Goal: Task Accomplishment & Management: Complete application form

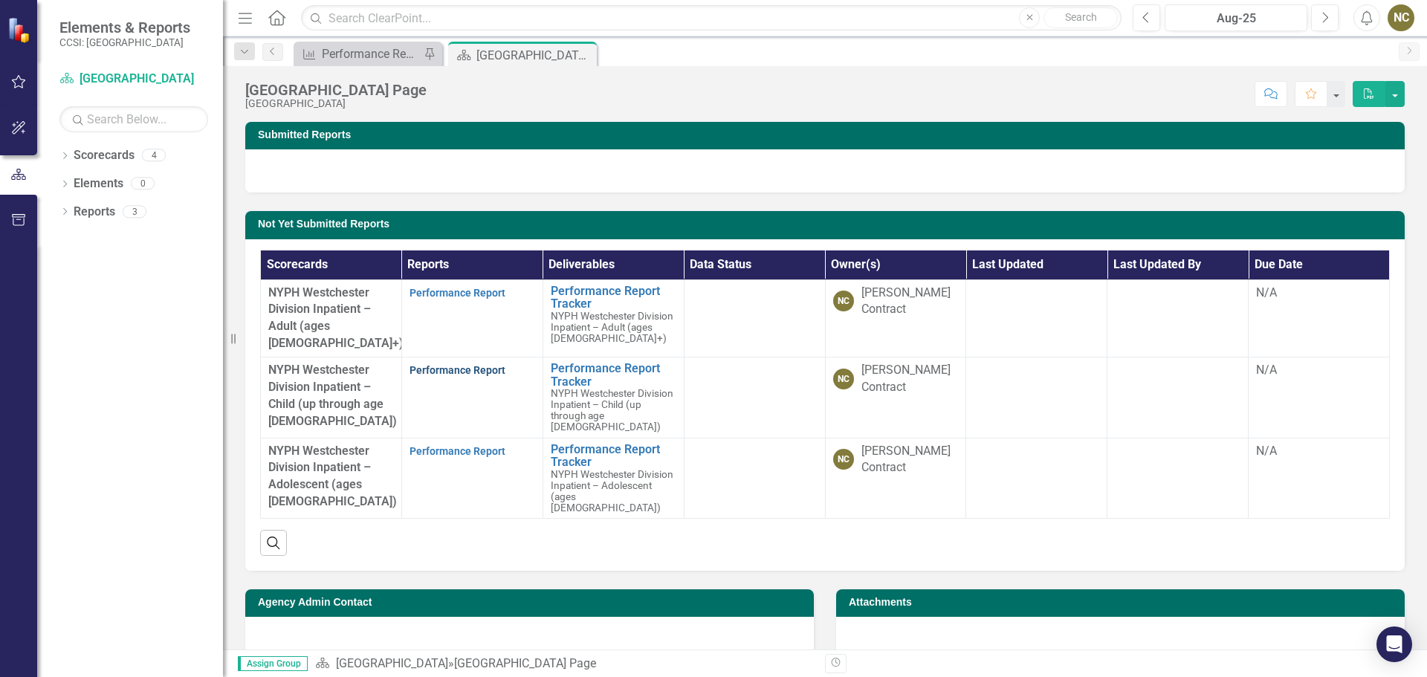
click at [454, 364] on link "Performance Report" at bounding box center [458, 370] width 96 height 12
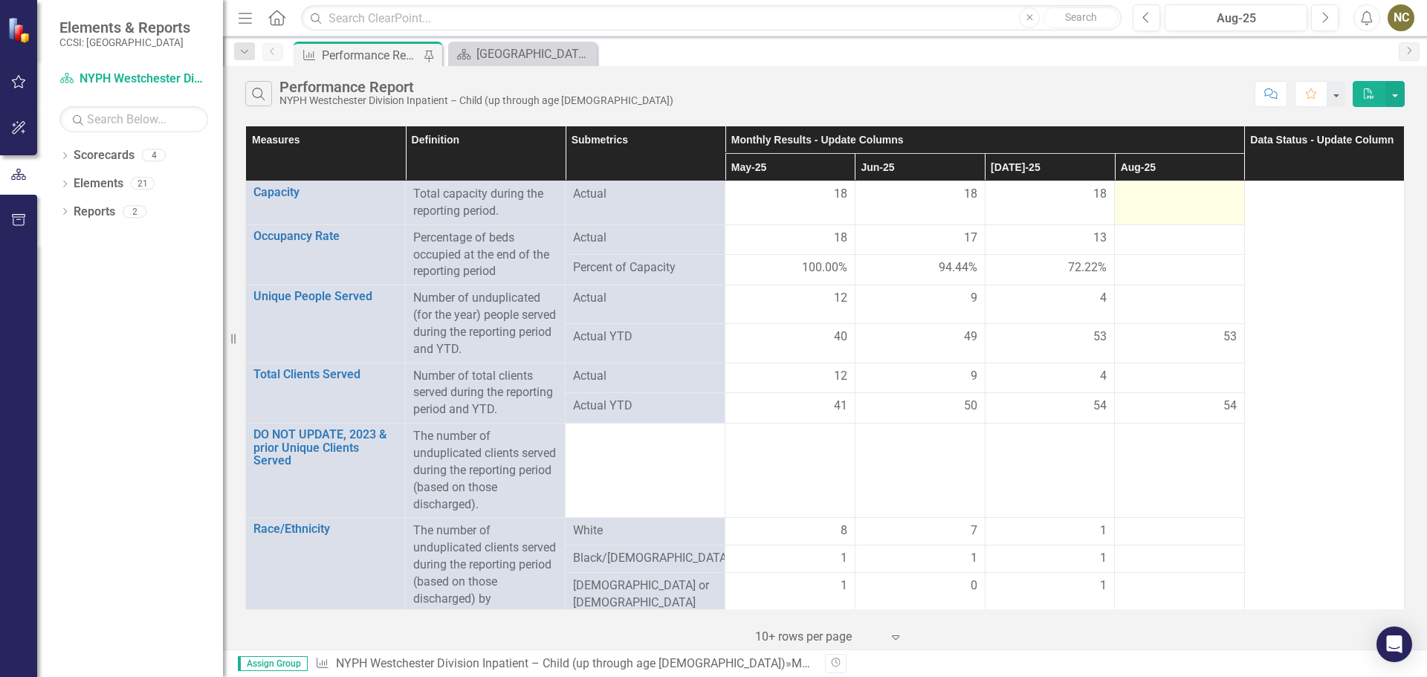
click at [1169, 201] on div at bounding box center [1179, 195] width 114 height 18
click at [1166, 202] on div at bounding box center [1179, 195] width 114 height 18
click at [1165, 211] on td at bounding box center [1180, 203] width 130 height 44
click at [1164, 215] on td at bounding box center [1180, 203] width 130 height 44
click at [1115, 184] on td at bounding box center [1180, 203] width 130 height 44
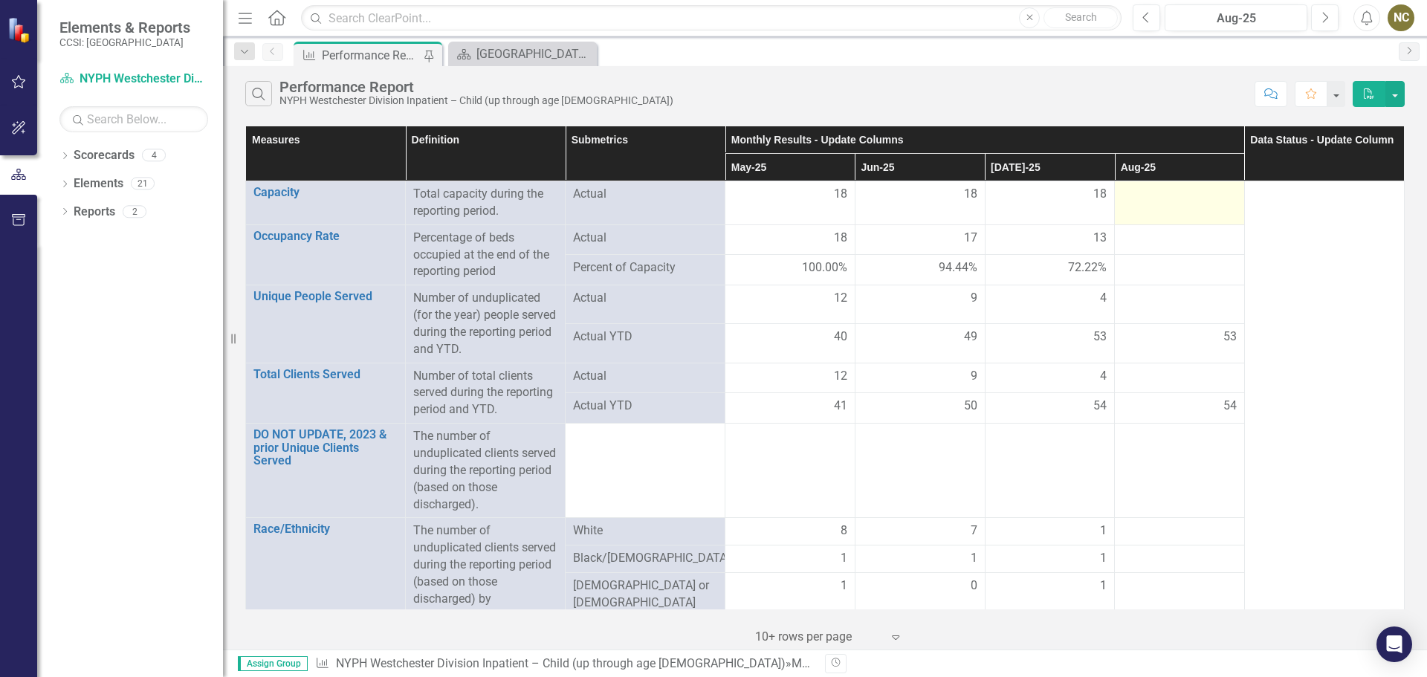
click at [1115, 184] on td at bounding box center [1180, 203] width 130 height 44
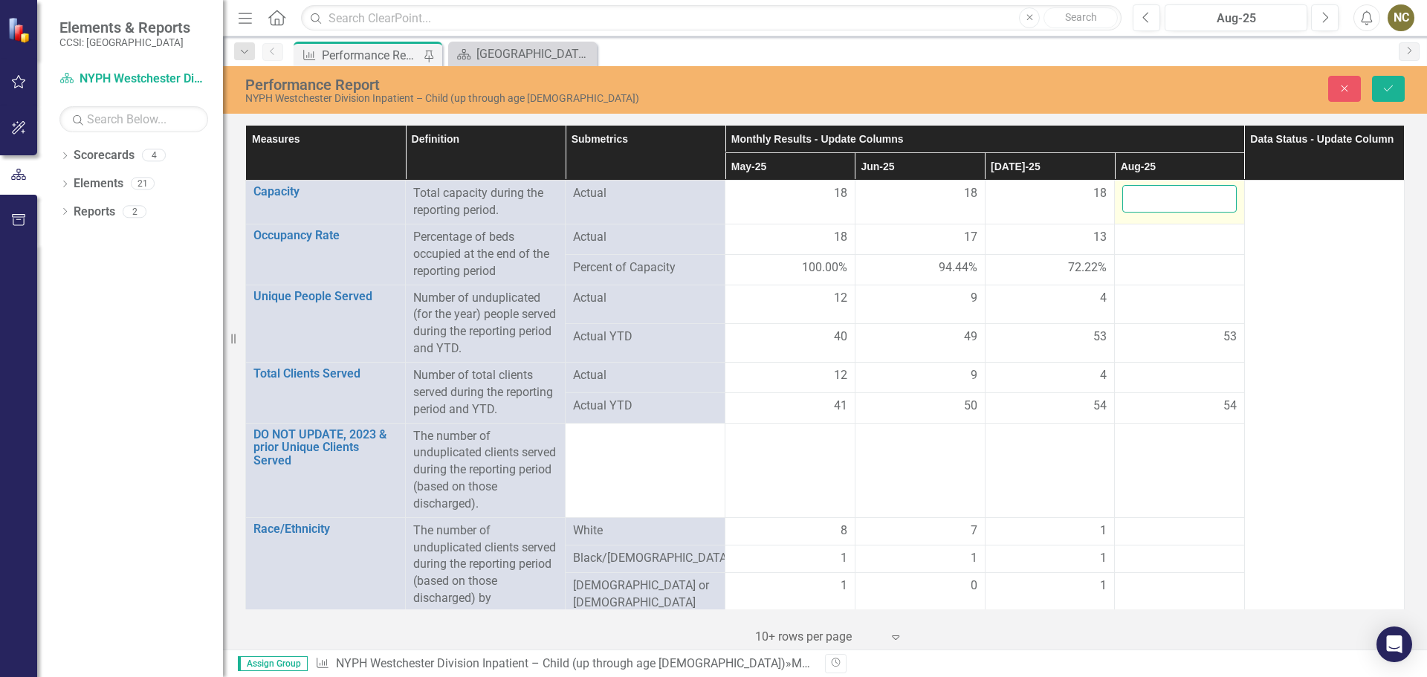
drag, startPoint x: 1109, startPoint y: 184, endPoint x: 1123, endPoint y: 198, distance: 19.5
click at [1123, 198] on input "number" at bounding box center [1179, 199] width 114 height 28
type input "18"
click at [1166, 233] on div at bounding box center [1179, 238] width 114 height 18
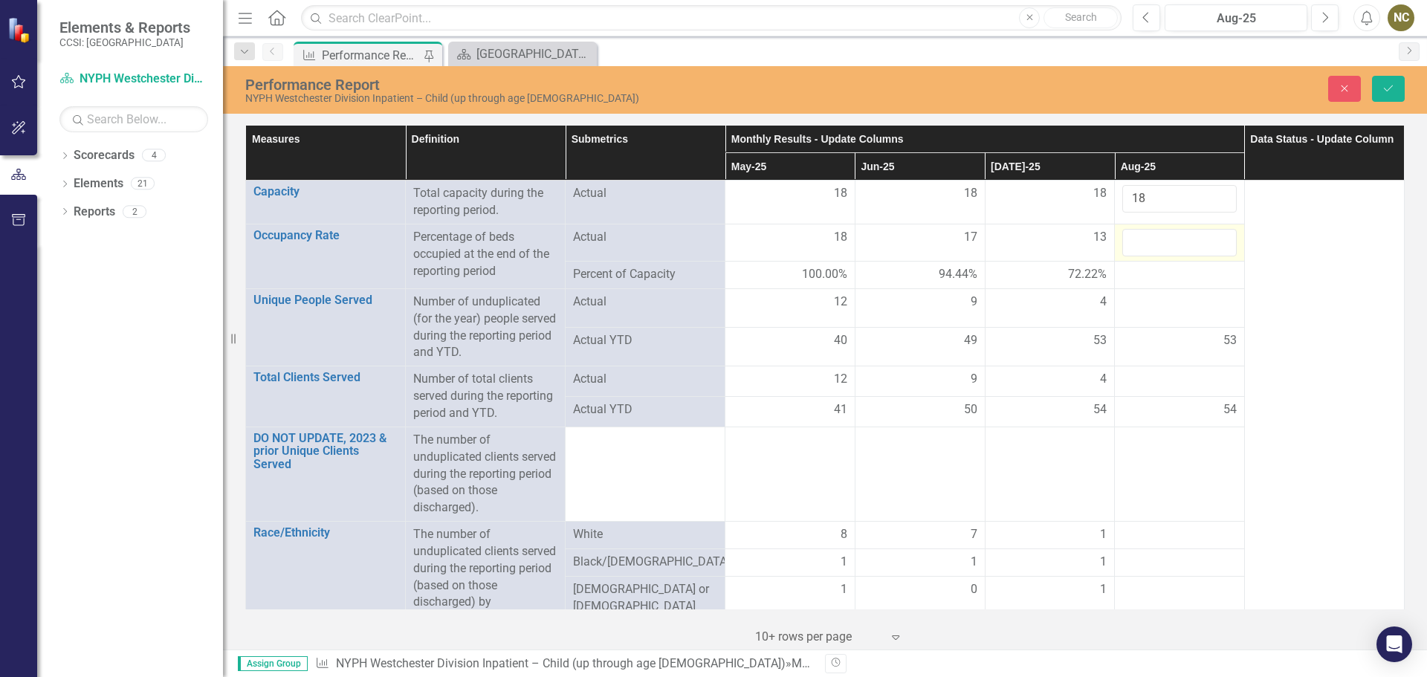
click at [1166, 233] on input "number" at bounding box center [1179, 243] width 114 height 28
type input "14"
click at [1123, 304] on div at bounding box center [1179, 303] width 114 height 18
type input "7"
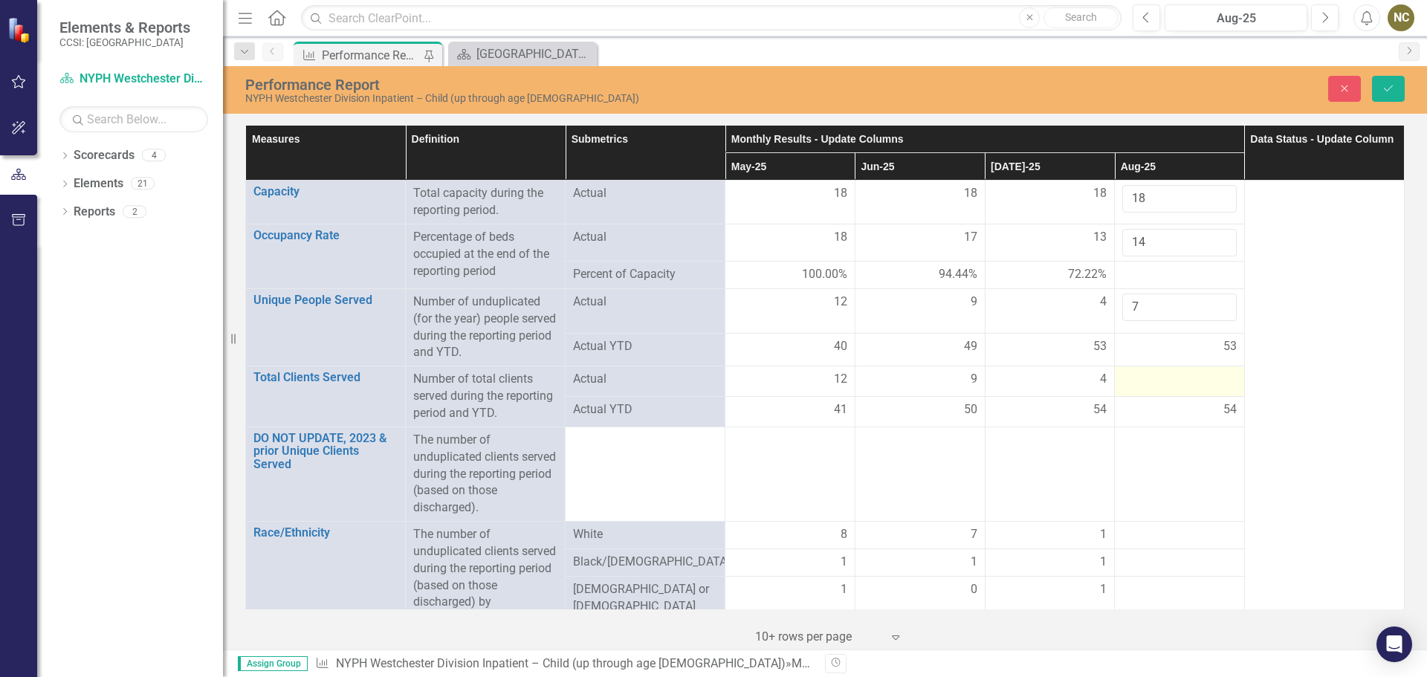
click at [1130, 371] on div at bounding box center [1179, 380] width 114 height 18
click at [1130, 372] on div at bounding box center [1179, 380] width 114 height 18
click at [1130, 372] on input "number" at bounding box center [1179, 385] width 114 height 28
type input "7"
click at [1147, 451] on td at bounding box center [1180, 478] width 130 height 94
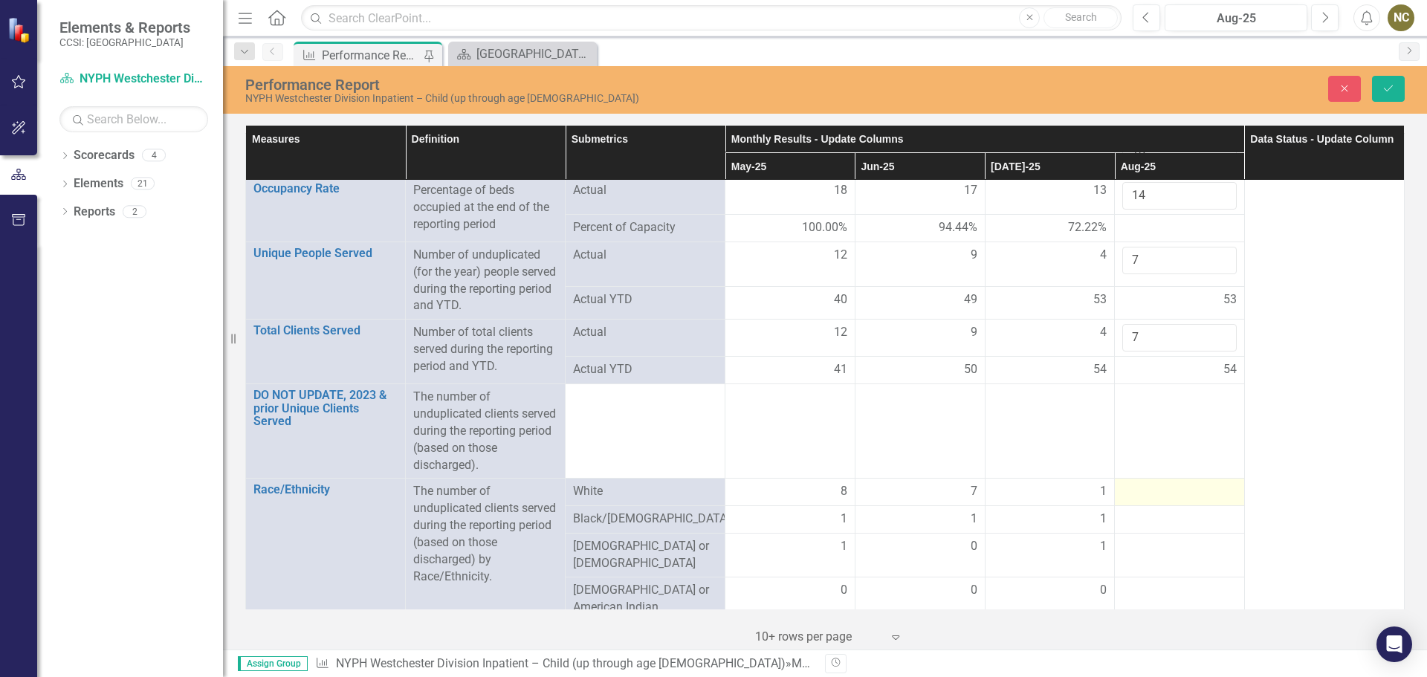
scroll to position [223, 0]
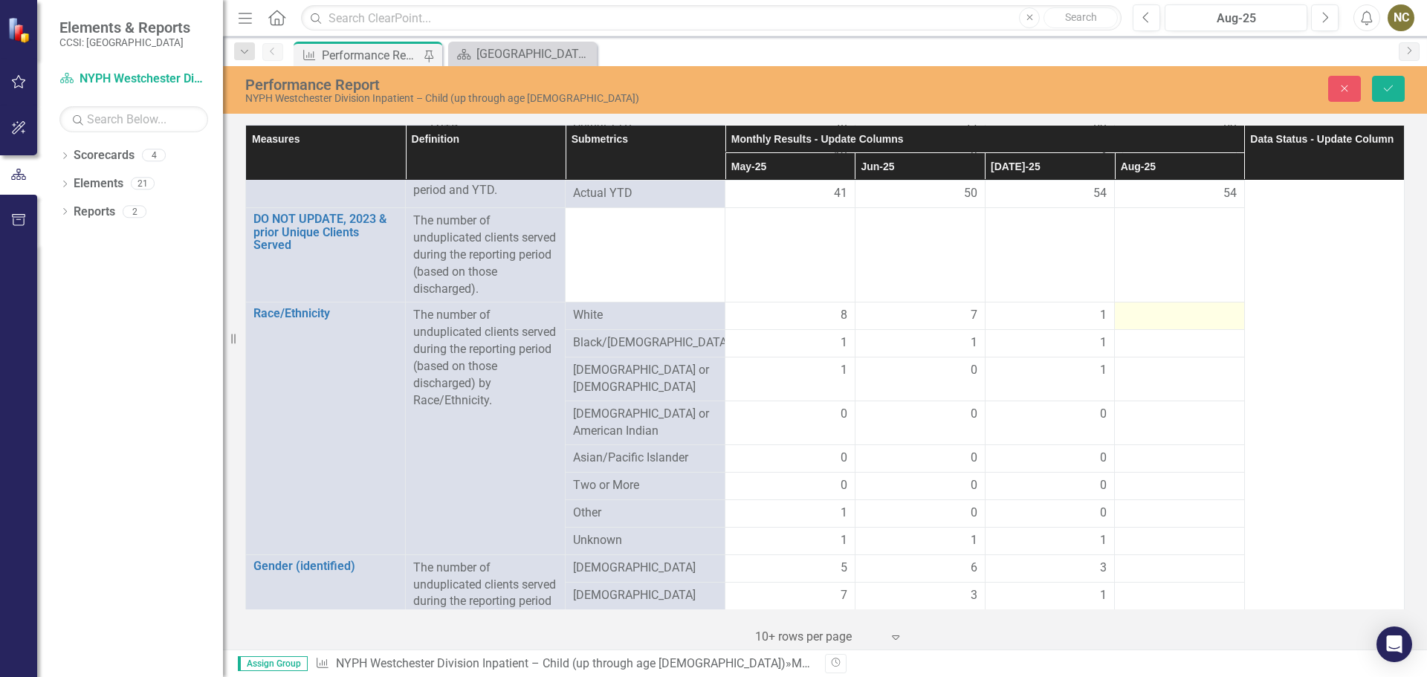
click at [1136, 320] on div at bounding box center [1179, 316] width 114 height 18
click at [1137, 321] on div at bounding box center [1179, 316] width 114 height 18
click at [1138, 322] on input "number" at bounding box center [1179, 321] width 114 height 28
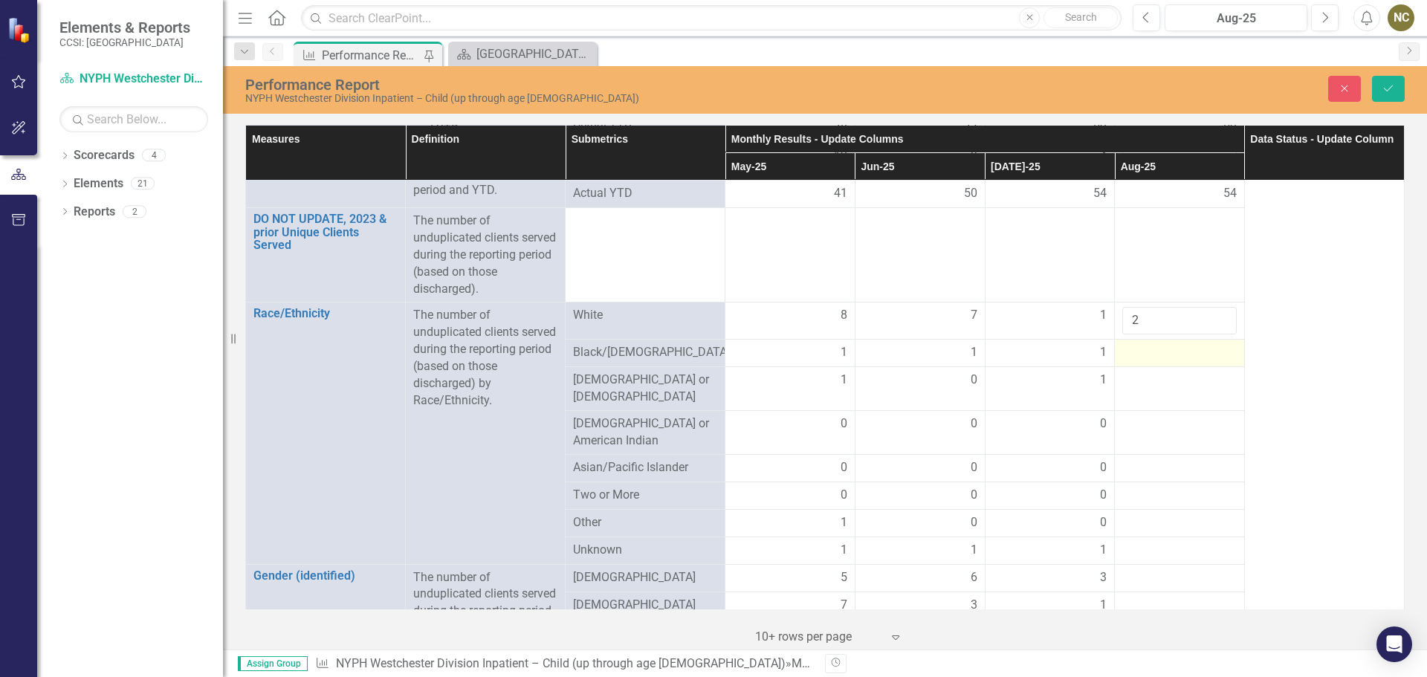
type input "2"
click at [1134, 349] on div at bounding box center [1179, 353] width 114 height 18
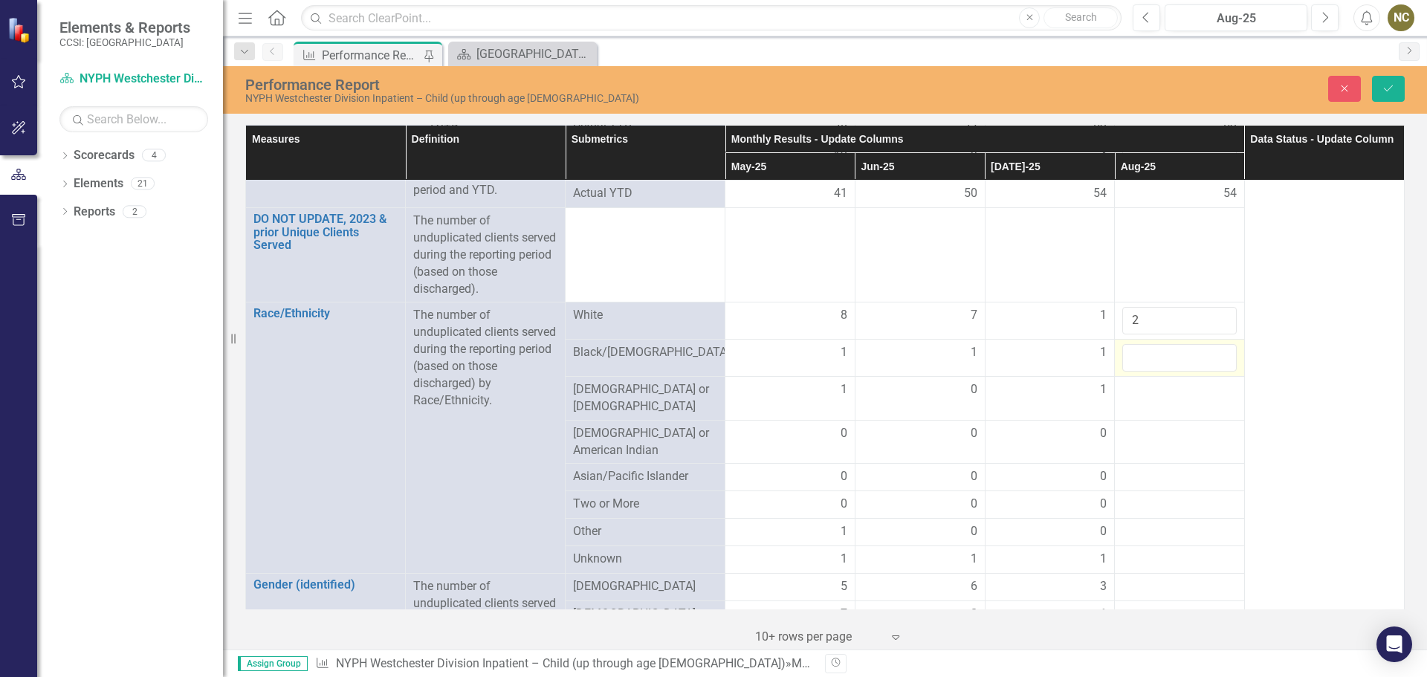
click at [1134, 352] on input "number" at bounding box center [1179, 358] width 114 height 28
type input "1"
click at [1131, 394] on div at bounding box center [1179, 390] width 114 height 18
click at [1131, 394] on input "number" at bounding box center [1179, 395] width 114 height 28
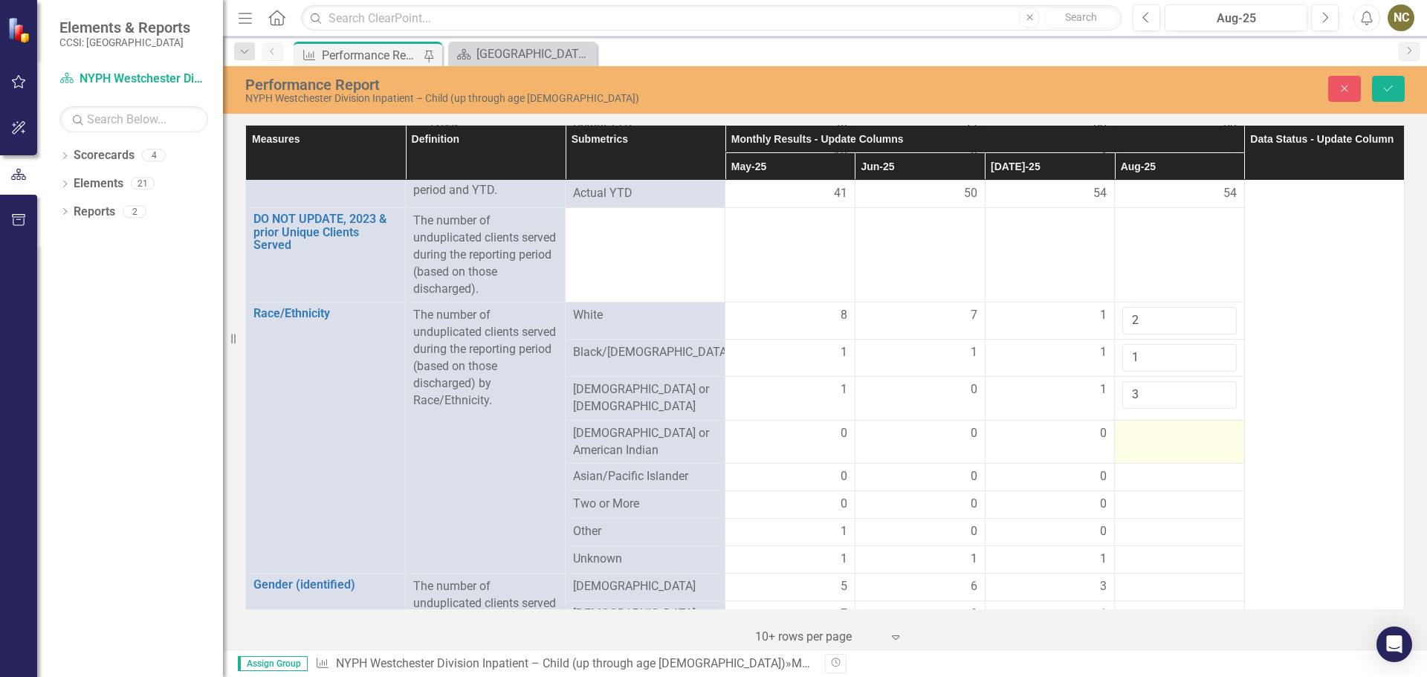
type input "3"
click at [1130, 425] on div at bounding box center [1179, 434] width 114 height 18
click at [1130, 426] on input "number" at bounding box center [1179, 439] width 114 height 28
type input "0"
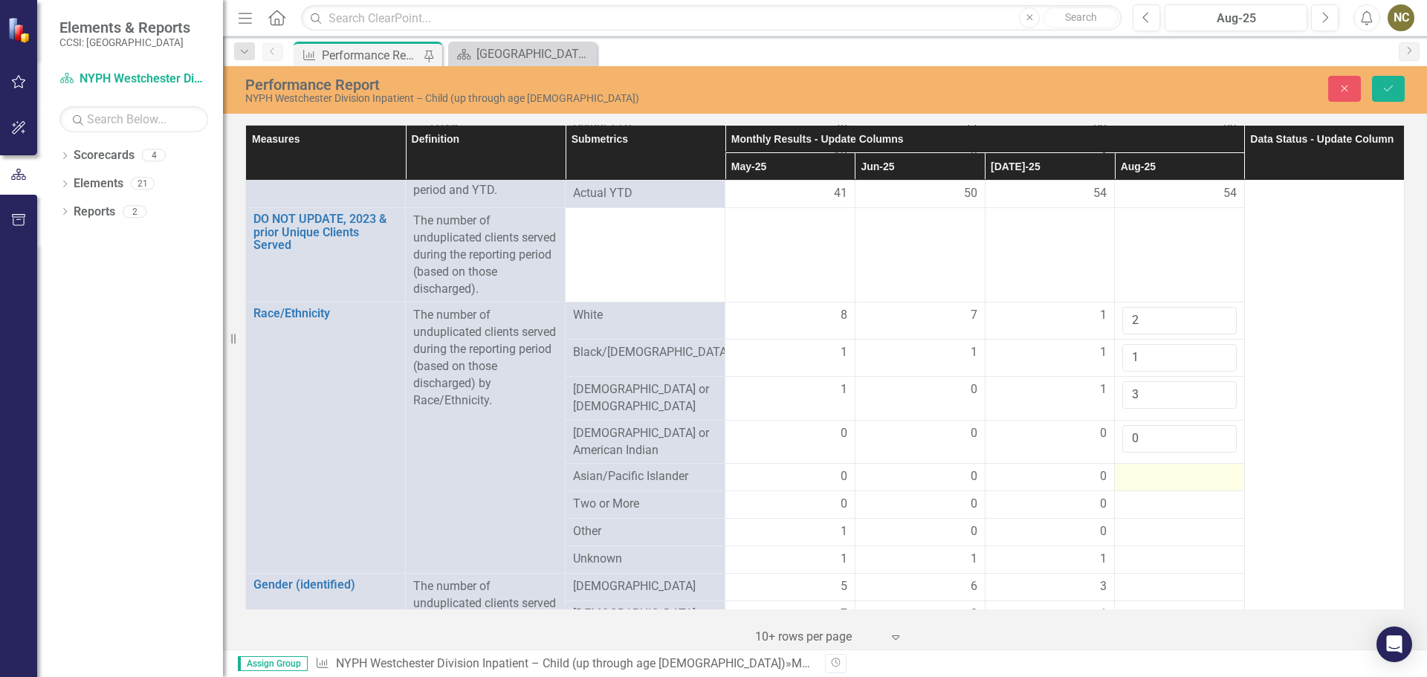
click at [1127, 468] on div at bounding box center [1179, 477] width 114 height 18
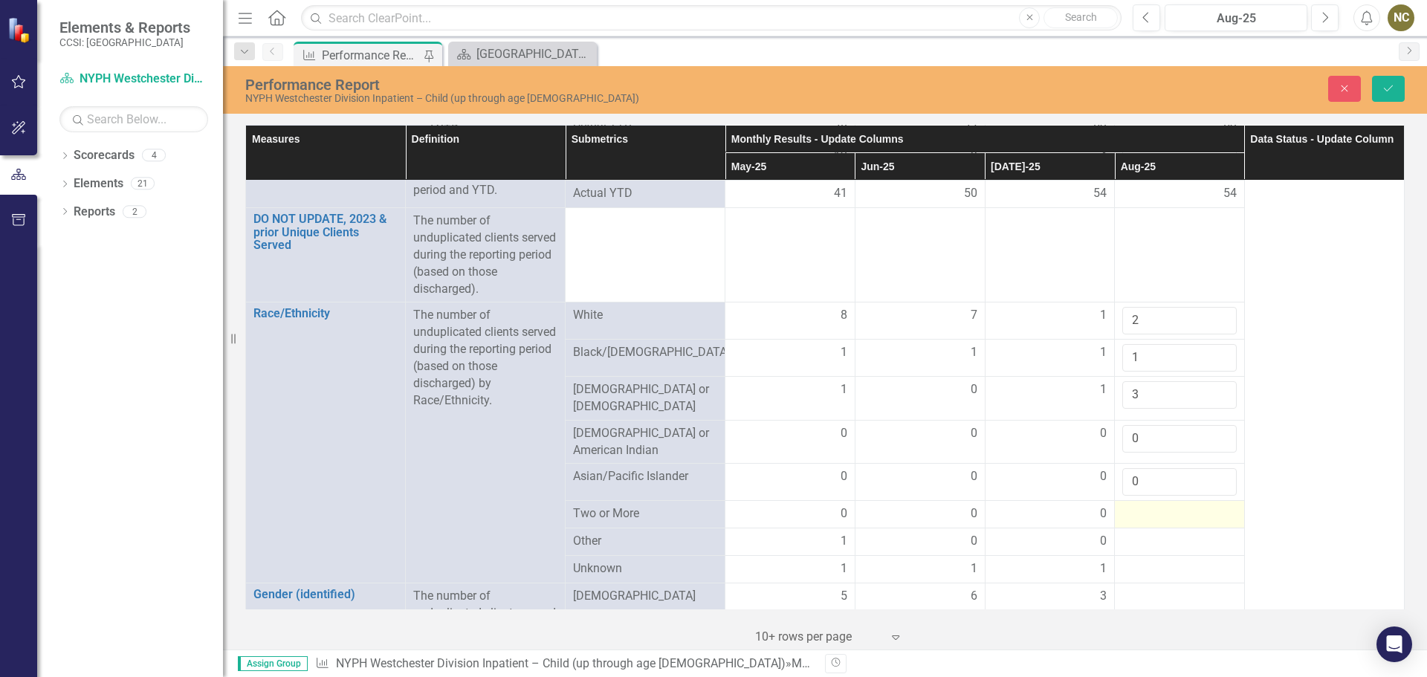
type input "0"
click at [1125, 501] on td at bounding box center [1180, 515] width 130 height 28
click at [1132, 510] on div at bounding box center [1179, 514] width 114 height 18
click at [1132, 510] on input "number" at bounding box center [1179, 519] width 114 height 28
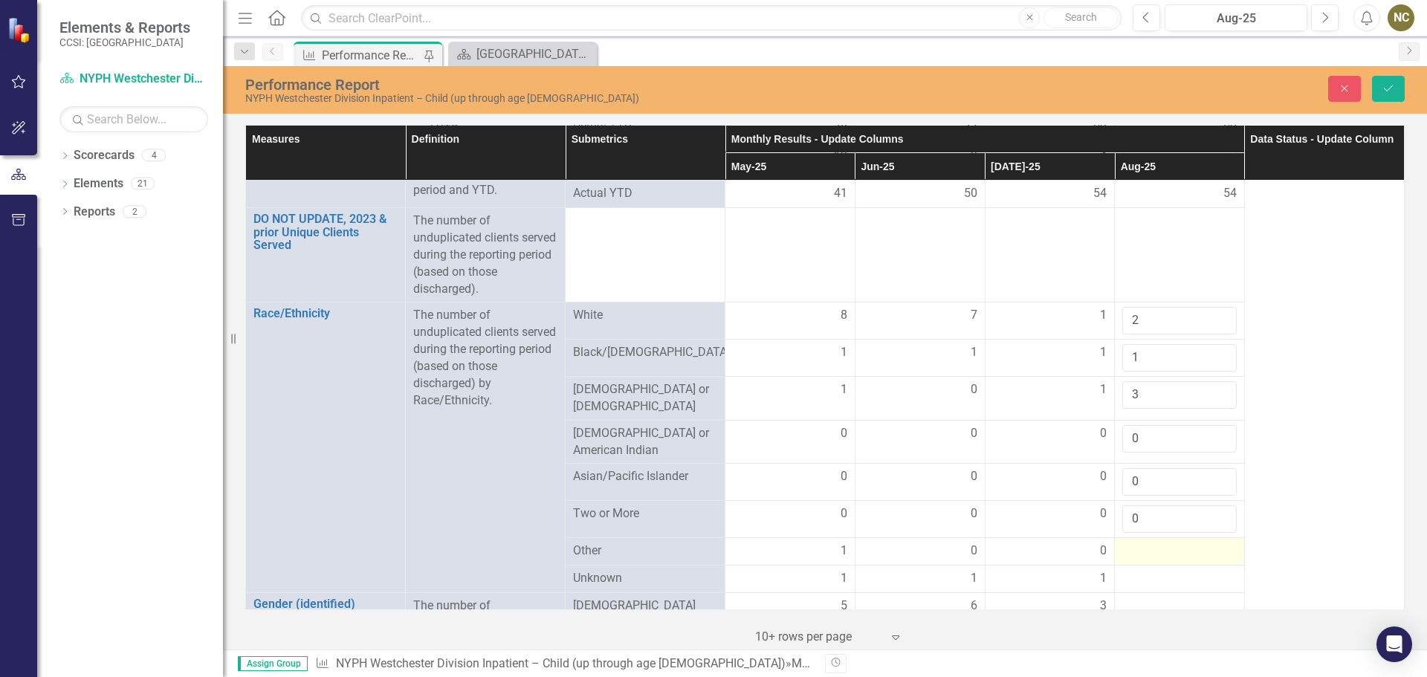
type input "0"
click at [1123, 543] on div at bounding box center [1179, 552] width 114 height 18
type input "0"
click at [1122, 580] on div at bounding box center [1179, 589] width 114 height 18
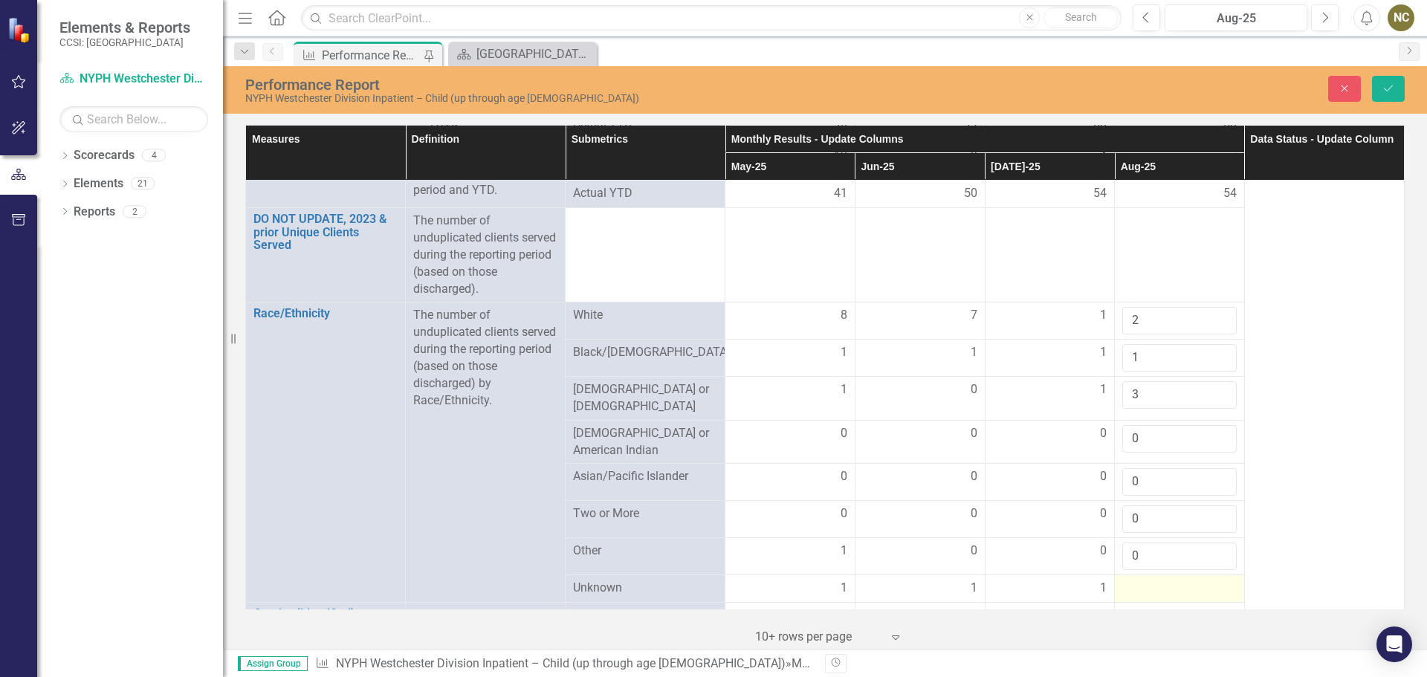
click at [1122, 580] on div at bounding box center [1179, 589] width 114 height 18
click at [1123, 580] on div at bounding box center [1179, 589] width 114 height 18
click at [1123, 580] on input "number" at bounding box center [1179, 594] width 114 height 28
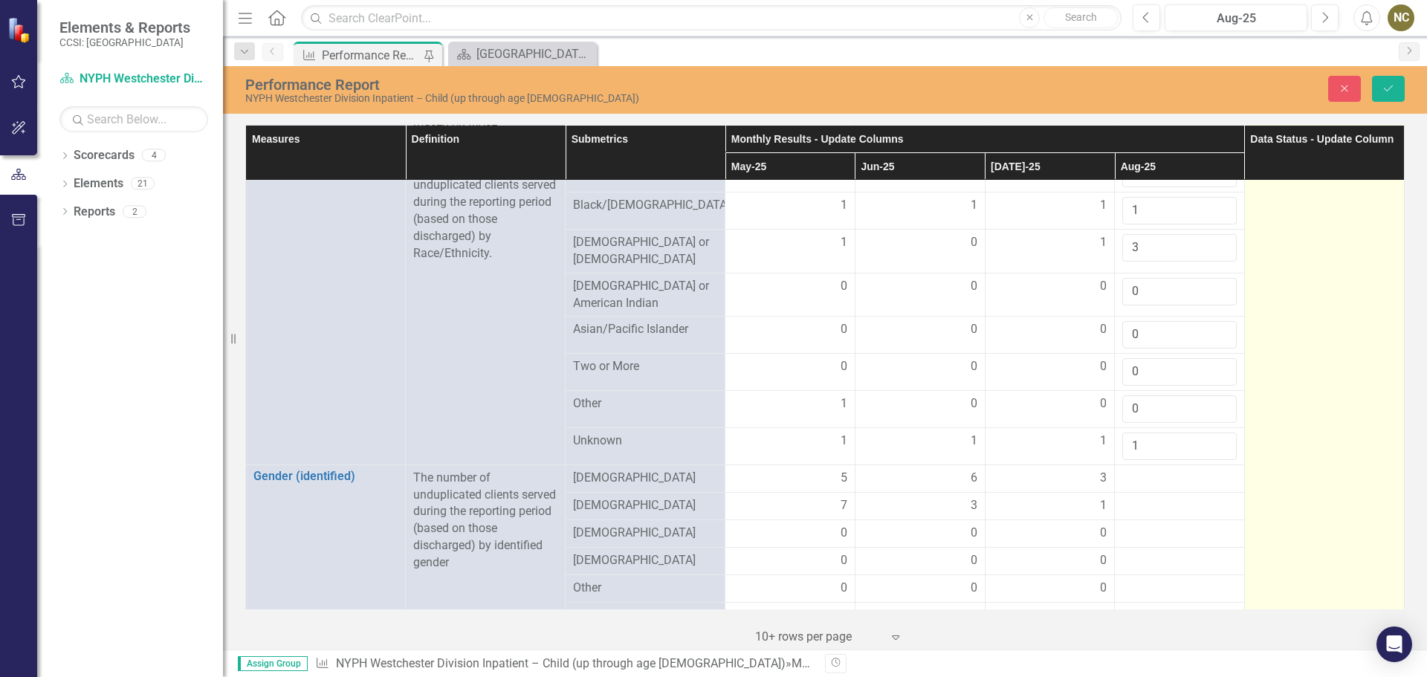
scroll to position [372, 0]
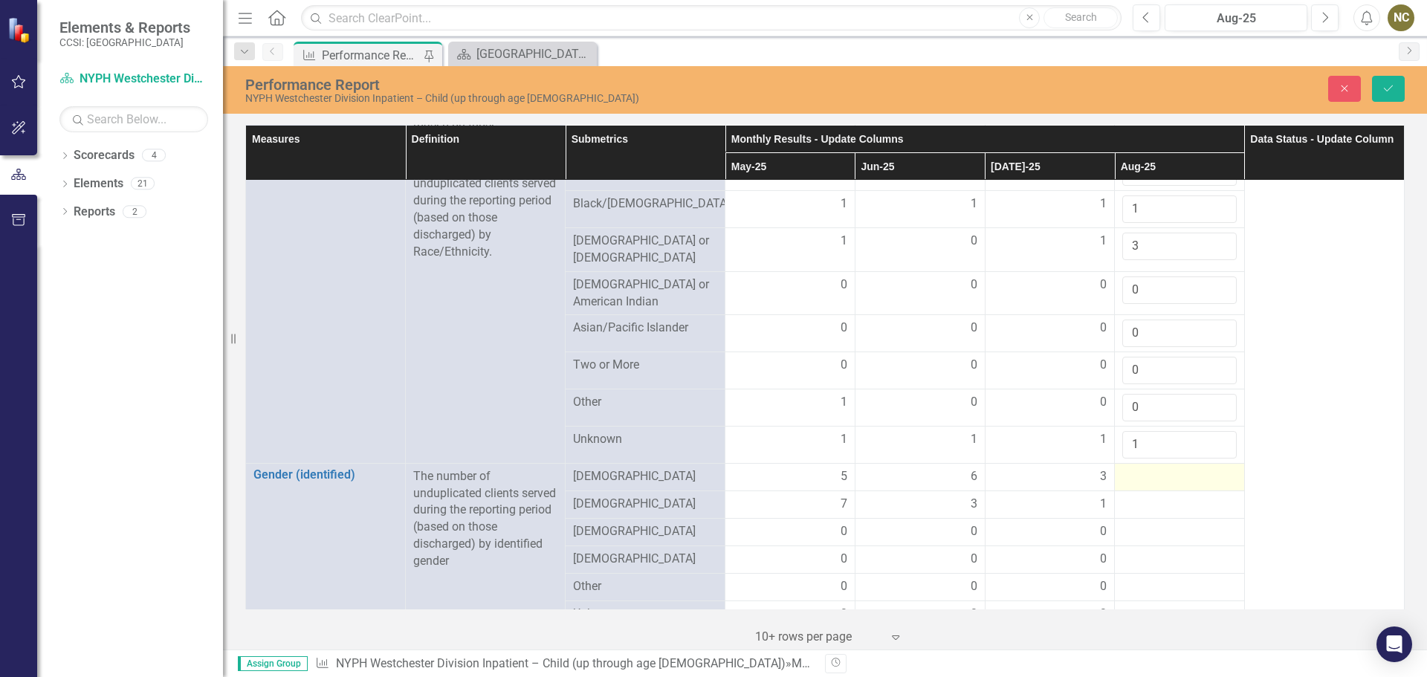
type input "1"
click at [1132, 476] on div at bounding box center [1179, 477] width 114 height 18
click at [1132, 476] on input "number" at bounding box center [1179, 482] width 114 height 28
type input "4"
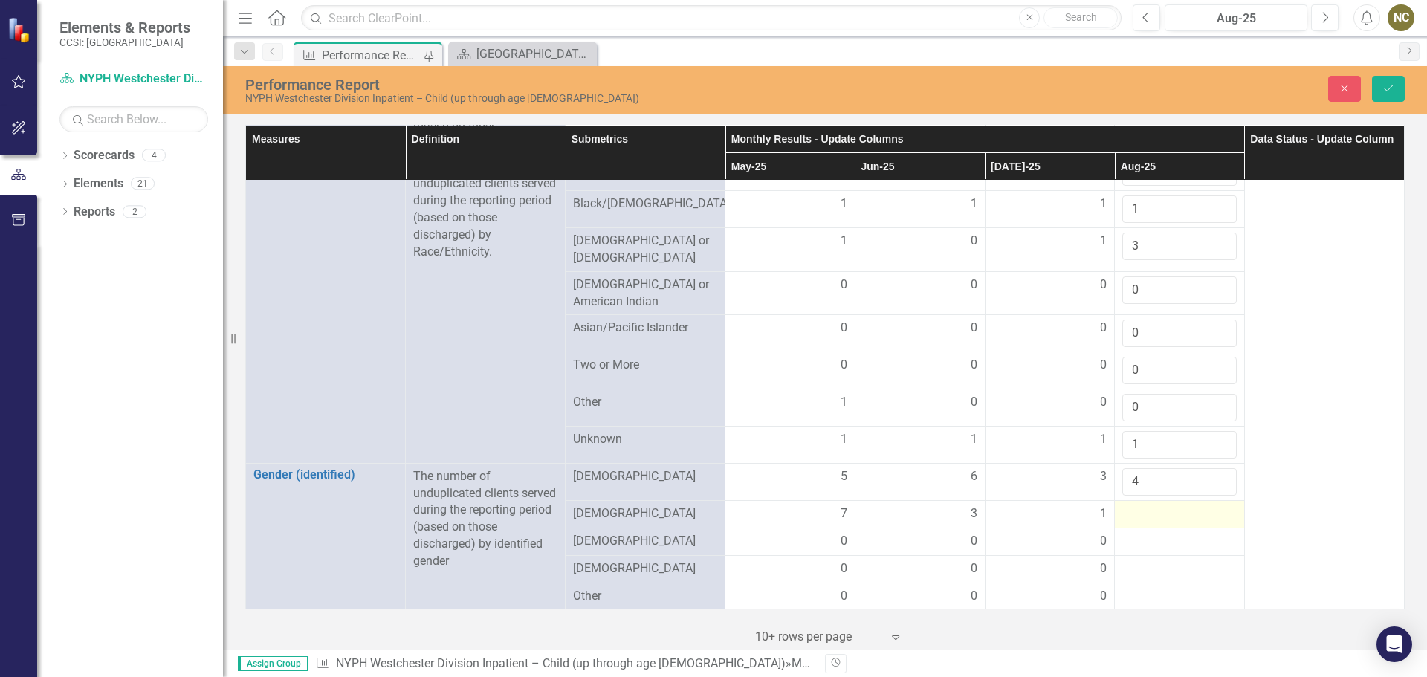
click at [1126, 505] on div at bounding box center [1179, 514] width 114 height 18
click at [1128, 505] on div at bounding box center [1179, 514] width 114 height 18
click at [1128, 505] on input "number" at bounding box center [1179, 519] width 114 height 28
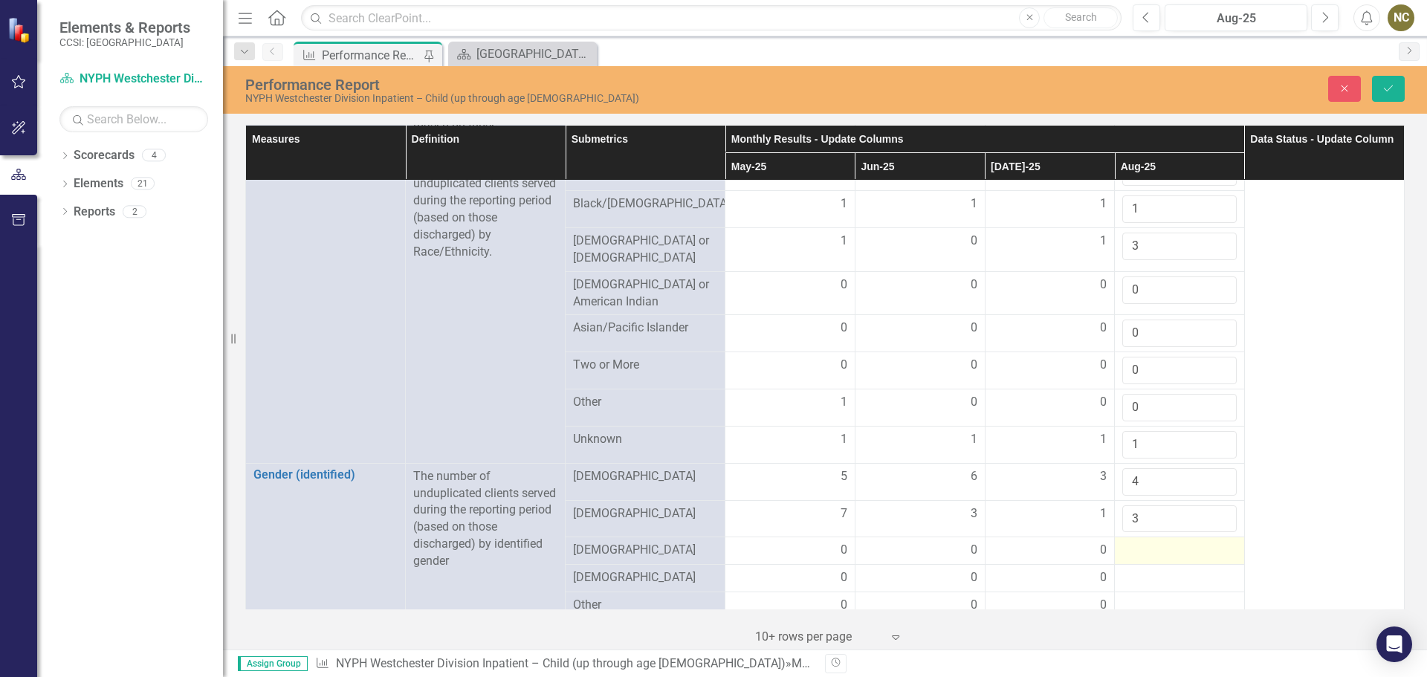
type input "3"
click at [1127, 542] on div at bounding box center [1179, 551] width 114 height 18
click at [1127, 542] on input "number" at bounding box center [1179, 556] width 114 height 28
type input "0"
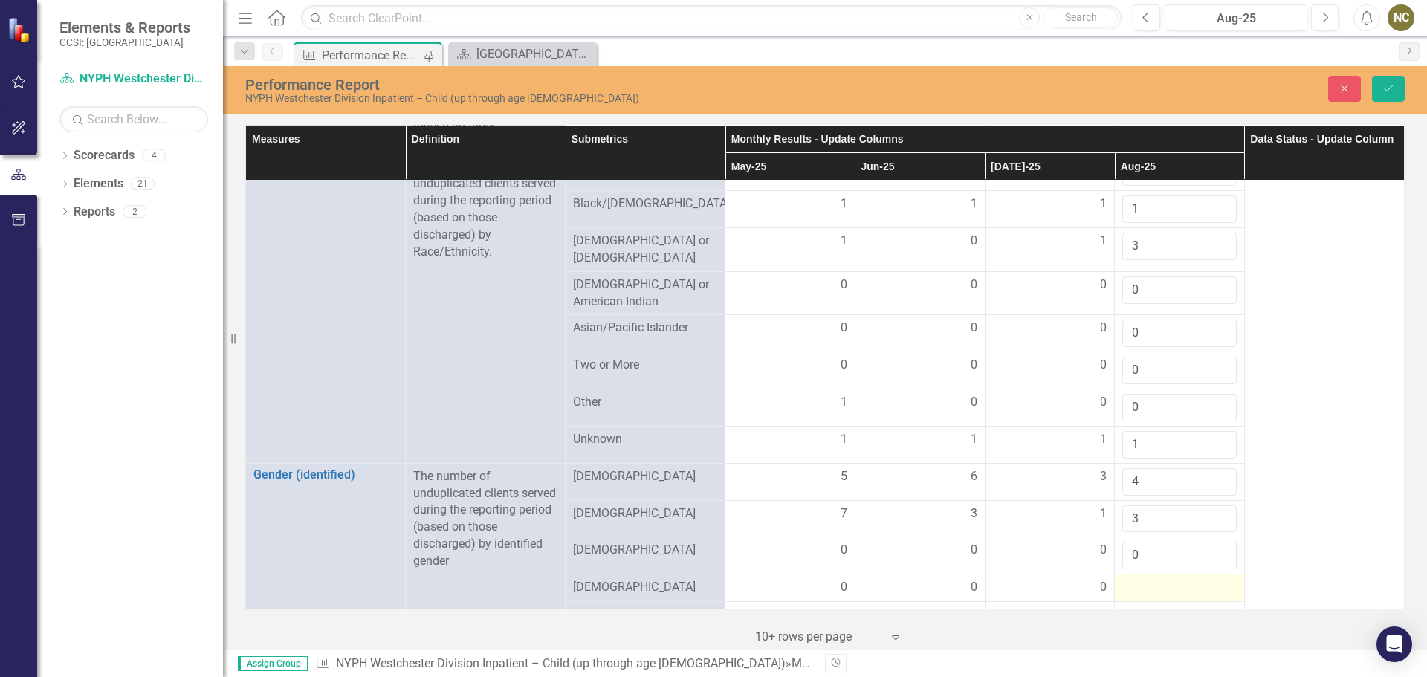
click at [1129, 579] on div at bounding box center [1179, 588] width 114 height 18
click at [1129, 579] on input "number" at bounding box center [1179, 593] width 114 height 28
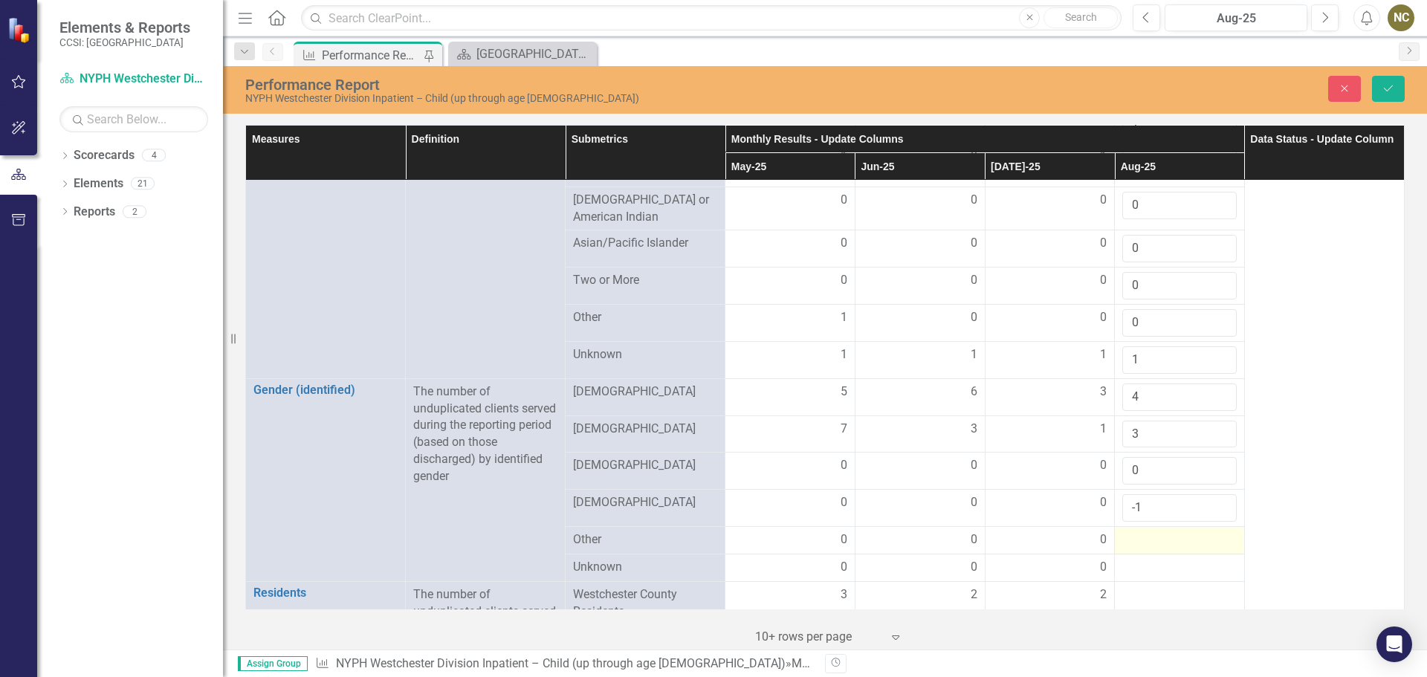
scroll to position [520, 0]
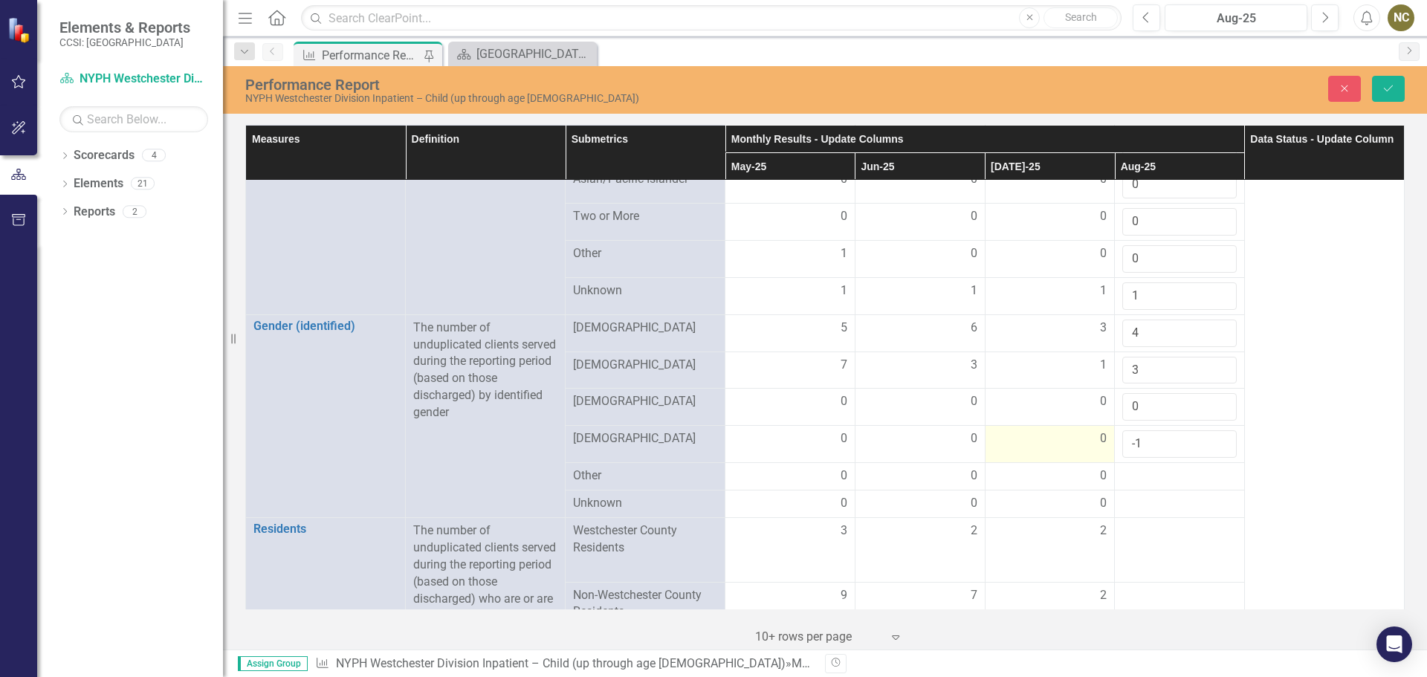
drag, startPoint x: 1133, startPoint y: 442, endPoint x: 1093, endPoint y: 435, distance: 40.1
click at [1093, 435] on tr "[DEMOGRAPHIC_DATA] 0 0 0 -1" at bounding box center [825, 444] width 1159 height 37
type input "0"
click at [1122, 468] on div at bounding box center [1179, 477] width 114 height 18
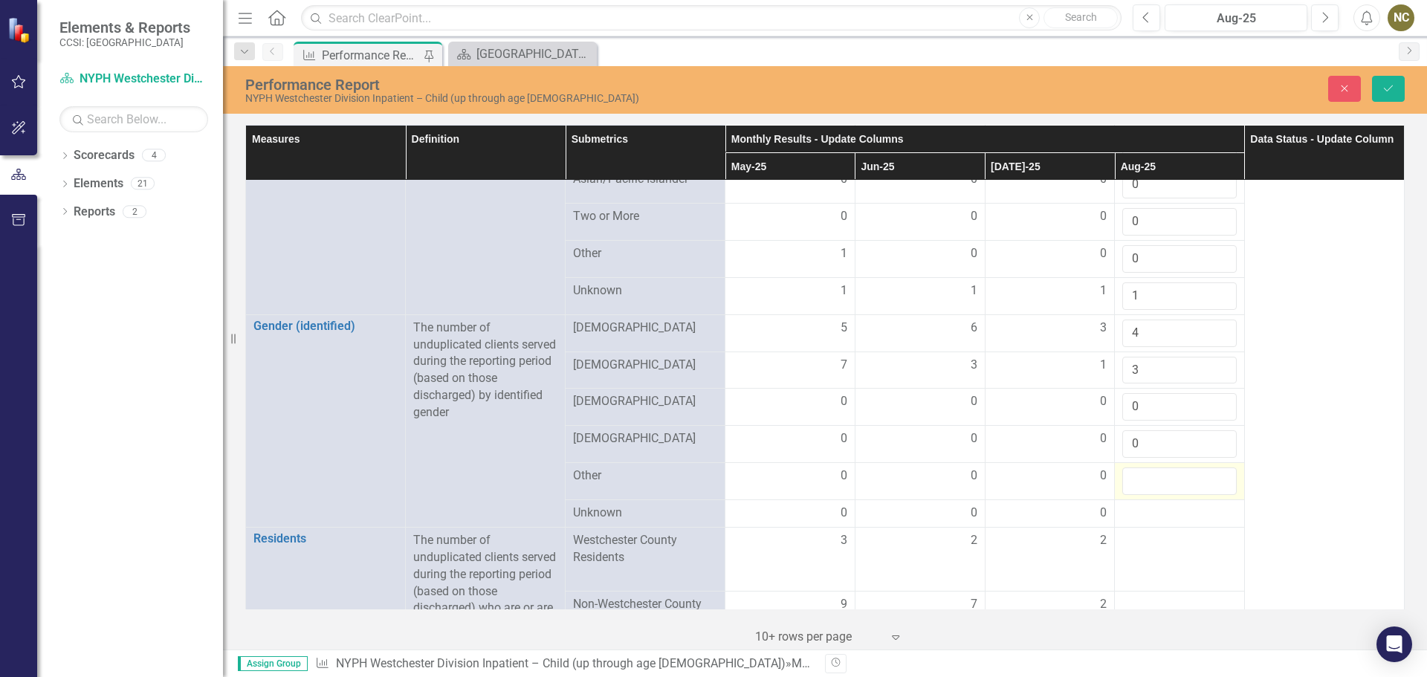
click at [1122, 468] on input "number" at bounding box center [1179, 482] width 114 height 28
type input "0"
click at [1125, 505] on div at bounding box center [1179, 514] width 114 height 18
click at [1125, 505] on input "number" at bounding box center [1179, 519] width 114 height 28
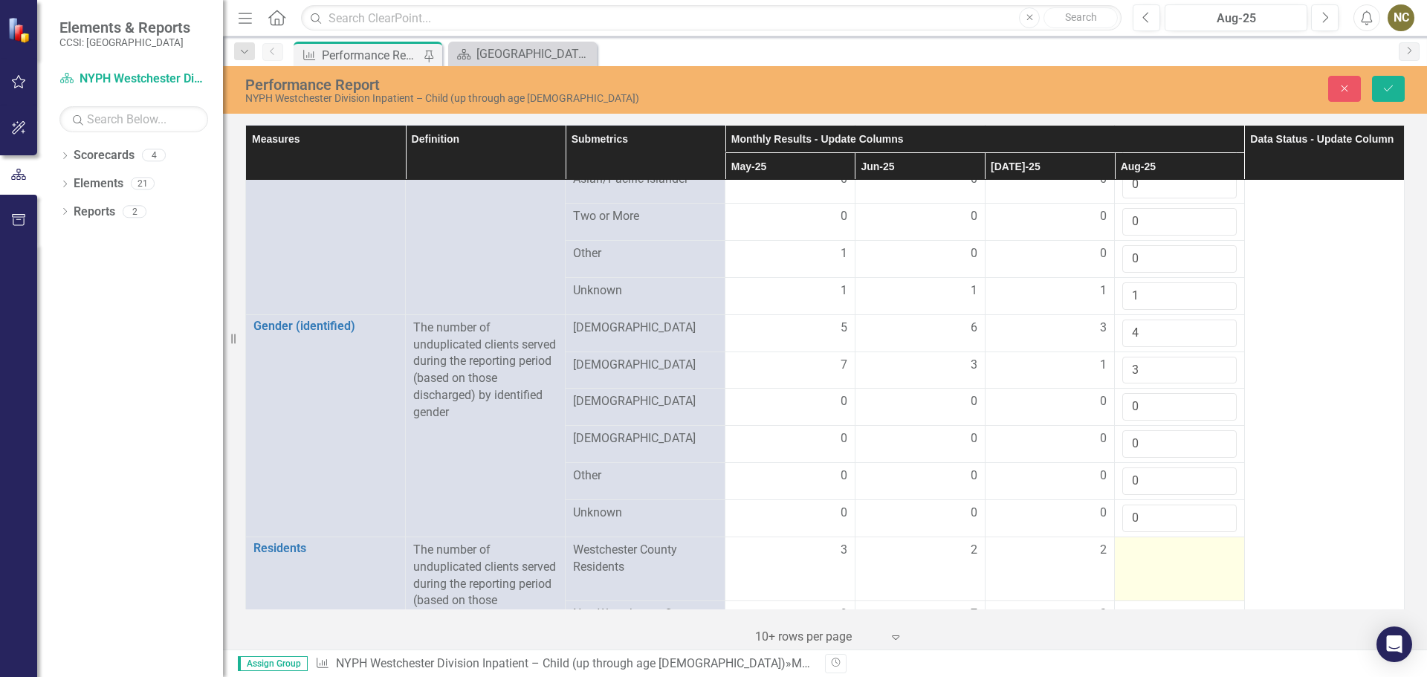
type input "0"
click at [1122, 542] on div at bounding box center [1179, 551] width 114 height 18
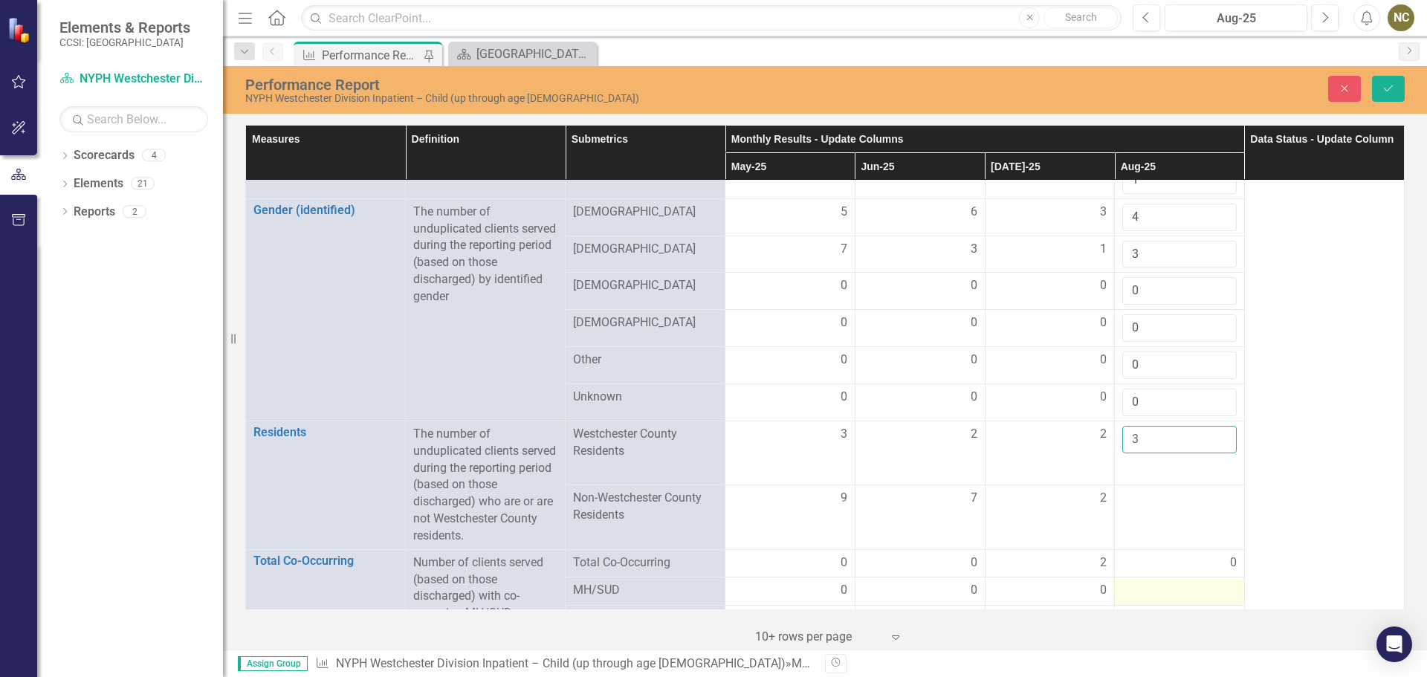
scroll to position [669, 0]
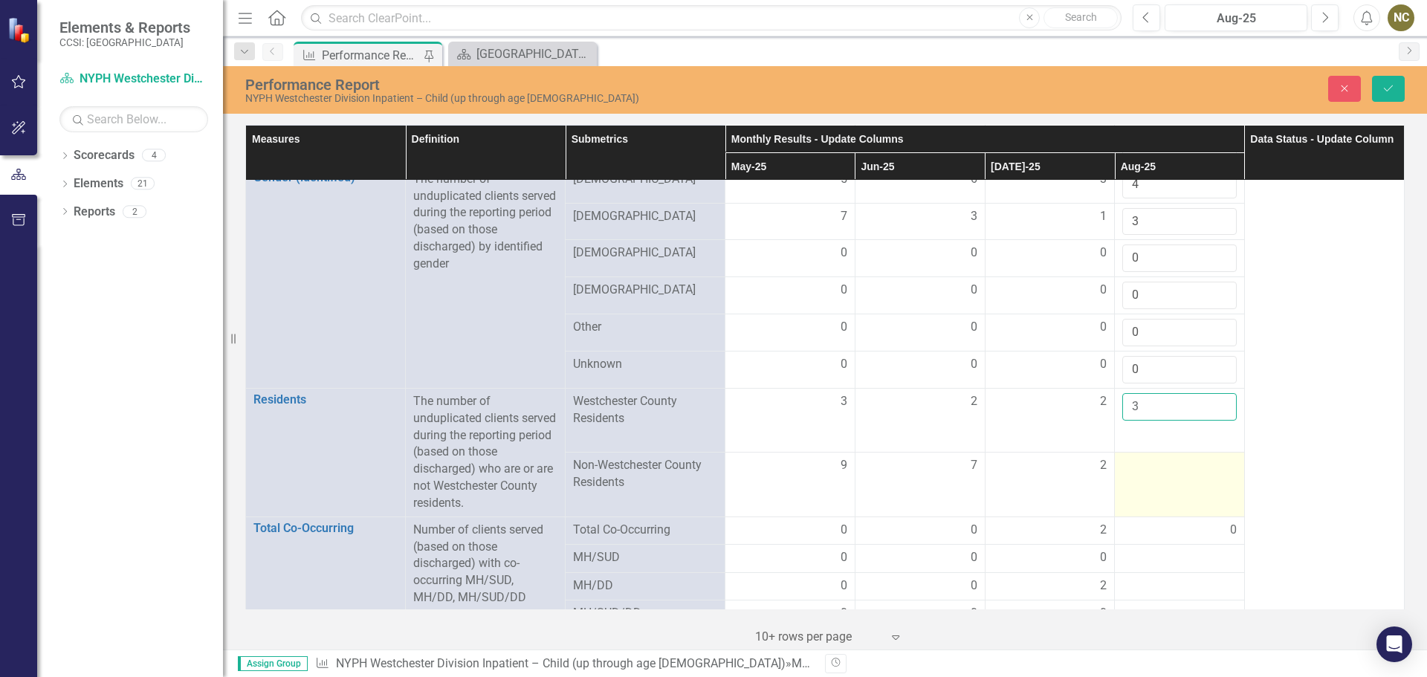
type input "3"
click at [1133, 453] on td at bounding box center [1180, 485] width 130 height 64
click at [1142, 463] on input "number" at bounding box center [1179, 471] width 114 height 28
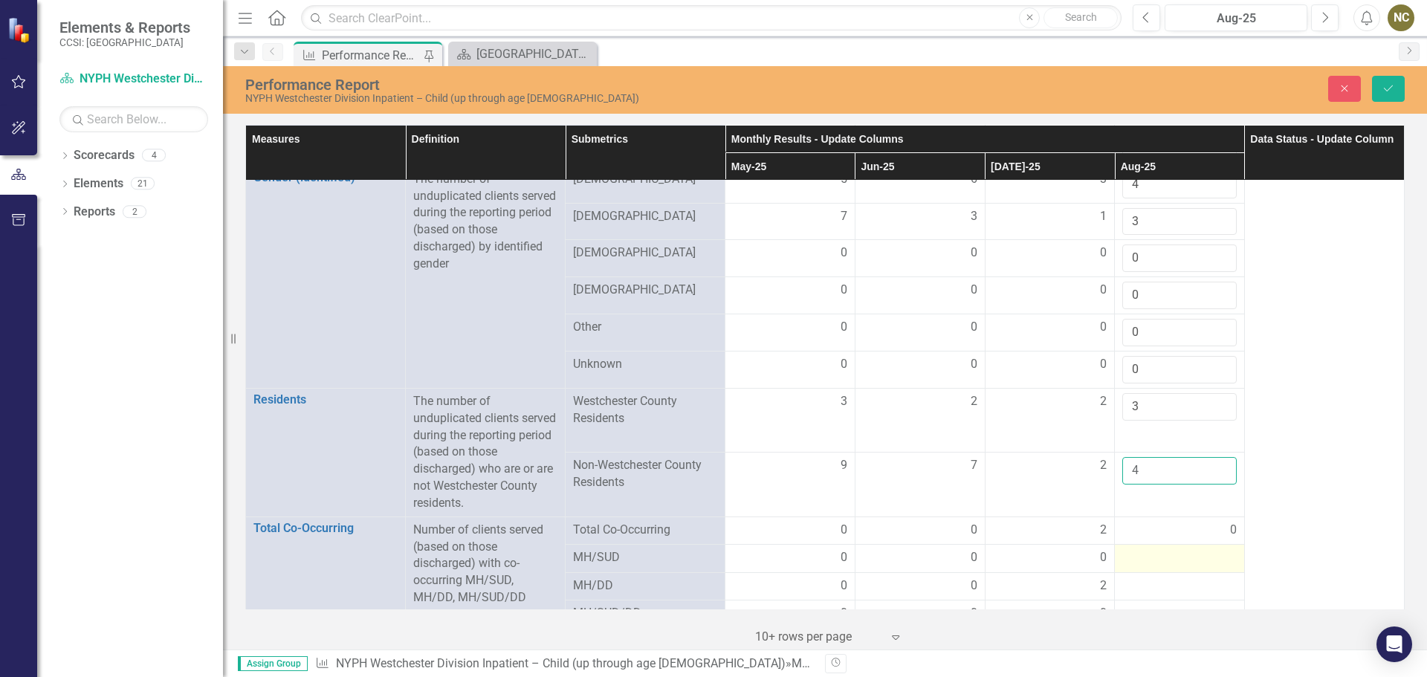
type input "4"
click at [1135, 549] on div at bounding box center [1179, 558] width 114 height 18
type input "0"
click at [1153, 587] on div at bounding box center [1179, 596] width 114 height 18
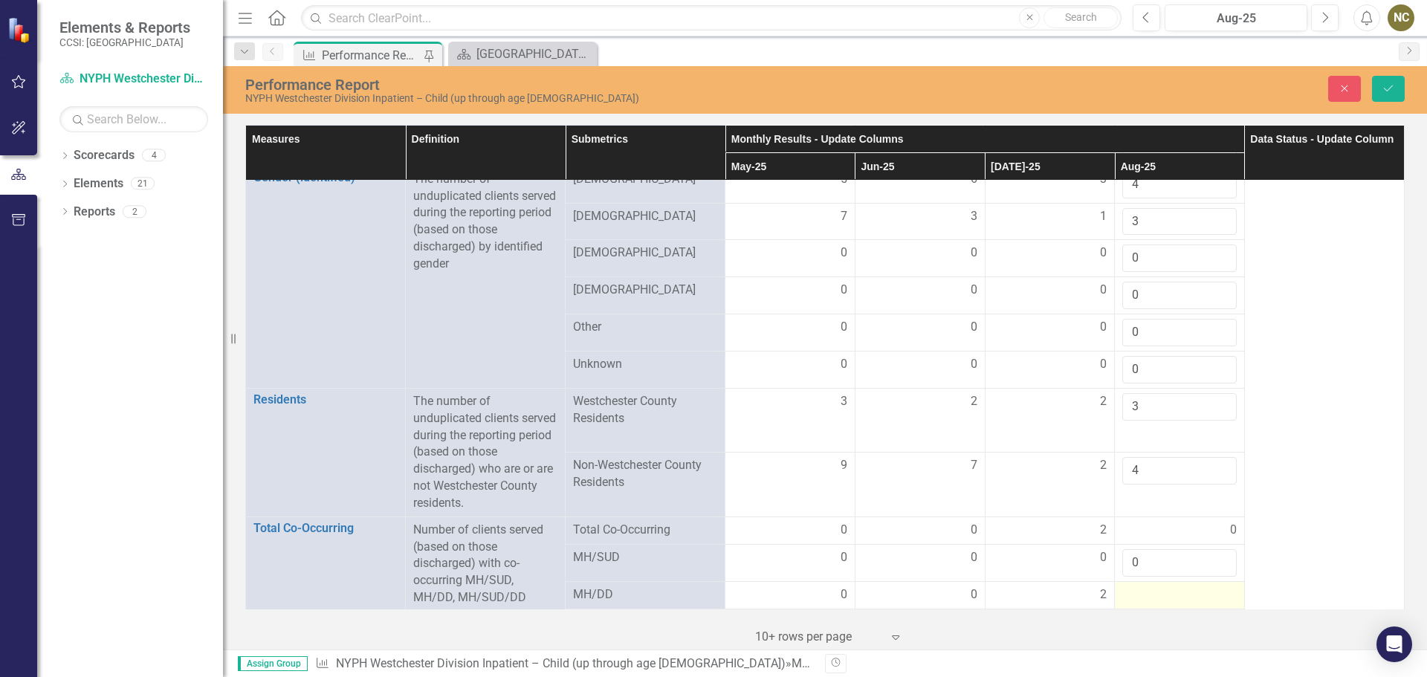
click at [1153, 587] on div at bounding box center [1179, 596] width 114 height 18
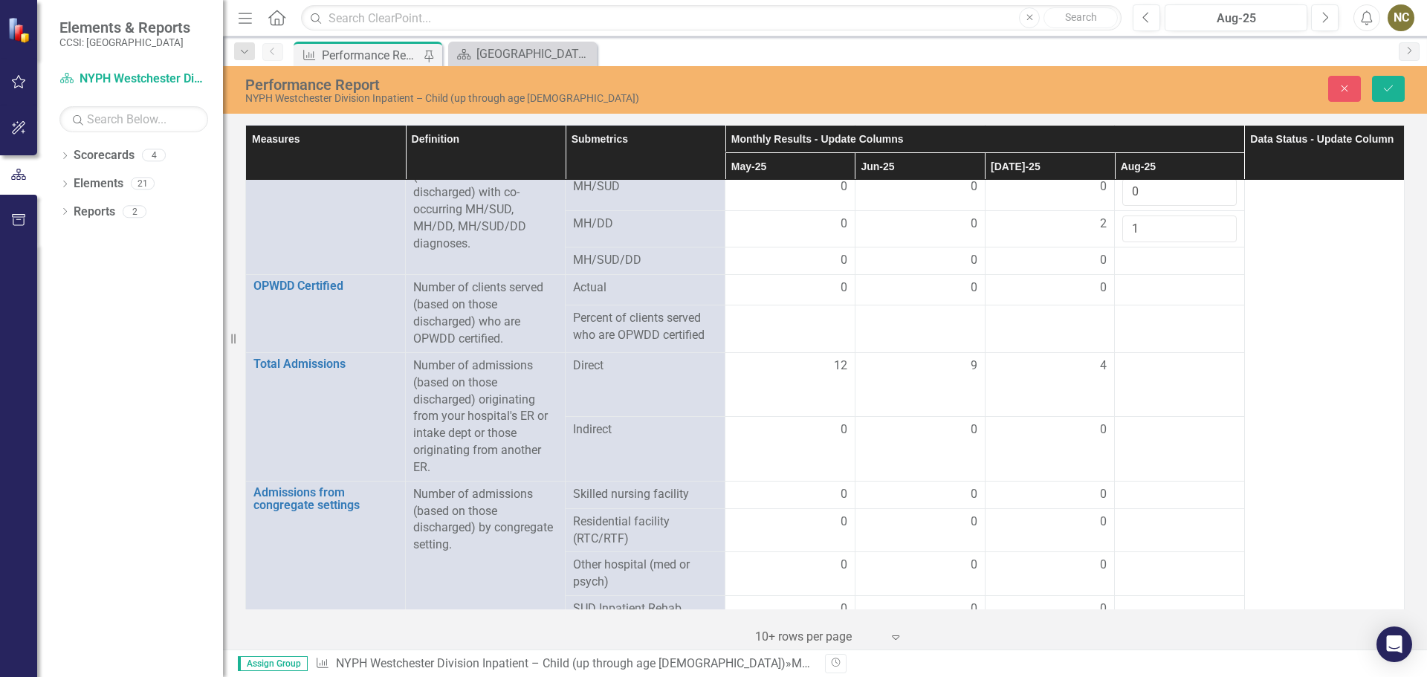
scroll to position [1041, 0]
type input "1"
click at [1143, 253] on div at bounding box center [1179, 260] width 114 height 18
click at [1142, 253] on div at bounding box center [1179, 260] width 114 height 18
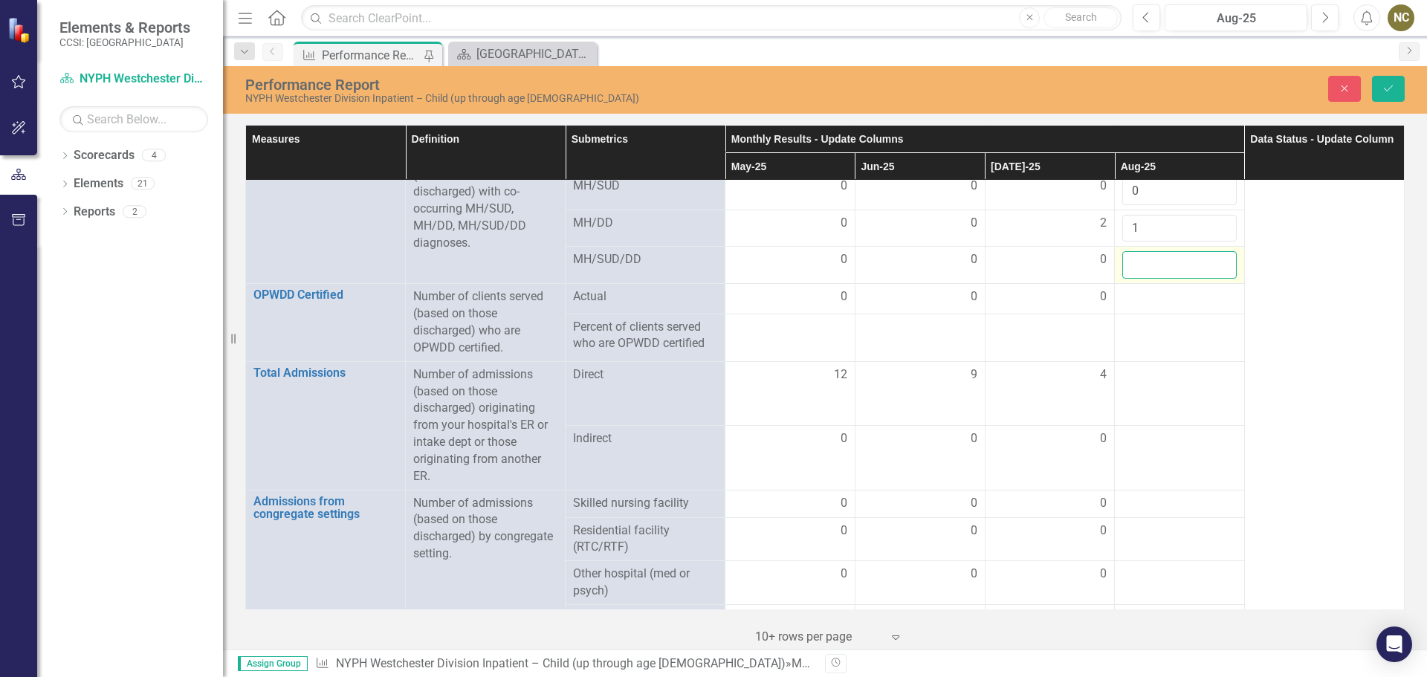
click at [1142, 253] on input "number" at bounding box center [1179, 265] width 114 height 28
drag, startPoint x: 1151, startPoint y: 262, endPoint x: 1122, endPoint y: 253, distance: 30.1
click at [1122, 253] on input "00" at bounding box center [1179, 265] width 114 height 28
type input "0"
click at [1146, 295] on div at bounding box center [1179, 297] width 114 height 18
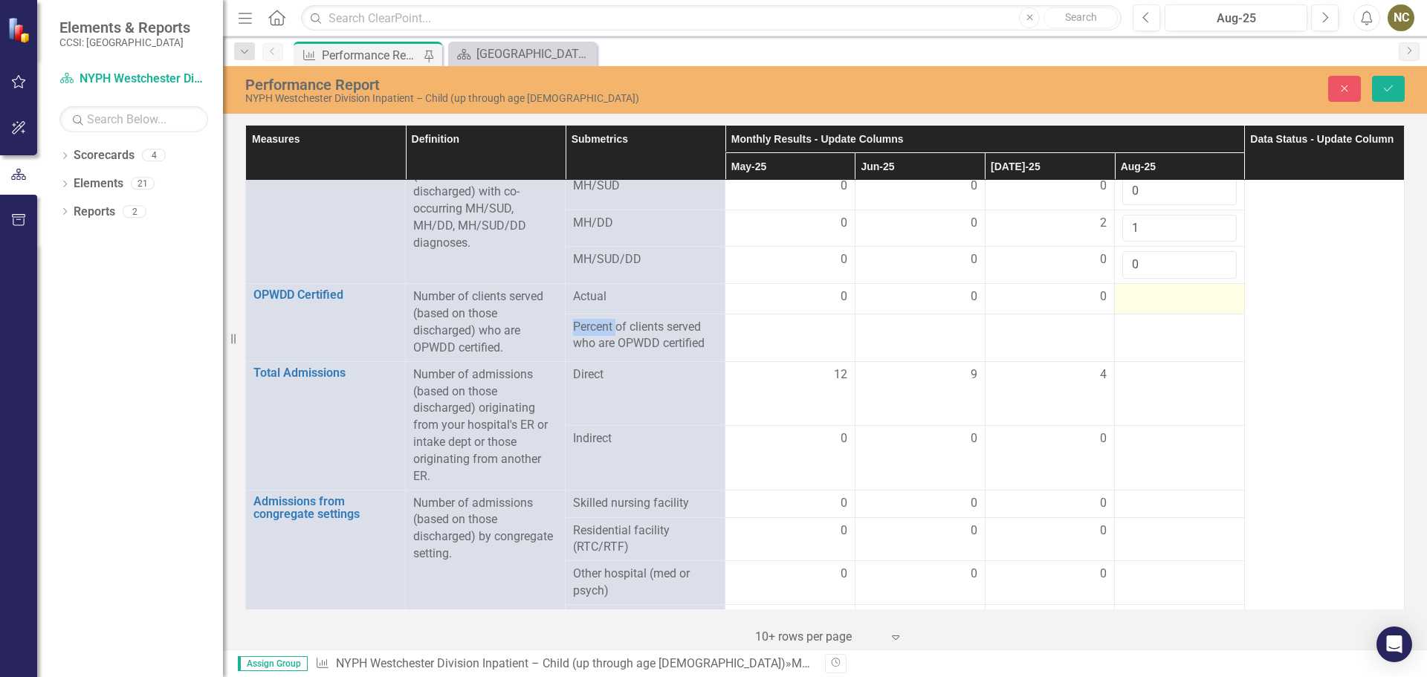
click at [1146, 295] on div at bounding box center [1179, 297] width 114 height 18
type input "0"
click at [1143, 374] on div at bounding box center [1179, 378] width 114 height 18
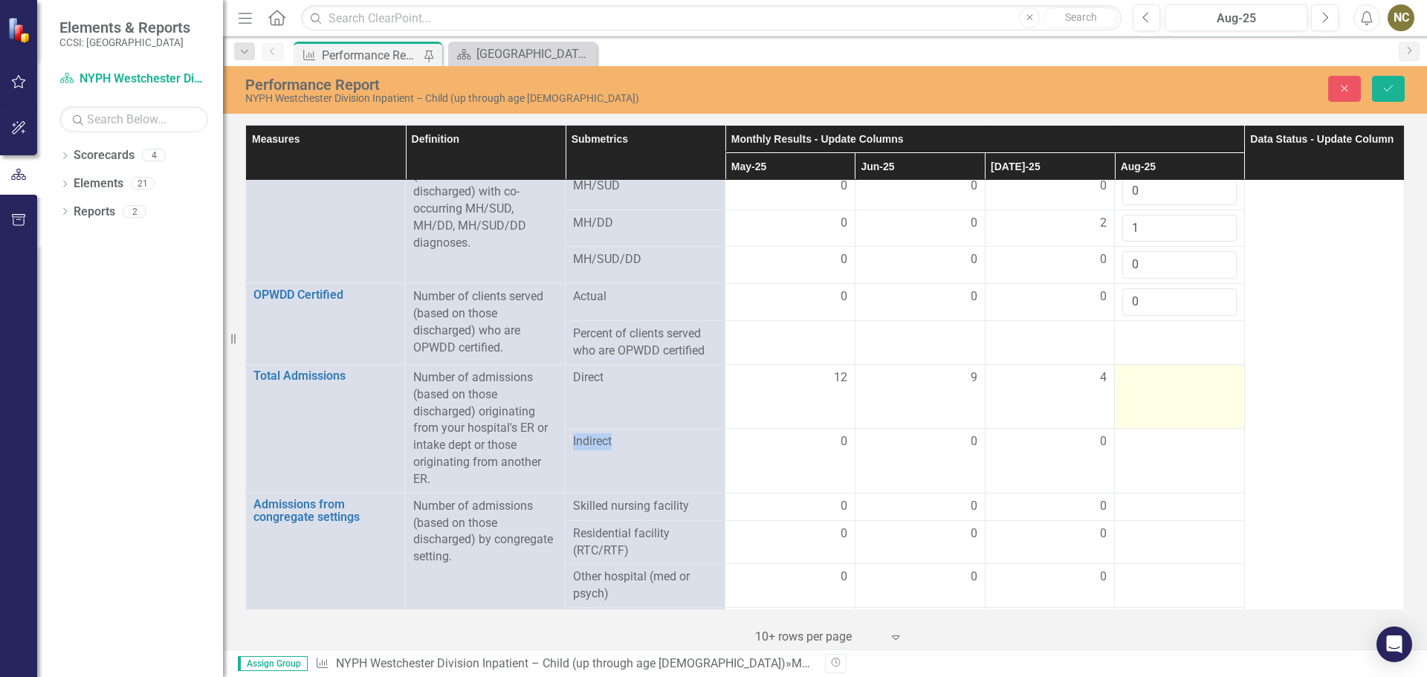
click at [1143, 375] on div at bounding box center [1179, 378] width 114 height 18
click at [1144, 375] on input "number" at bounding box center [1179, 383] width 114 height 28
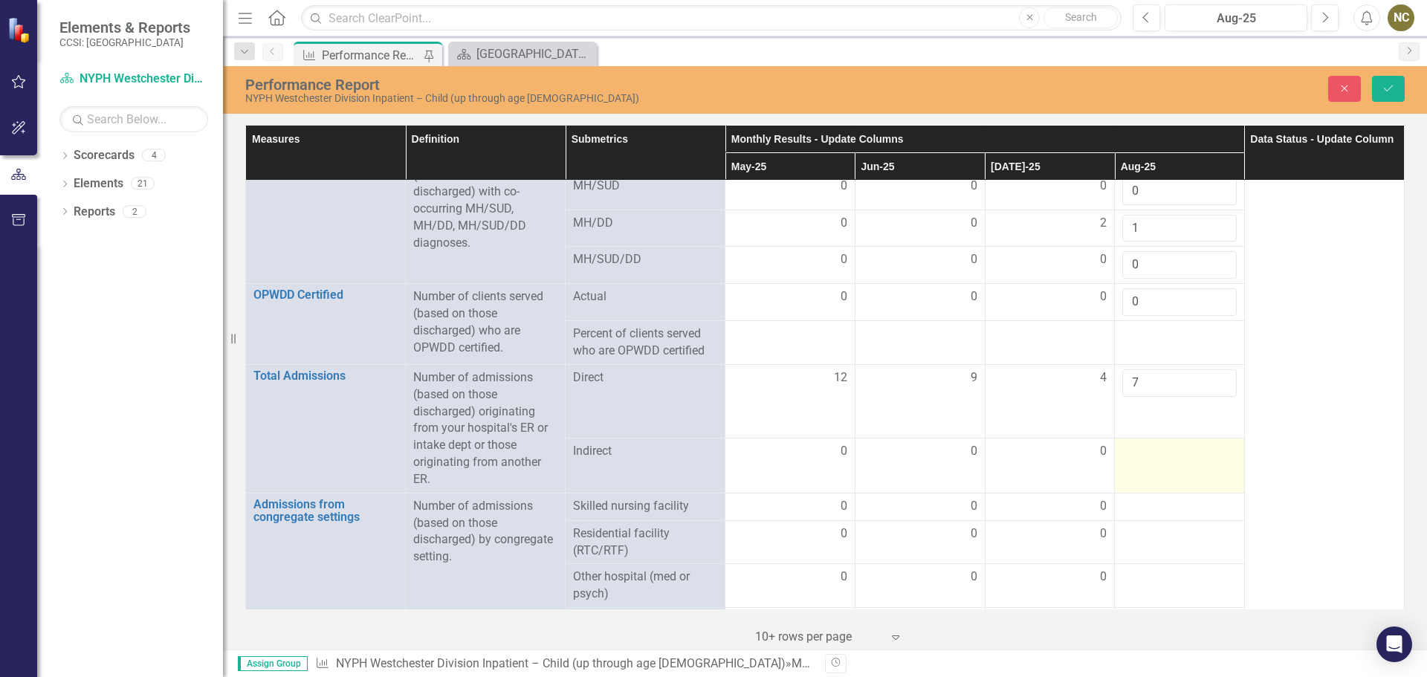
type input "7"
click at [1148, 447] on div at bounding box center [1179, 452] width 114 height 18
type input "0"
click at [1133, 503] on div at bounding box center [1179, 507] width 114 height 18
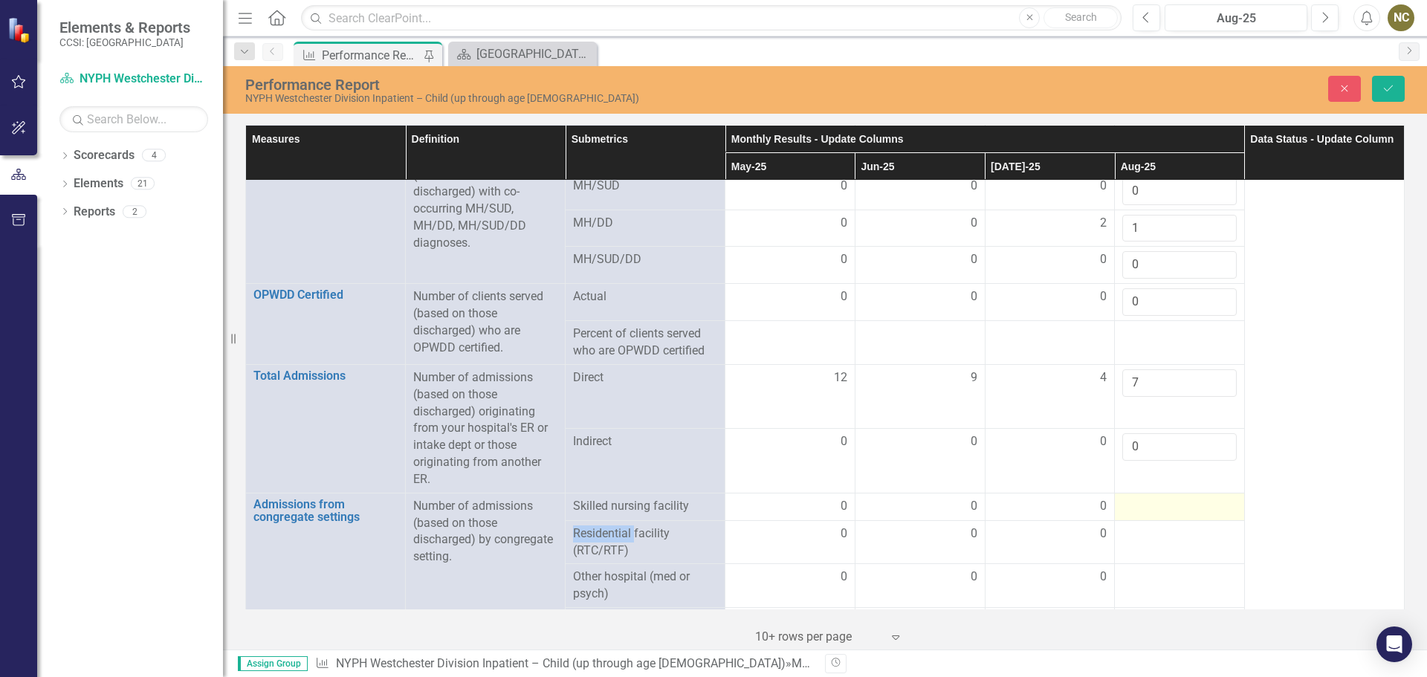
click at [1133, 503] on div at bounding box center [1179, 507] width 114 height 18
click at [1133, 503] on div at bounding box center [1179, 512] width 114 height 28
click at [1135, 501] on input "number" at bounding box center [1179, 512] width 114 height 28
type input "0"
click at [1128, 536] on div at bounding box center [1179, 544] width 114 height 18
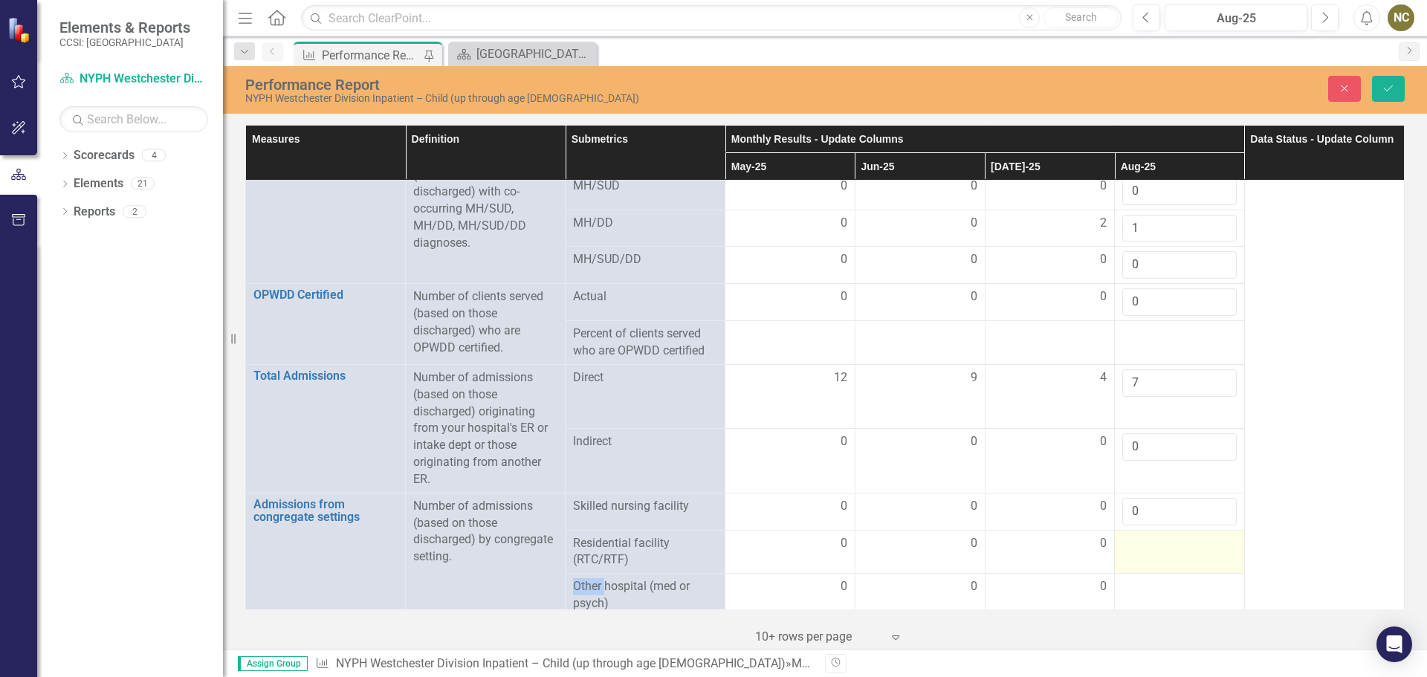
click at [1128, 536] on div at bounding box center [1179, 544] width 114 height 18
click at [1128, 536] on input "number" at bounding box center [1179, 549] width 114 height 28
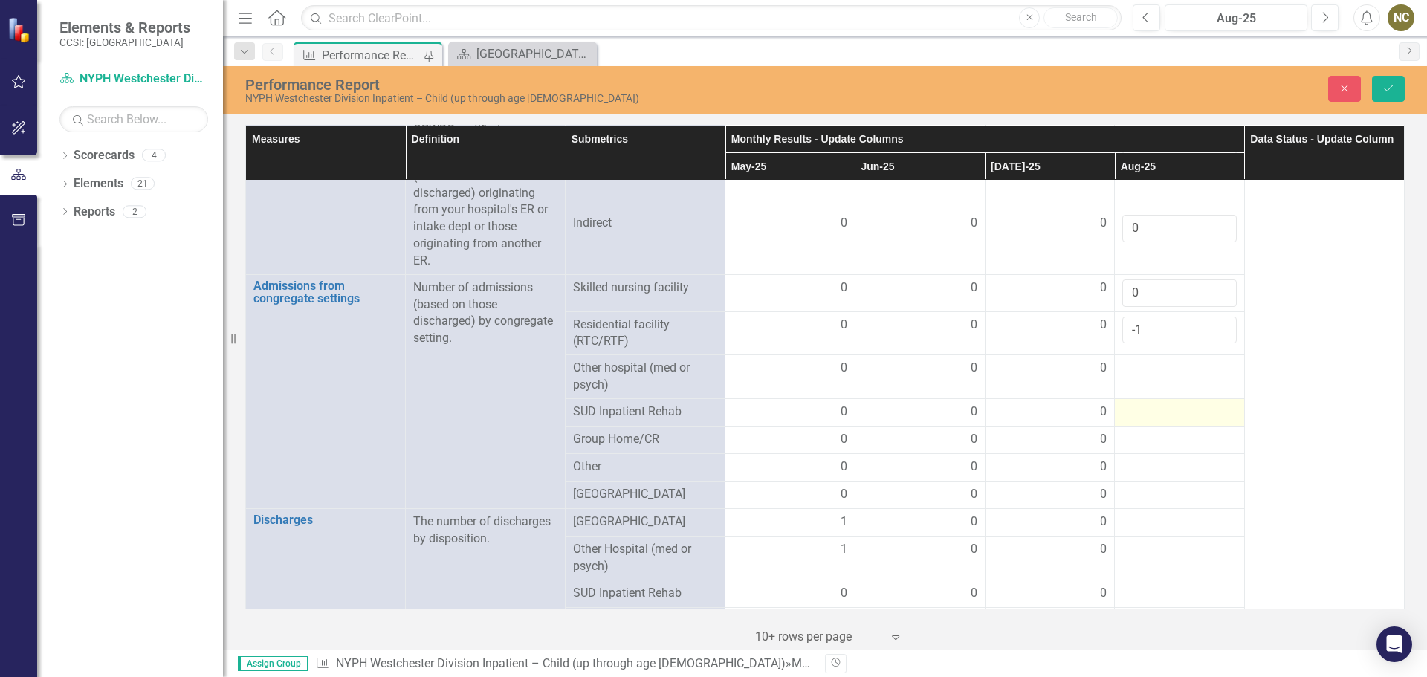
scroll to position [1264, 0]
drag, startPoint x: 1137, startPoint y: 320, endPoint x: 1089, endPoint y: 317, distance: 48.4
click at [1084, 309] on tr "Residential facility (RTC/RTF) 0 0 0 -1" at bounding box center [825, 329] width 1159 height 44
type input "0"
click at [1134, 364] on div at bounding box center [1179, 364] width 114 height 18
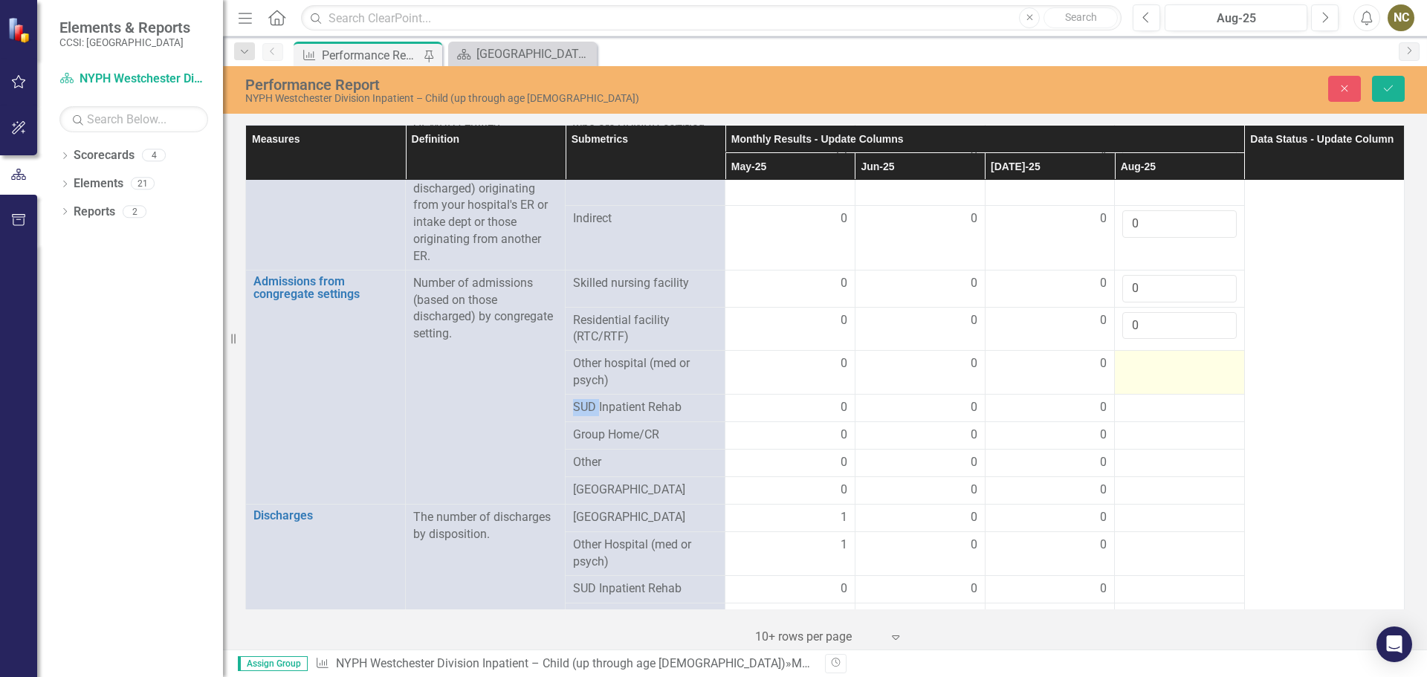
click at [1134, 364] on div at bounding box center [1179, 364] width 114 height 18
click at [1134, 364] on input "number" at bounding box center [1179, 369] width 114 height 28
type input "0"
click at [1125, 399] on div at bounding box center [1179, 408] width 114 height 18
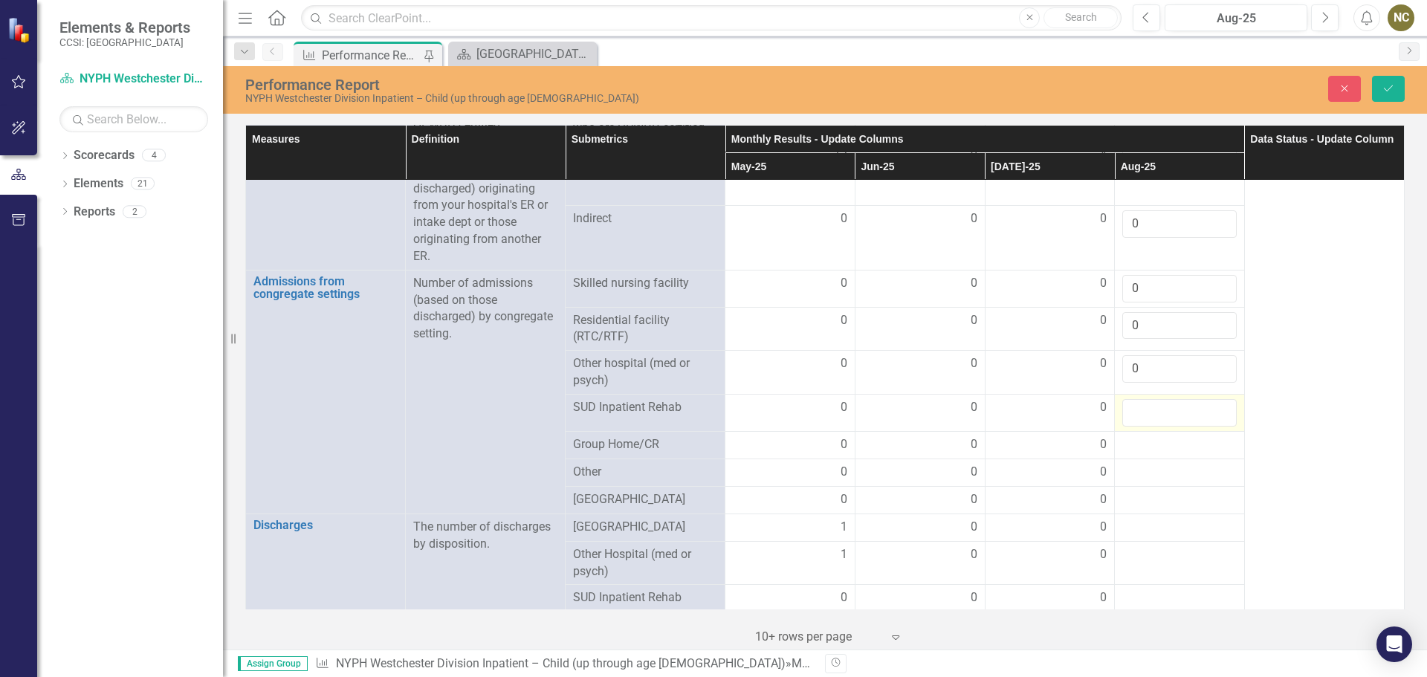
click at [1125, 399] on input "number" at bounding box center [1179, 413] width 114 height 28
type input "0"
click at [1122, 445] on div at bounding box center [1179, 445] width 114 height 18
click at [1125, 445] on div at bounding box center [1179, 445] width 114 height 18
click at [1128, 439] on div at bounding box center [1179, 445] width 114 height 18
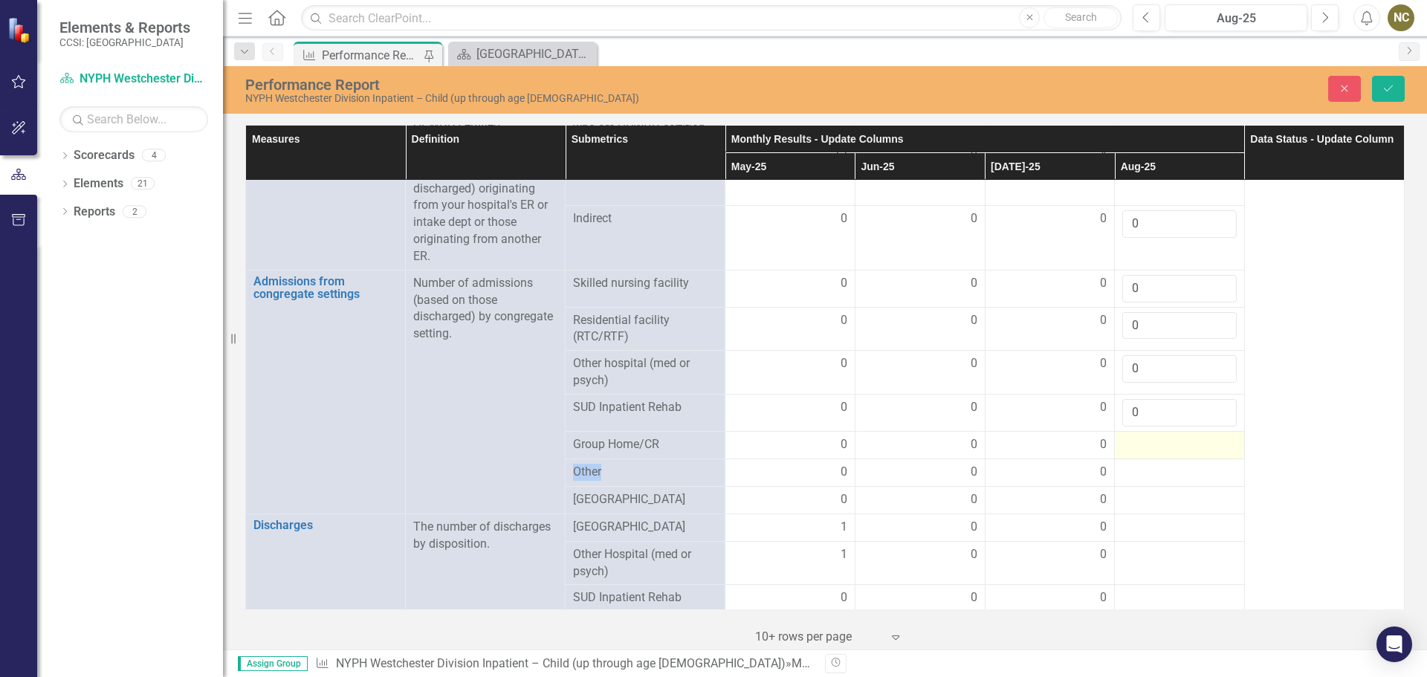
click at [1128, 439] on div at bounding box center [1179, 445] width 114 height 18
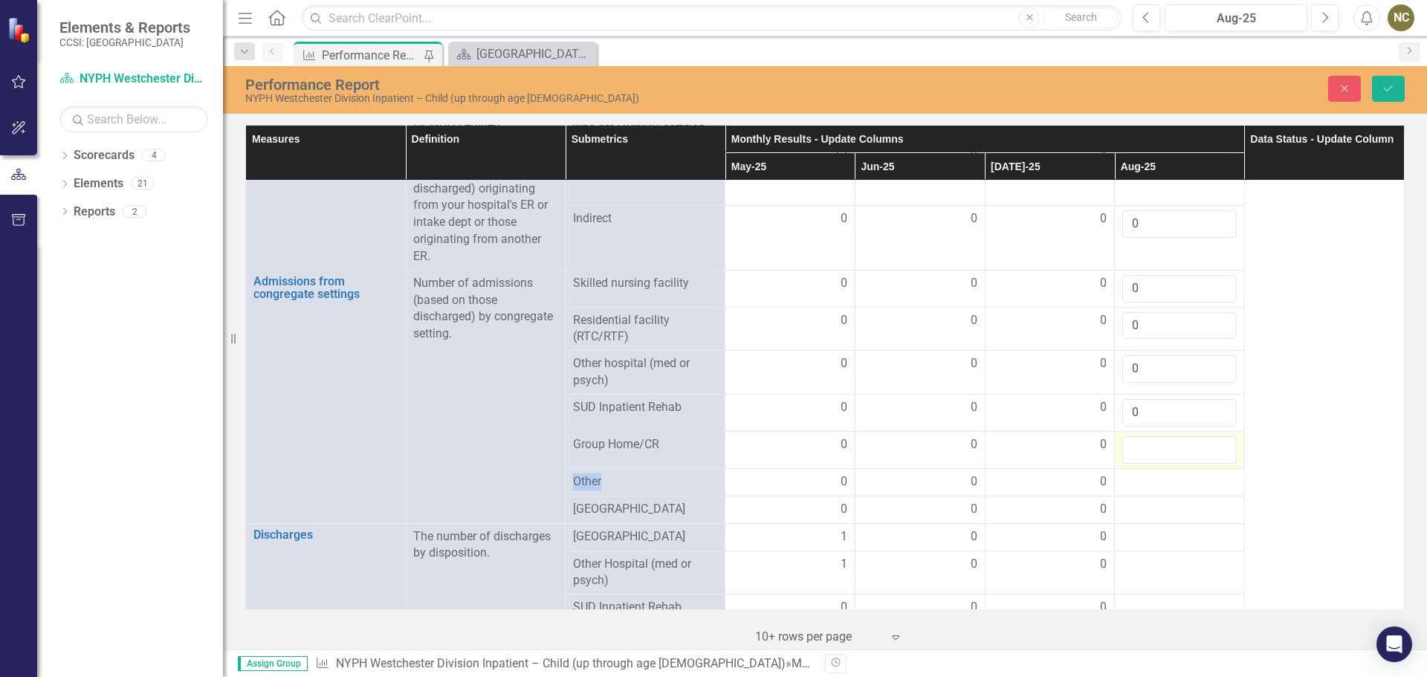
click at [1128, 439] on div at bounding box center [1179, 450] width 114 height 28
click at [1128, 439] on input "number" at bounding box center [1179, 450] width 114 height 28
type input "0"
click at [1132, 475] on div at bounding box center [1179, 483] width 114 height 18
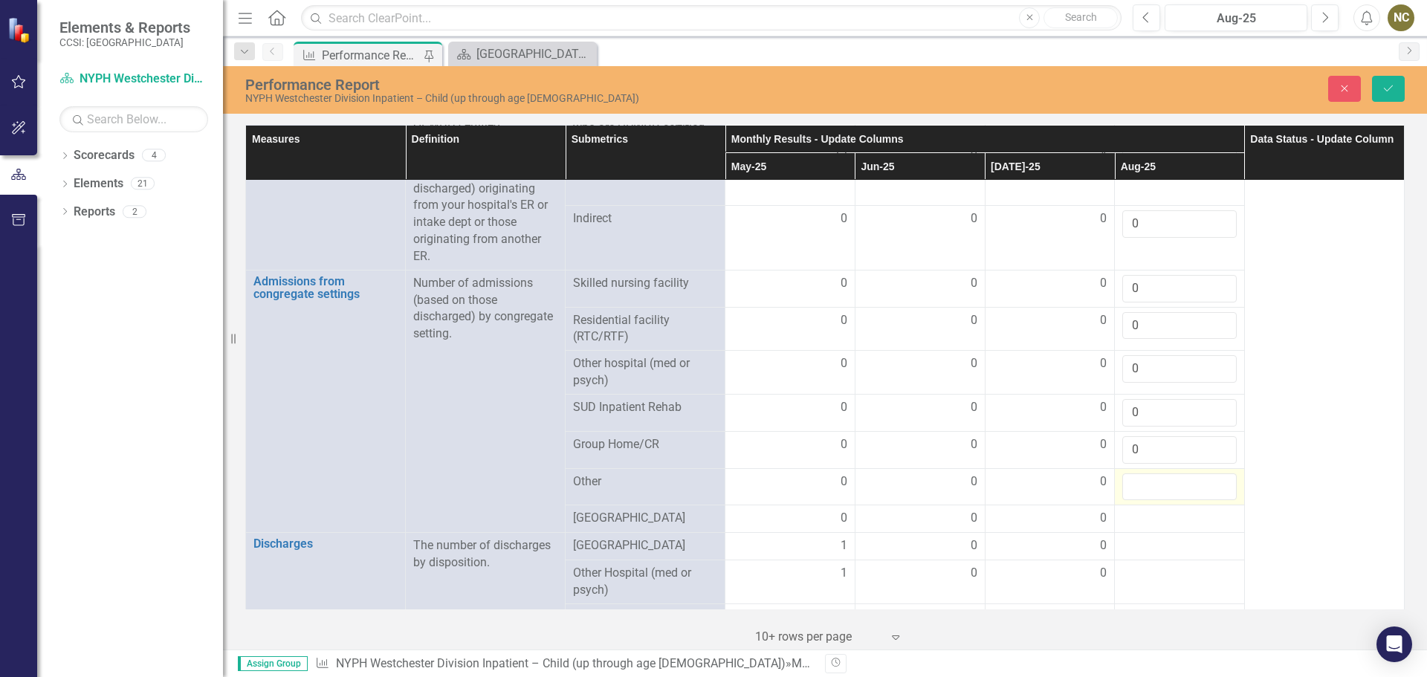
click at [1132, 475] on input "number" at bounding box center [1179, 488] width 114 height 28
type input "1"
click at [1135, 510] on div at bounding box center [1179, 519] width 114 height 18
type input "0"
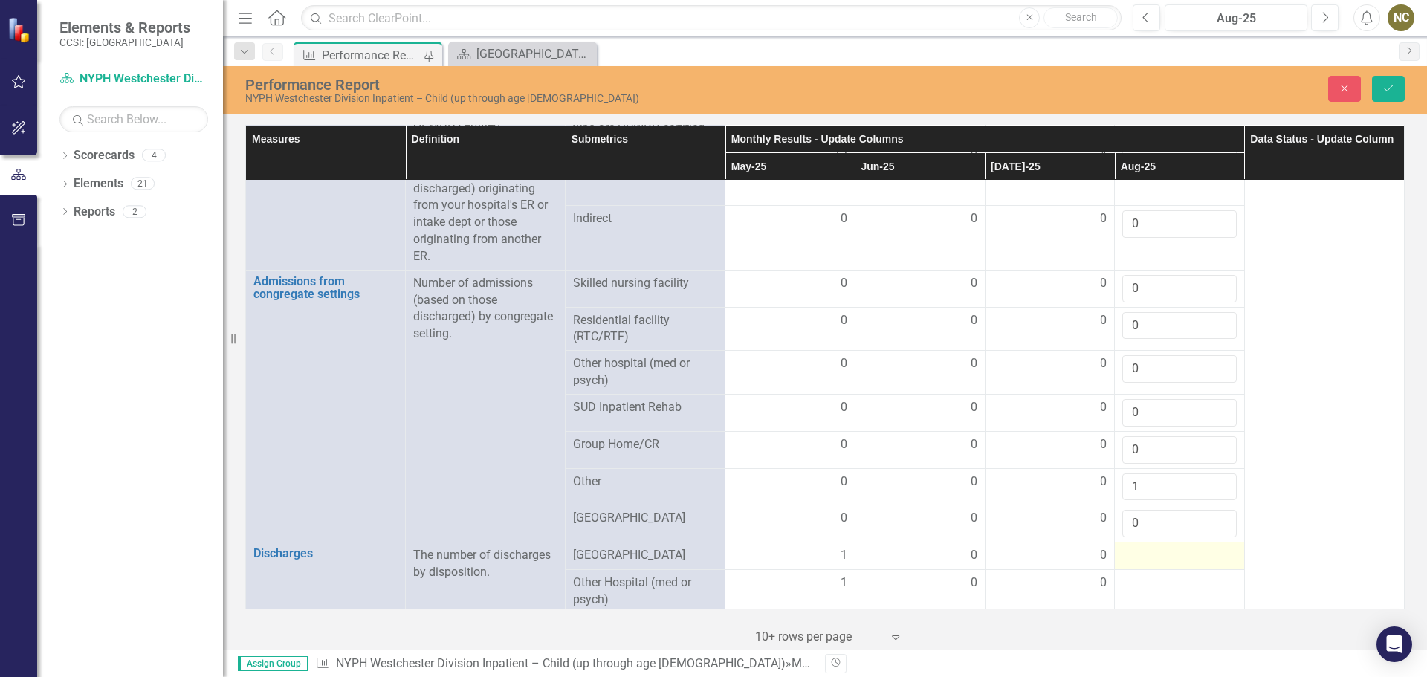
click at [1131, 543] on td at bounding box center [1180, 557] width 130 height 28
click at [1135, 550] on input "number" at bounding box center [1179, 561] width 114 height 28
type input "0"
click at [1137, 584] on div at bounding box center [1179, 593] width 114 height 18
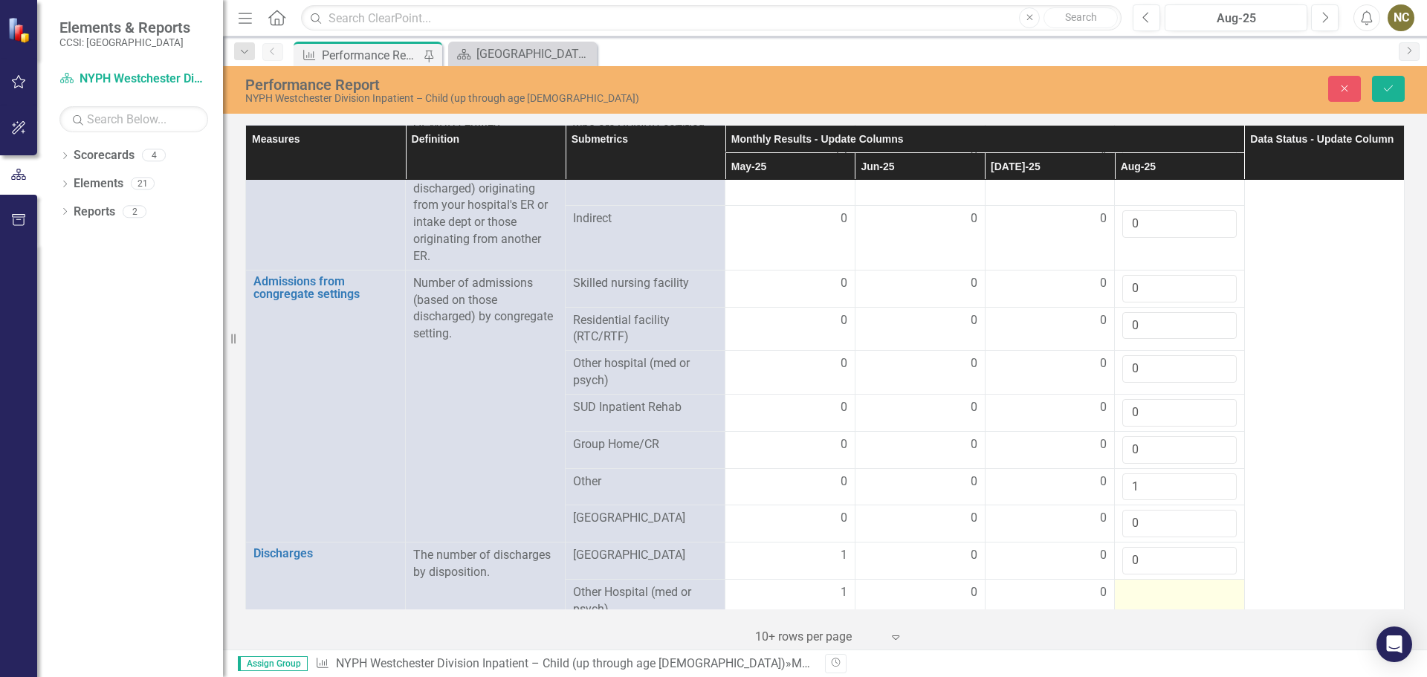
click at [1137, 584] on div at bounding box center [1179, 593] width 114 height 18
click at [1137, 584] on input "number" at bounding box center [1179, 598] width 114 height 28
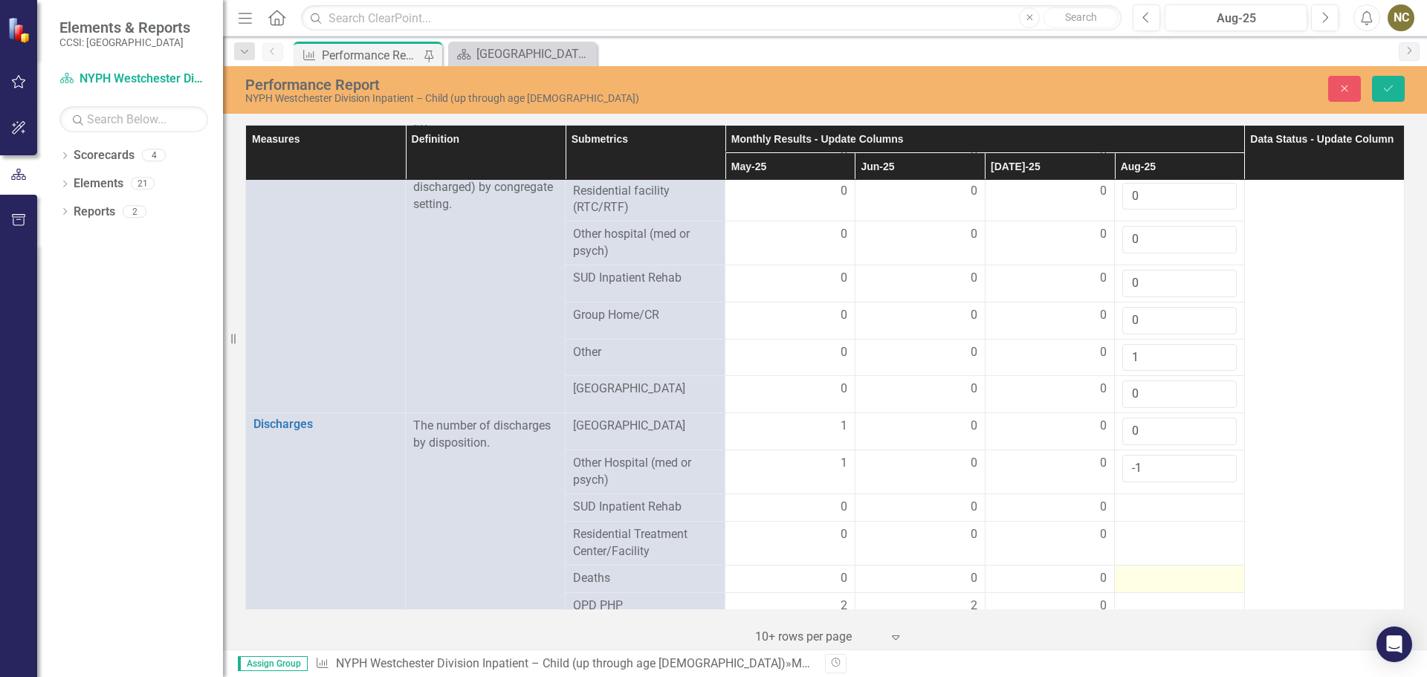
scroll to position [1412, 0]
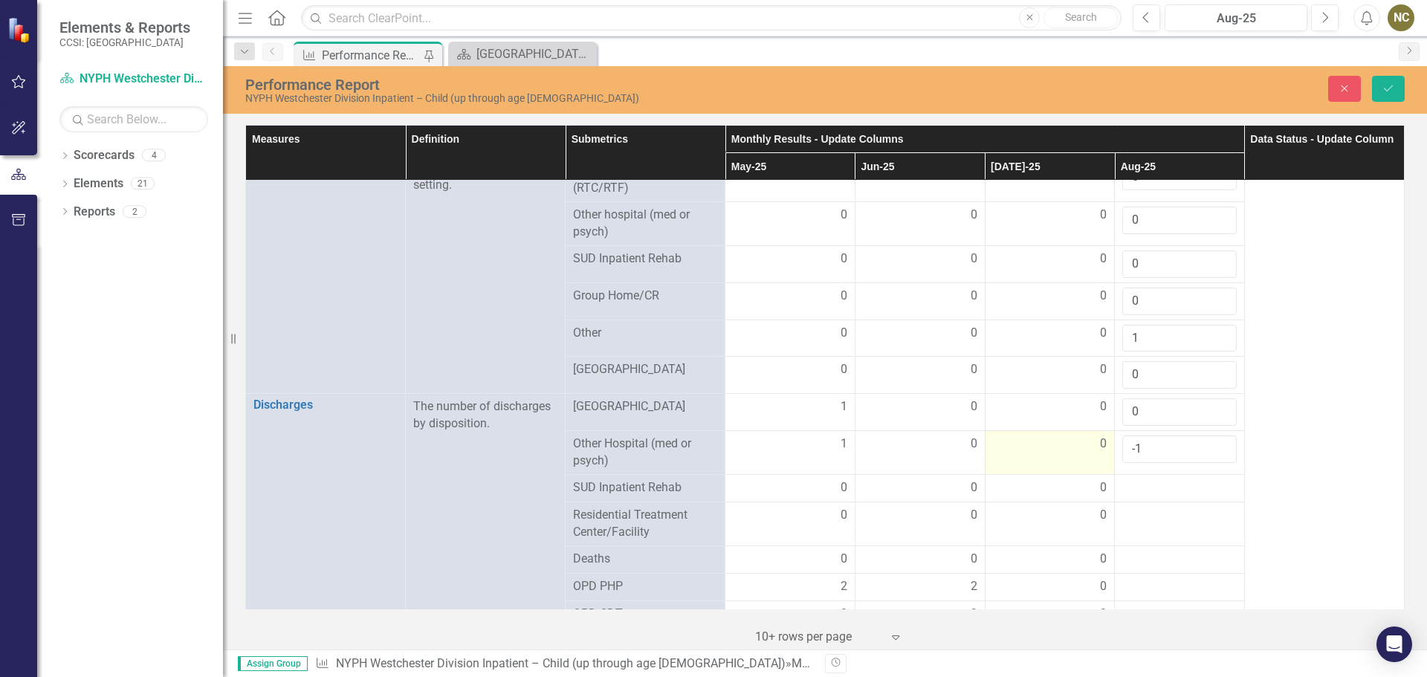
drag, startPoint x: 1134, startPoint y: 441, endPoint x: 1101, endPoint y: 458, distance: 37.6
click at [1087, 431] on tr "Other Hospital (med or psych) 1 0 0 -1" at bounding box center [825, 453] width 1159 height 44
type input "0"
click at [1131, 485] on div at bounding box center [1179, 488] width 114 height 18
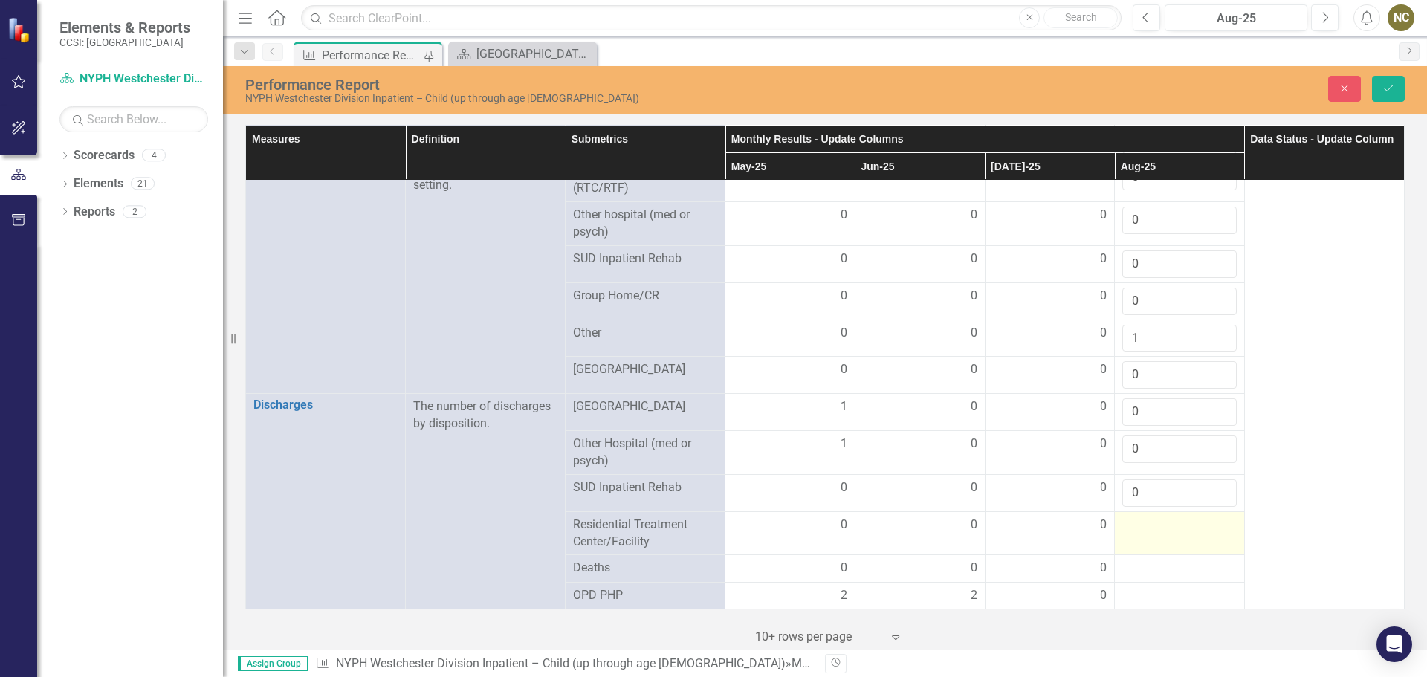
type input "0"
click at [1135, 526] on div at bounding box center [1179, 526] width 114 height 18
click at [1135, 526] on input "number" at bounding box center [1179, 531] width 114 height 28
type input "0"
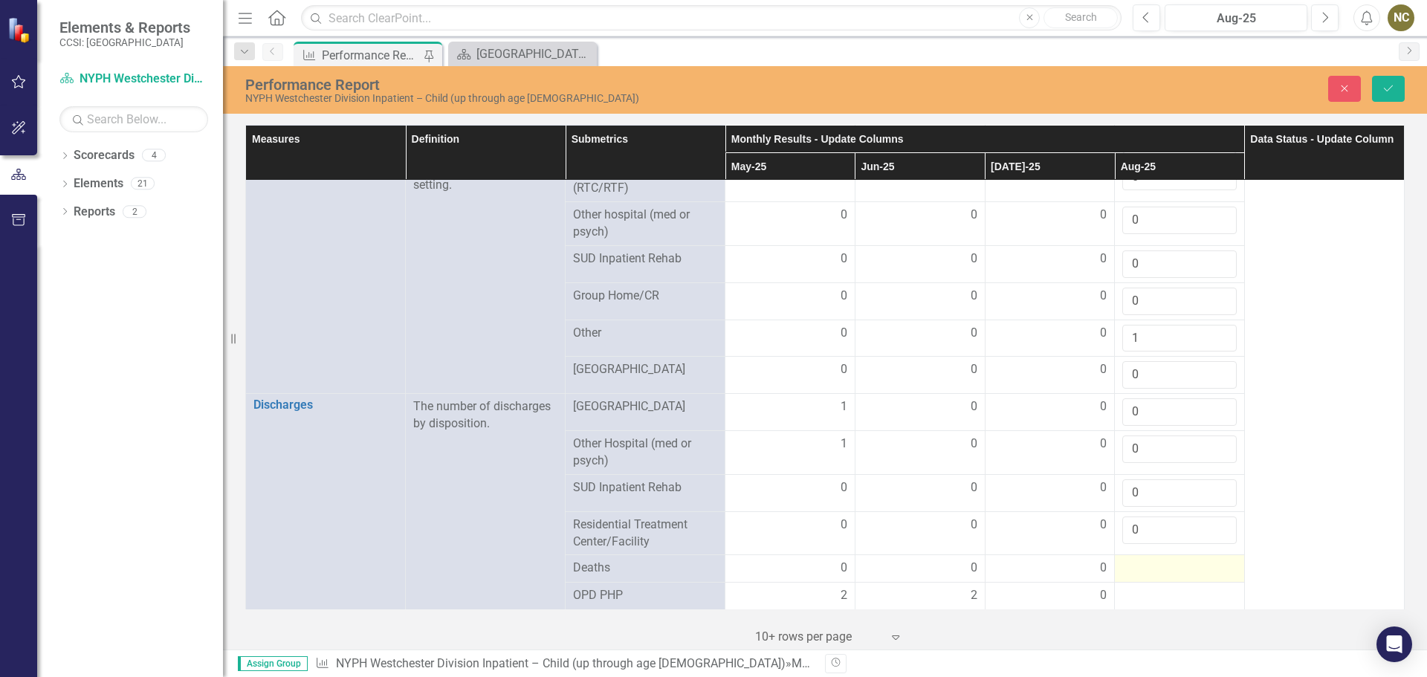
click at [1134, 561] on div at bounding box center [1179, 569] width 114 height 18
click at [1134, 561] on input "number" at bounding box center [1179, 574] width 114 height 28
type input "0"
click at [1130, 597] on div at bounding box center [1179, 606] width 114 height 18
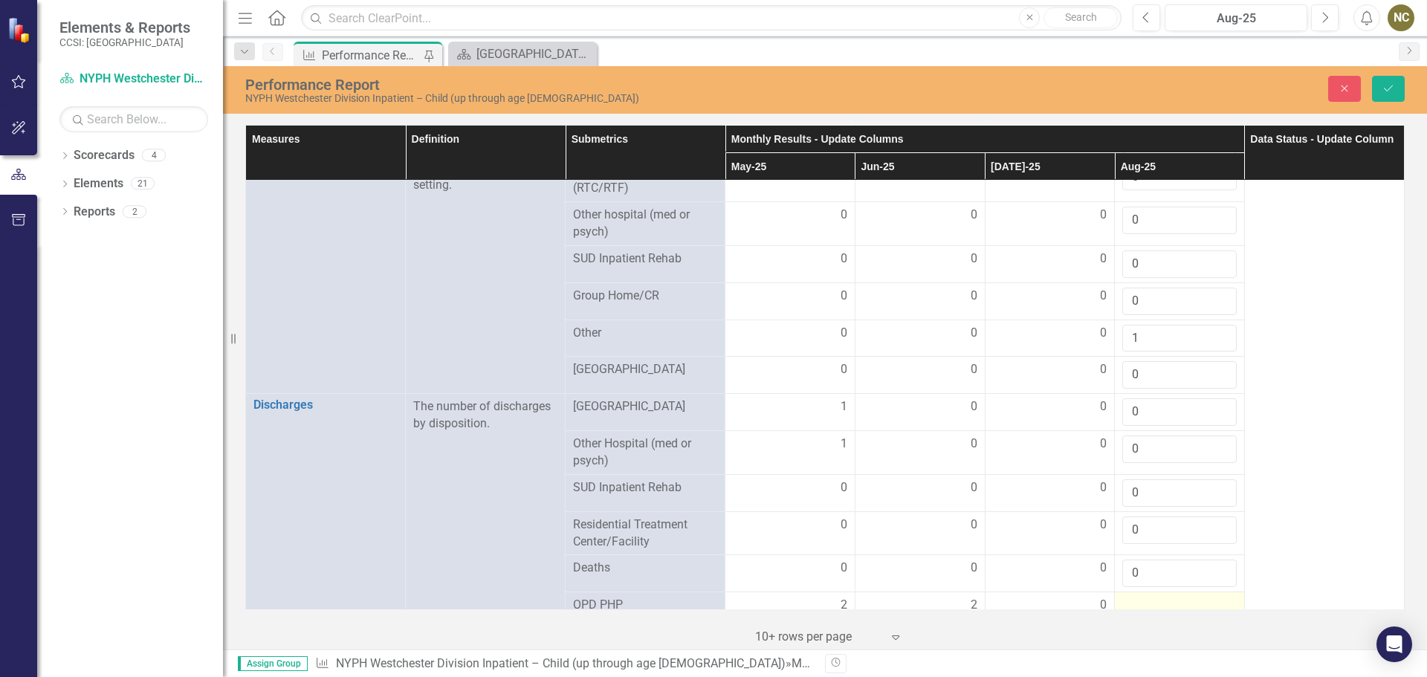
click at [1130, 597] on div at bounding box center [1179, 606] width 114 height 18
click at [1146, 597] on input "number" at bounding box center [1179, 611] width 114 height 28
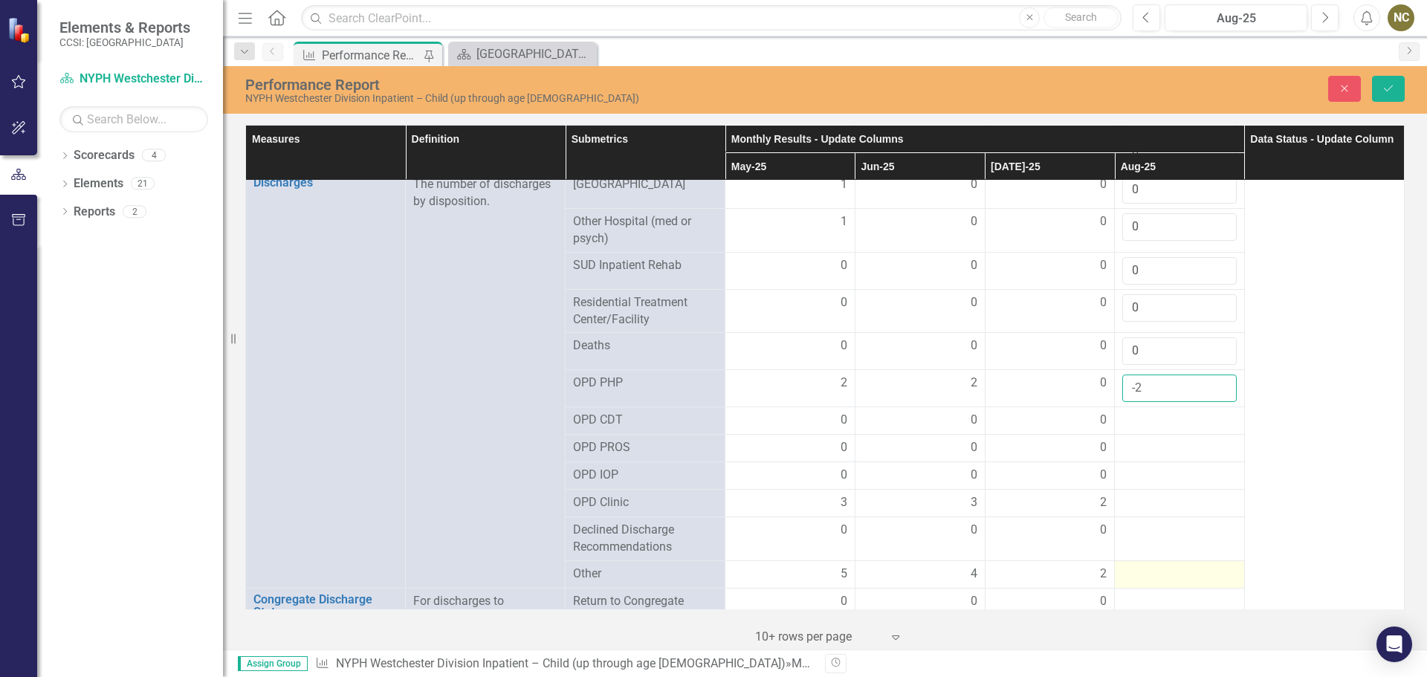
scroll to position [1637, 0]
click at [1140, 383] on input "-2" at bounding box center [1179, 386] width 114 height 28
drag, startPoint x: 1140, startPoint y: 383, endPoint x: 1117, endPoint y: 380, distance: 23.2
click at [1122, 380] on input "-2" at bounding box center [1179, 386] width 114 height 28
type input "0"
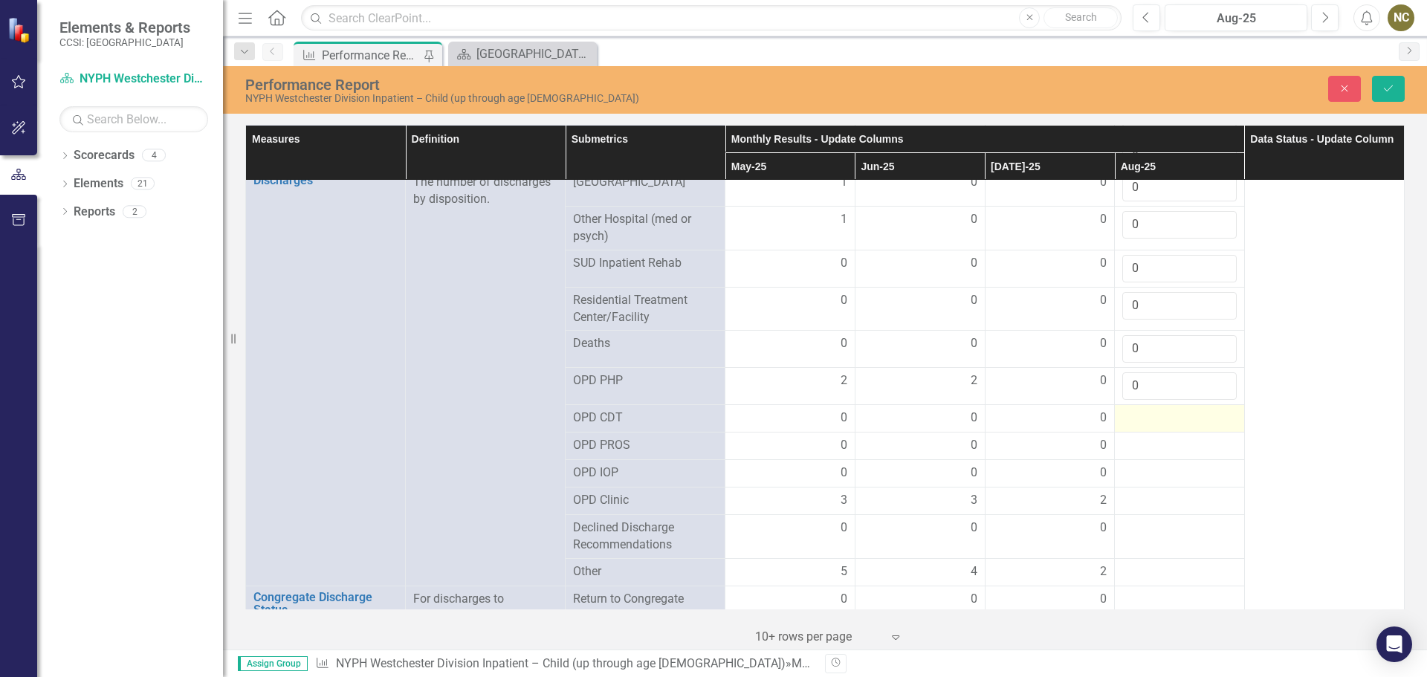
click at [1131, 413] on div at bounding box center [1179, 419] width 114 height 18
click at [1132, 416] on input "number" at bounding box center [1179, 424] width 114 height 28
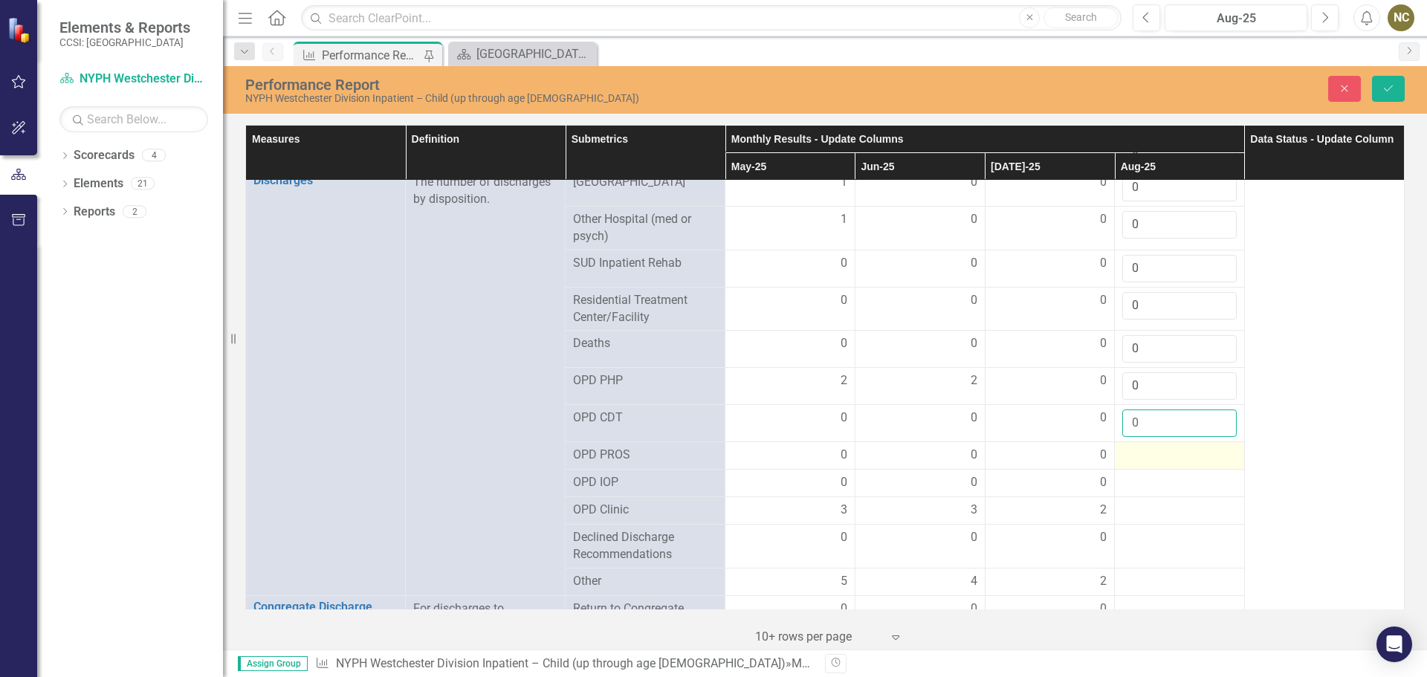
type input "0"
click at [1131, 453] on div at bounding box center [1179, 456] width 114 height 18
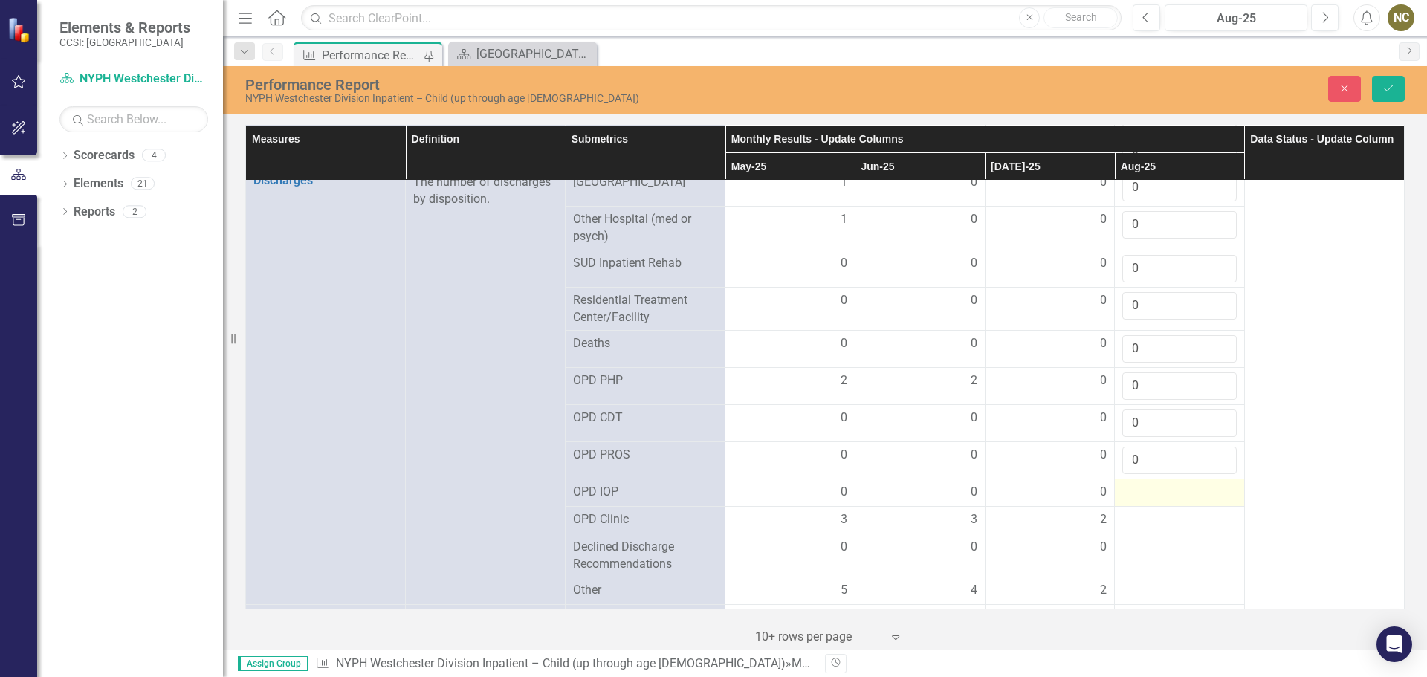
type input "0"
click at [1128, 486] on div at bounding box center [1179, 493] width 114 height 18
click at [1128, 485] on input "number" at bounding box center [1179, 498] width 114 height 28
type input "0"
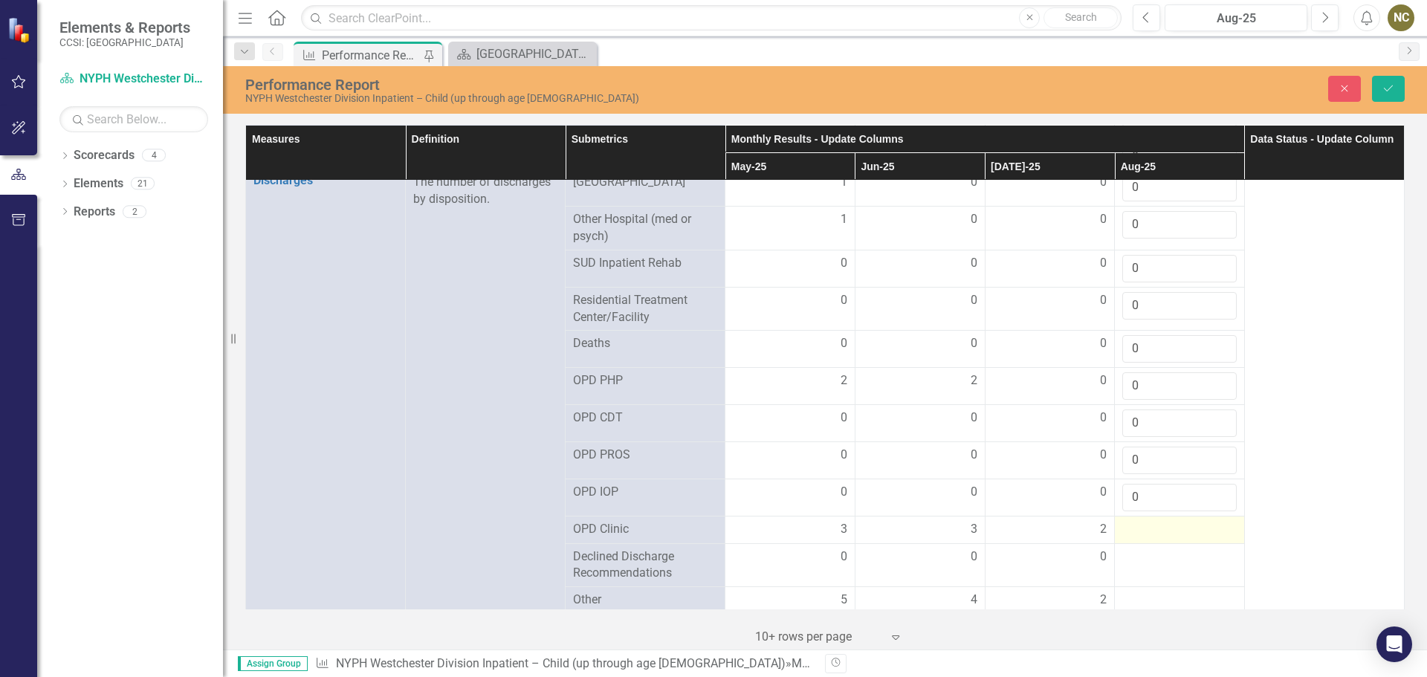
click at [1131, 524] on div at bounding box center [1179, 530] width 114 height 18
click at [1131, 523] on div at bounding box center [1179, 530] width 114 height 18
click at [1131, 523] on input "number" at bounding box center [1179, 535] width 114 height 28
drag, startPoint x: 1137, startPoint y: 531, endPoint x: 1122, endPoint y: 520, distance: 18.1
click at [1122, 521] on input "2" at bounding box center [1179, 535] width 114 height 28
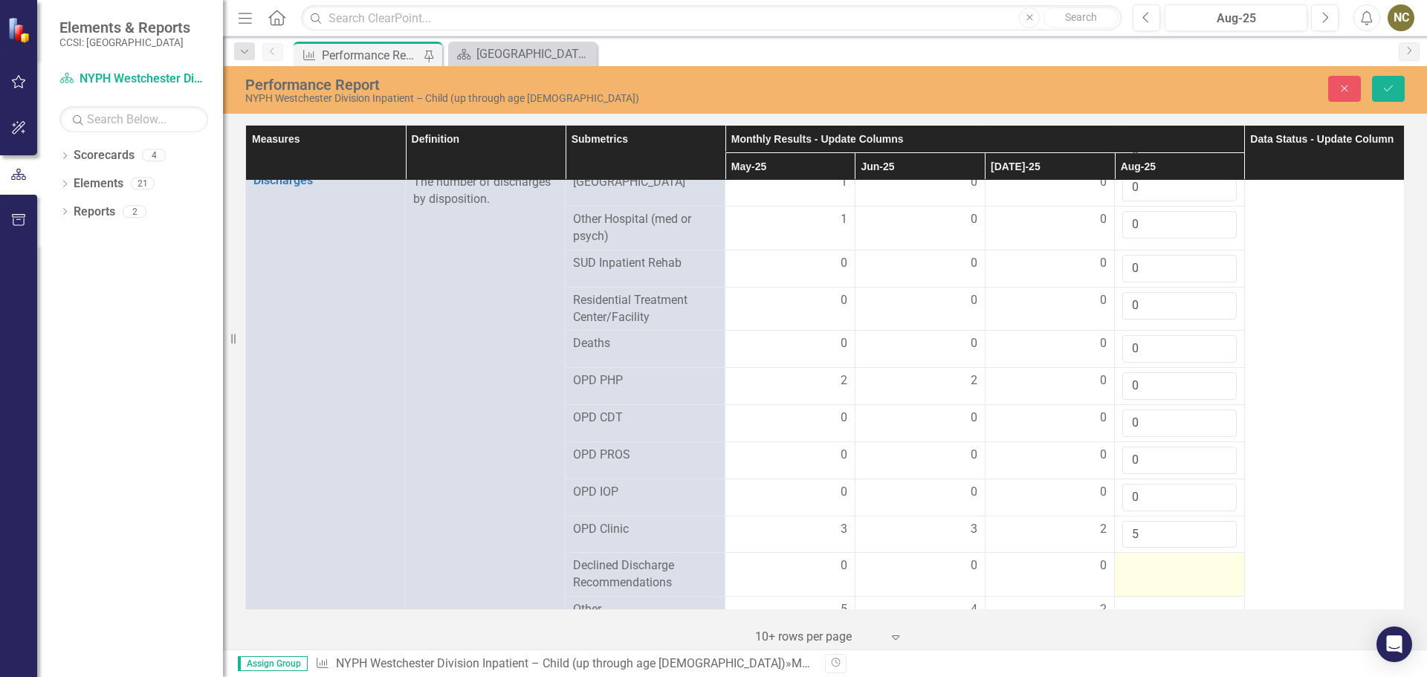
type input "5"
click at [1122, 558] on div at bounding box center [1179, 567] width 114 height 18
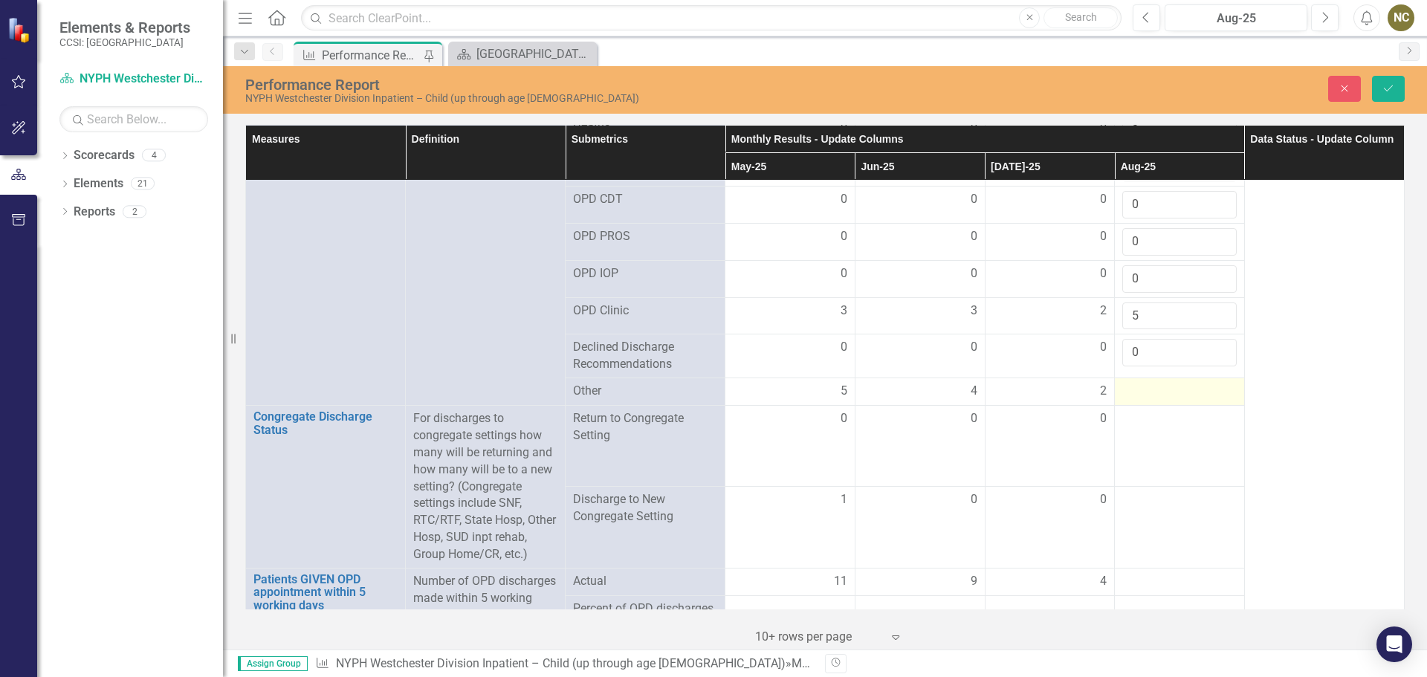
scroll to position [1860, 0]
type input "0"
click at [1125, 378] on div at bounding box center [1179, 387] width 114 height 18
click at [1126, 378] on div at bounding box center [1179, 387] width 114 height 18
click at [1128, 380] on input "number" at bounding box center [1179, 392] width 114 height 28
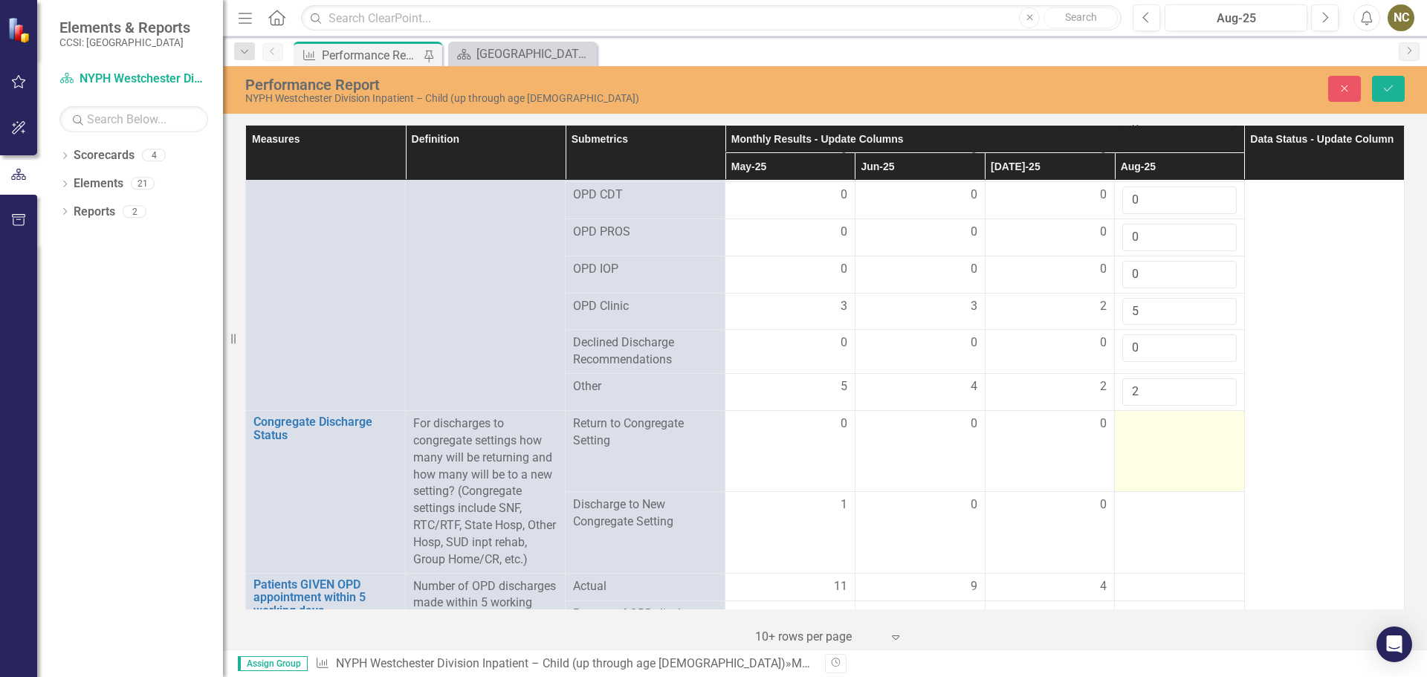
type input "2"
click at [1127, 433] on td at bounding box center [1180, 450] width 130 height 81
click at [1127, 433] on input "number" at bounding box center [1179, 430] width 114 height 28
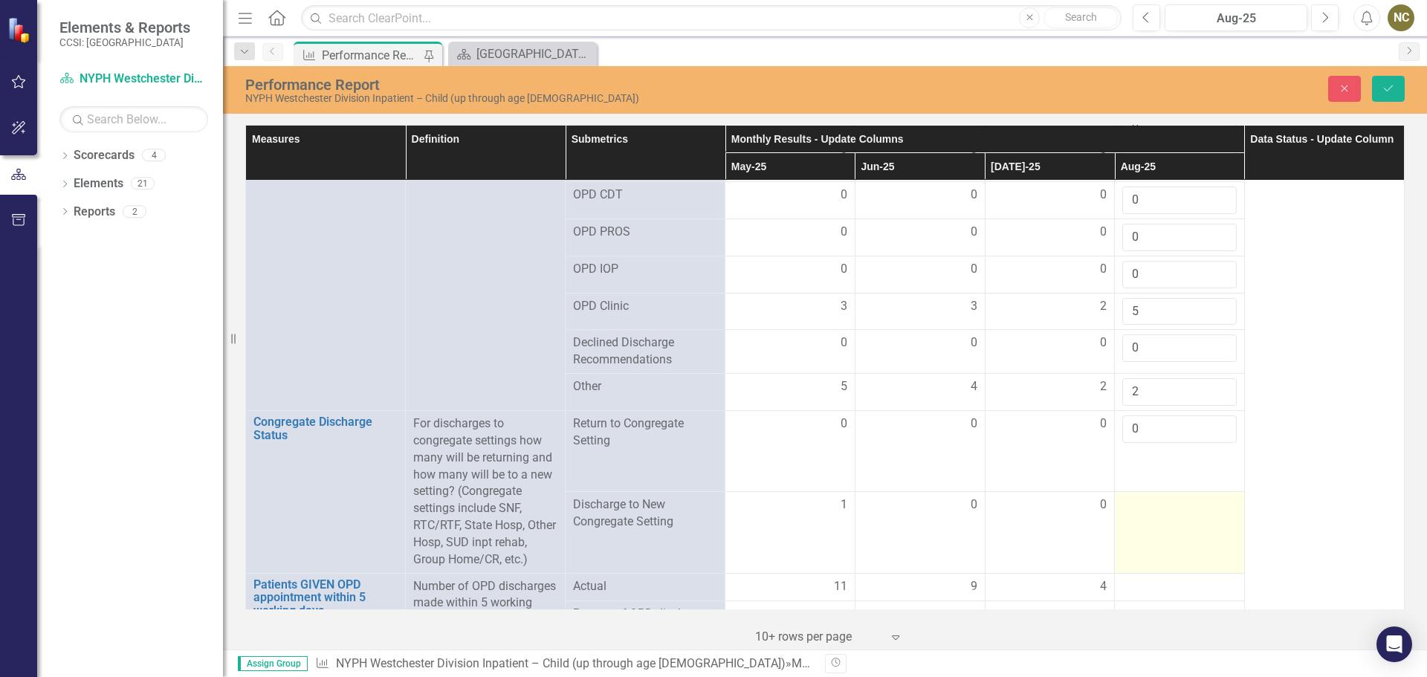
type input "0"
click at [1141, 508] on div at bounding box center [1179, 506] width 114 height 18
click at [1141, 508] on input "number" at bounding box center [1179, 511] width 114 height 28
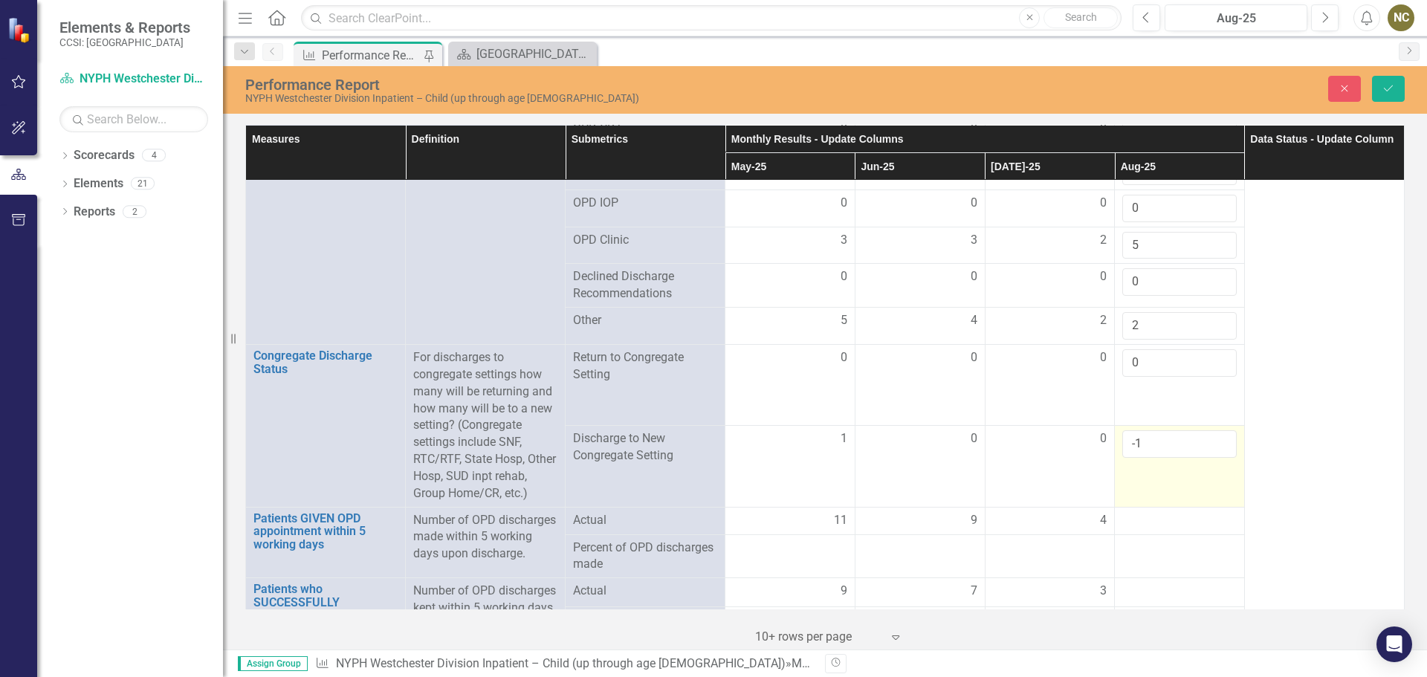
scroll to position [2009, 0]
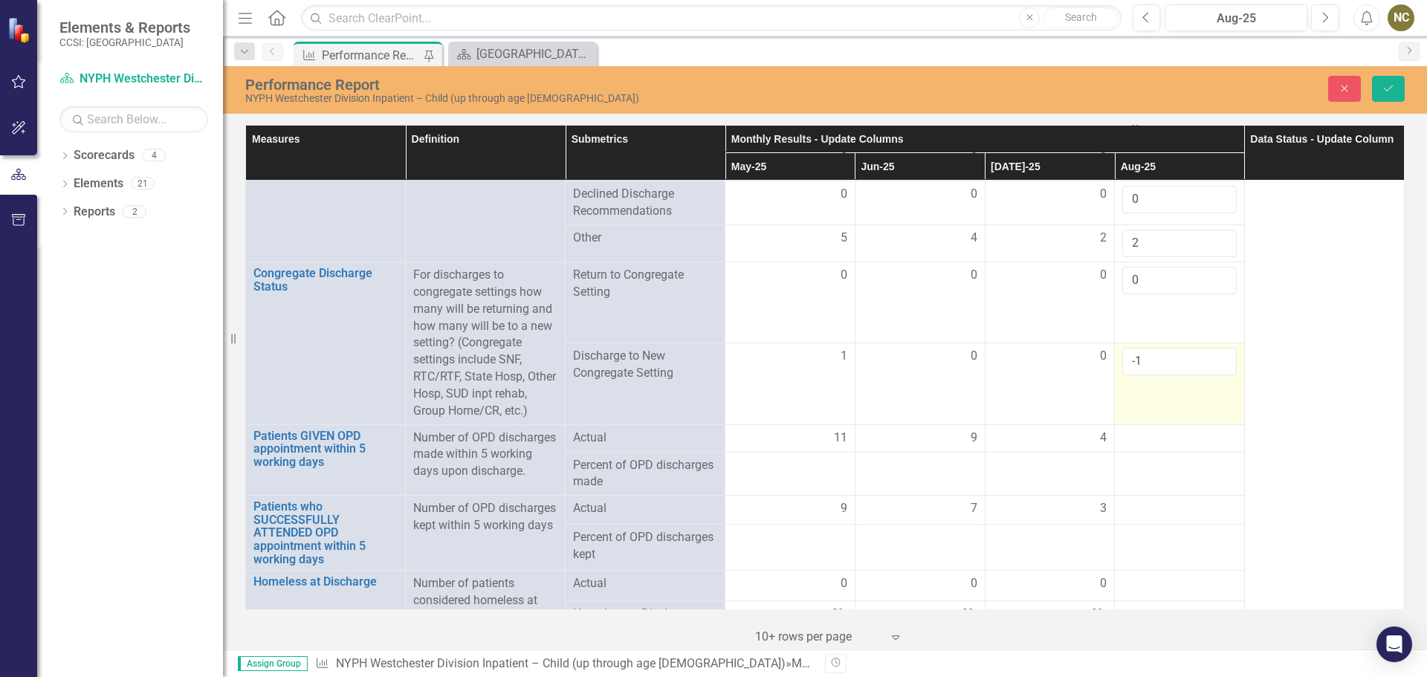
drag, startPoint x: 1149, startPoint y: 365, endPoint x: 1106, endPoint y: 364, distance: 42.4
click at [1115, 363] on td "-1" at bounding box center [1180, 383] width 130 height 81
type input "0"
click at [1137, 448] on div at bounding box center [1179, 439] width 114 height 18
click at [1138, 448] on div at bounding box center [1179, 439] width 114 height 18
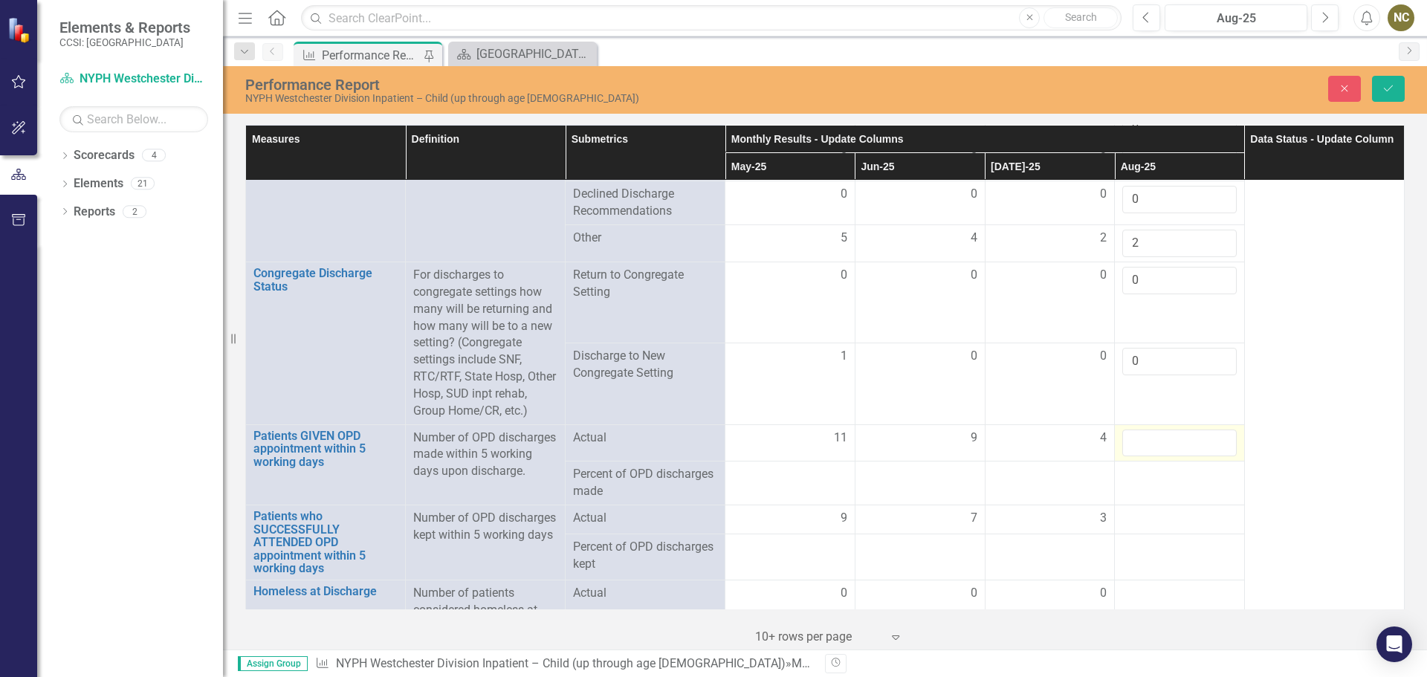
click at [1138, 448] on input "number" at bounding box center [1179, 444] width 114 height 28
type input "6"
click at [1137, 517] on td at bounding box center [1180, 519] width 130 height 29
click at [1136, 527] on input "number" at bounding box center [1179, 524] width 114 height 28
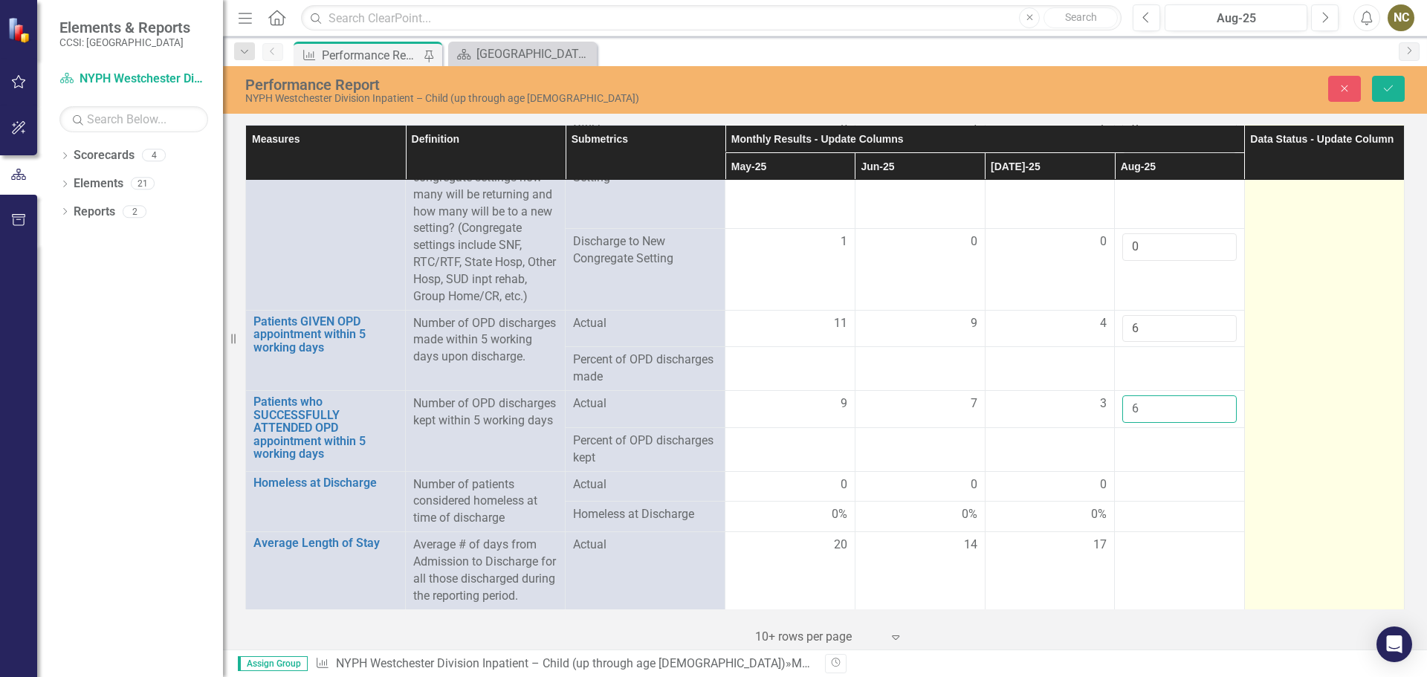
scroll to position [2157, 0]
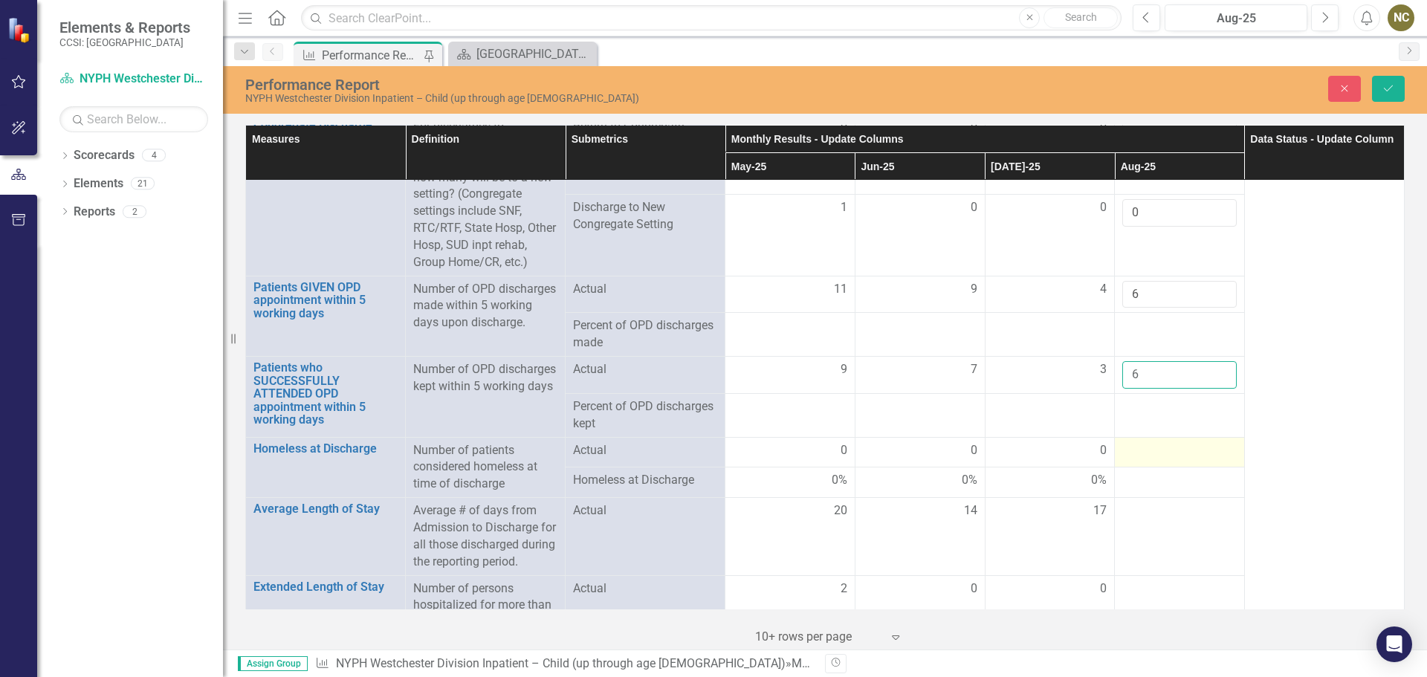
type input "6"
click at [1143, 460] on div at bounding box center [1179, 451] width 114 height 18
click at [1143, 460] on div at bounding box center [1179, 456] width 114 height 28
click at [1126, 469] on input "number" at bounding box center [1179, 456] width 114 height 28
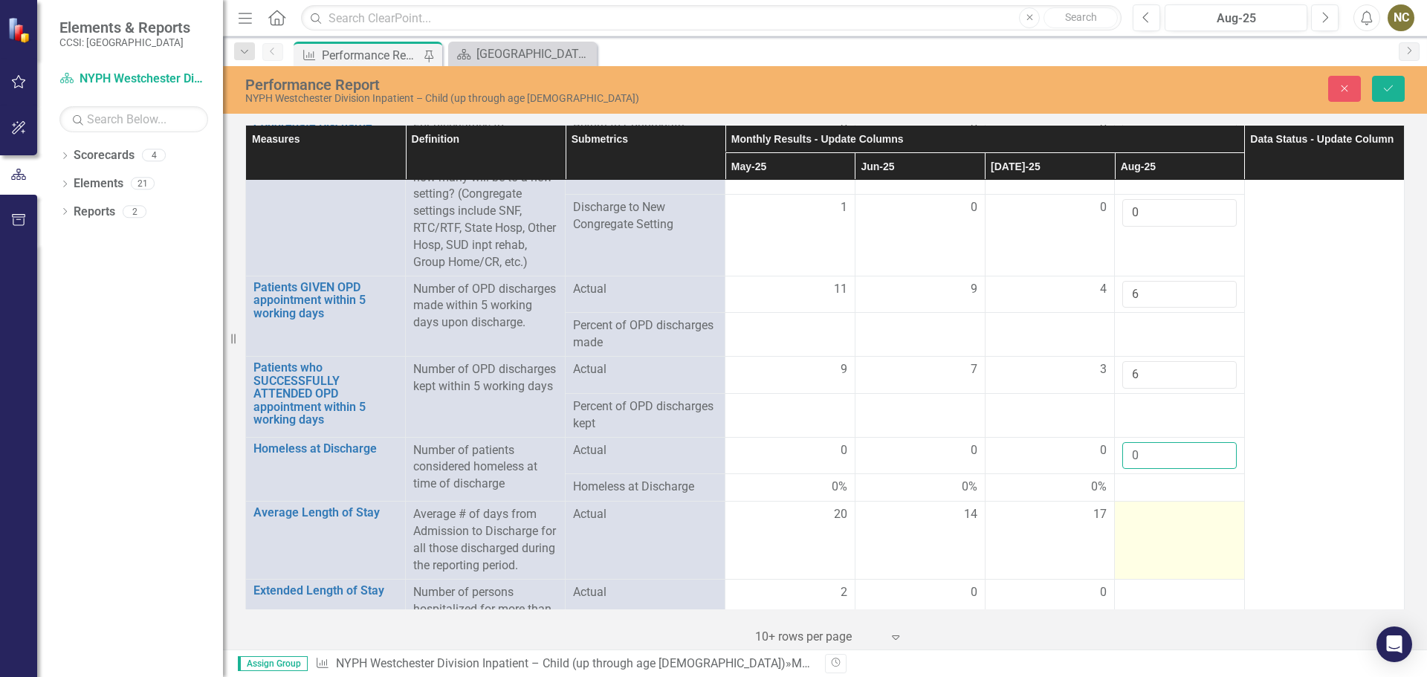
type input "0"
click at [1122, 520] on div at bounding box center [1179, 515] width 114 height 18
click at [1123, 520] on div at bounding box center [1179, 515] width 114 height 18
click at [1125, 518] on input "number" at bounding box center [1179, 520] width 114 height 28
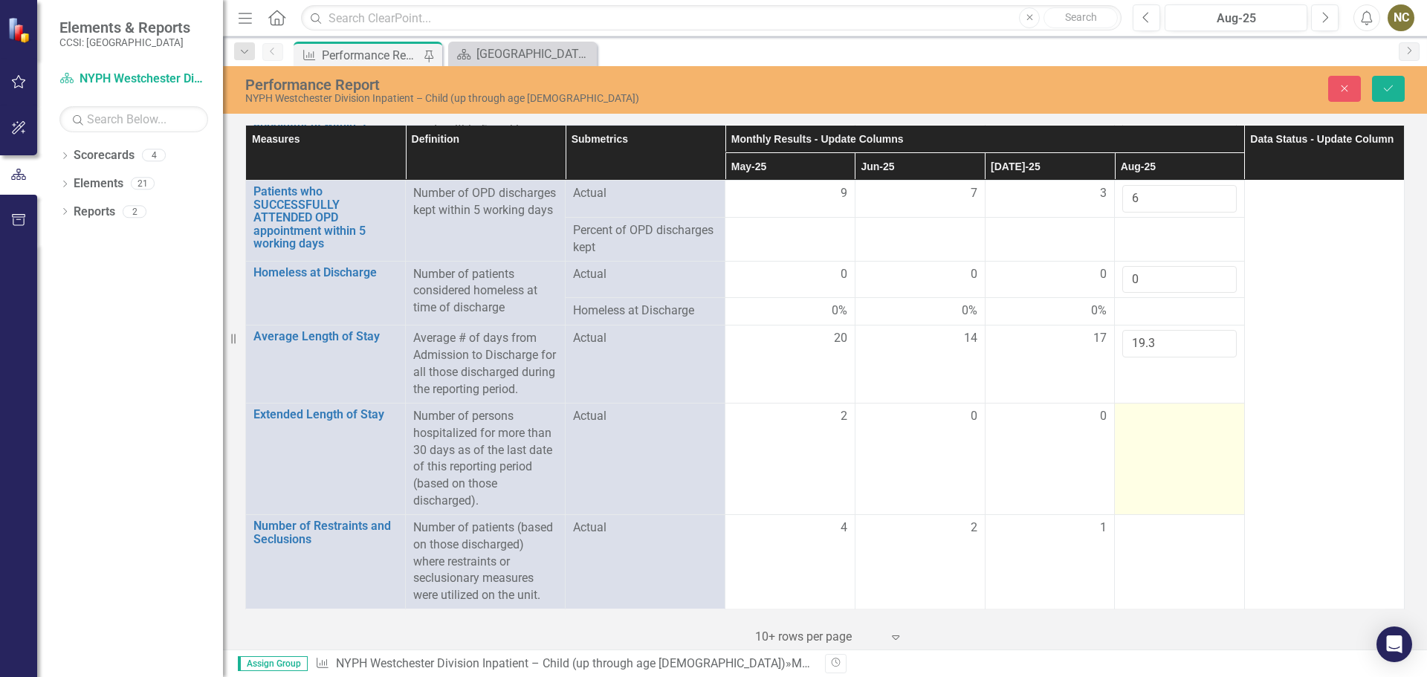
scroll to position [2361, 0]
type input "19.3"
click at [1138, 421] on div at bounding box center [1179, 417] width 114 height 18
click at [1138, 421] on input "number" at bounding box center [1179, 422] width 114 height 28
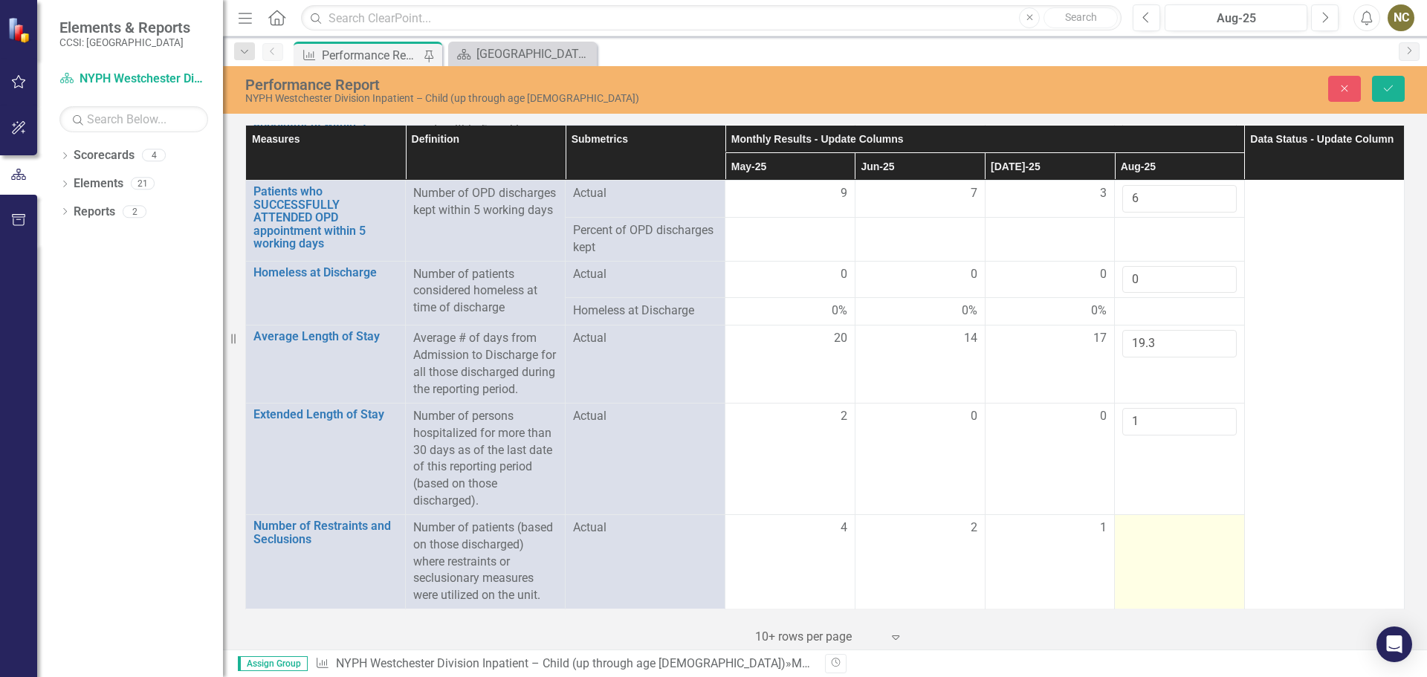
type input "1"
click at [1144, 534] on div at bounding box center [1179, 529] width 114 height 18
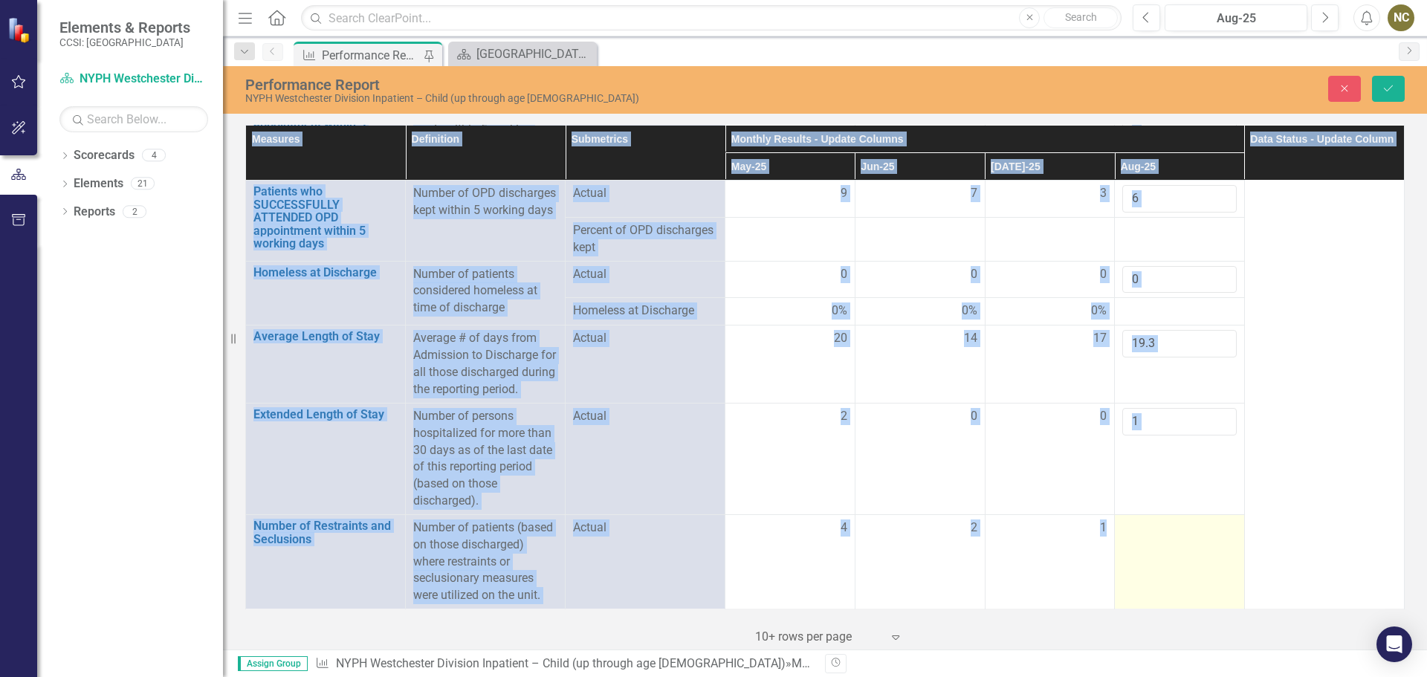
click at [1144, 534] on div at bounding box center [1179, 529] width 114 height 18
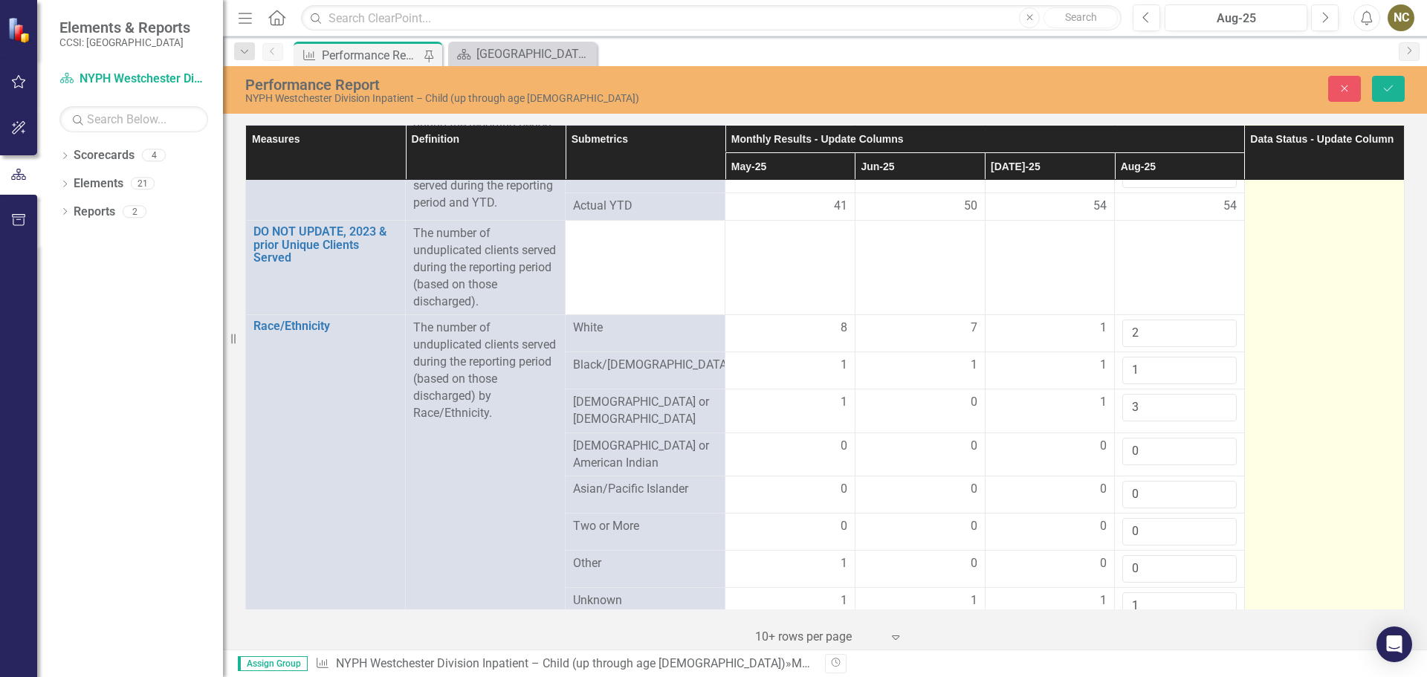
scroll to position [0, 0]
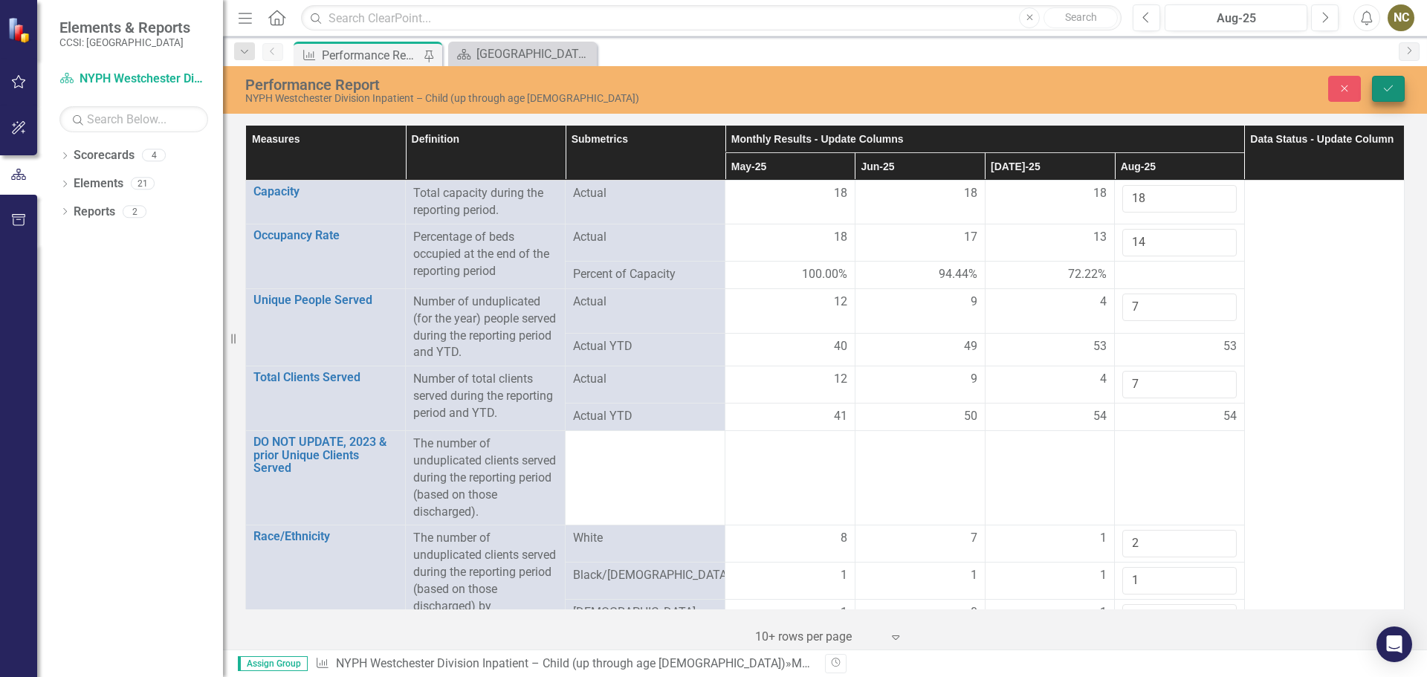
type input "1"
click at [1388, 88] on icon "Save" at bounding box center [1388, 88] width 13 height 10
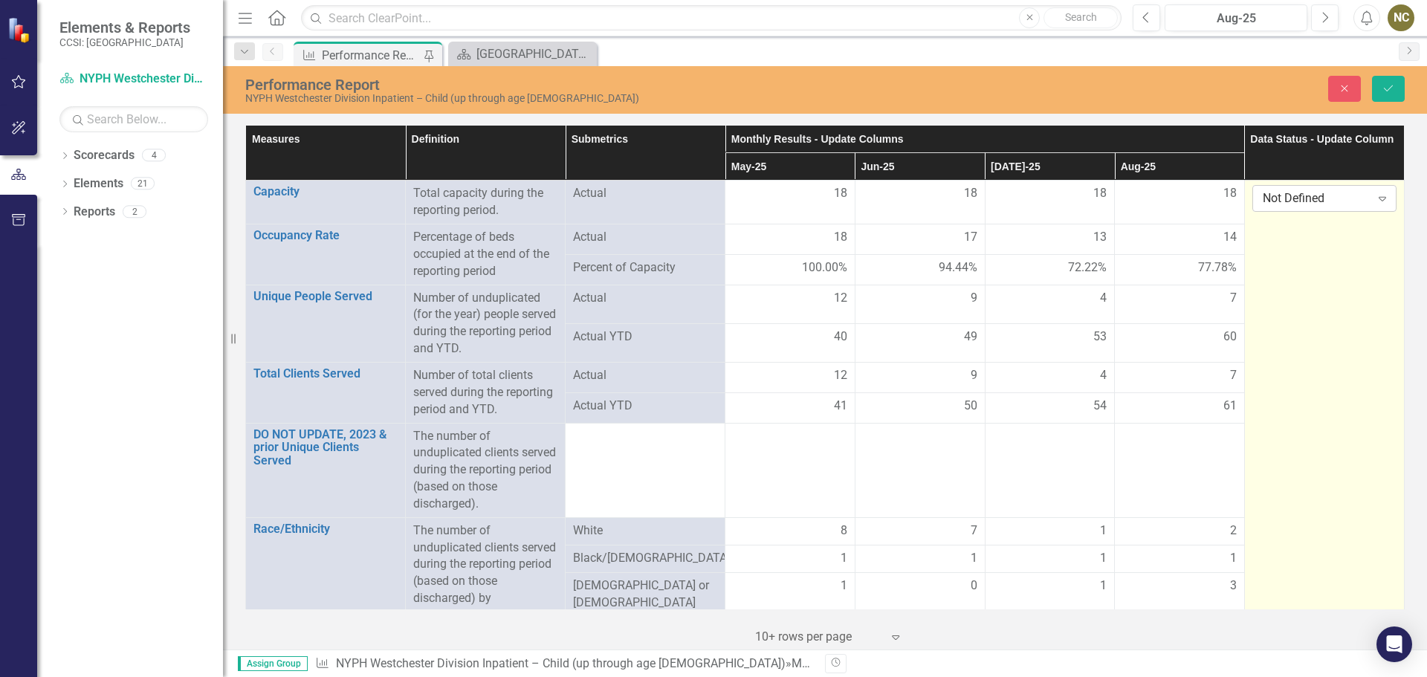
click at [1375, 197] on icon "Expand" at bounding box center [1382, 199] width 15 height 12
click at [1305, 271] on div "Submitted" at bounding box center [1317, 273] width 119 height 17
click at [1388, 82] on button "Save" at bounding box center [1388, 89] width 33 height 26
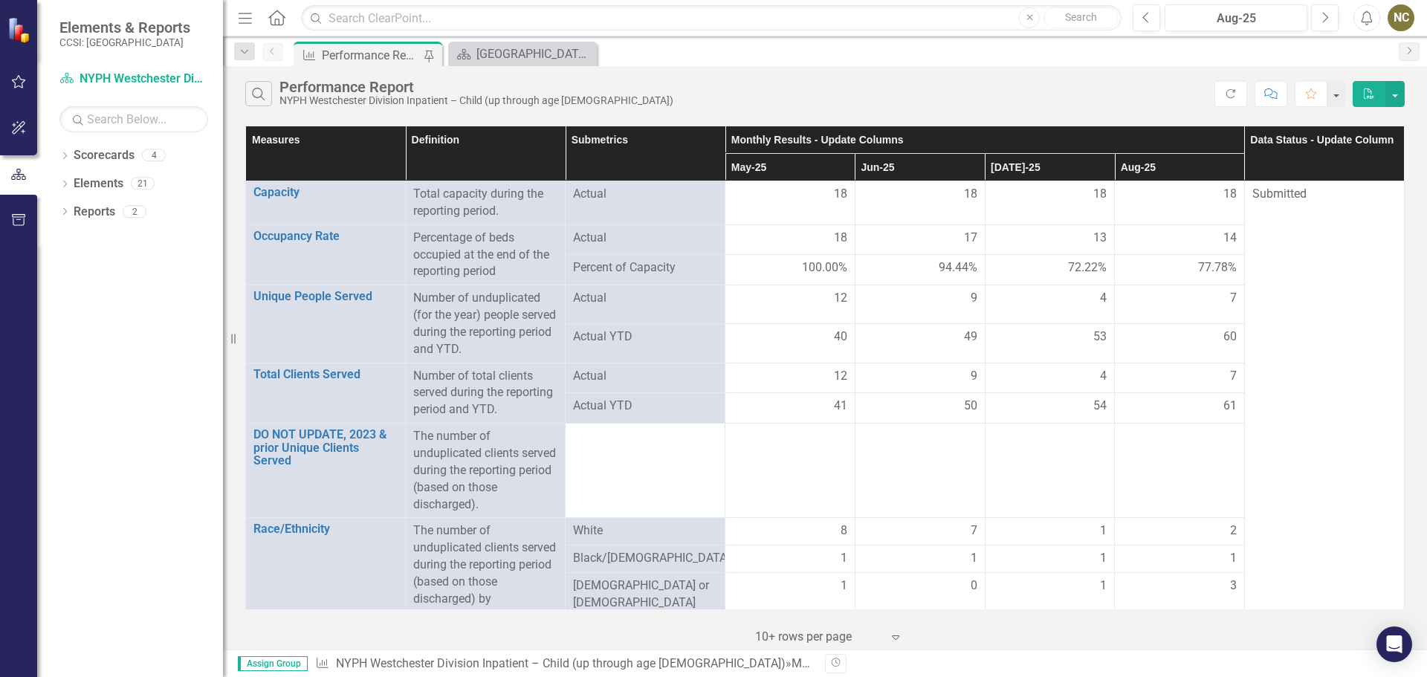
click at [361, 59] on div "Performance Report" at bounding box center [371, 55] width 98 height 19
click at [503, 59] on div "[GEOGRAPHIC_DATA] Page" at bounding box center [526, 54] width 98 height 19
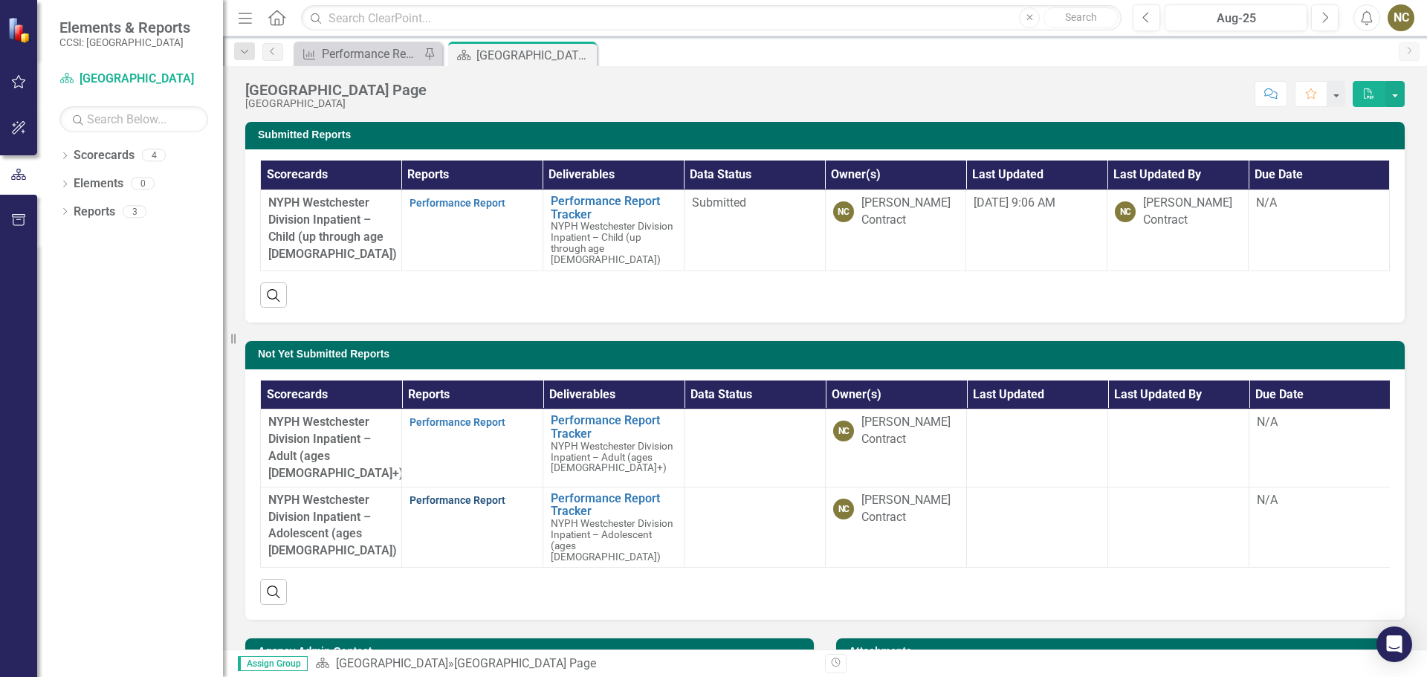
click at [456, 494] on link "Performance Report" at bounding box center [458, 500] width 96 height 12
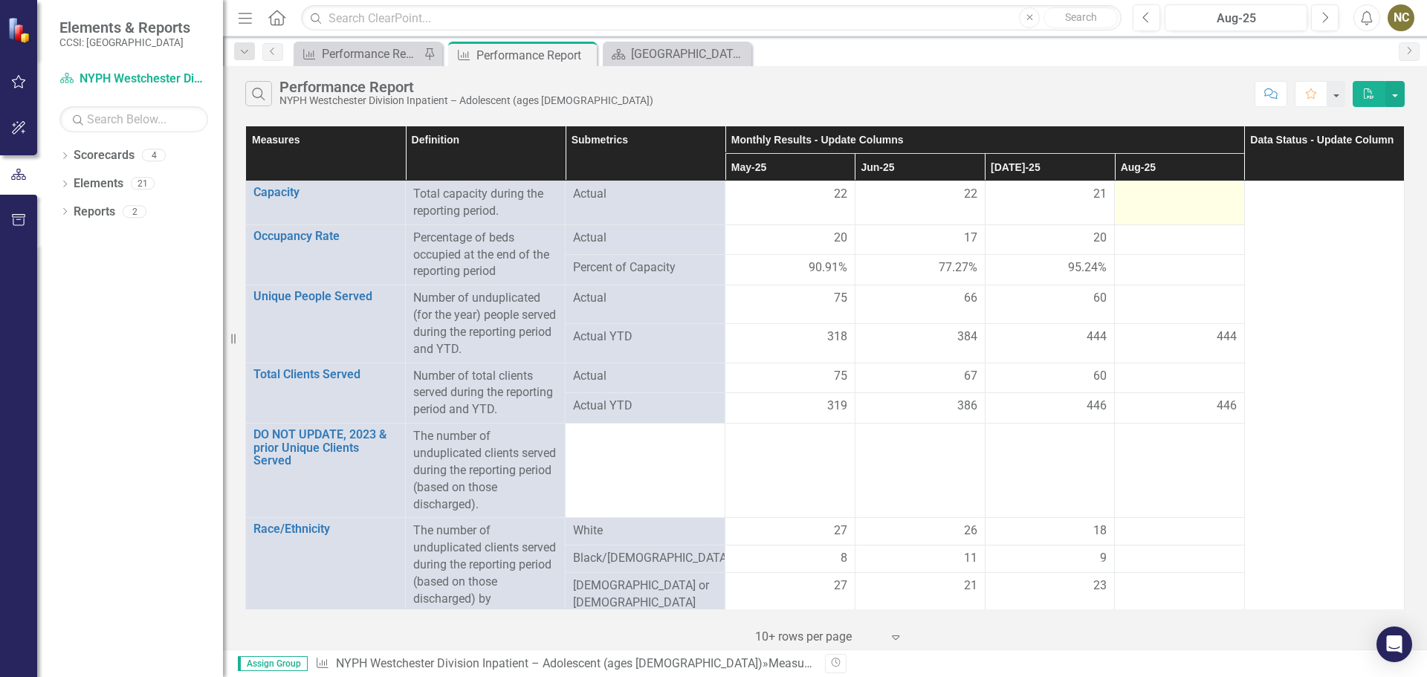
click at [1153, 204] on td at bounding box center [1180, 203] width 130 height 44
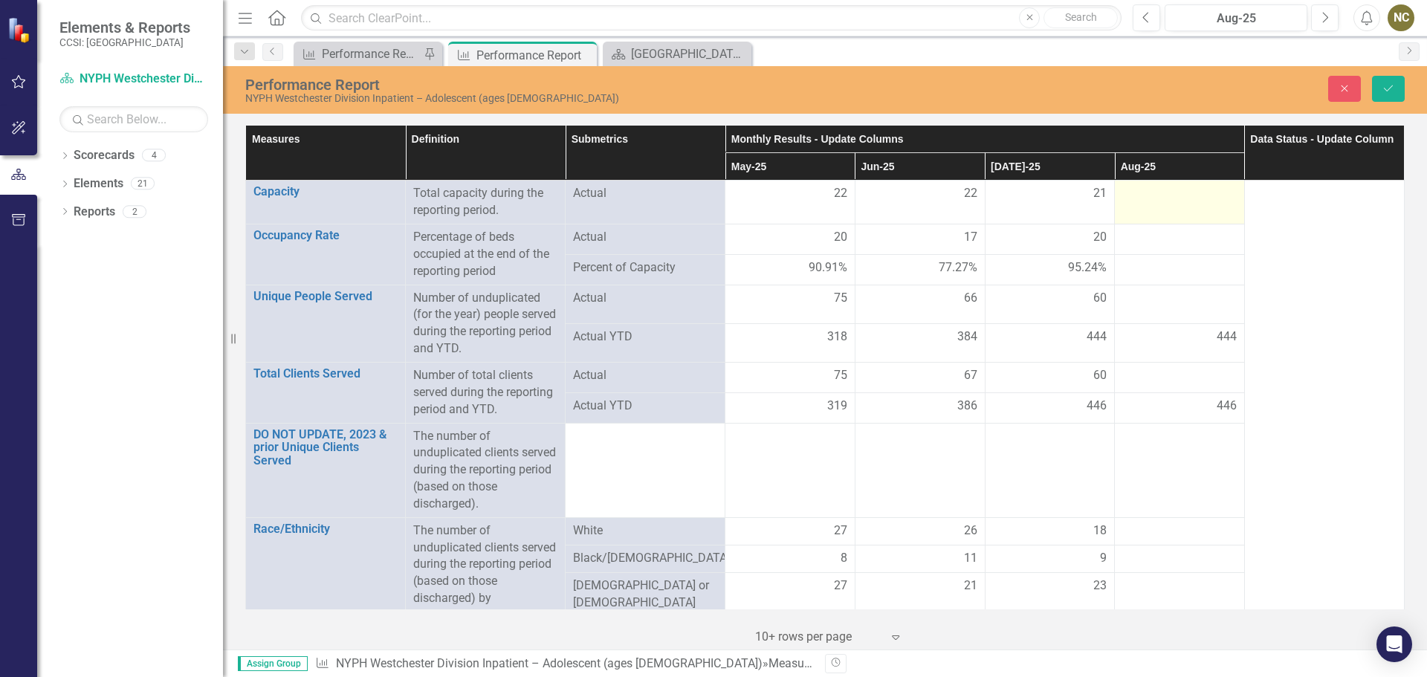
click at [1153, 204] on td at bounding box center [1180, 203] width 130 height 44
click at [1163, 198] on input "number" at bounding box center [1179, 199] width 114 height 28
type input "21"
click at [1159, 239] on div at bounding box center [1179, 238] width 114 height 18
click at [1158, 239] on div at bounding box center [1179, 238] width 114 height 18
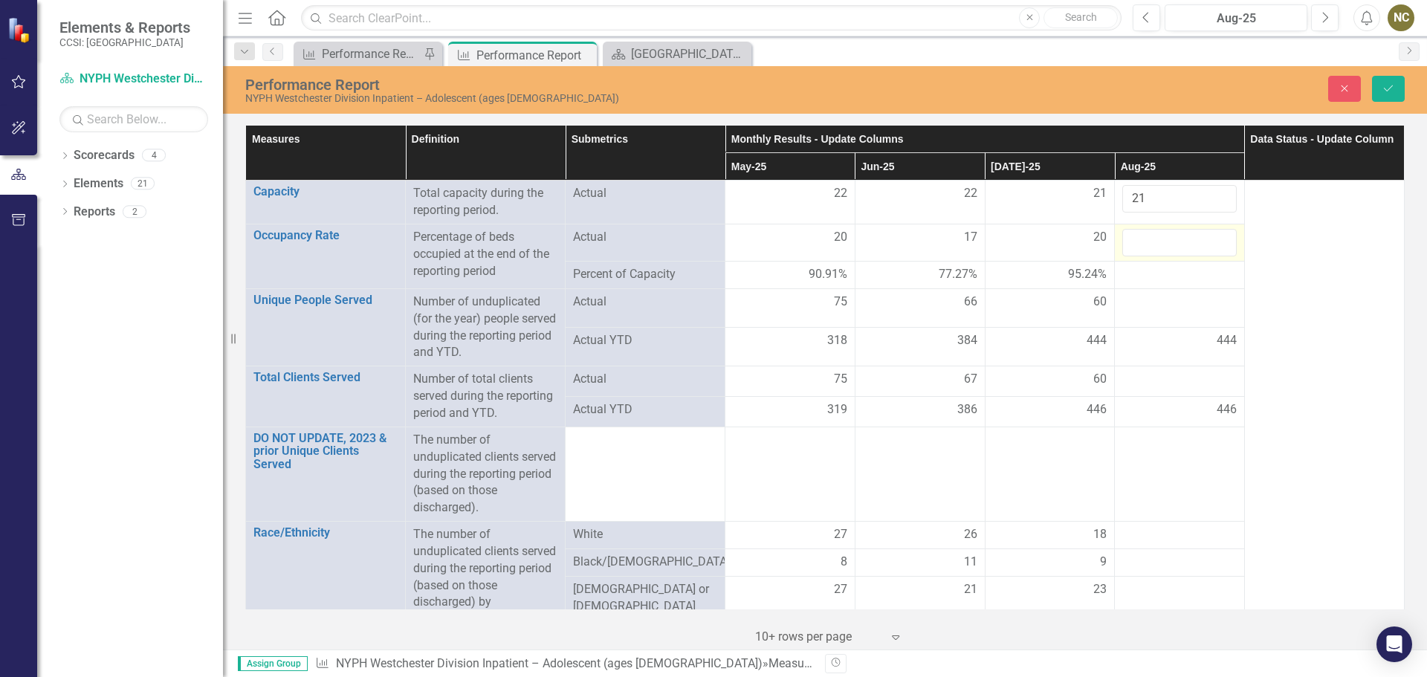
click at [1158, 239] on input "number" at bounding box center [1179, 243] width 114 height 28
type input "20"
click at [1129, 311] on td at bounding box center [1180, 307] width 130 height 39
click at [1130, 311] on div at bounding box center [1179, 303] width 114 height 18
click at [1130, 311] on input "number" at bounding box center [1179, 308] width 114 height 28
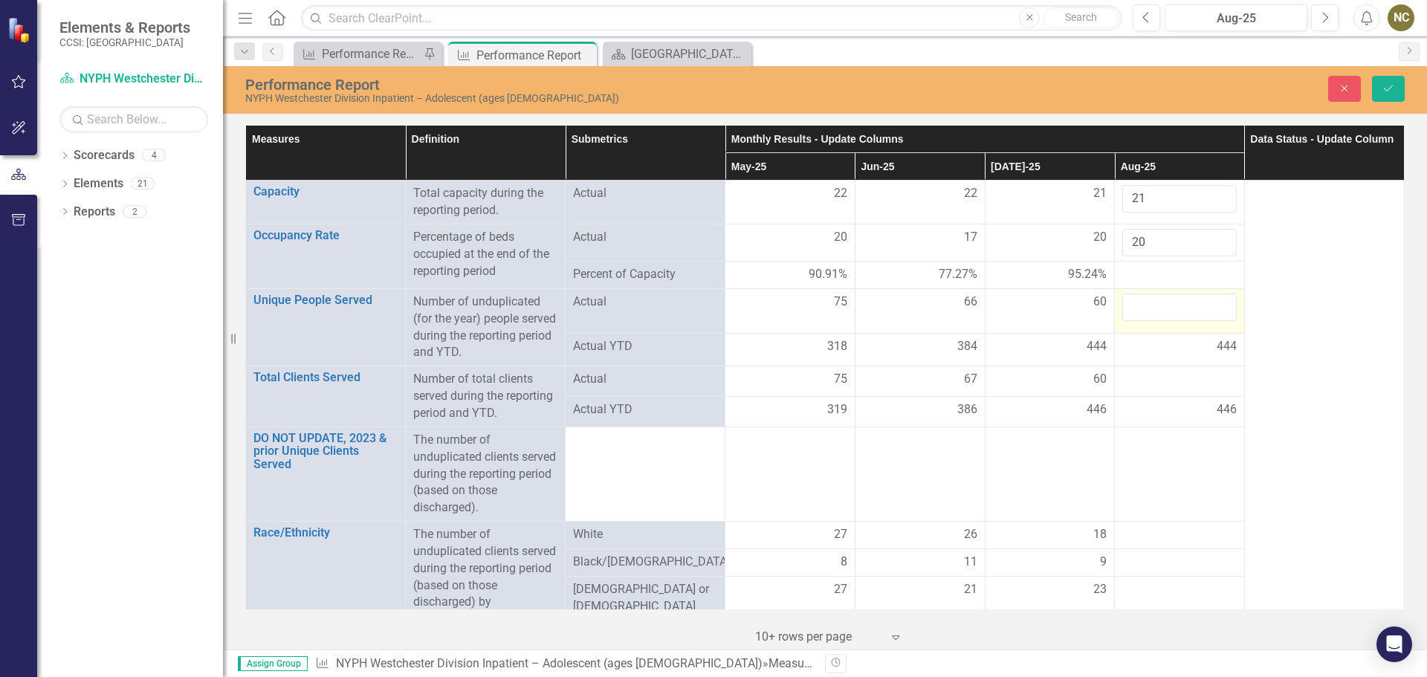
click at [1130, 311] on input "number" at bounding box center [1179, 308] width 114 height 28
type input "56"
click at [1137, 380] on div at bounding box center [1179, 380] width 114 height 18
type input "56"
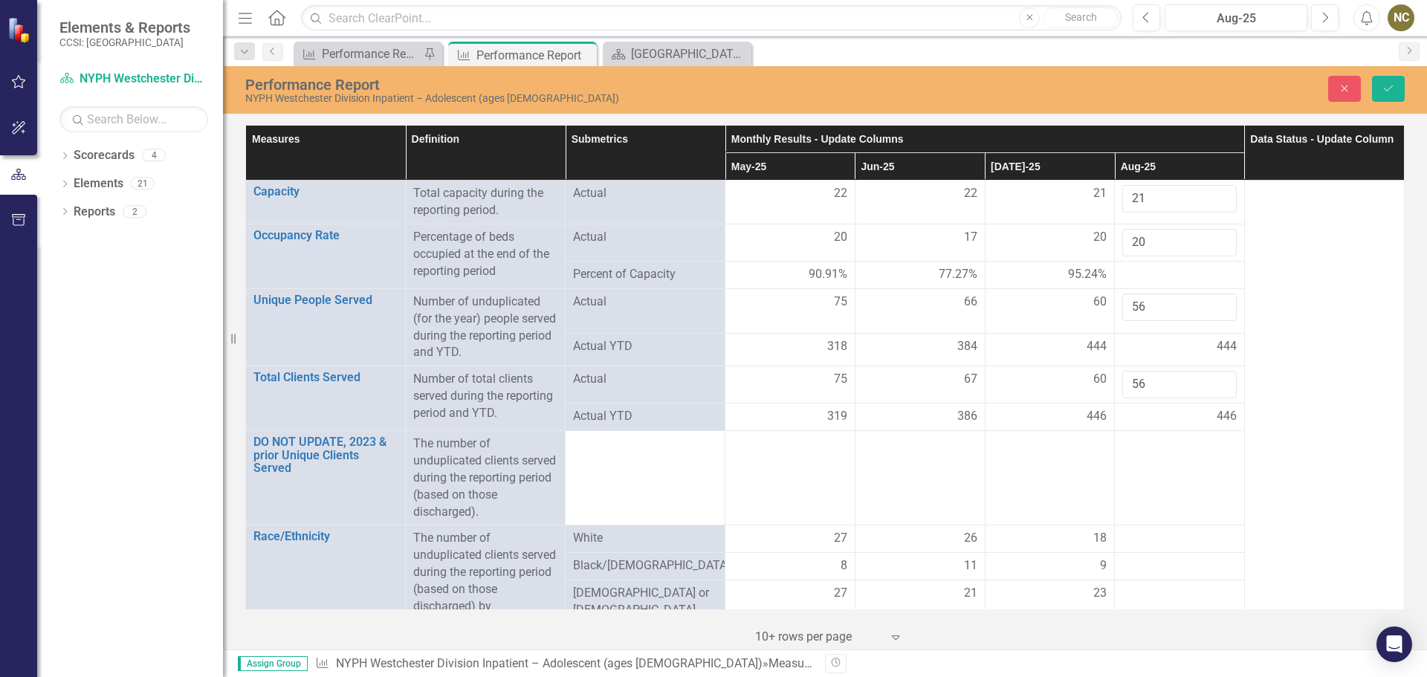
click at [1133, 447] on td at bounding box center [1180, 478] width 130 height 94
click at [1124, 531] on div at bounding box center [1179, 539] width 114 height 18
click at [1124, 531] on input "number" at bounding box center [1179, 544] width 114 height 28
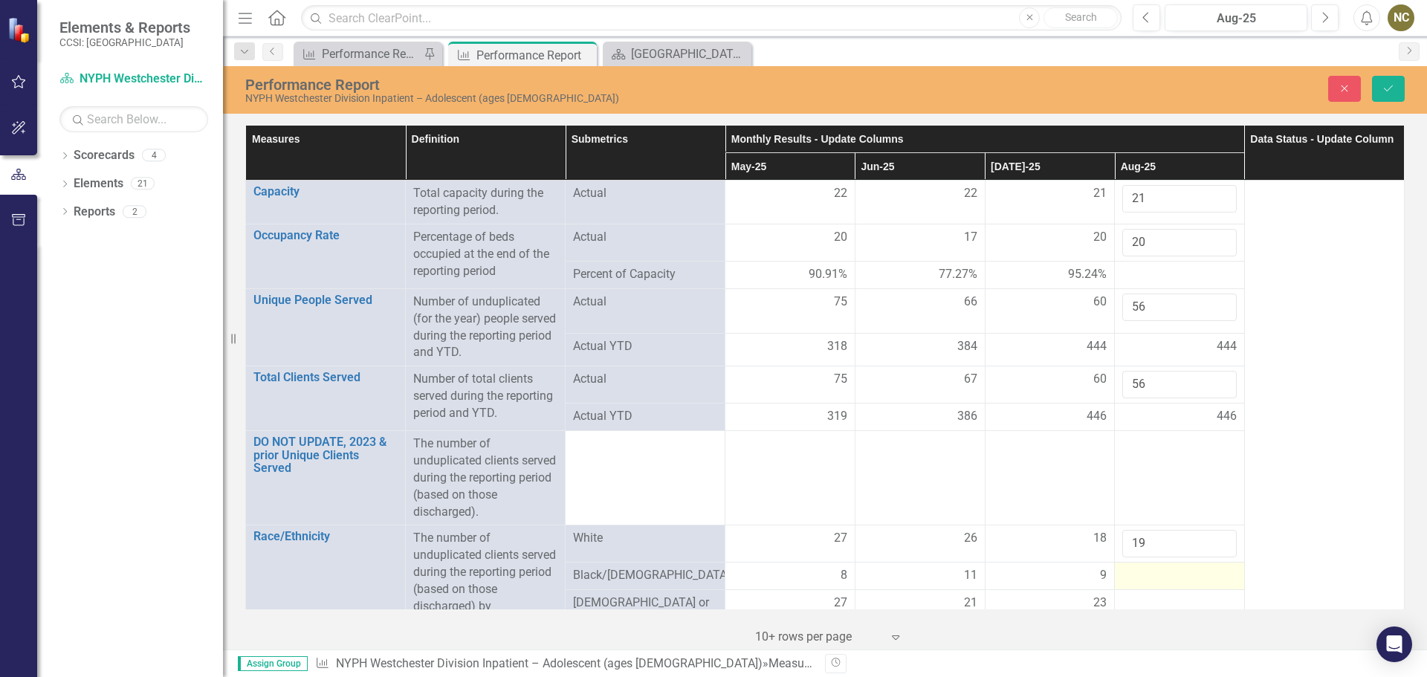
type input "19"
click at [1132, 577] on div at bounding box center [1179, 576] width 114 height 18
click at [1133, 577] on div at bounding box center [1179, 576] width 114 height 18
click at [1133, 577] on input "number" at bounding box center [1179, 581] width 114 height 28
type input "11"
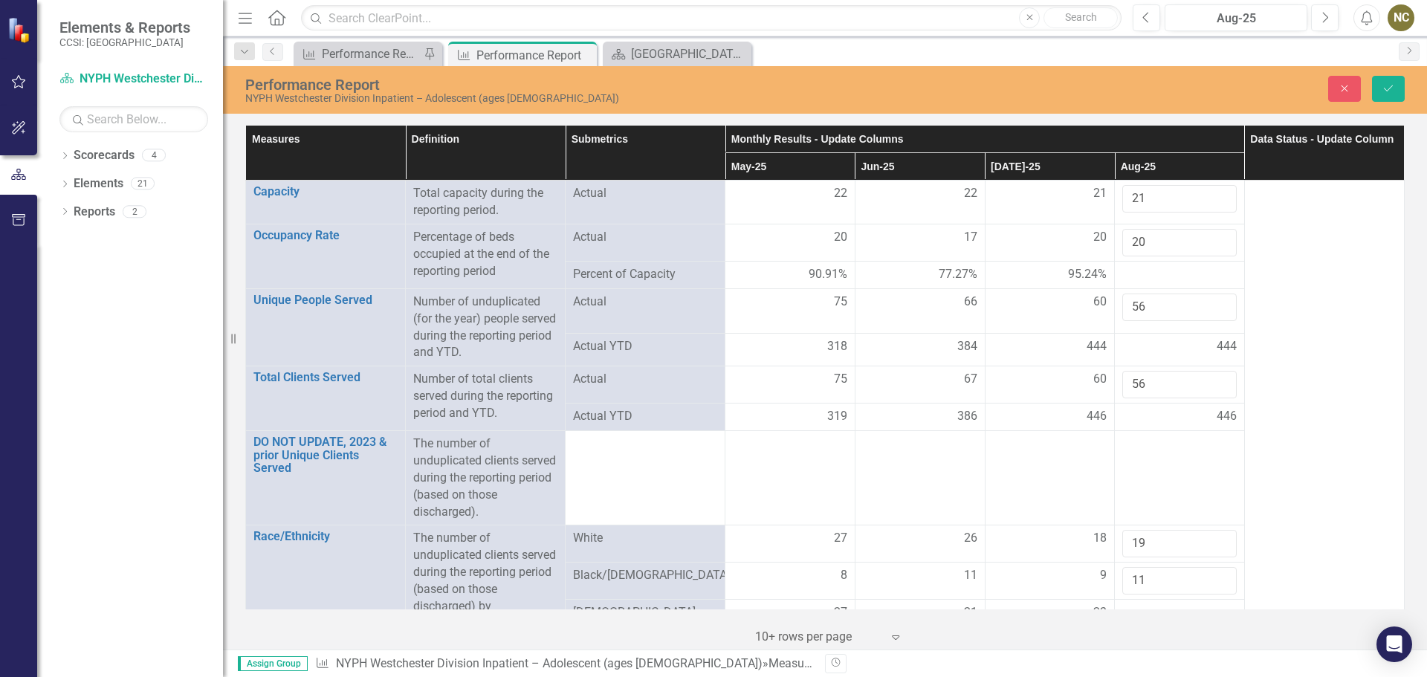
click at [1153, 616] on div "‹ Previous 1 (current) › Next 10+ rows per page Expand" at bounding box center [825, 631] width 1160 height 36
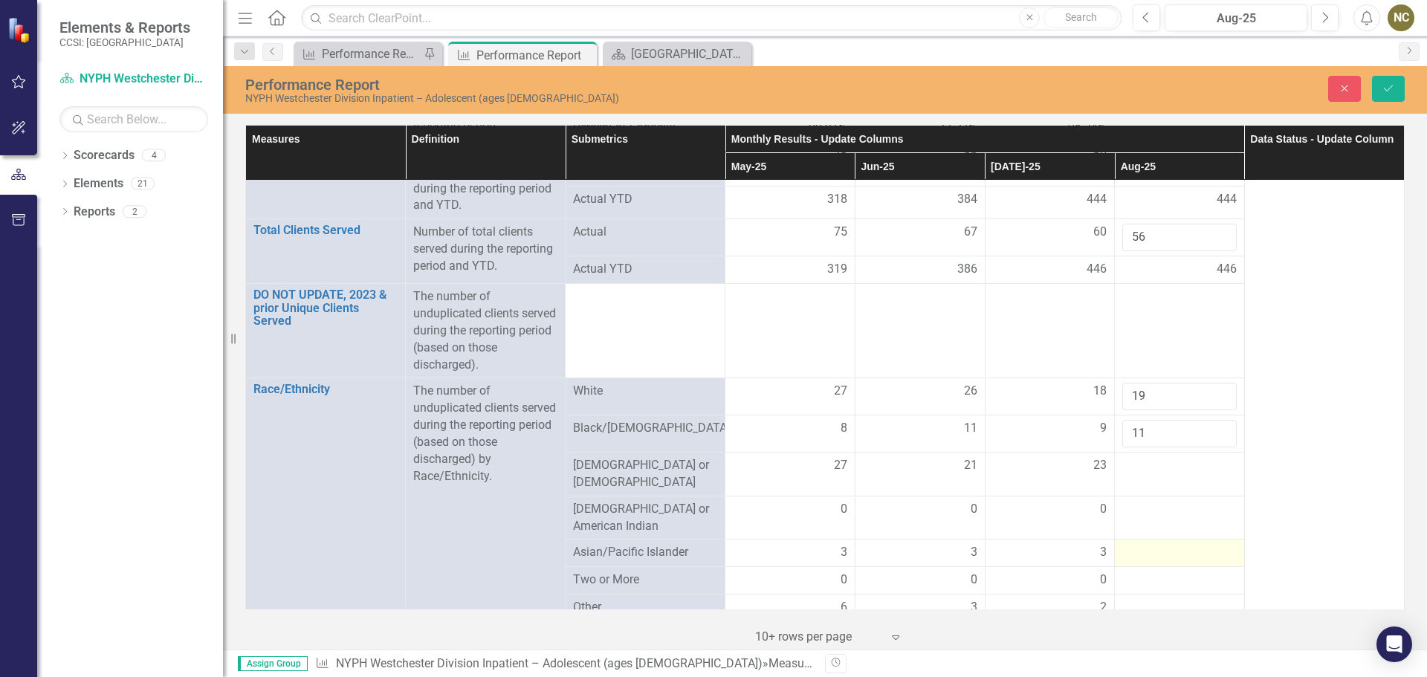
scroll to position [149, 0]
click at [1149, 459] on div at bounding box center [1179, 465] width 114 height 18
click at [1138, 476] on input "number" at bounding box center [1179, 470] width 114 height 28
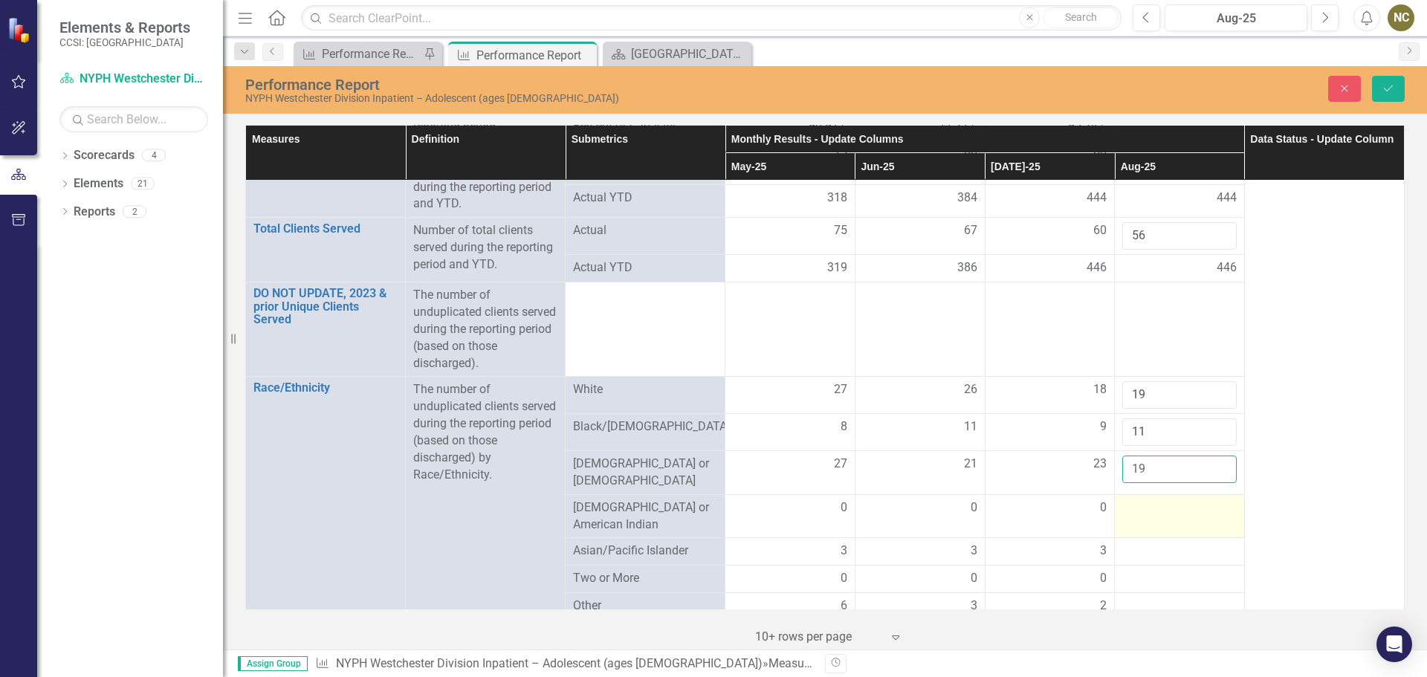
type input "19"
click at [1139, 500] on div at bounding box center [1179, 509] width 114 height 18
type input "0"
click at [1140, 543] on div at bounding box center [1179, 552] width 114 height 18
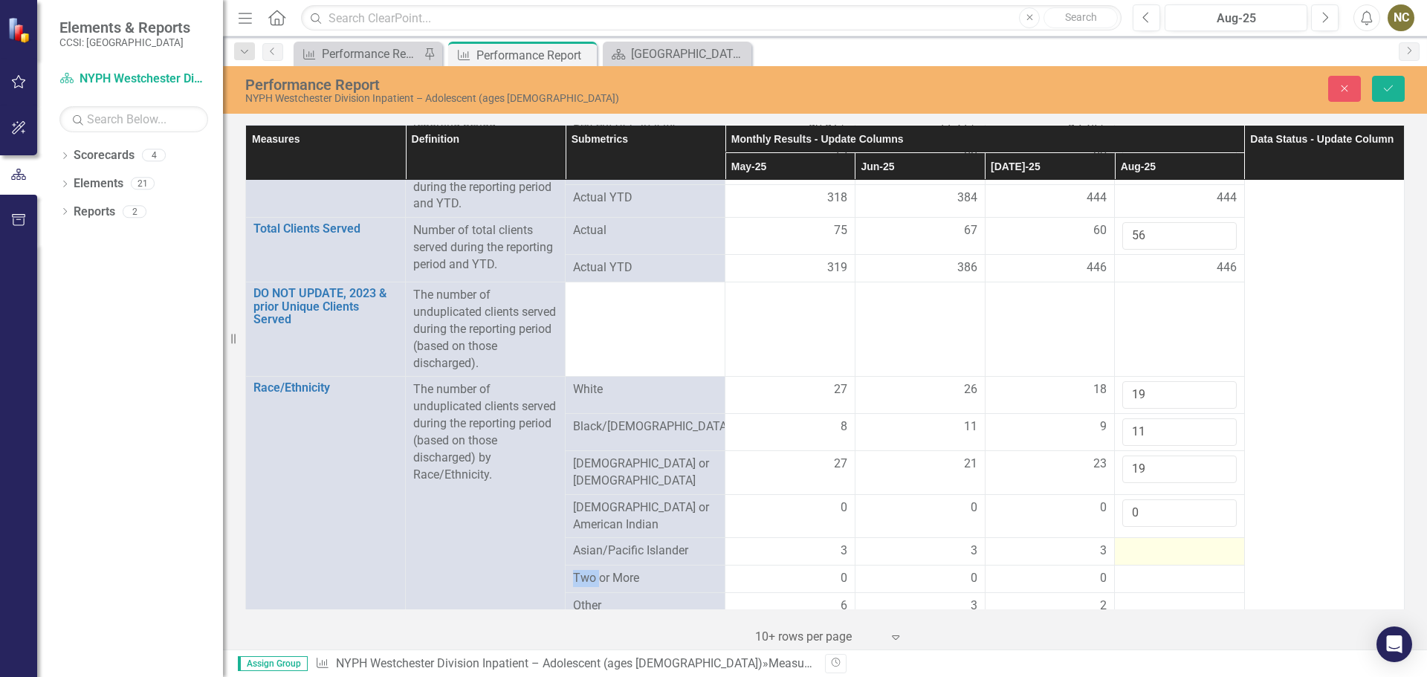
click at [1140, 543] on div at bounding box center [1179, 552] width 114 height 18
type input "4"
click at [1166, 584] on div at bounding box center [1179, 589] width 114 height 18
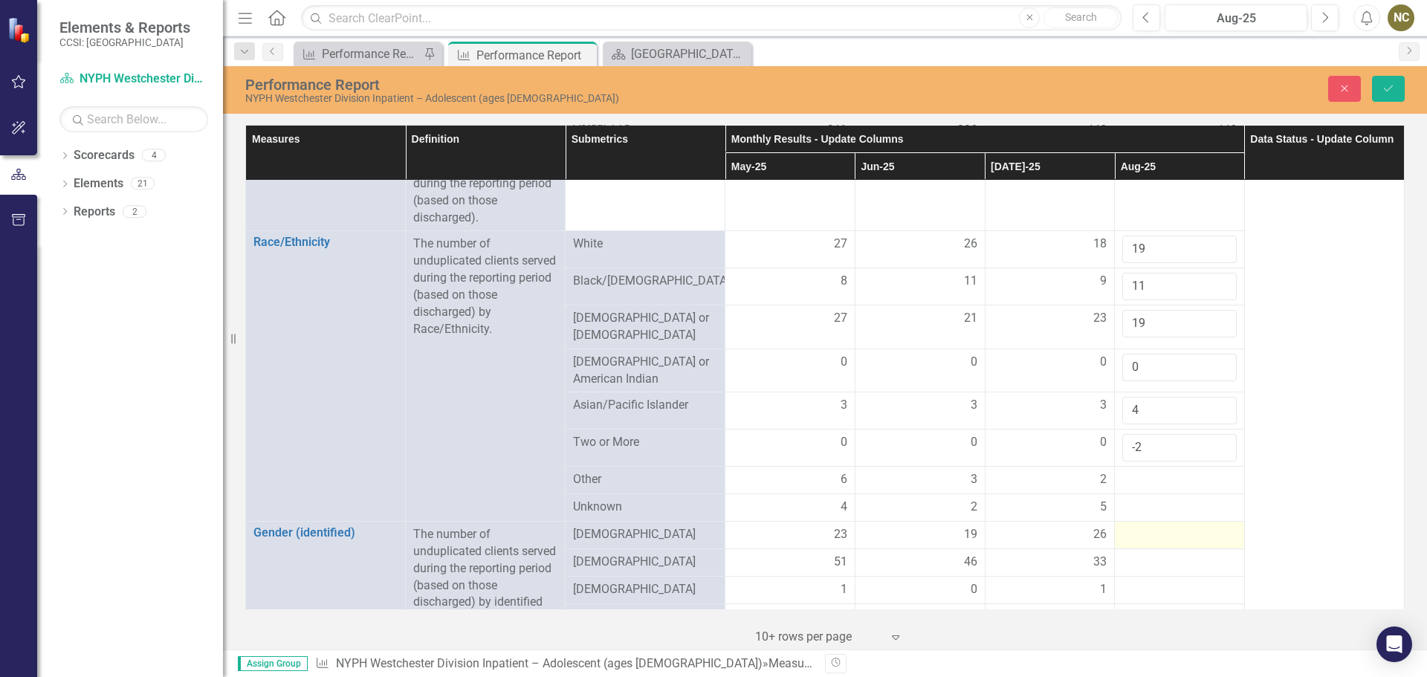
scroll to position [297, 0]
drag, startPoint x: 1140, startPoint y: 439, endPoint x: 1111, endPoint y: 443, distance: 29.3
click at [1115, 443] on td "-2" at bounding box center [1180, 445] width 130 height 37
type input "0"
click at [1128, 468] on div at bounding box center [1179, 477] width 114 height 18
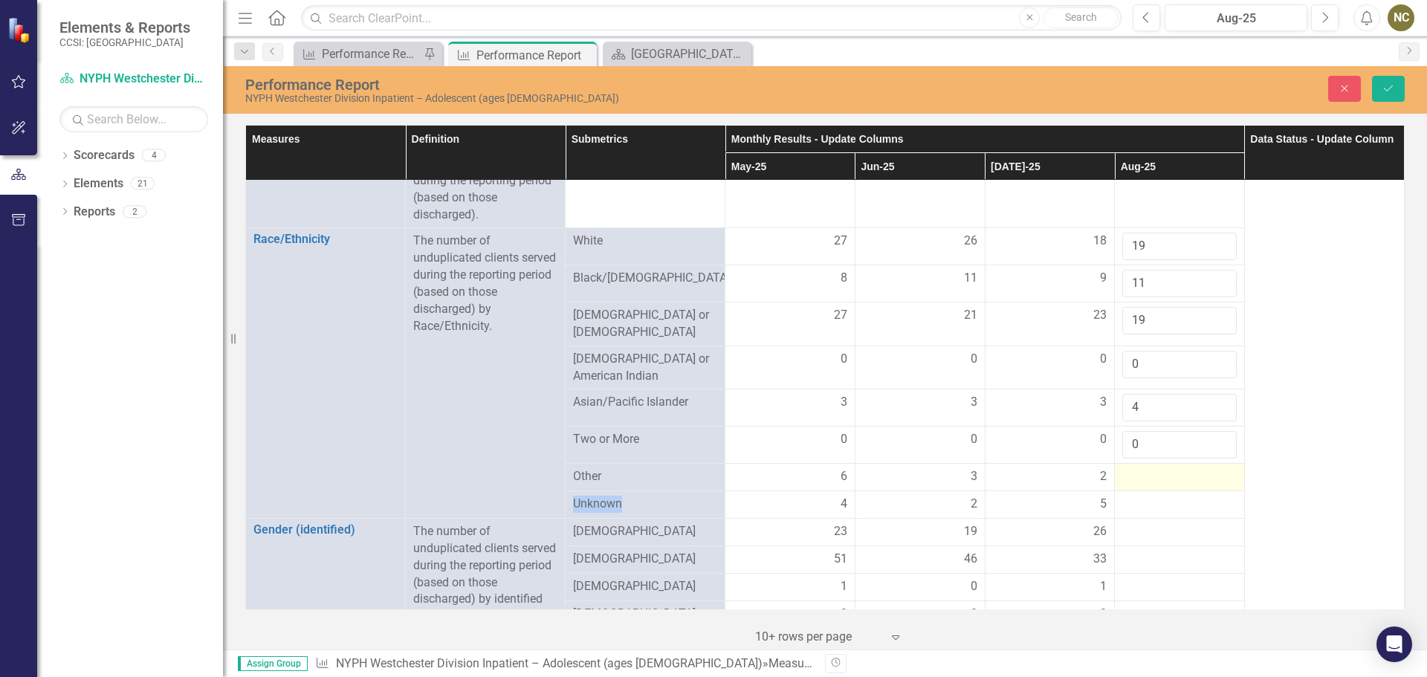
click at [1128, 468] on div at bounding box center [1179, 477] width 114 height 18
click at [1130, 476] on input "number" at bounding box center [1179, 482] width 114 height 28
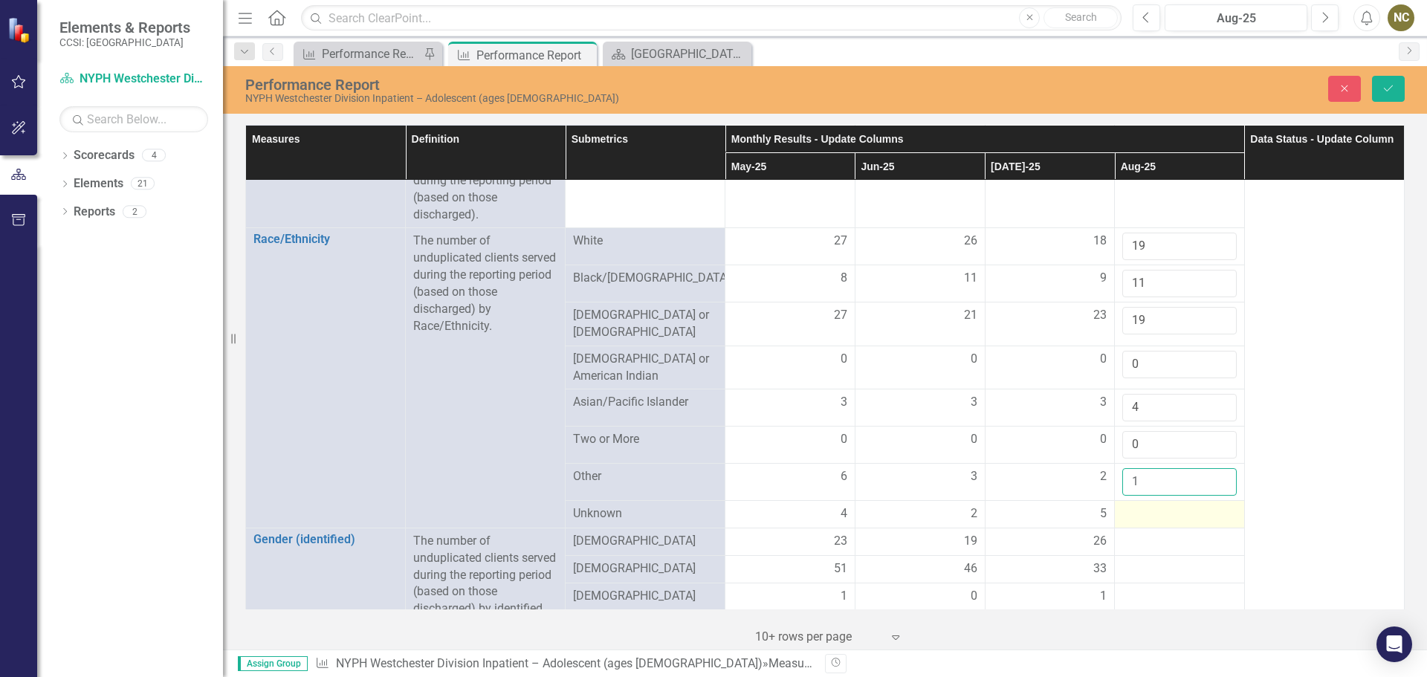
type input "1"
click at [1131, 505] on div at bounding box center [1179, 514] width 114 height 18
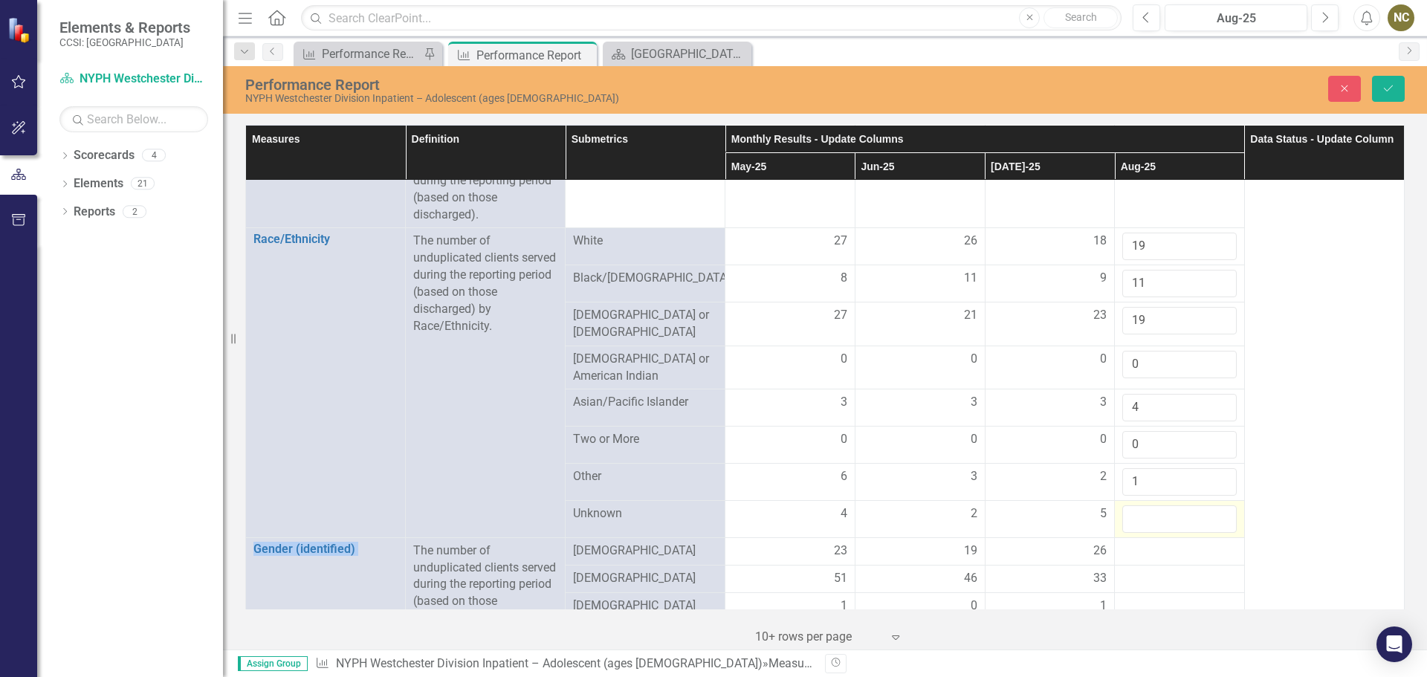
click at [1131, 505] on div at bounding box center [1179, 519] width 114 height 28
click at [1137, 510] on input "number" at bounding box center [1179, 519] width 114 height 28
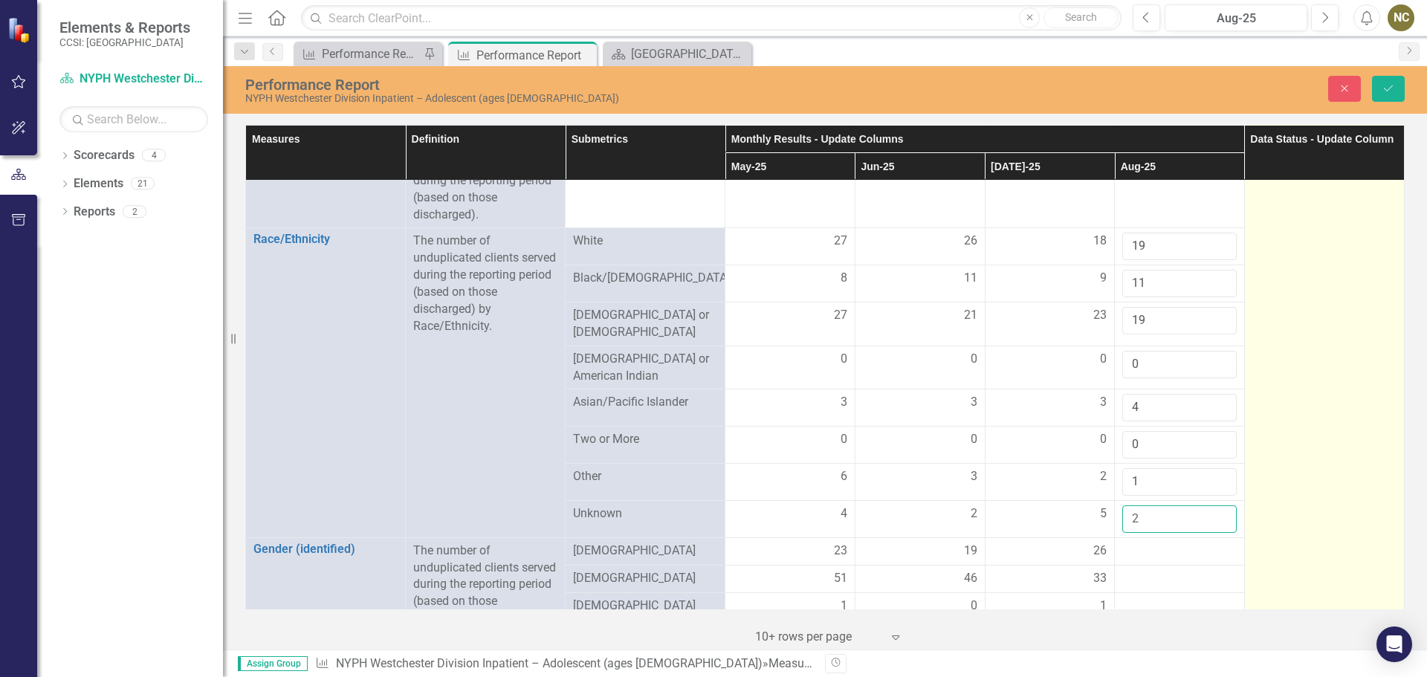
type input "2"
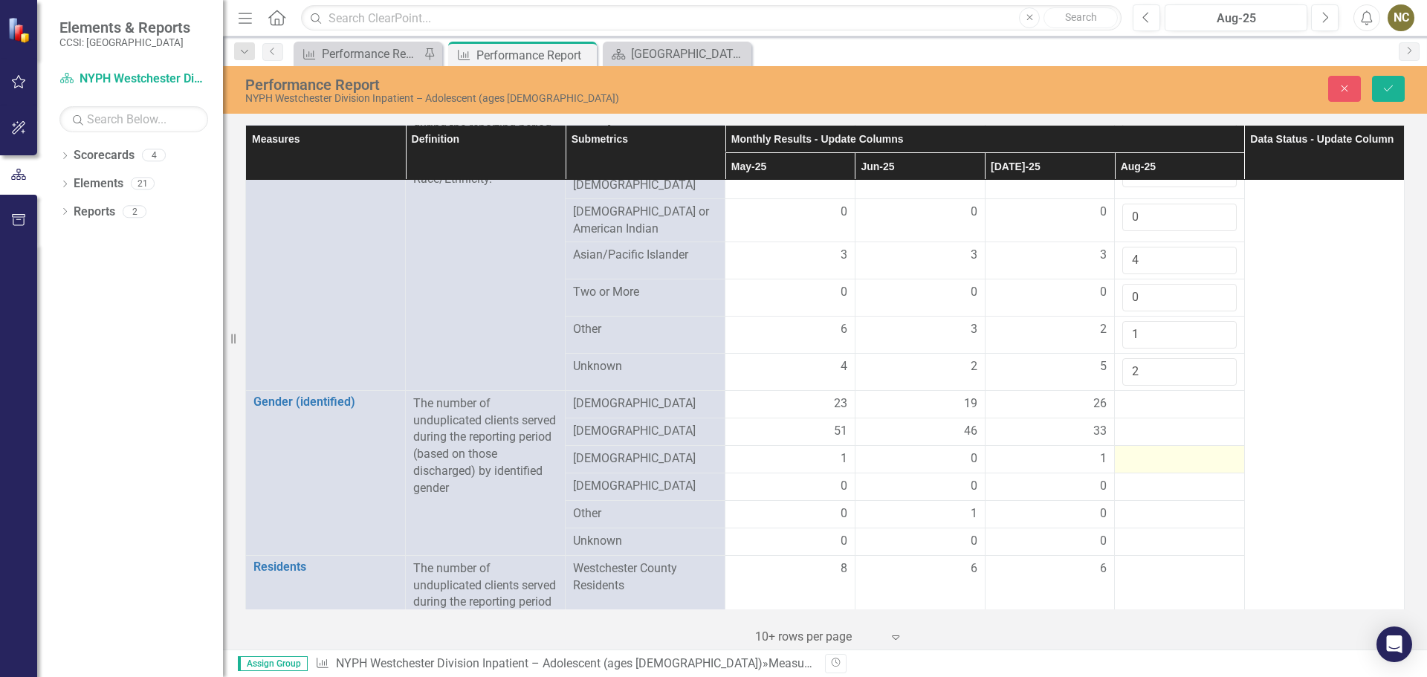
scroll to position [446, 0]
click at [1128, 396] on div at bounding box center [1179, 403] width 114 height 18
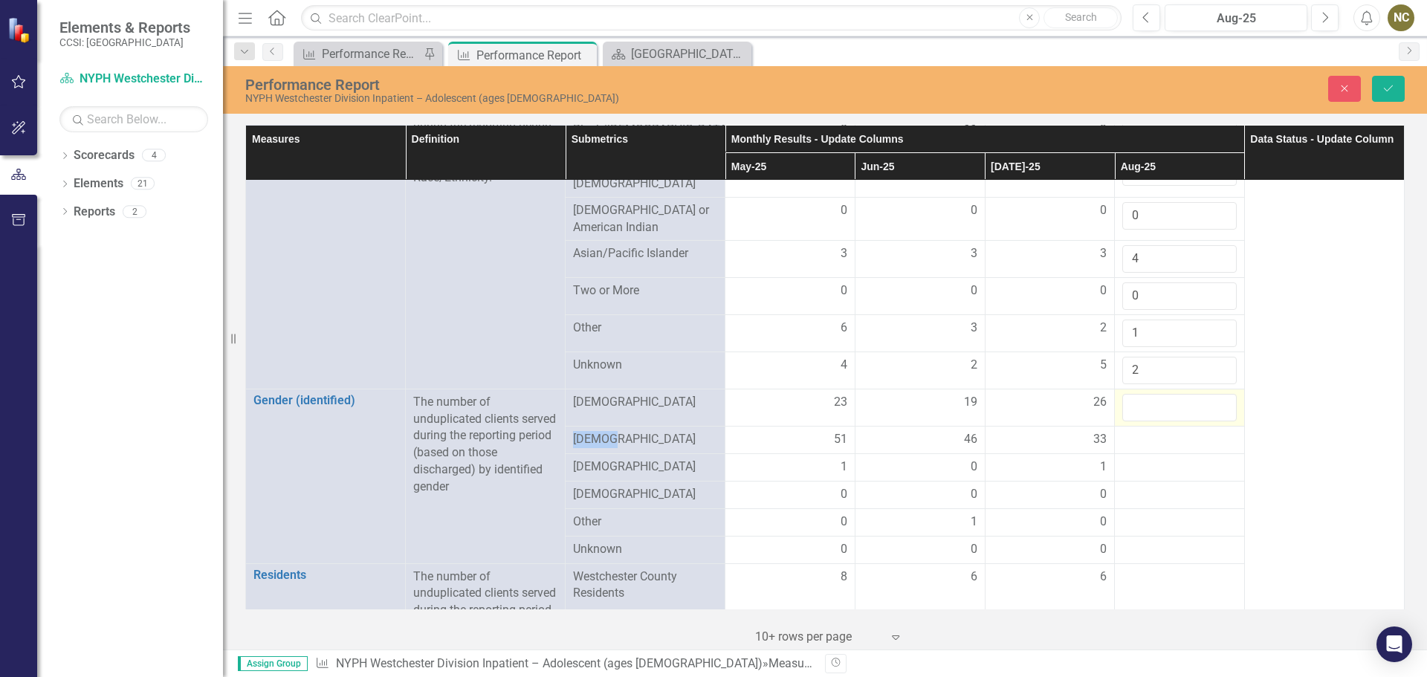
click at [1128, 396] on input "number" at bounding box center [1179, 408] width 114 height 28
type input "18"
click at [1133, 439] on div at bounding box center [1179, 440] width 114 height 18
click at [1133, 439] on input "number" at bounding box center [1179, 445] width 114 height 28
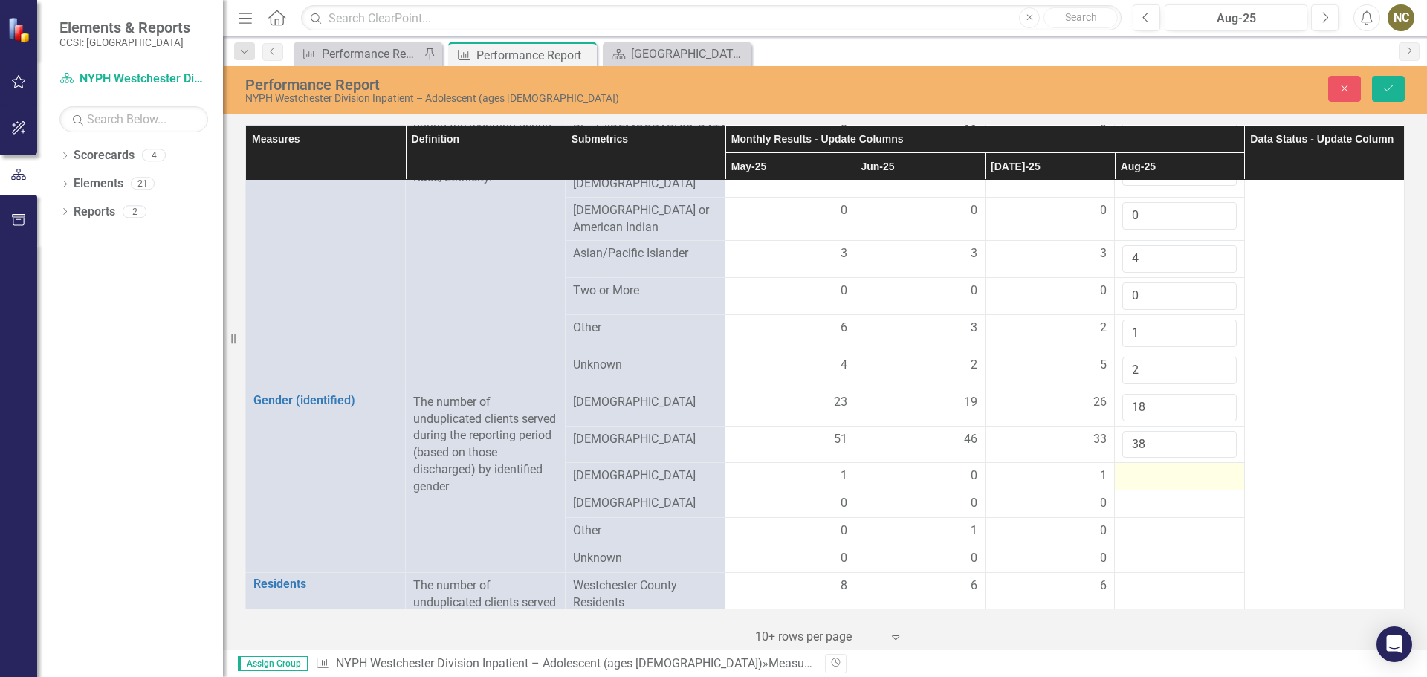
type input "38"
click at [1131, 471] on div at bounding box center [1179, 477] width 114 height 18
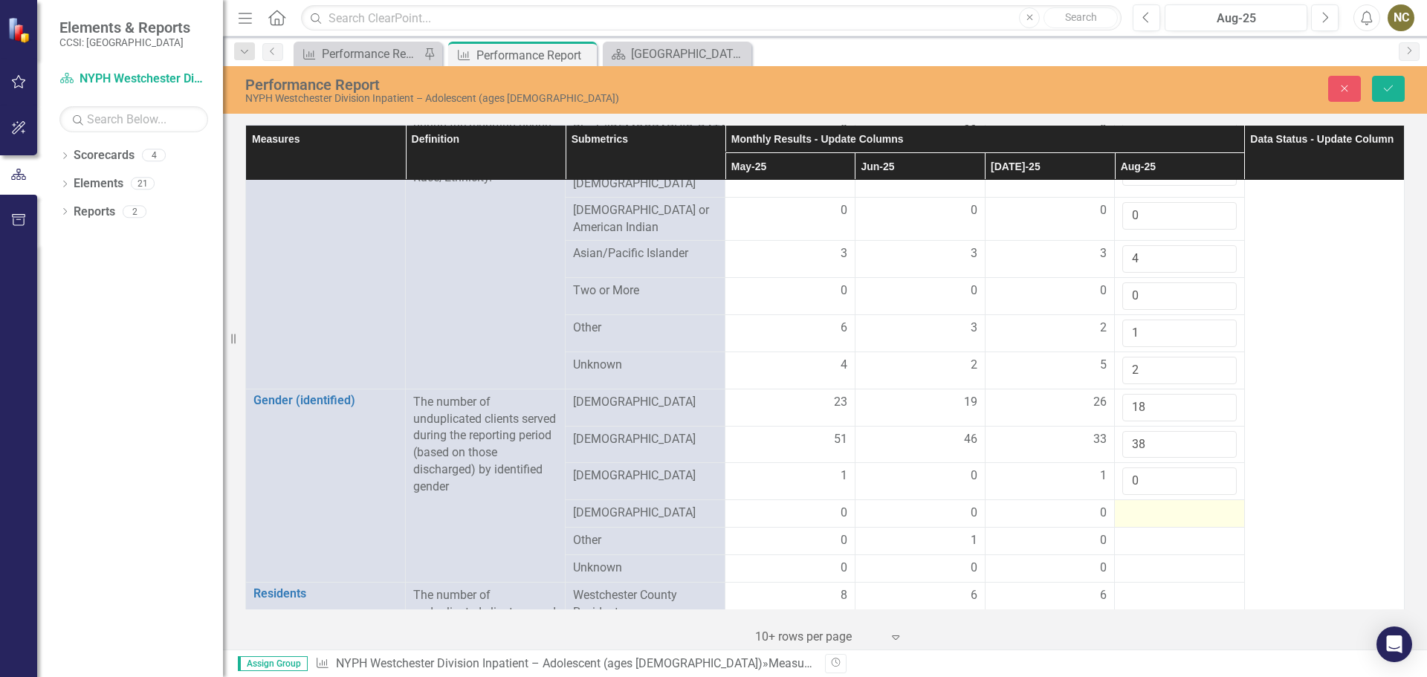
type input "0"
click at [1130, 510] on div at bounding box center [1179, 514] width 114 height 18
click at [1130, 509] on div at bounding box center [1179, 514] width 114 height 18
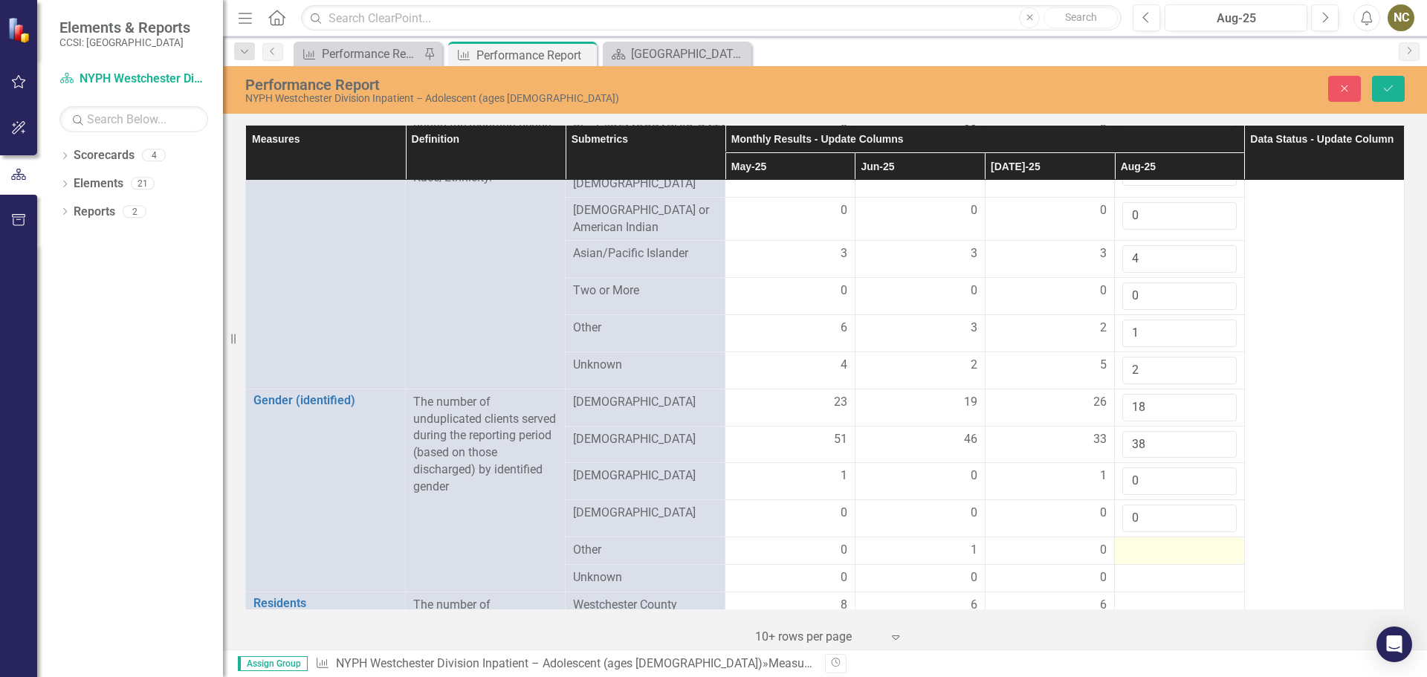
type input "0"
click at [1131, 542] on div at bounding box center [1179, 551] width 114 height 18
click at [1131, 542] on input "number" at bounding box center [1179, 556] width 114 height 28
type input "0"
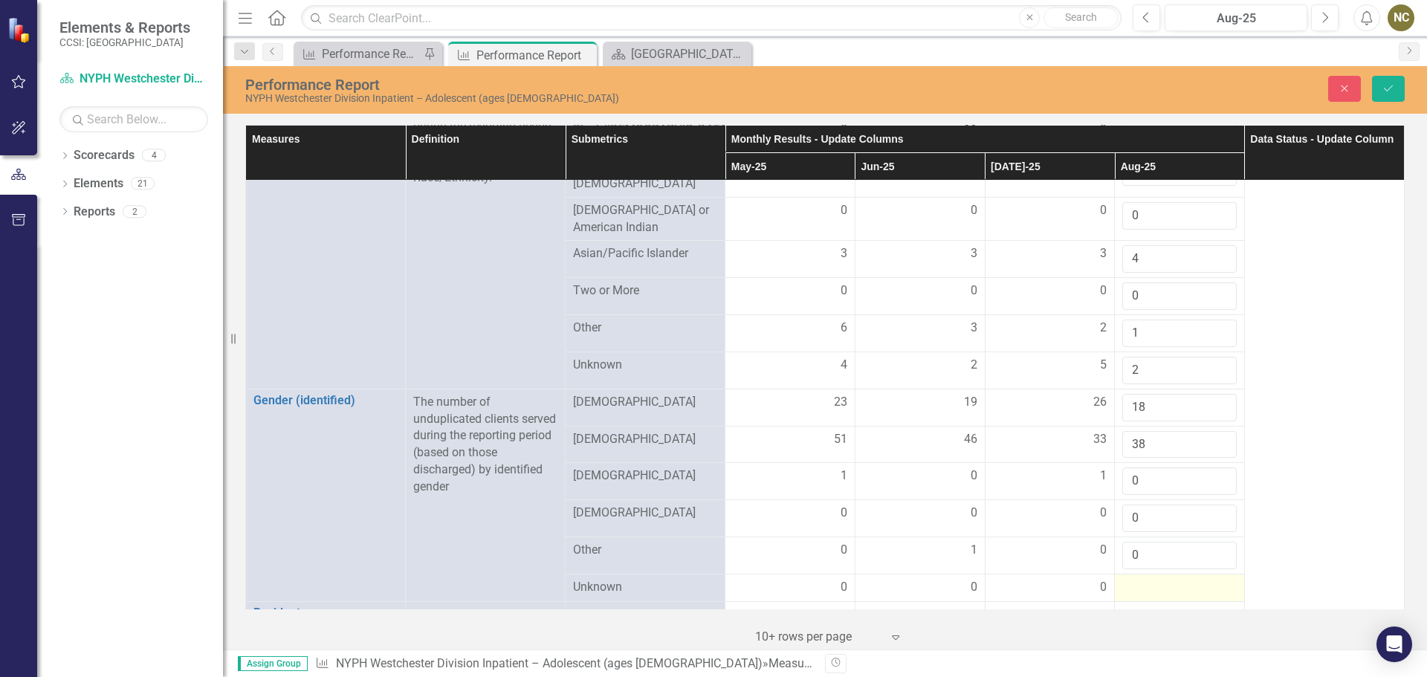
click at [1137, 579] on div at bounding box center [1179, 588] width 114 height 18
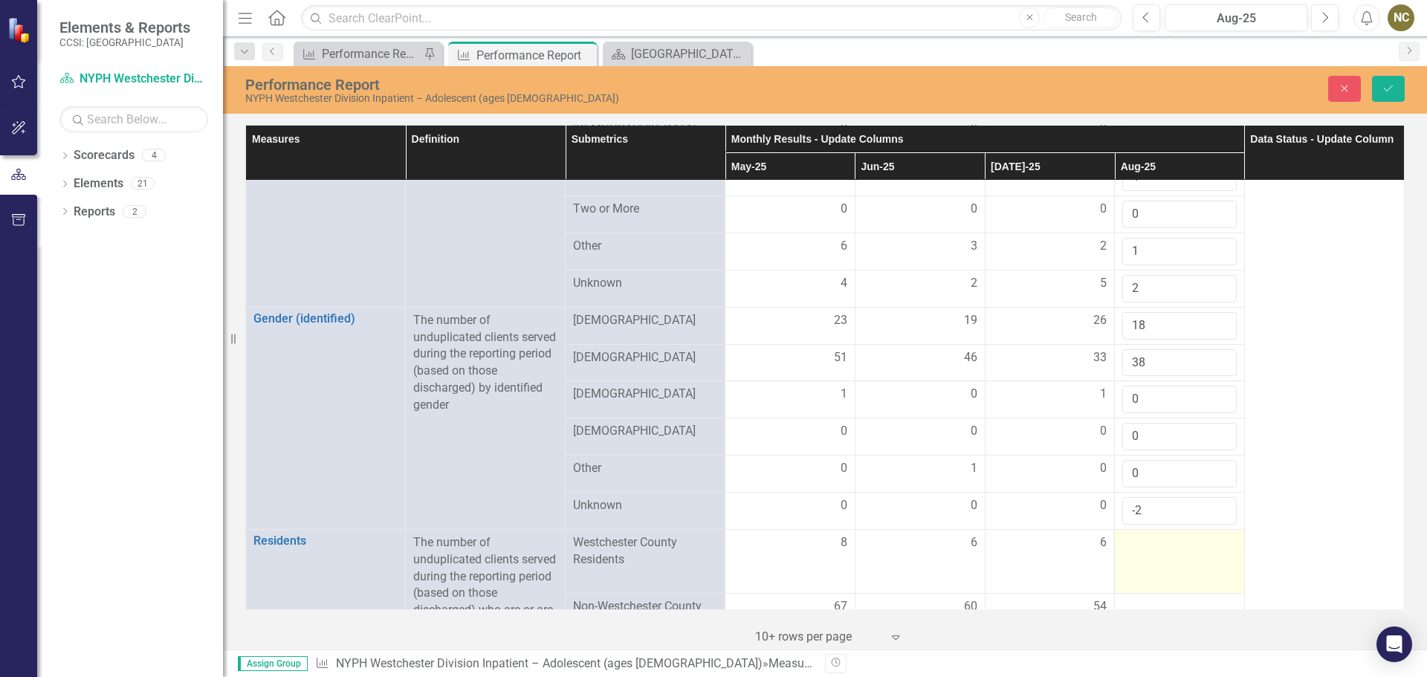
scroll to position [595, 0]
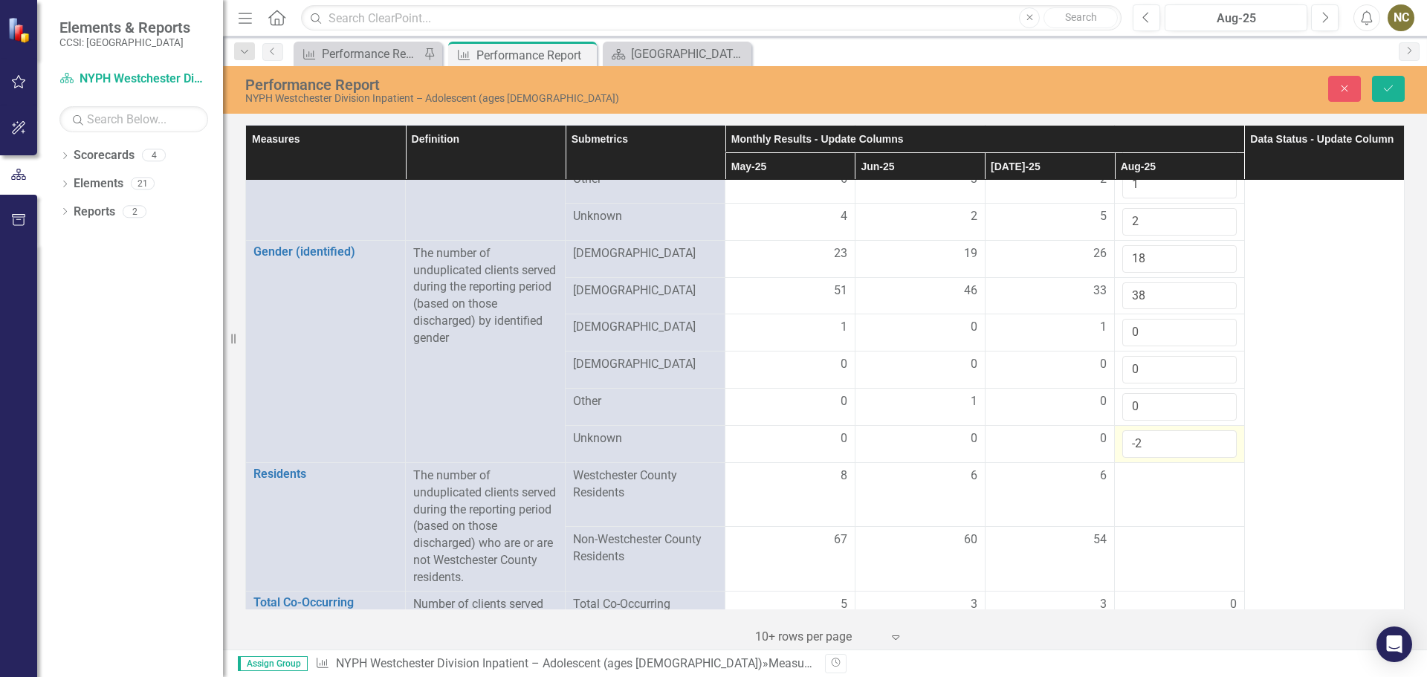
drag, startPoint x: 1144, startPoint y: 445, endPoint x: 1117, endPoint y: 433, distance: 29.7
click at [1122, 433] on input "-2" at bounding box center [1179, 444] width 114 height 28
type input "0"
click at [1127, 470] on div at bounding box center [1179, 477] width 114 height 18
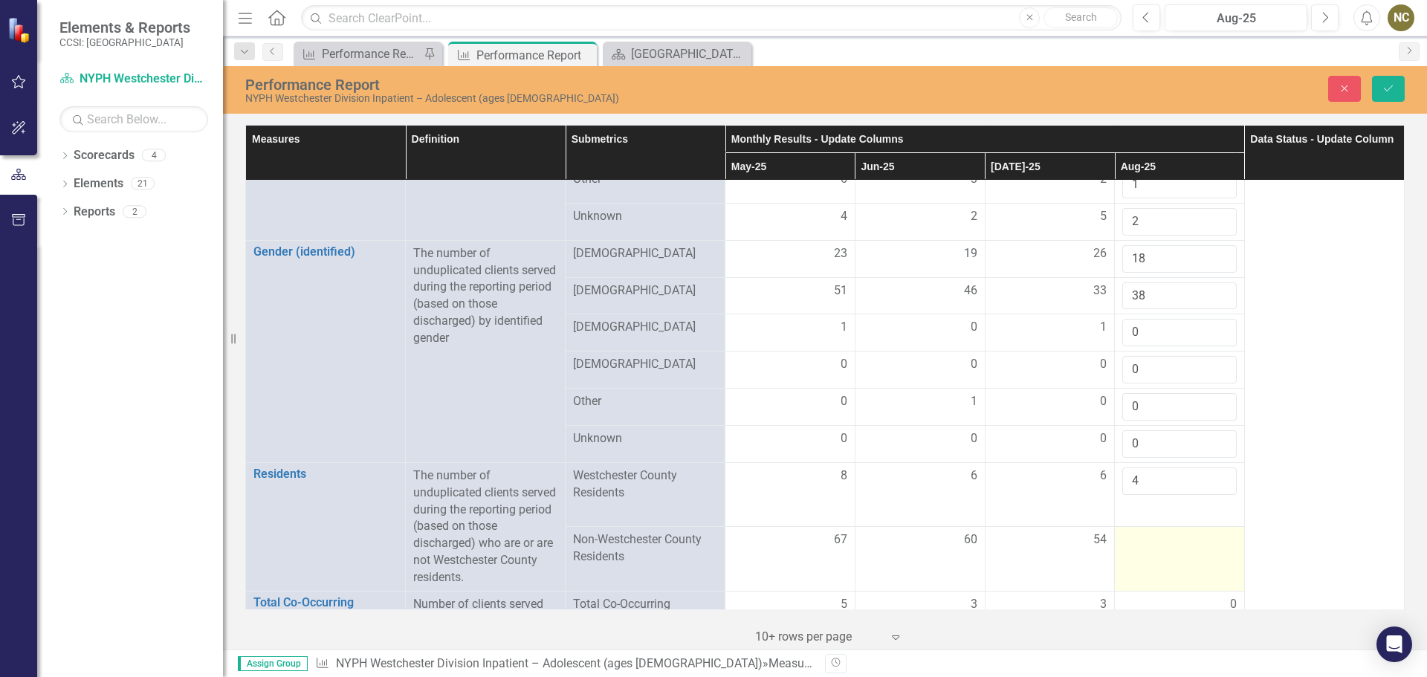
type input "4"
click at [1135, 533] on div at bounding box center [1179, 541] width 114 height 18
click at [1135, 533] on input "number" at bounding box center [1179, 546] width 114 height 28
type input "52"
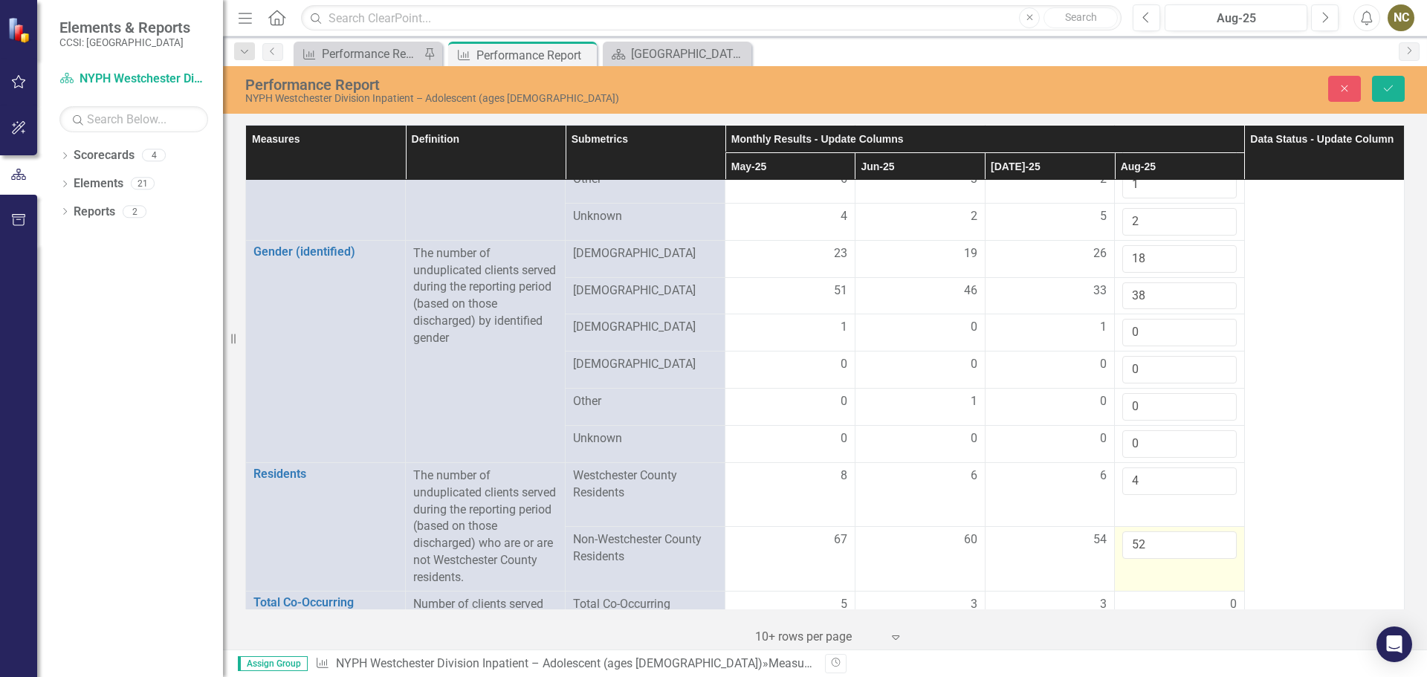
click at [1159, 566] on td "52" at bounding box center [1180, 559] width 130 height 64
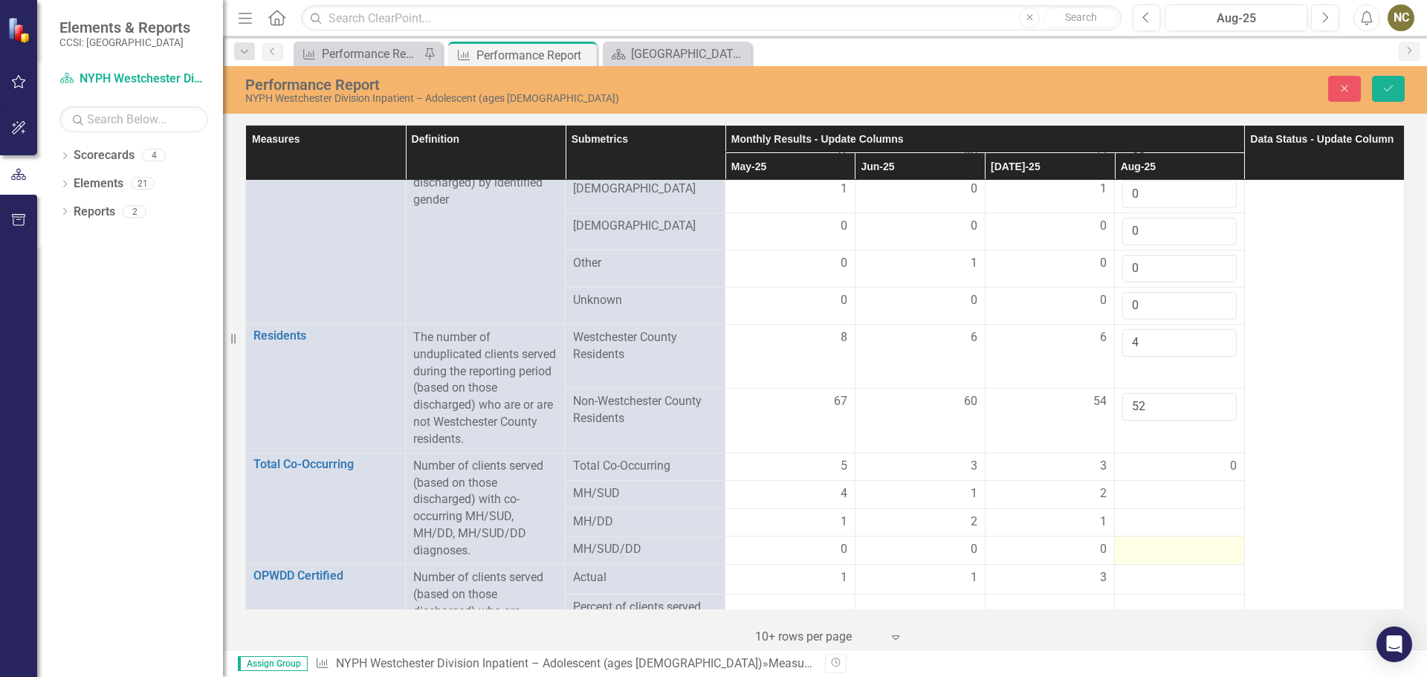
scroll to position [743, 0]
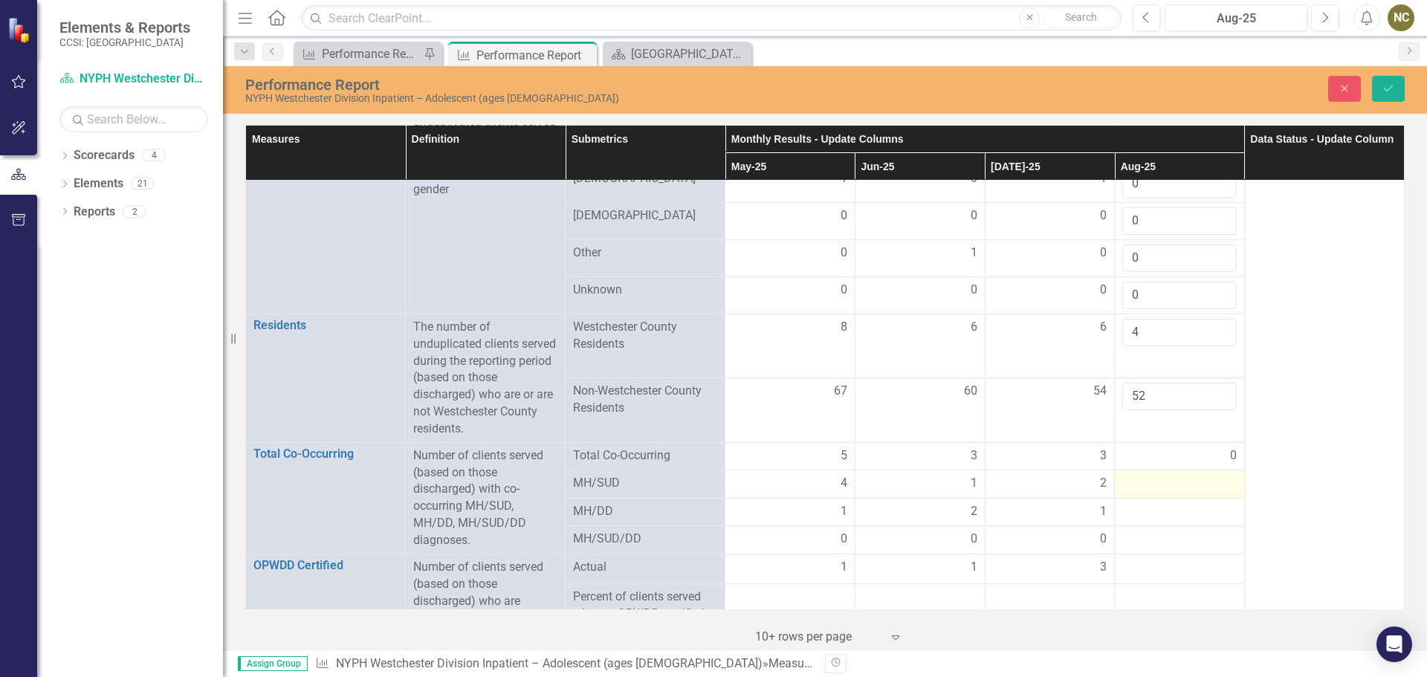
click at [1147, 475] on div at bounding box center [1179, 484] width 114 height 18
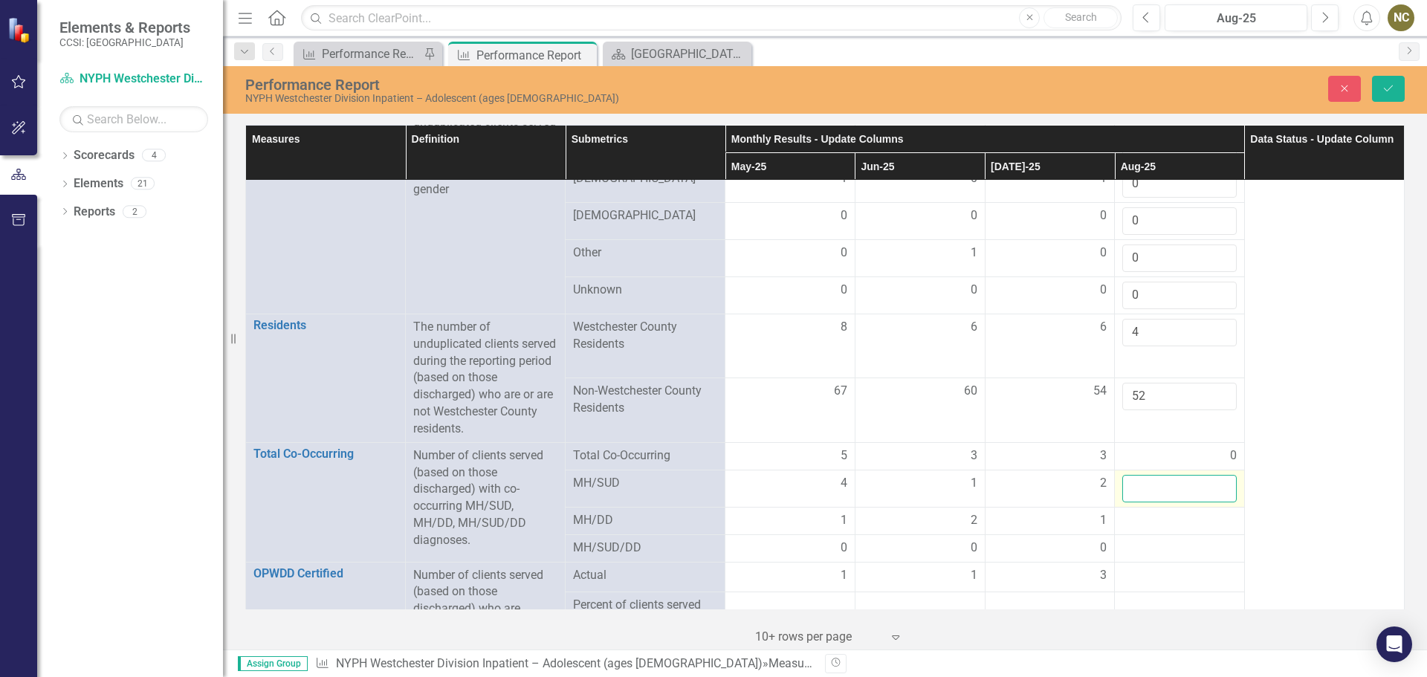
click at [1135, 479] on input "number" at bounding box center [1179, 489] width 114 height 28
type input "4"
click at [1136, 512] on div at bounding box center [1179, 521] width 114 height 18
type input "3"
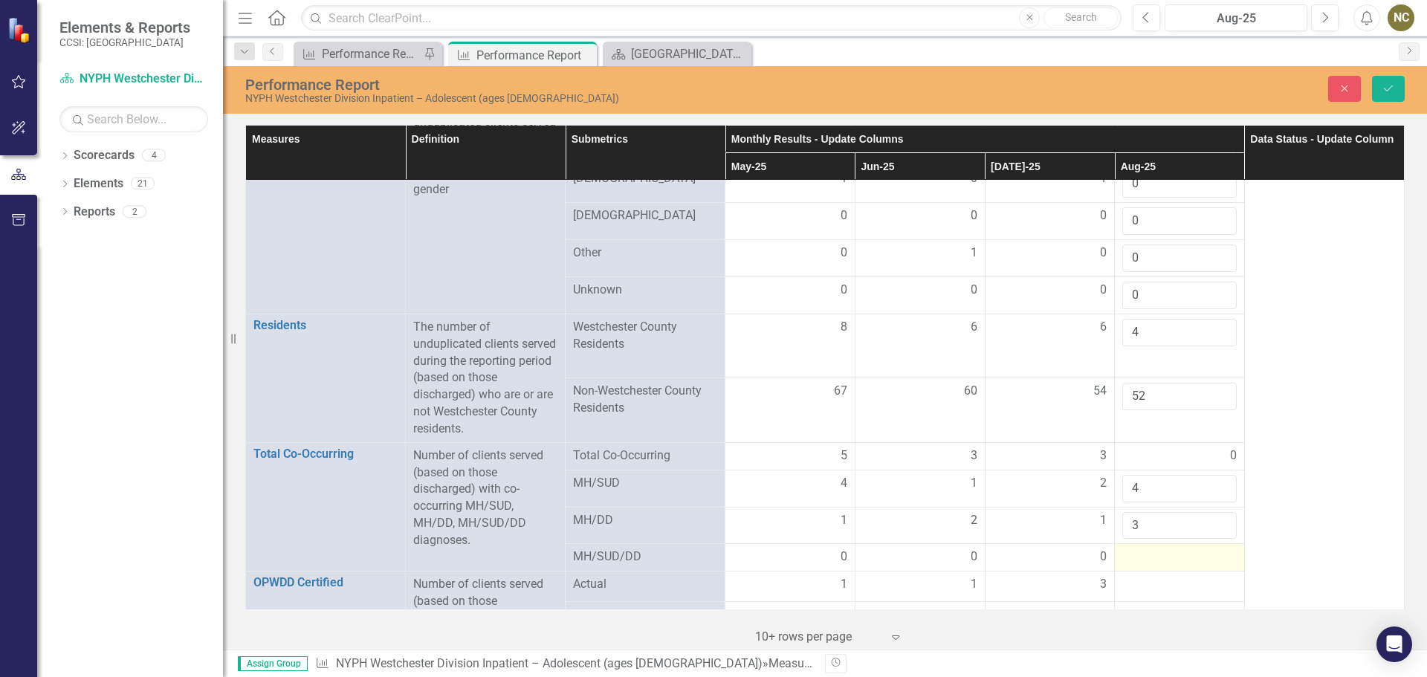
click at [1135, 554] on div at bounding box center [1179, 558] width 114 height 18
click at [1132, 558] on input "number" at bounding box center [1179, 563] width 114 height 28
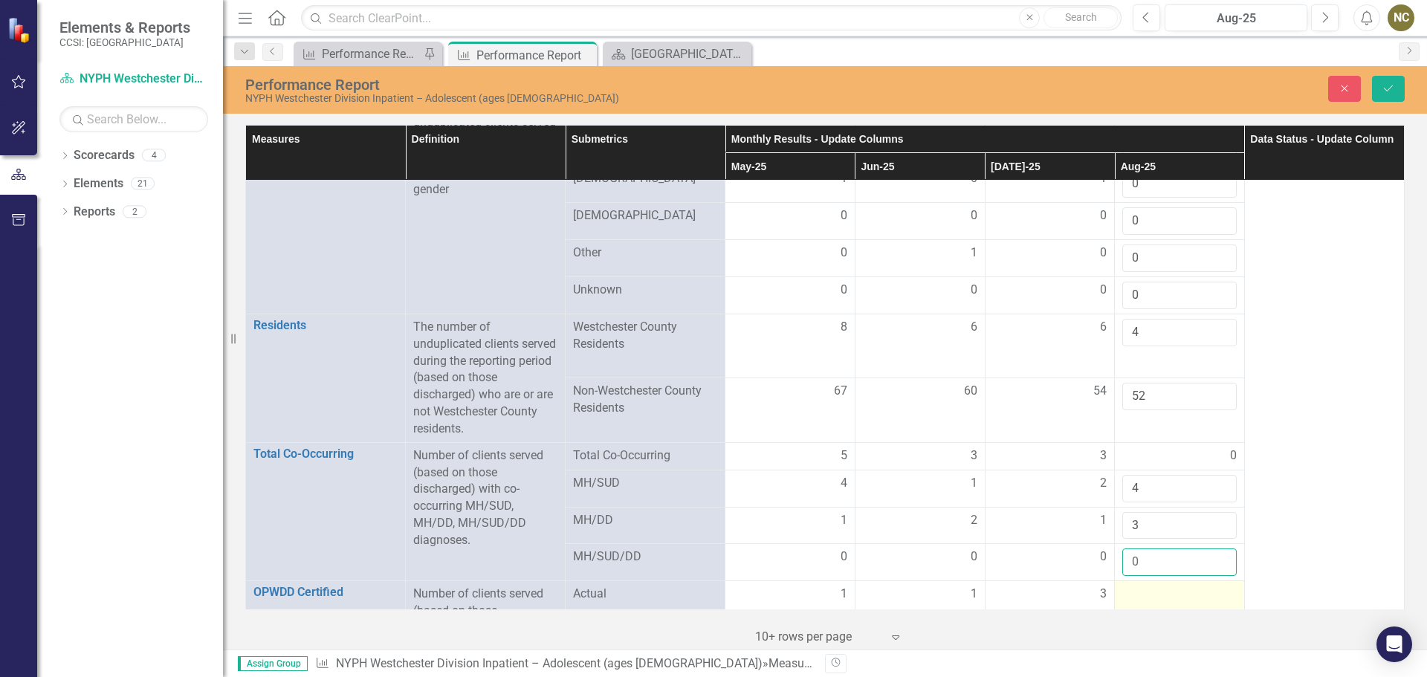
type input "0"
click at [1132, 586] on div at bounding box center [1179, 595] width 114 height 18
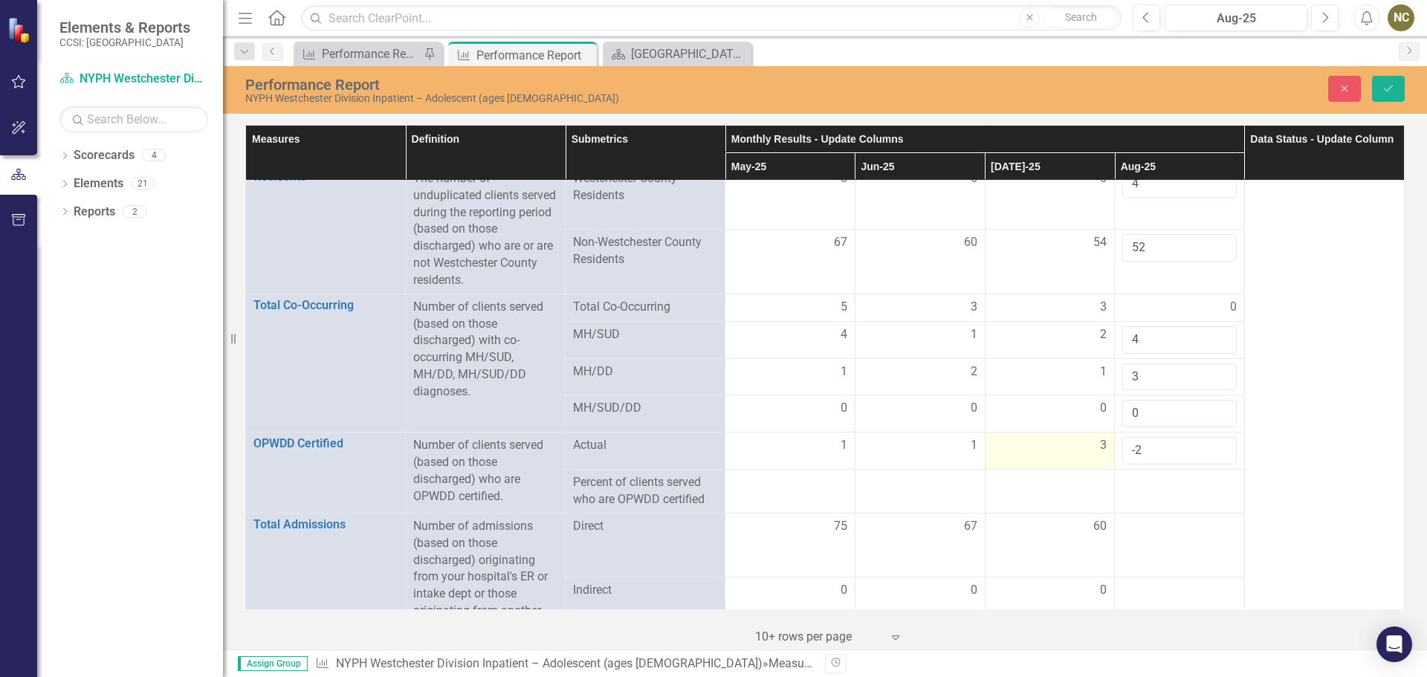
drag, startPoint x: 1149, startPoint y: 449, endPoint x: 1091, endPoint y: 437, distance: 58.5
click at [1091, 437] on tr "OPWDD Certified Link Open Element Number of clients served (based on those disc…" at bounding box center [825, 451] width 1159 height 37
type input "2"
click at [1149, 533] on td at bounding box center [1180, 545] width 130 height 64
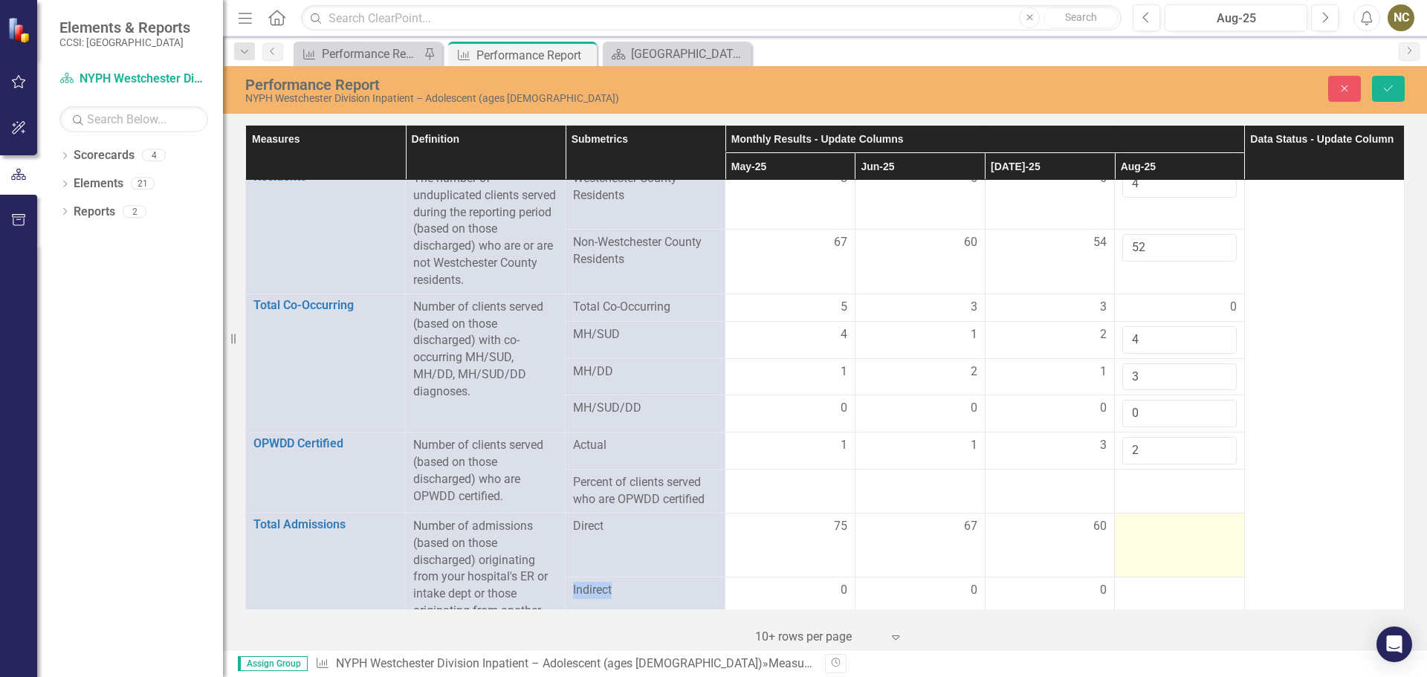
click at [1149, 533] on td at bounding box center [1180, 545] width 130 height 64
click at [1149, 533] on input "number" at bounding box center [1179, 532] width 114 height 28
type input "56"
click at [1152, 599] on div at bounding box center [1179, 601] width 114 height 18
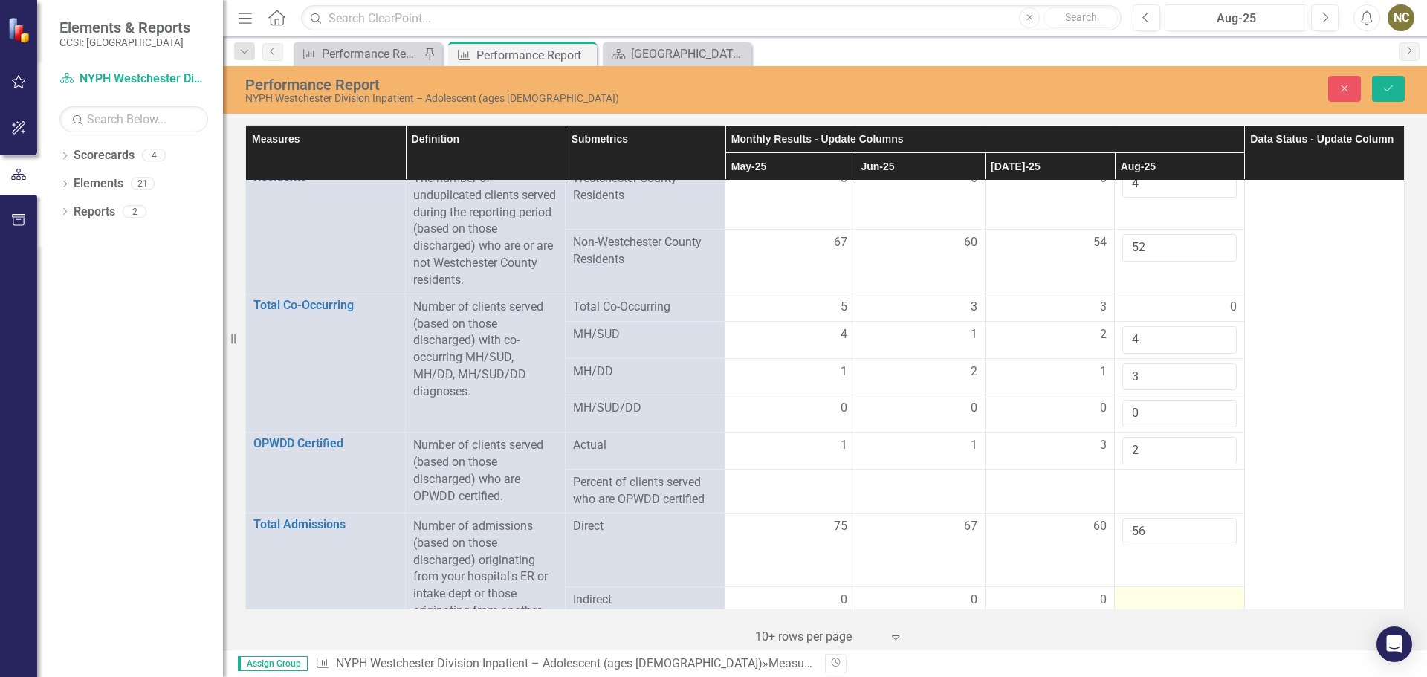
click at [1152, 599] on div at bounding box center [1179, 601] width 114 height 18
click at [1152, 599] on input "number" at bounding box center [1179, 596] width 114 height 28
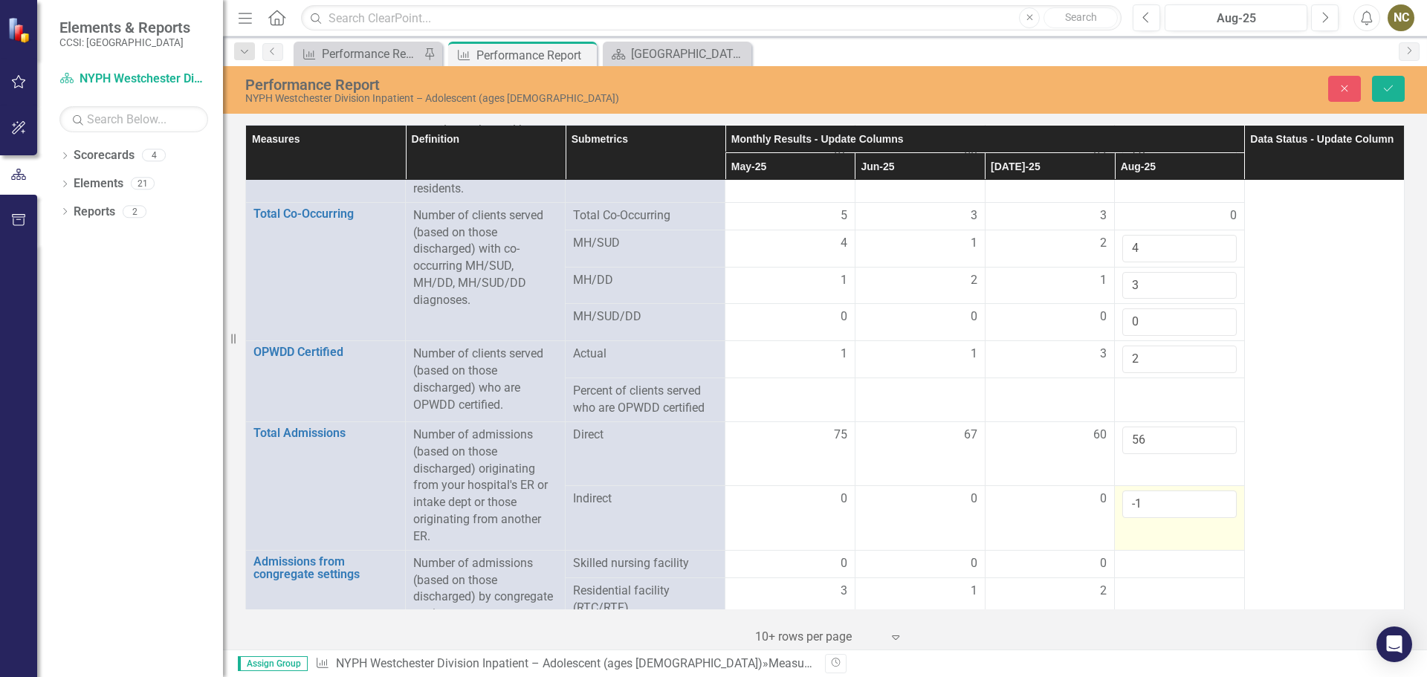
scroll to position [1041, 0]
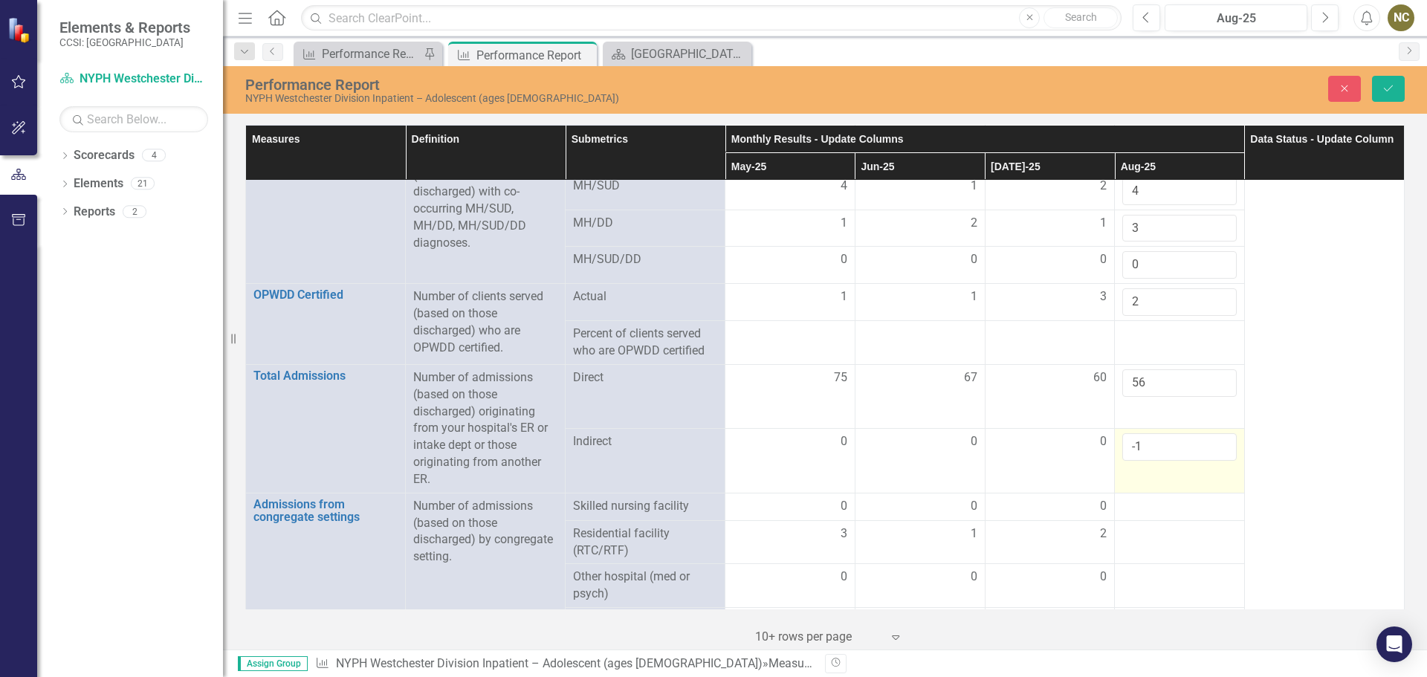
drag, startPoint x: 1138, startPoint y: 449, endPoint x: 1114, endPoint y: 439, distance: 25.7
click at [1122, 439] on input "-1" at bounding box center [1179, 447] width 114 height 28
type input "0"
click at [1140, 507] on div at bounding box center [1179, 507] width 114 height 18
click at [1140, 506] on div at bounding box center [1179, 507] width 114 height 18
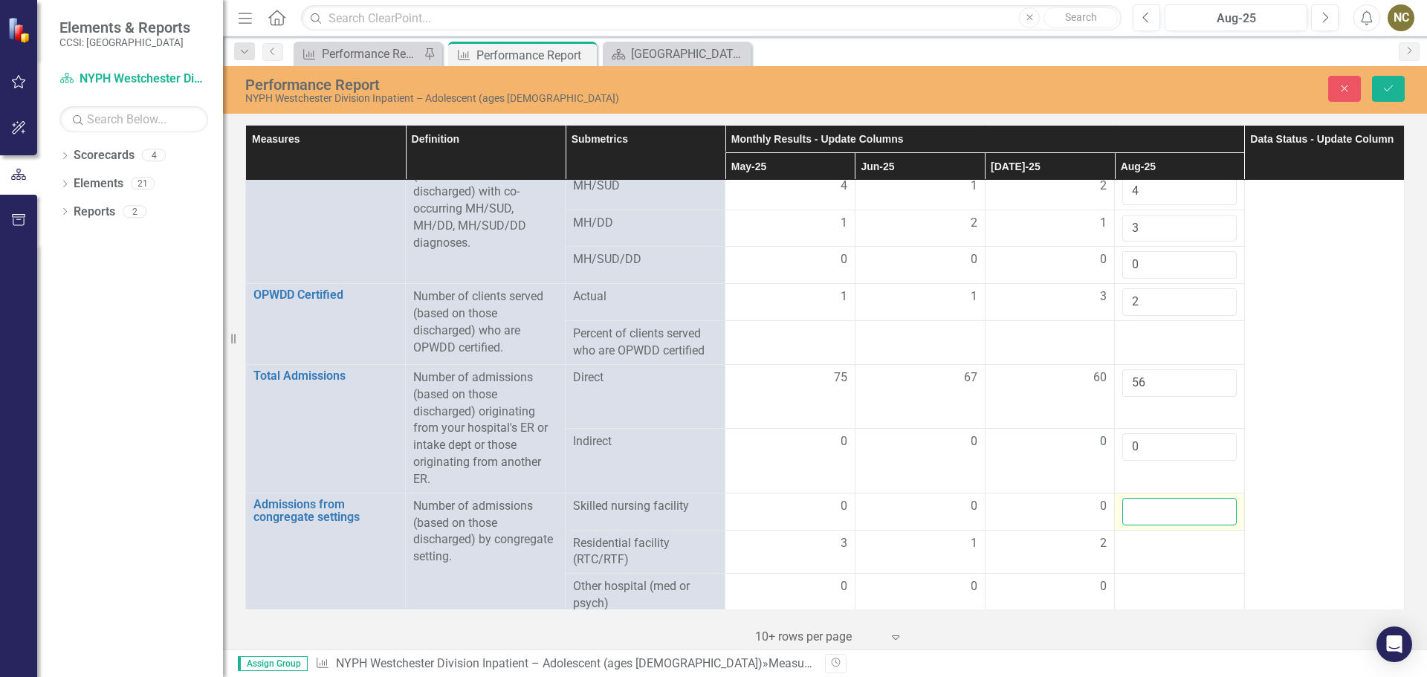
click at [1140, 505] on input "number" at bounding box center [1179, 512] width 114 height 28
type input "0"
click at [1143, 547] on td at bounding box center [1180, 552] width 130 height 44
type input "1"
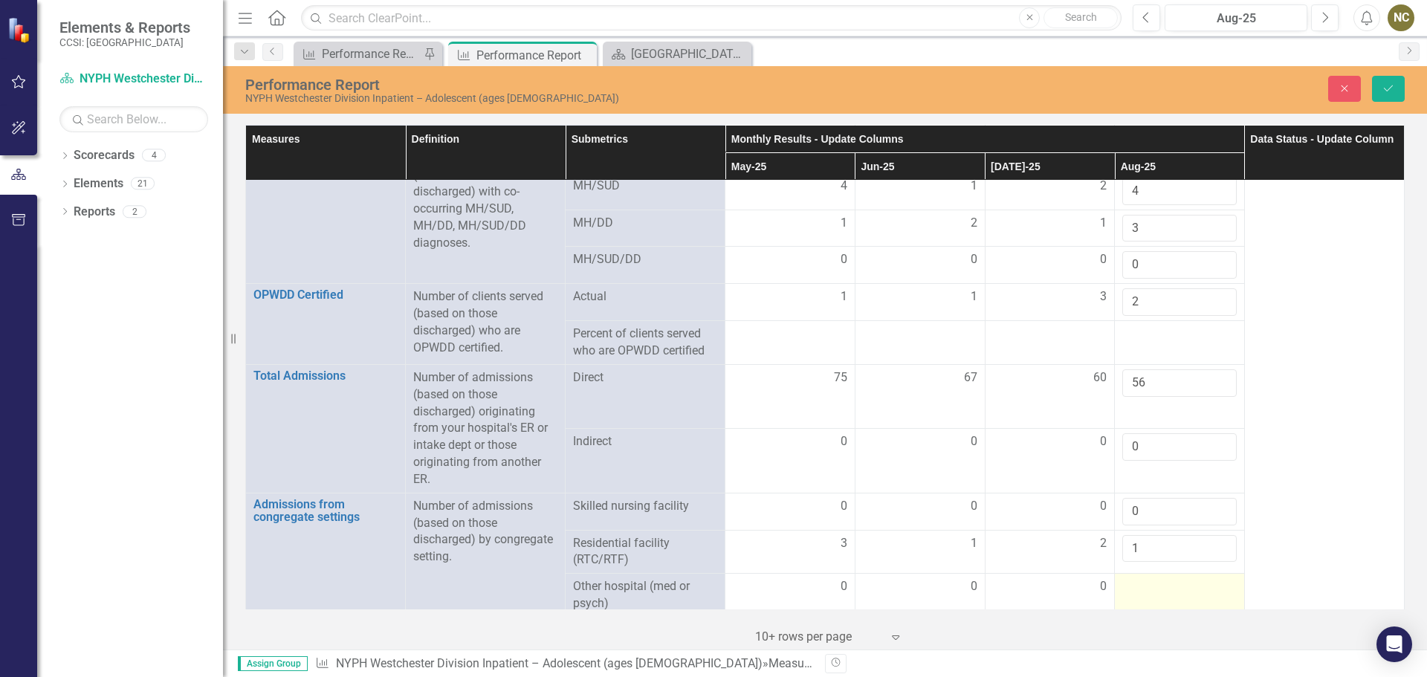
click at [1140, 589] on div at bounding box center [1179, 587] width 114 height 18
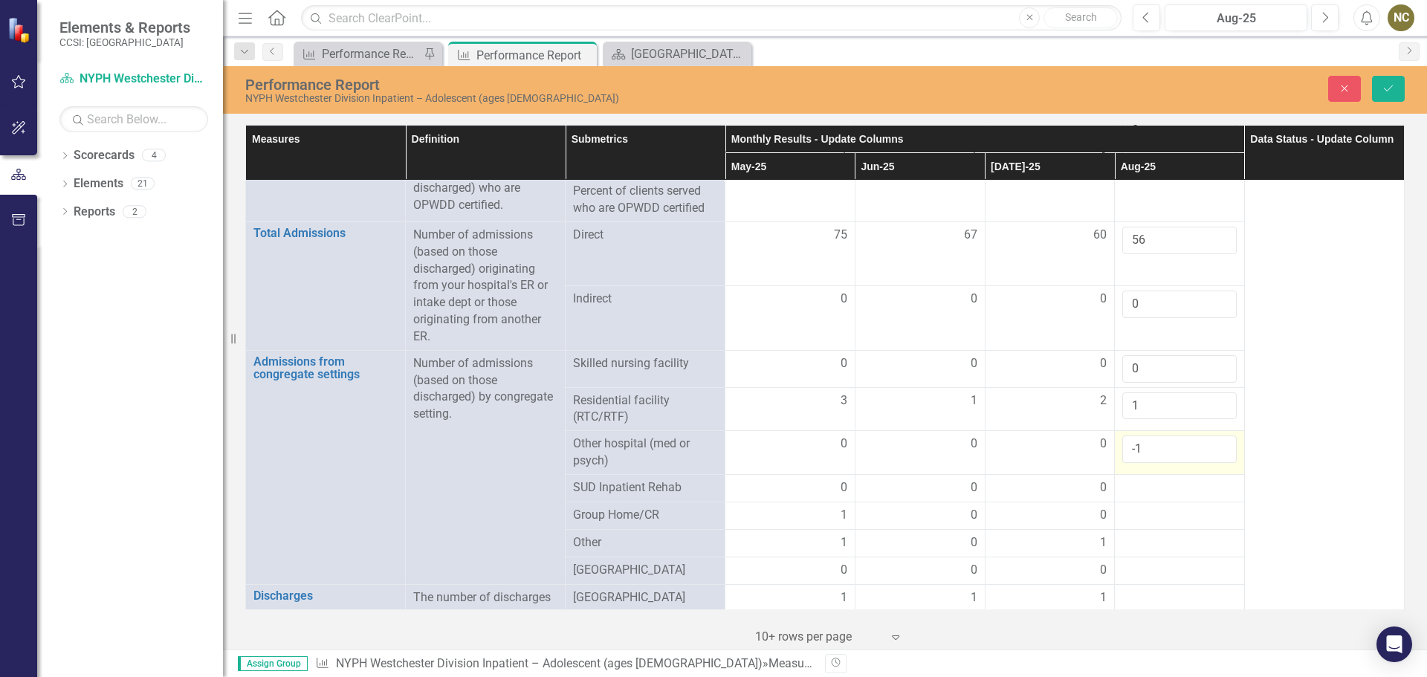
scroll to position [1189, 0]
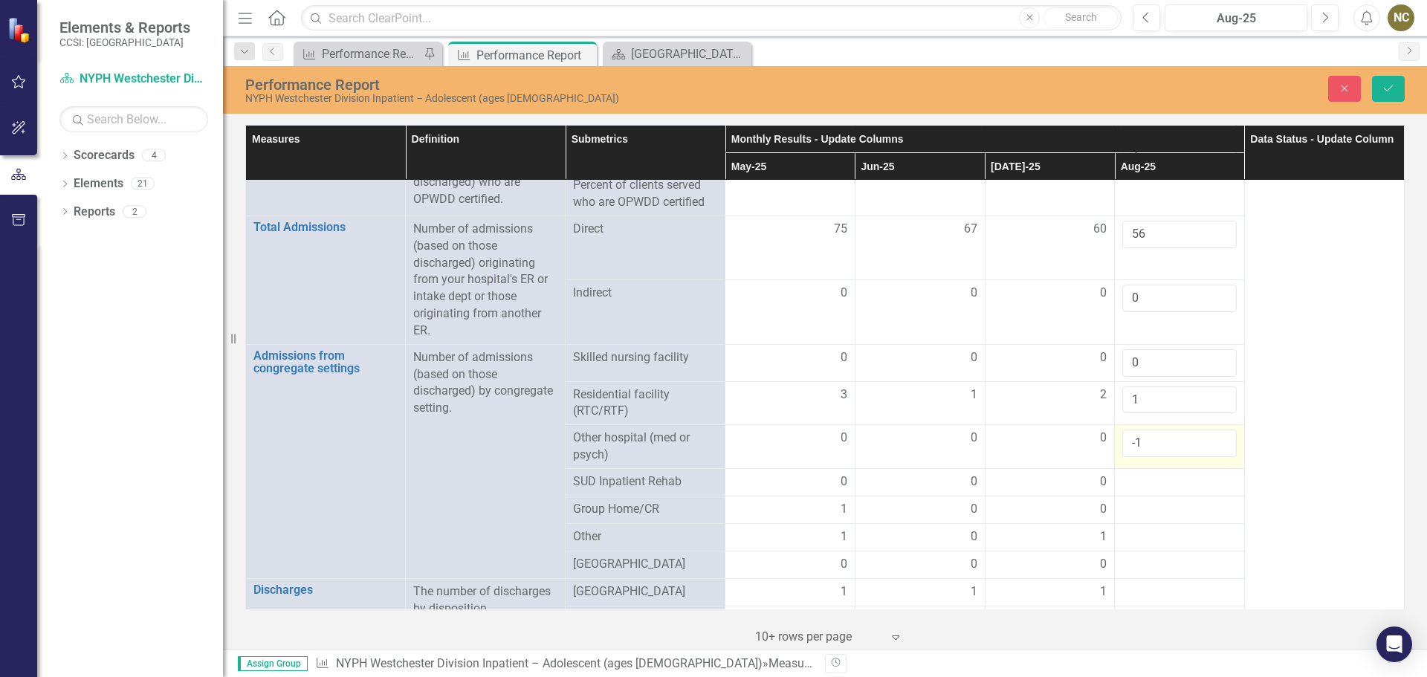
drag, startPoint x: 1136, startPoint y: 443, endPoint x: 1120, endPoint y: 432, distance: 19.2
click at [1122, 432] on input "-1" at bounding box center [1179, 444] width 114 height 28
type input "0"
click at [1128, 477] on div at bounding box center [1179, 483] width 114 height 18
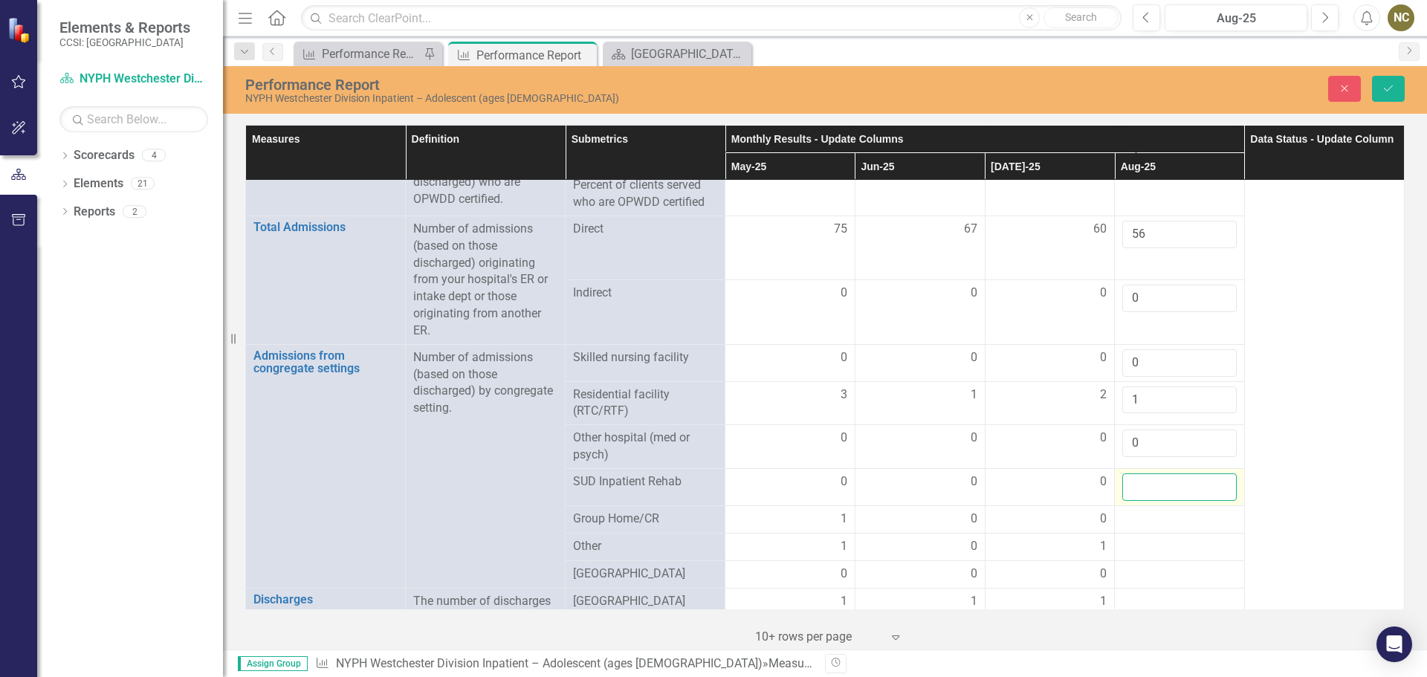
click at [1128, 477] on input "number" at bounding box center [1179, 488] width 114 height 28
type input "0"
click at [1138, 511] on div at bounding box center [1179, 520] width 114 height 18
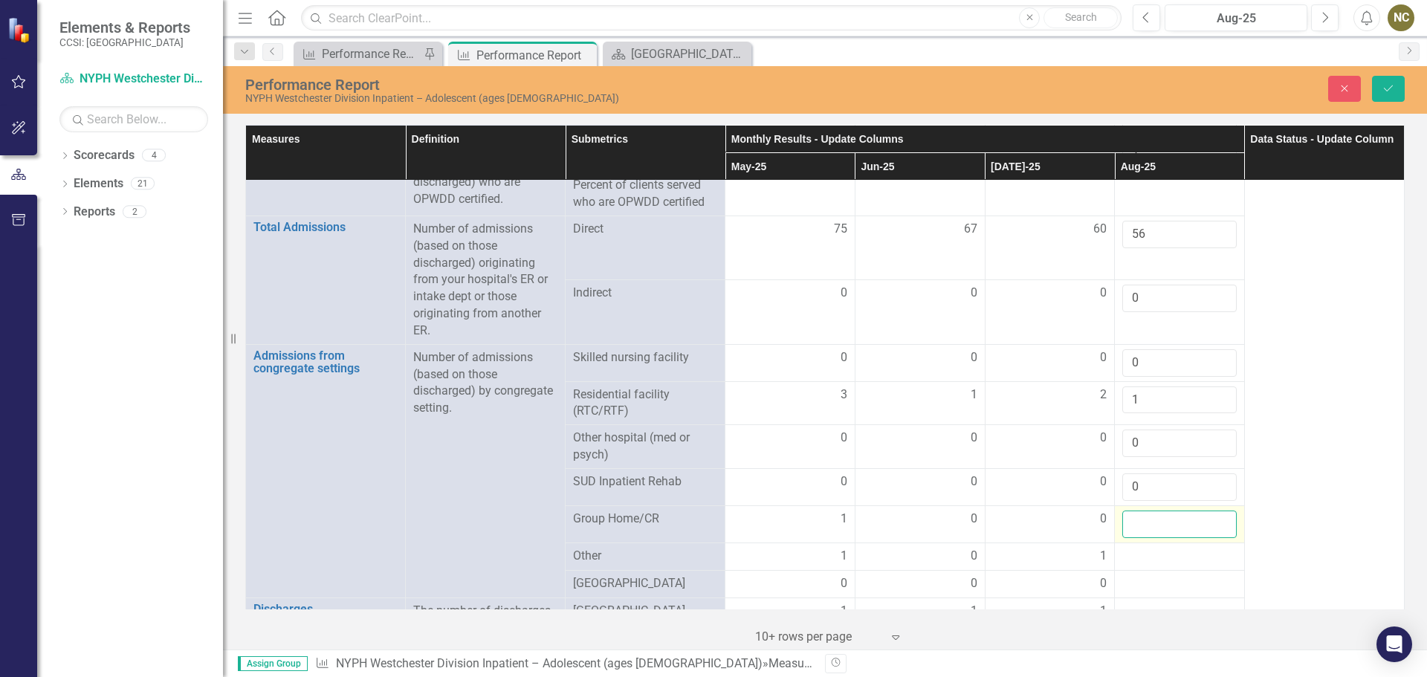
click at [1145, 527] on input "number" at bounding box center [1179, 525] width 114 height 28
type input "1"
click at [1142, 552] on div at bounding box center [1179, 557] width 114 height 18
click at [1142, 552] on div at bounding box center [1179, 562] width 114 height 28
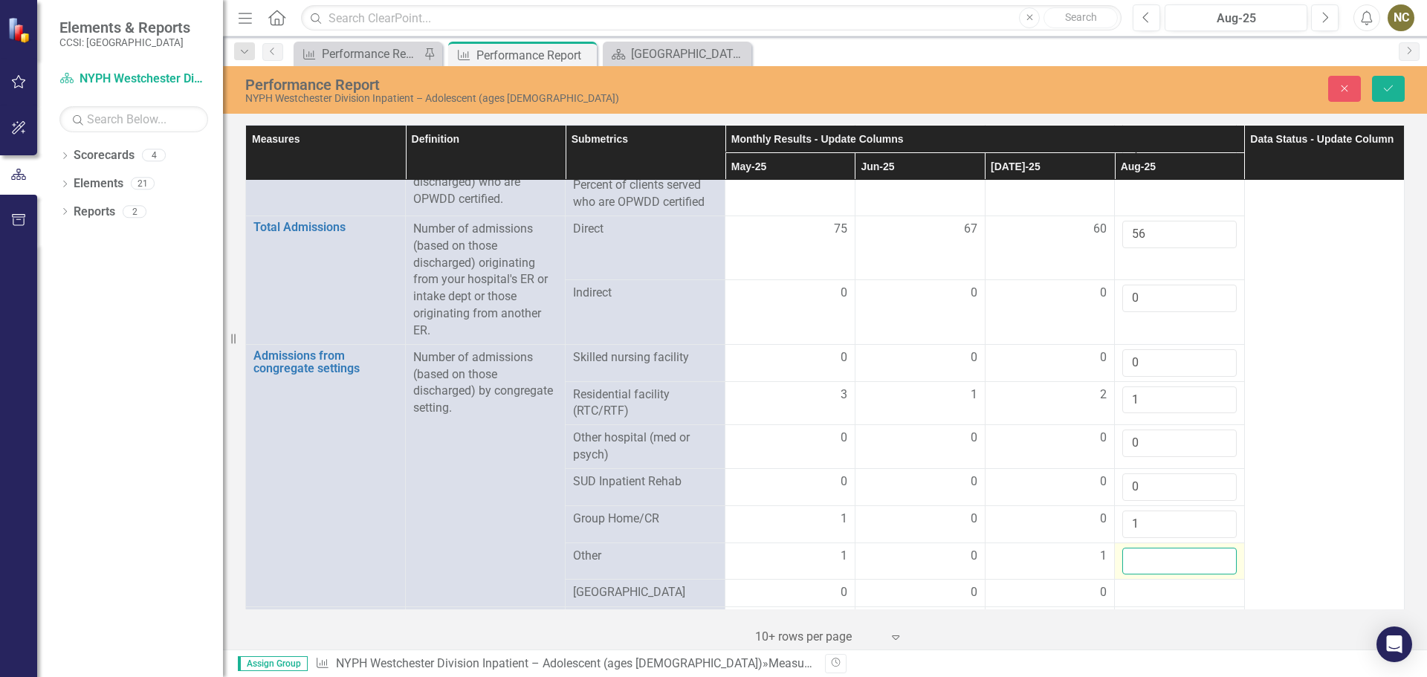
click at [1142, 552] on input "number" at bounding box center [1179, 562] width 114 height 28
type input "1"
click at [1137, 596] on td at bounding box center [1180, 594] width 130 height 28
click at [1135, 589] on div at bounding box center [1179, 593] width 114 height 18
click at [1135, 588] on div at bounding box center [1179, 593] width 114 height 18
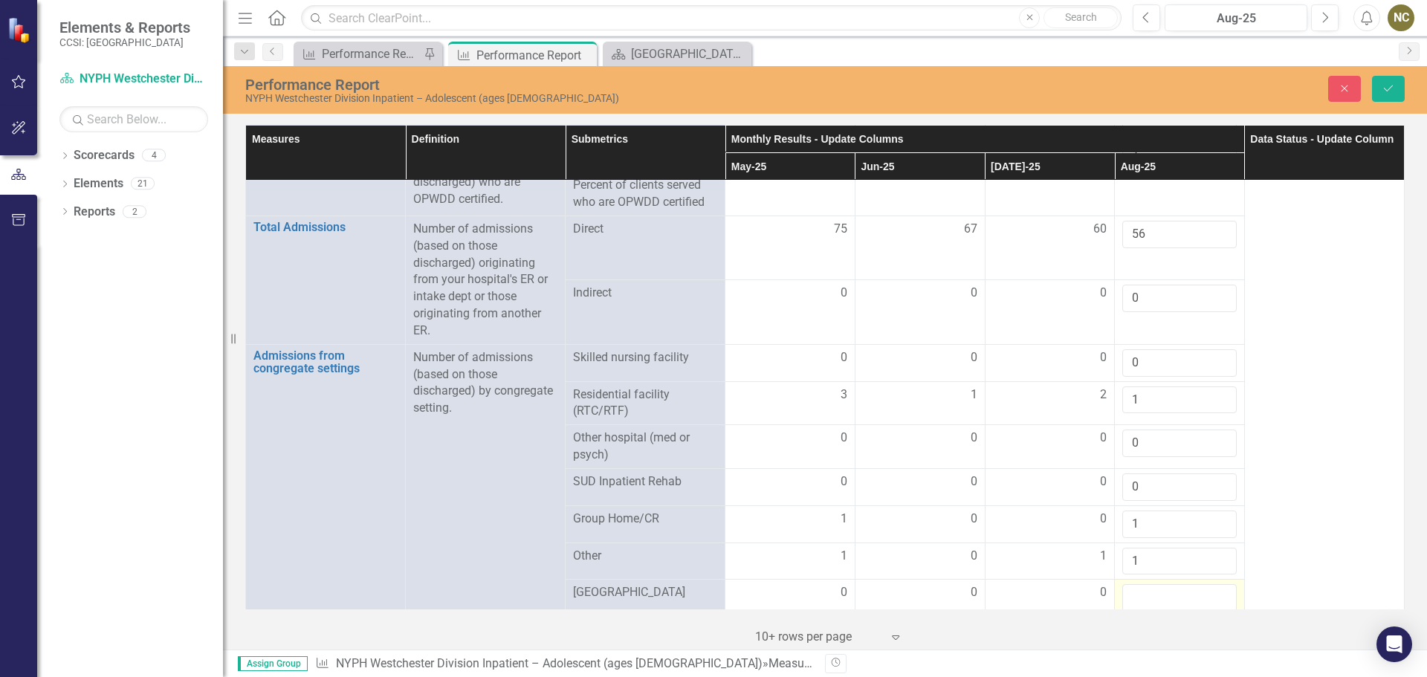
click at [1135, 588] on div at bounding box center [1179, 598] width 114 height 28
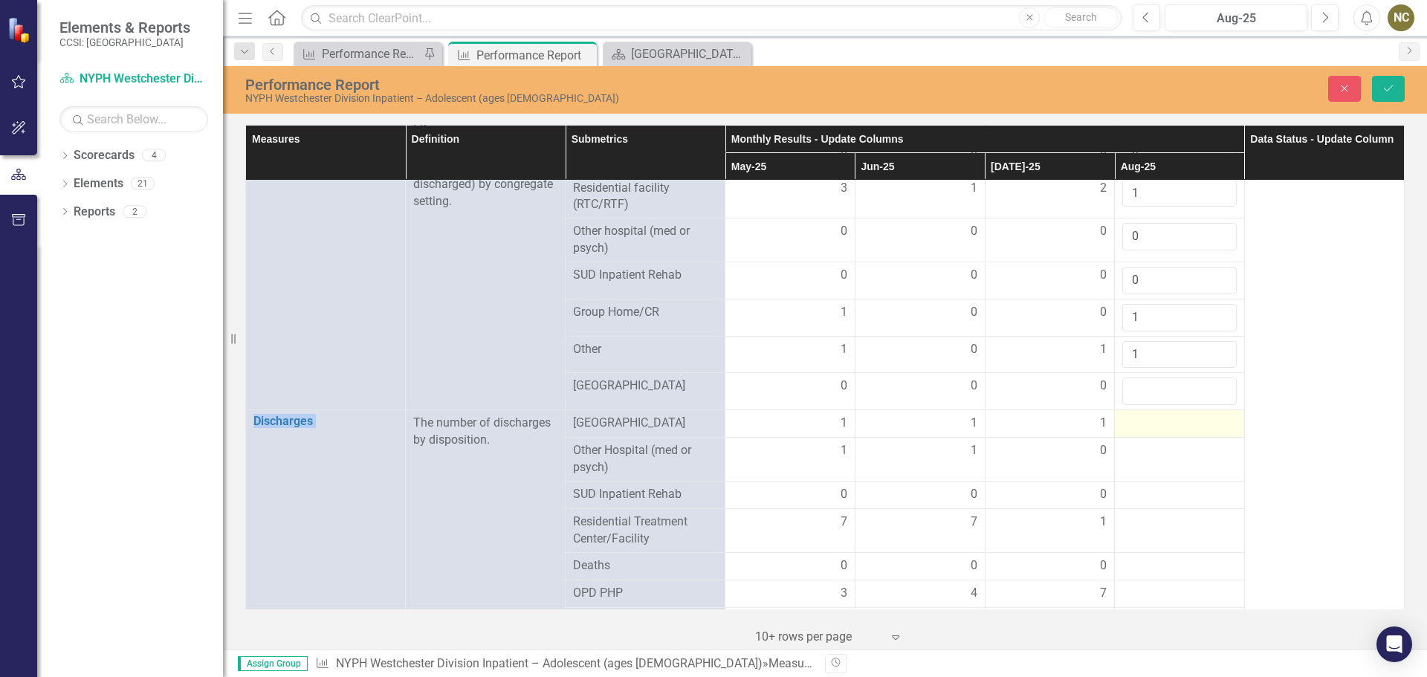
scroll to position [1412, 0]
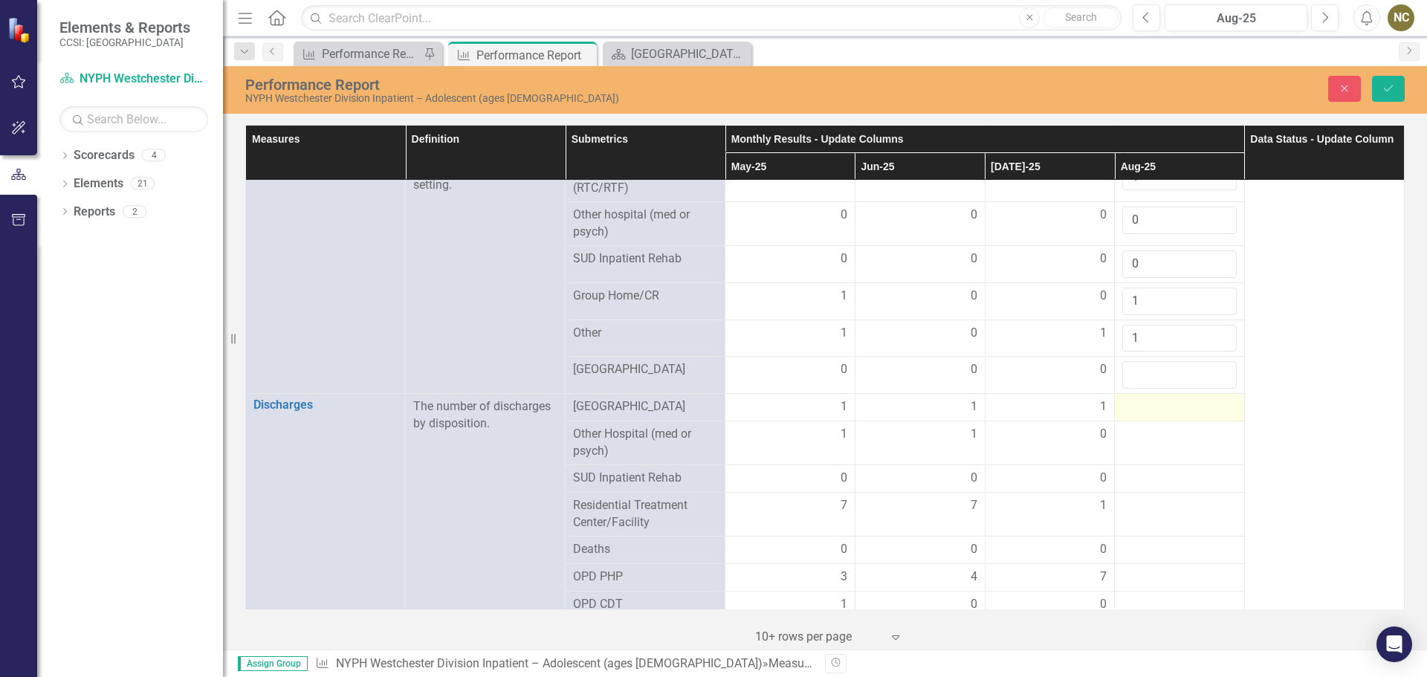
click at [1128, 394] on td at bounding box center [1180, 408] width 130 height 28
click at [1127, 370] on input "number" at bounding box center [1179, 375] width 114 height 28
type input "0"
click at [1138, 426] on div at bounding box center [1179, 435] width 114 height 18
click at [1135, 404] on div at bounding box center [1179, 407] width 114 height 18
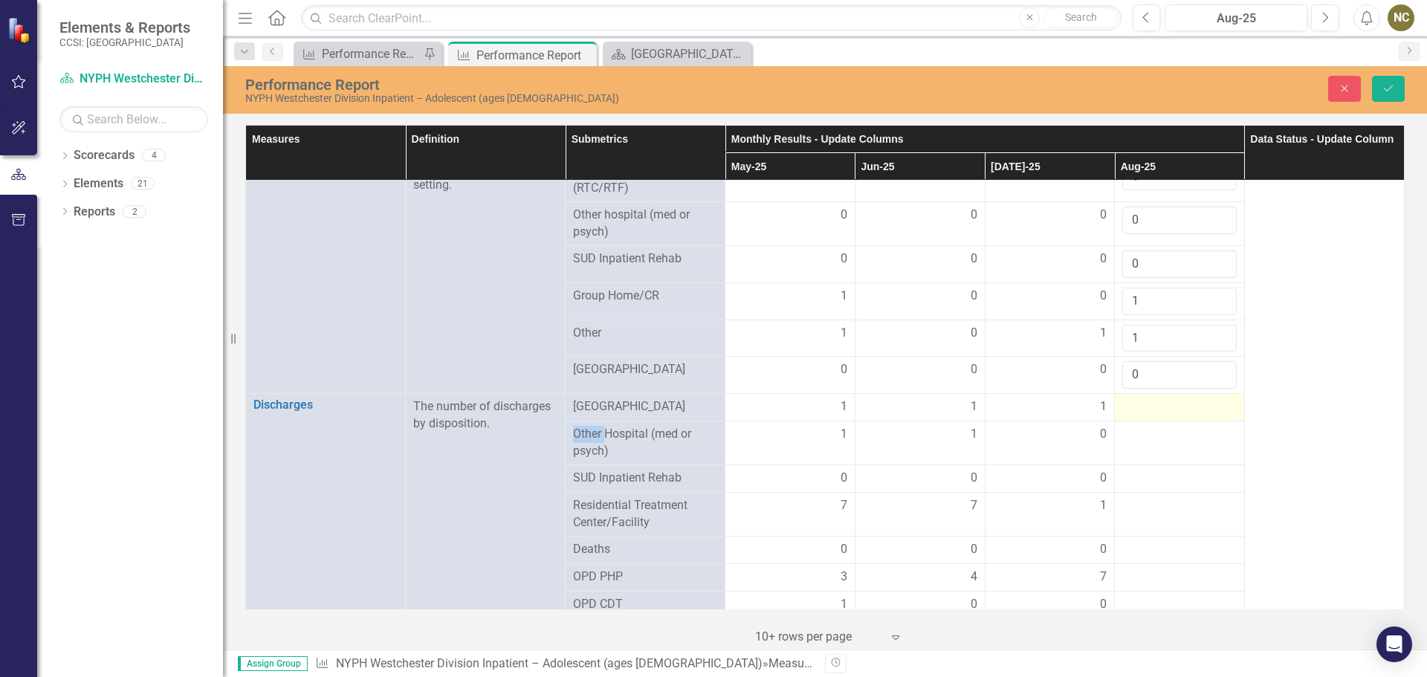
click at [1135, 404] on div at bounding box center [1179, 407] width 114 height 18
click at [1135, 404] on input "number" at bounding box center [1179, 412] width 114 height 28
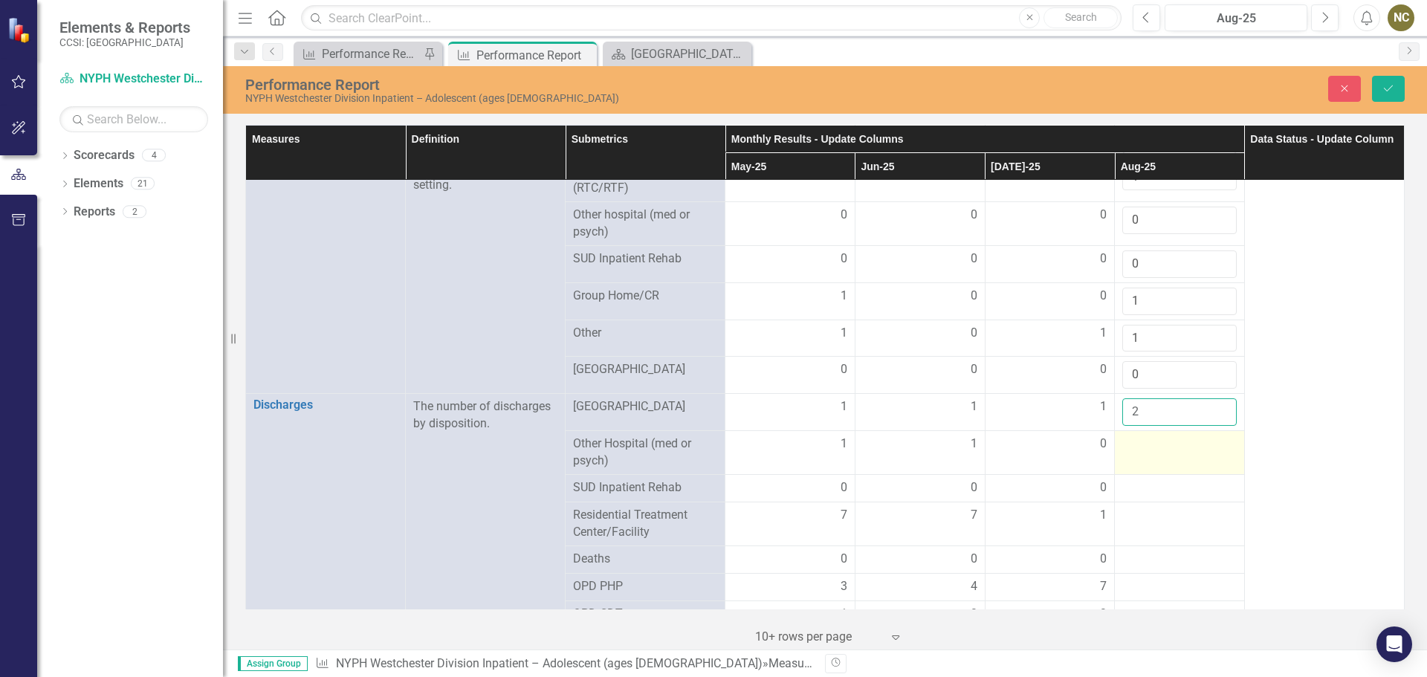
type input "2"
click at [1136, 439] on div at bounding box center [1179, 445] width 114 height 18
click at [1136, 439] on div at bounding box center [1179, 450] width 114 height 28
click at [1140, 442] on input "number" at bounding box center [1179, 450] width 114 height 28
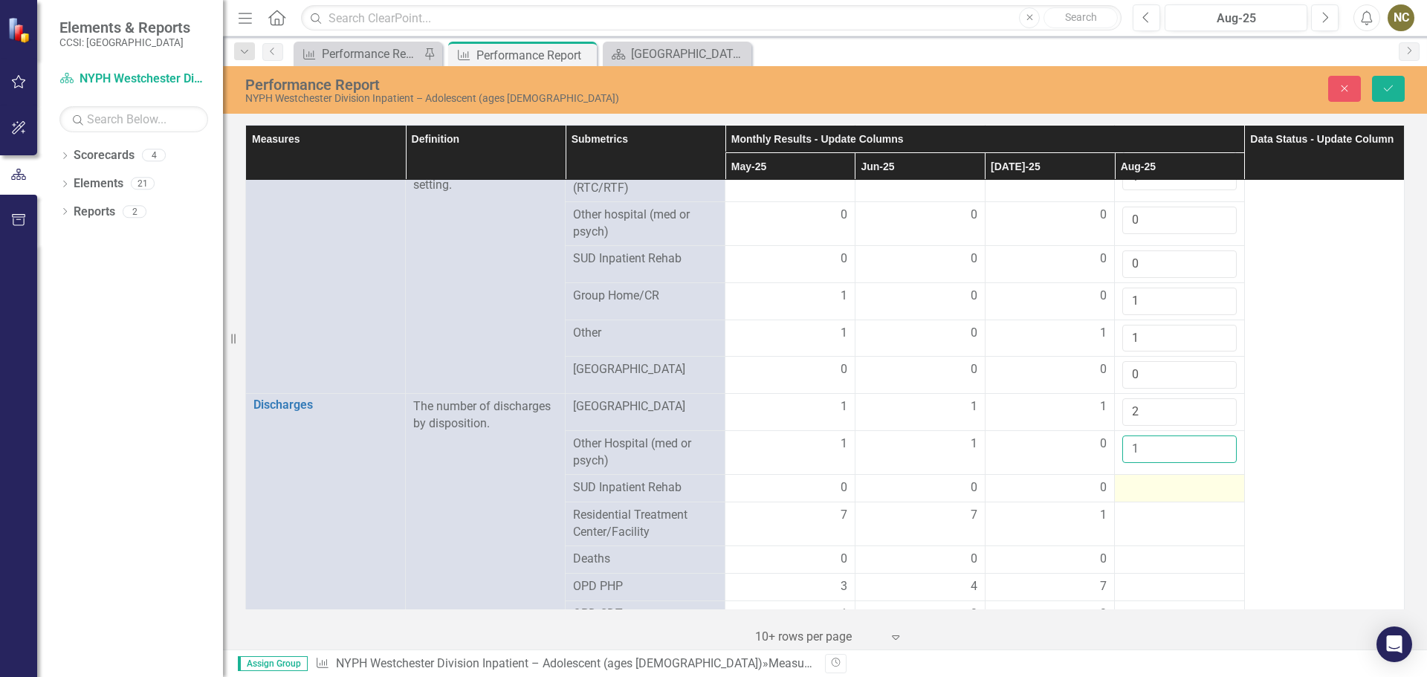
type input "1"
click at [1134, 474] on td at bounding box center [1180, 488] width 130 height 28
click at [1134, 474] on td at bounding box center [1180, 492] width 130 height 37
click at [1136, 480] on input "number" at bounding box center [1179, 493] width 114 height 28
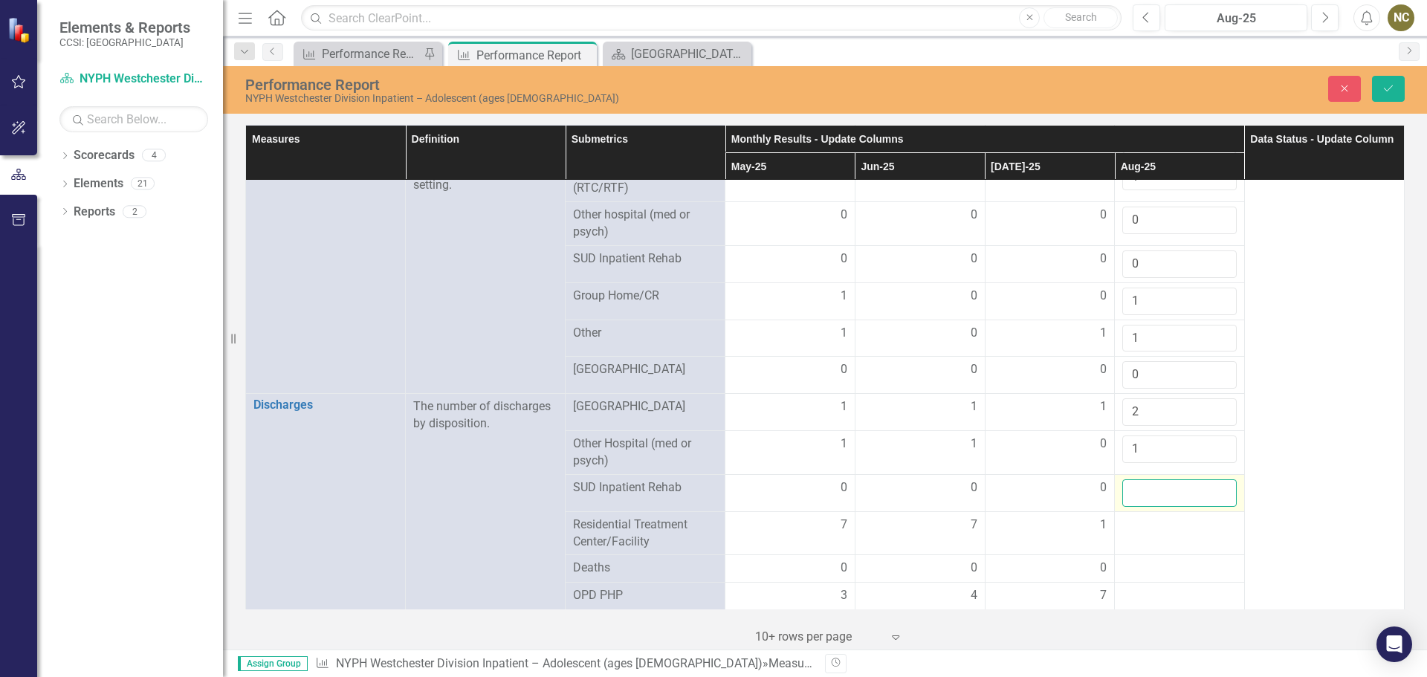
click at [1136, 481] on input "number" at bounding box center [1179, 493] width 114 height 28
type input "0"
click at [1136, 511] on td at bounding box center [1180, 533] width 130 height 44
click at [1135, 517] on div at bounding box center [1179, 526] width 114 height 18
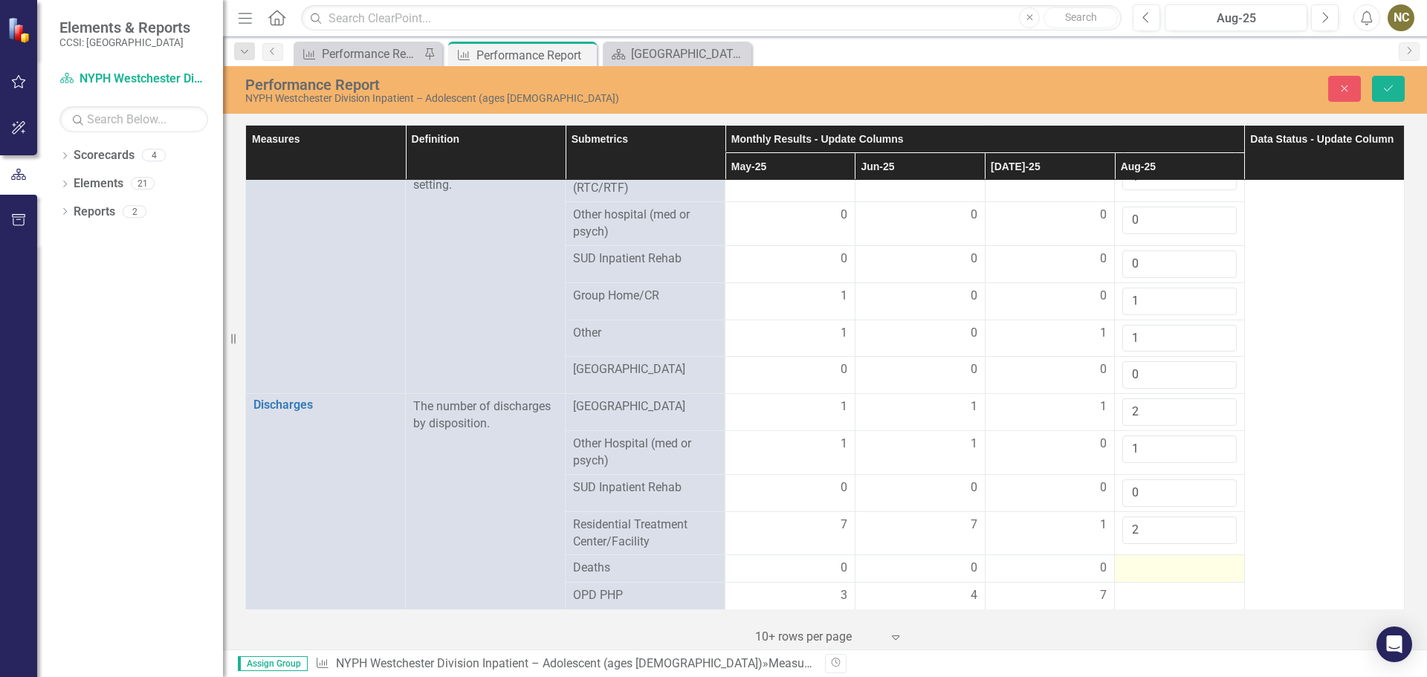
type input "2"
click at [1143, 560] on div at bounding box center [1179, 569] width 114 height 18
click at [1143, 560] on input "number" at bounding box center [1179, 574] width 114 height 28
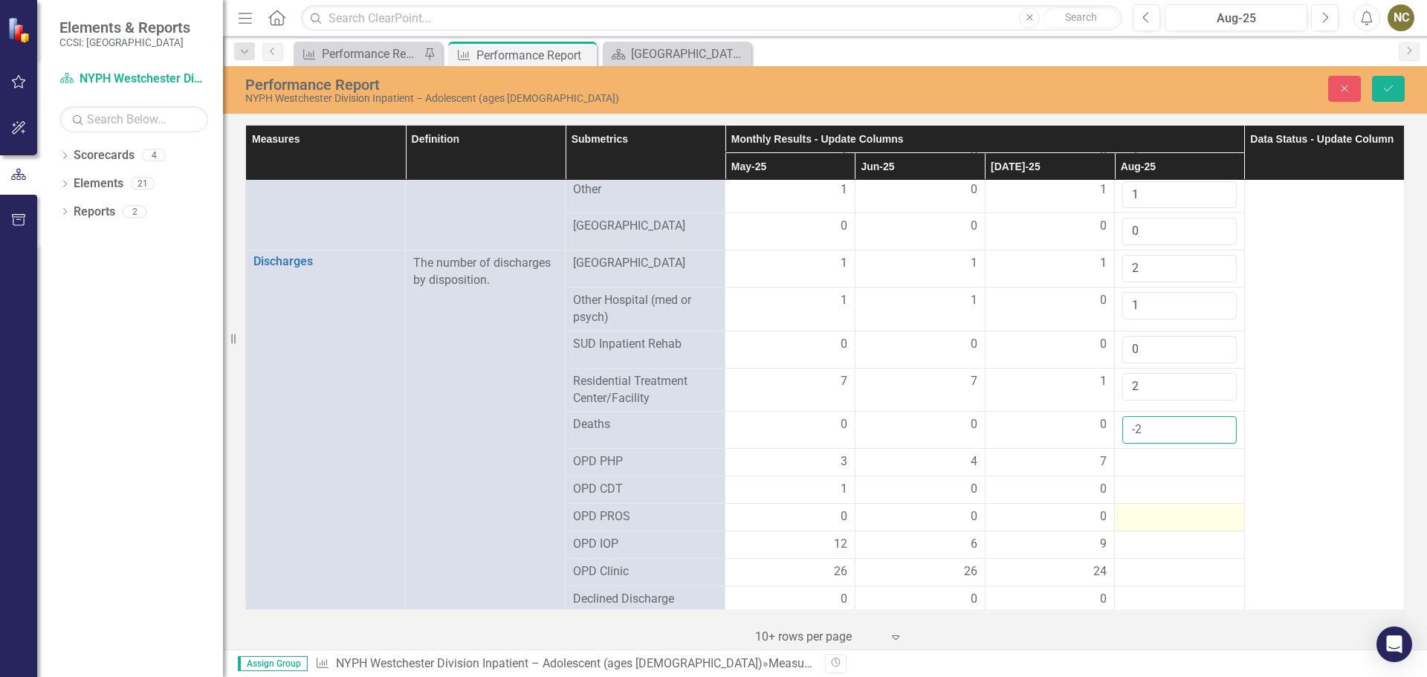
scroll to position [1561, 0]
drag, startPoint x: 1134, startPoint y: 428, endPoint x: 1113, endPoint y: 426, distance: 20.9
click at [1115, 426] on td "-2" at bounding box center [1180, 425] width 130 height 37
type input "0"
click at [1122, 448] on div at bounding box center [1179, 457] width 114 height 18
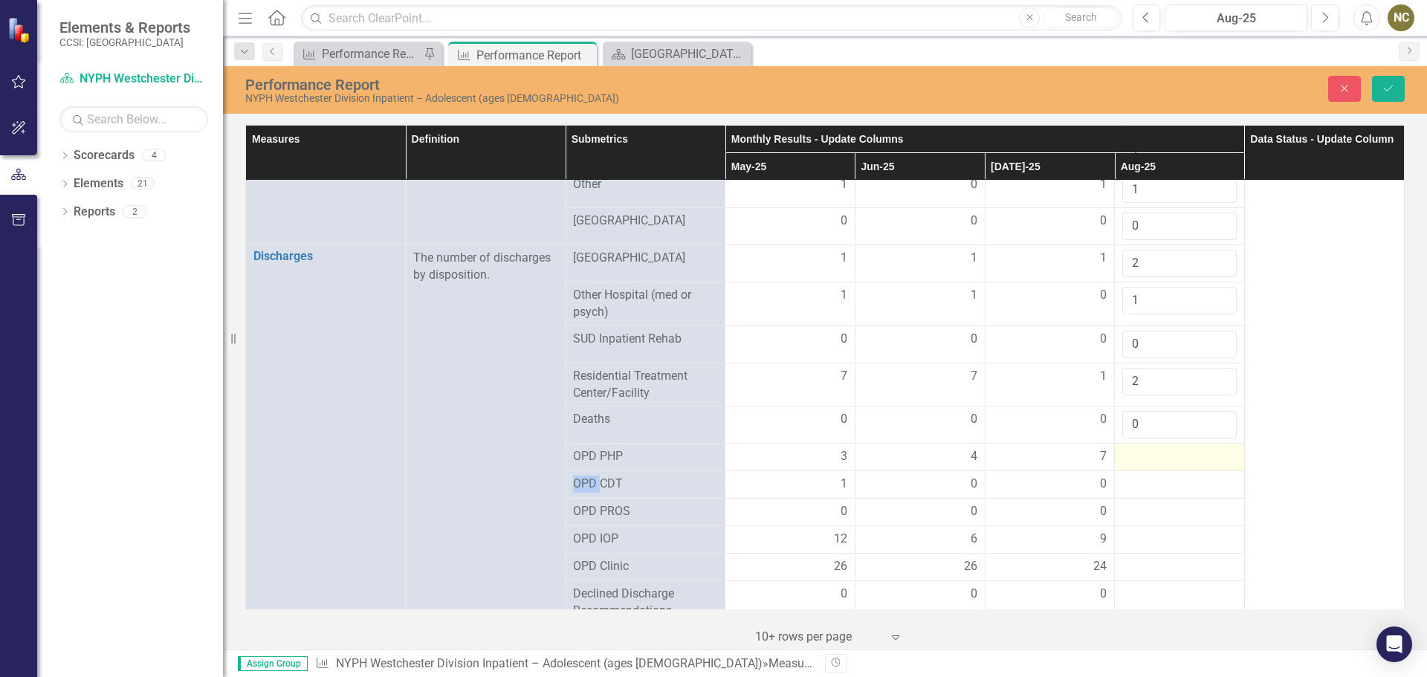
click at [1122, 448] on div at bounding box center [1179, 457] width 114 height 18
click at [1140, 455] on input "number" at bounding box center [1179, 462] width 114 height 28
type input "4"
click at [1138, 494] on div at bounding box center [1179, 494] width 114 height 18
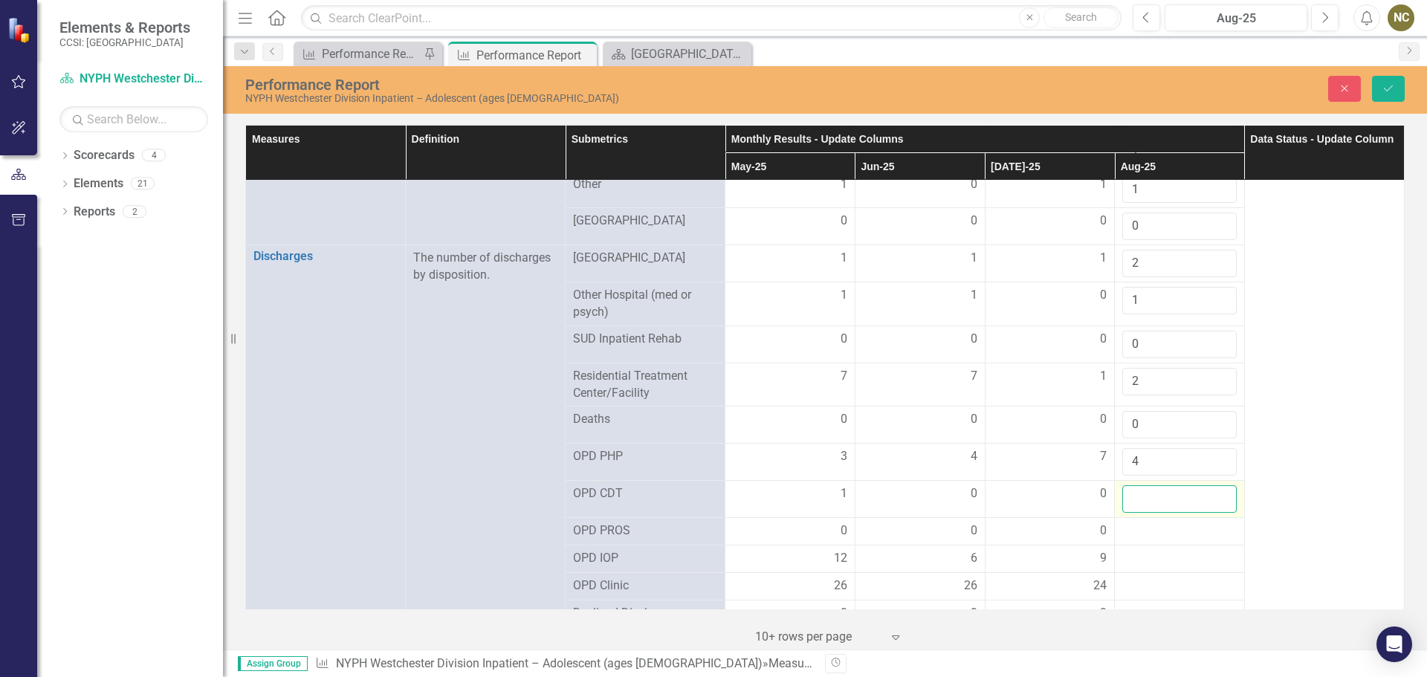
click at [1138, 494] on input "number" at bounding box center [1179, 499] width 114 height 28
type input "0"
click at [1131, 523] on div at bounding box center [1179, 532] width 114 height 18
click at [1131, 523] on input "number" at bounding box center [1179, 537] width 114 height 28
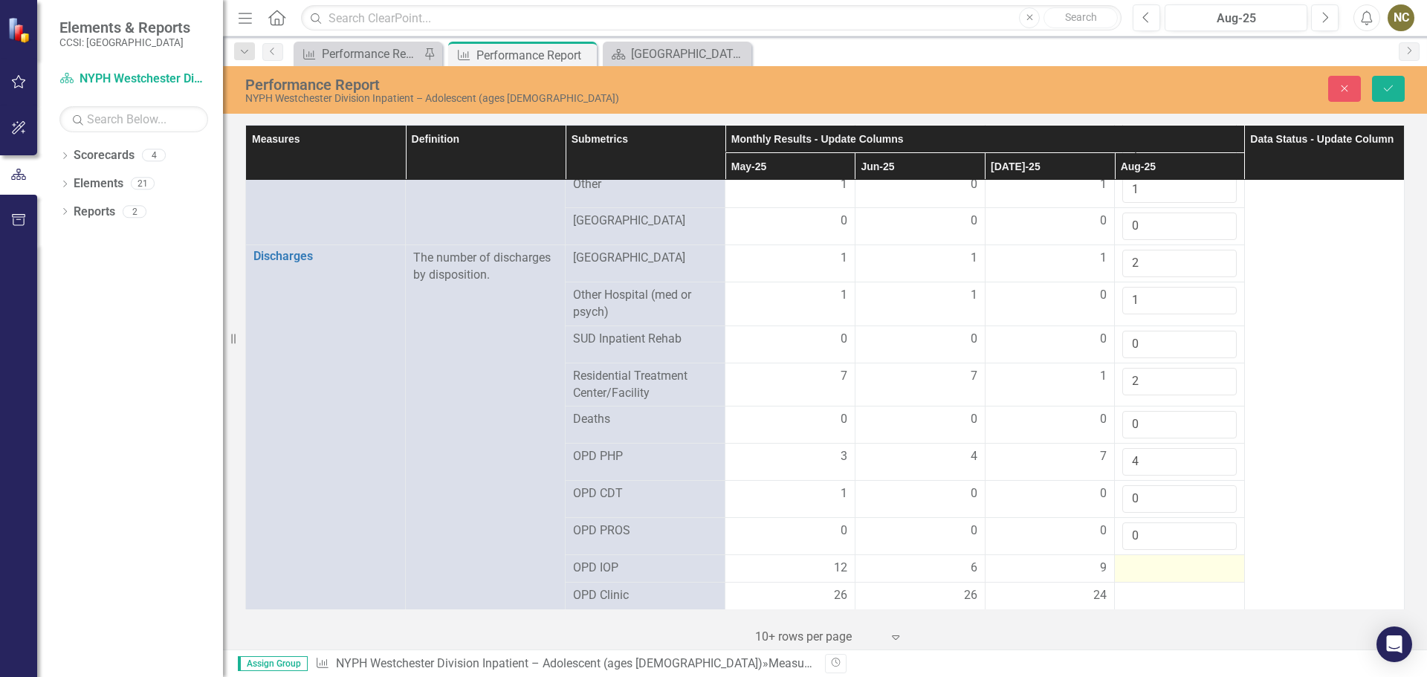
type input "0"
click at [1131, 560] on div at bounding box center [1179, 569] width 114 height 18
type input "6"
click at [1131, 611] on div "Measures Definition Submetrics Monthly Results - Update Columns Data Status - U…" at bounding box center [825, 385] width 1204 height 529
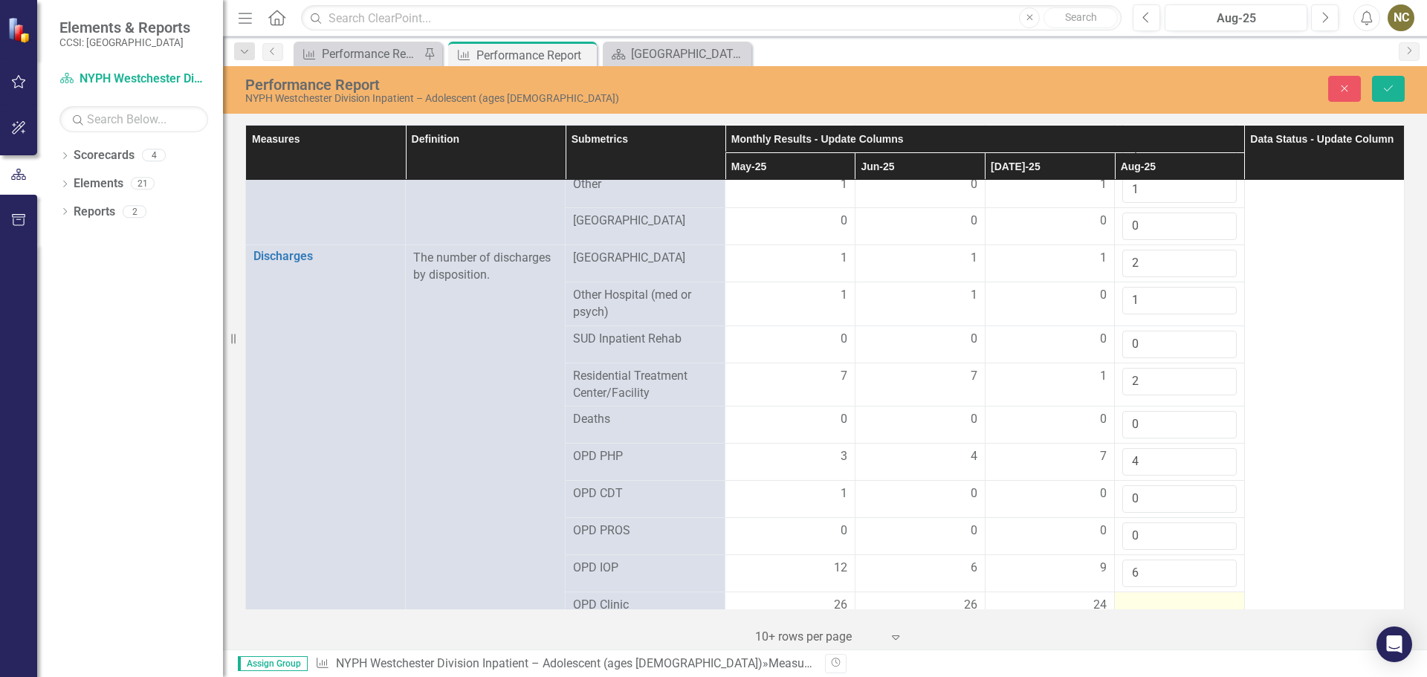
click at [1135, 598] on div at bounding box center [1179, 606] width 114 height 18
click at [1135, 598] on input "number" at bounding box center [1179, 611] width 114 height 28
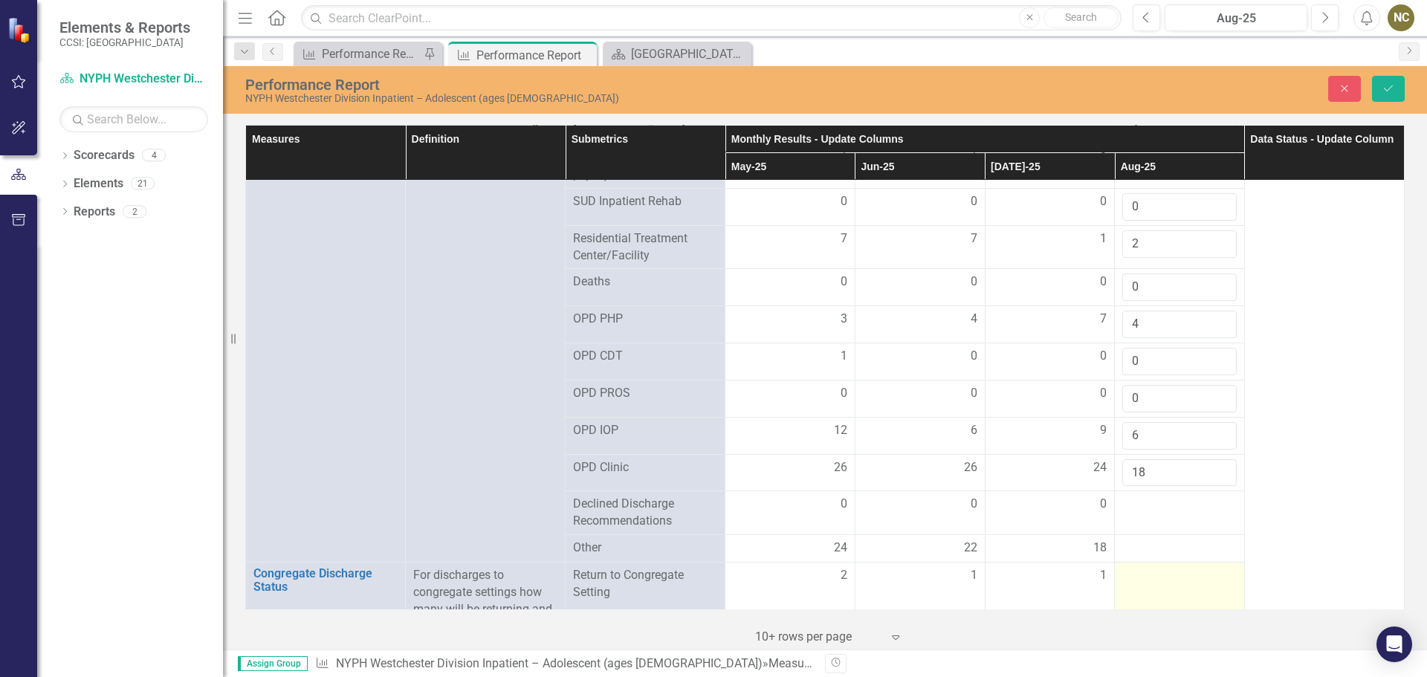
scroll to position [1710, 0]
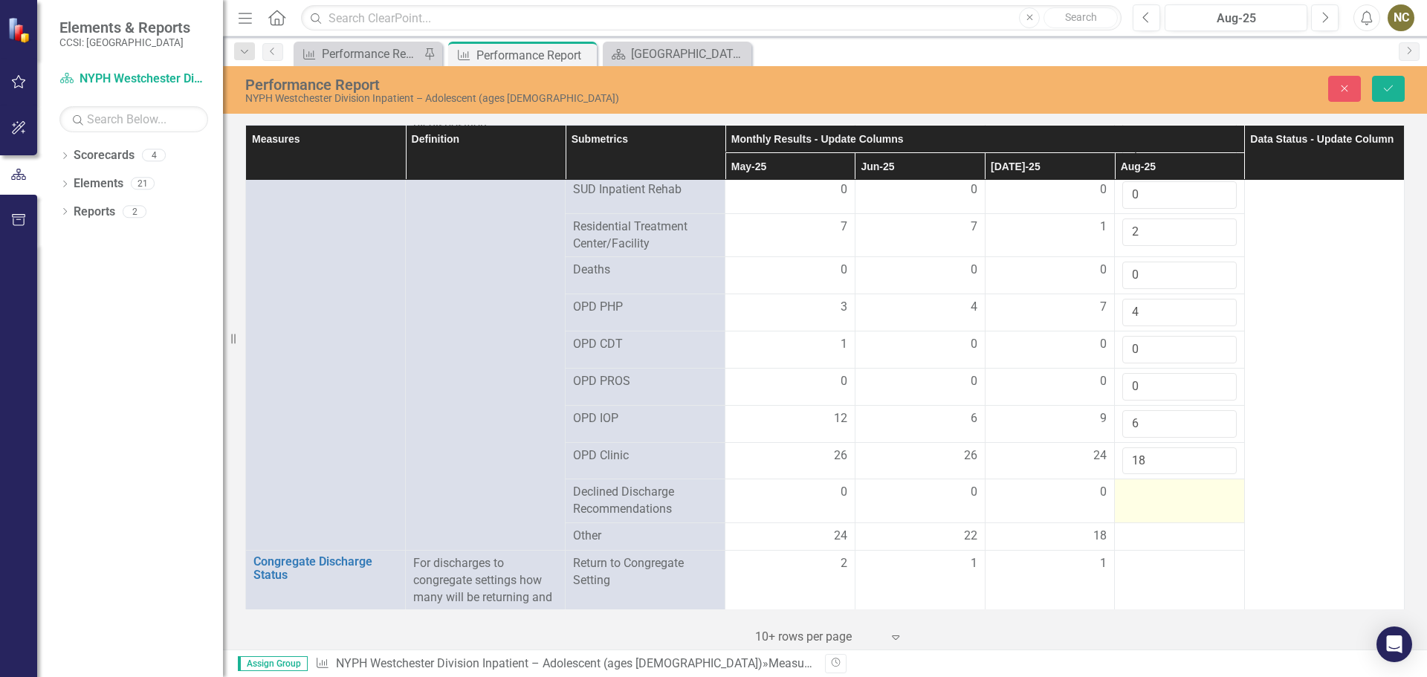
type input "18"
click at [1141, 490] on div at bounding box center [1179, 493] width 114 height 18
click at [1141, 490] on div at bounding box center [1179, 498] width 114 height 28
click at [1131, 484] on input "number" at bounding box center [1179, 498] width 114 height 28
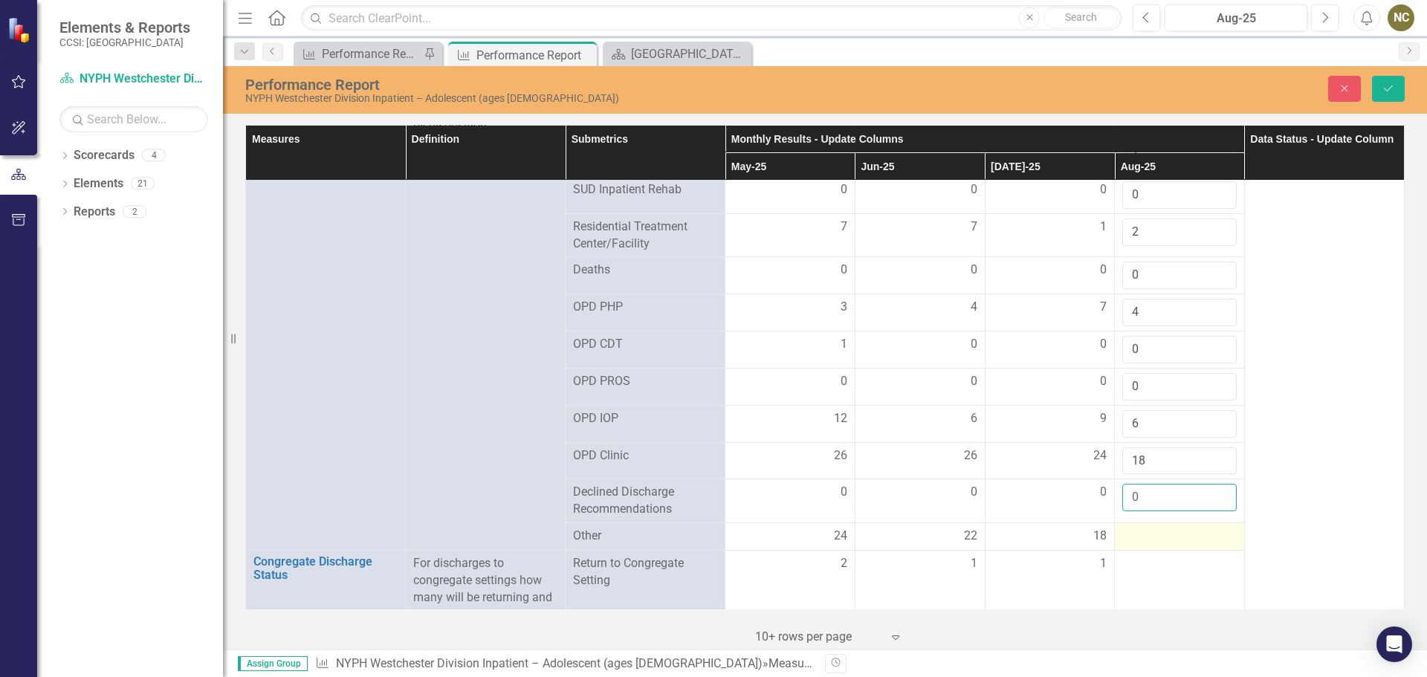
type input "0"
click at [1133, 537] on div at bounding box center [1179, 537] width 114 height 18
click at [1159, 533] on input "number" at bounding box center [1179, 542] width 114 height 28
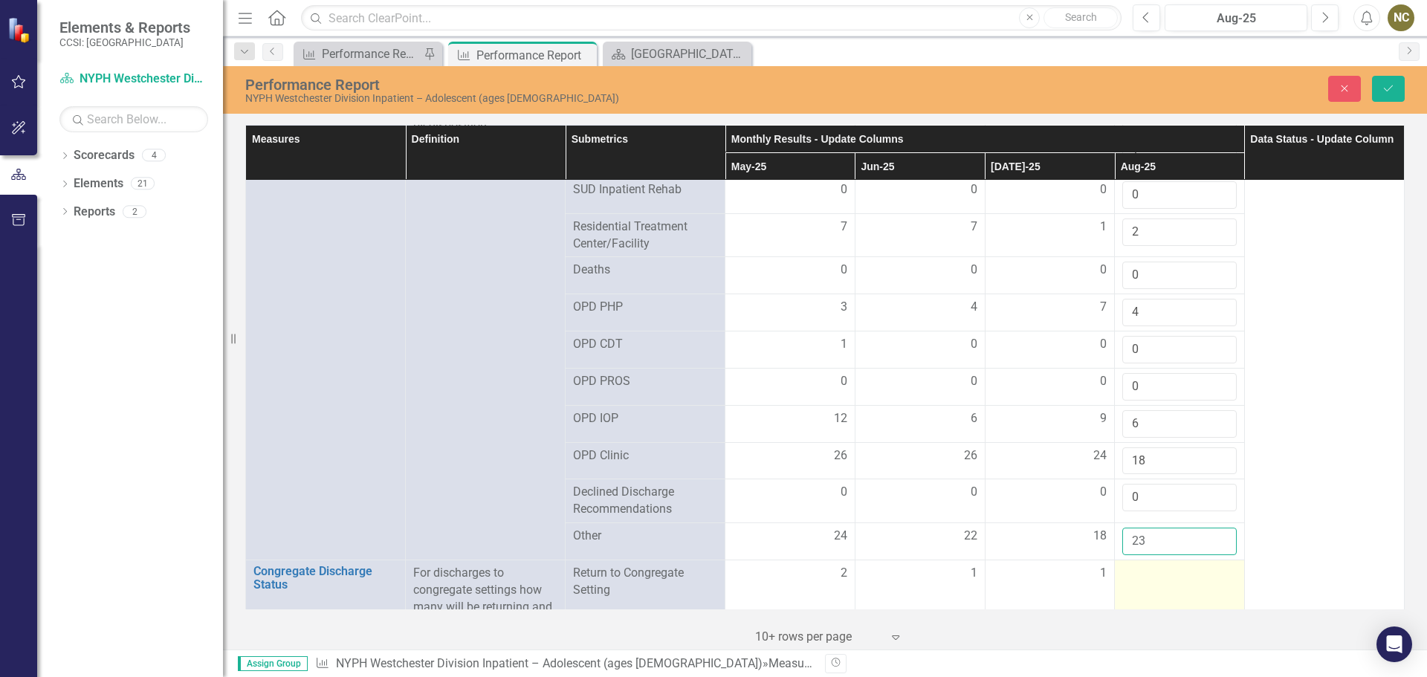
type input "23"
click at [1169, 565] on div at bounding box center [1179, 574] width 114 height 18
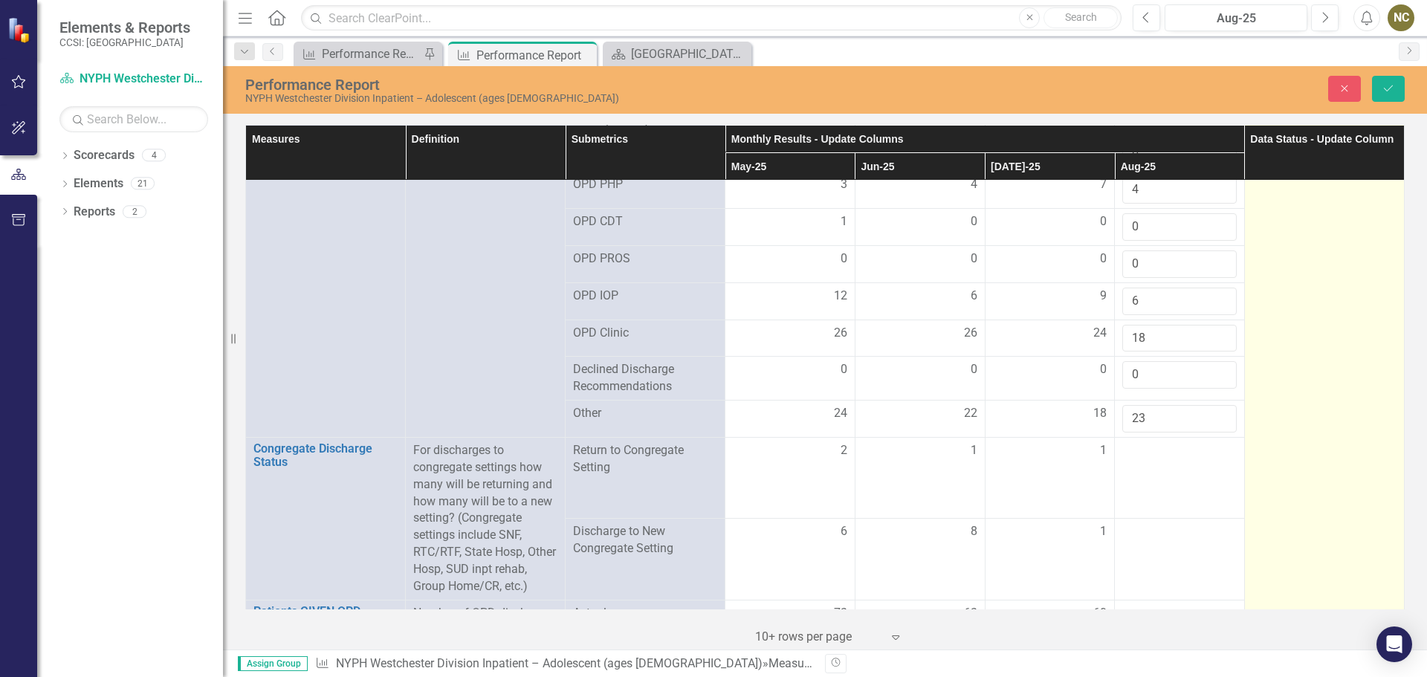
scroll to position [1859, 0]
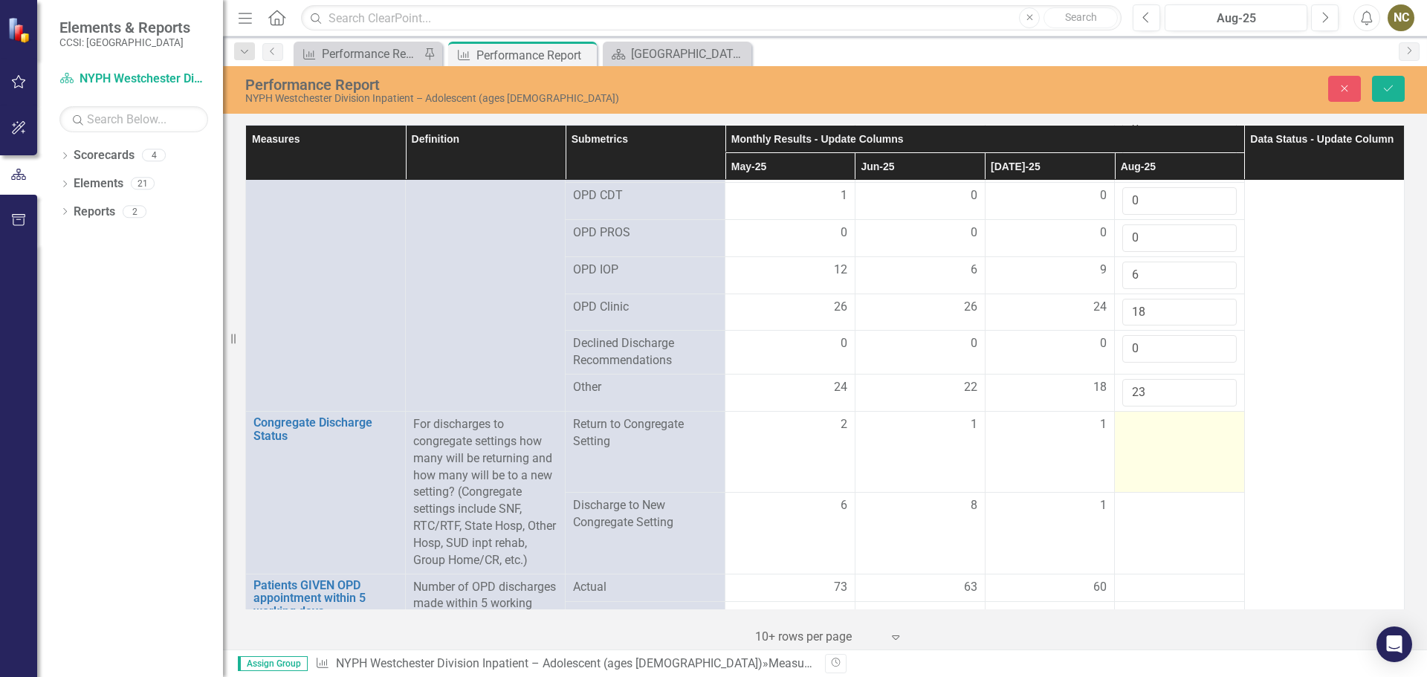
click at [1132, 431] on td at bounding box center [1180, 451] width 130 height 81
click at [1132, 431] on input "number" at bounding box center [1179, 430] width 114 height 28
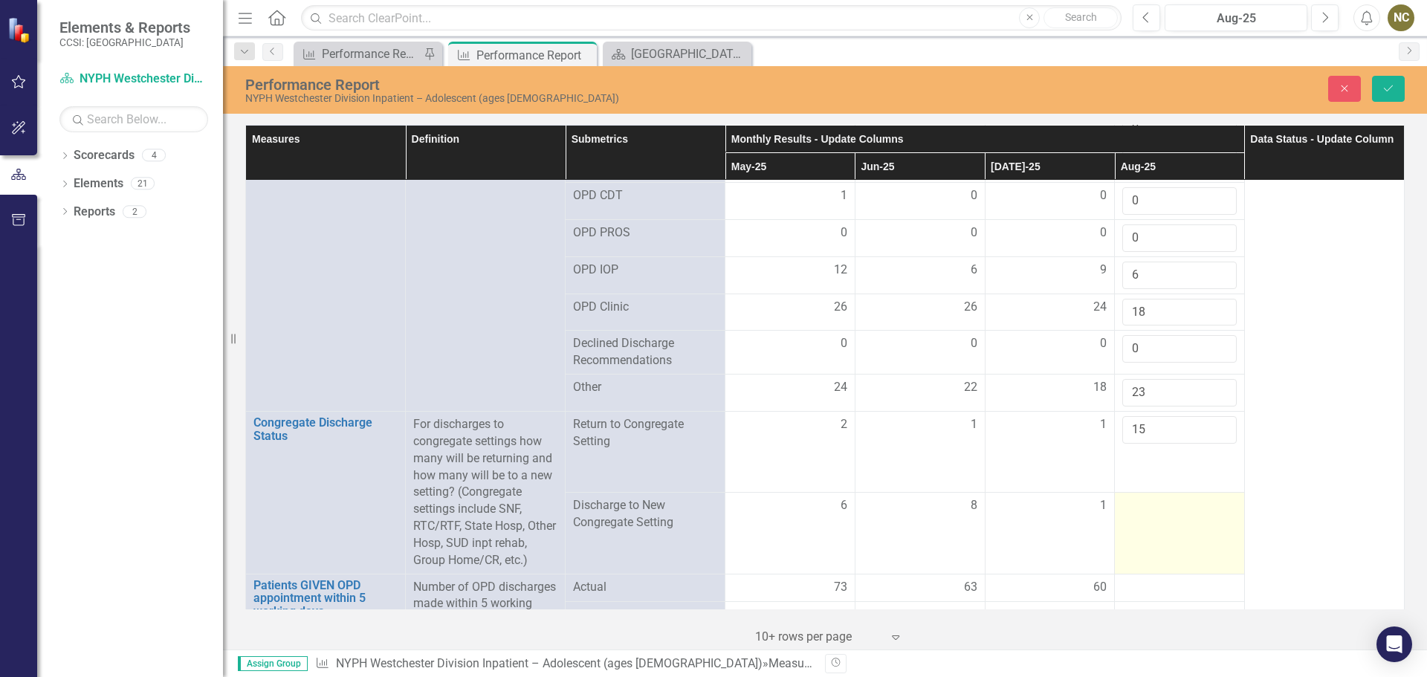
type input "15"
click at [1127, 507] on div at bounding box center [1179, 506] width 114 height 18
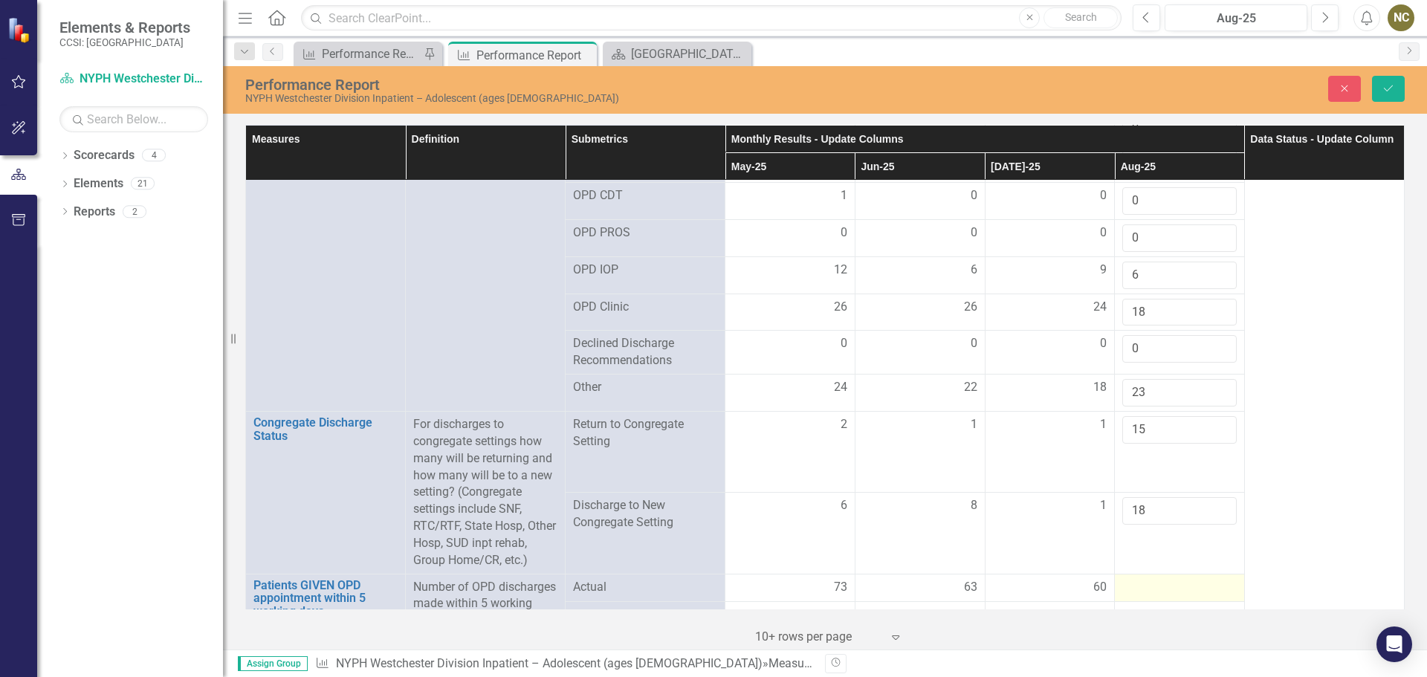
type input "18"
click at [1165, 597] on div at bounding box center [1179, 588] width 114 height 18
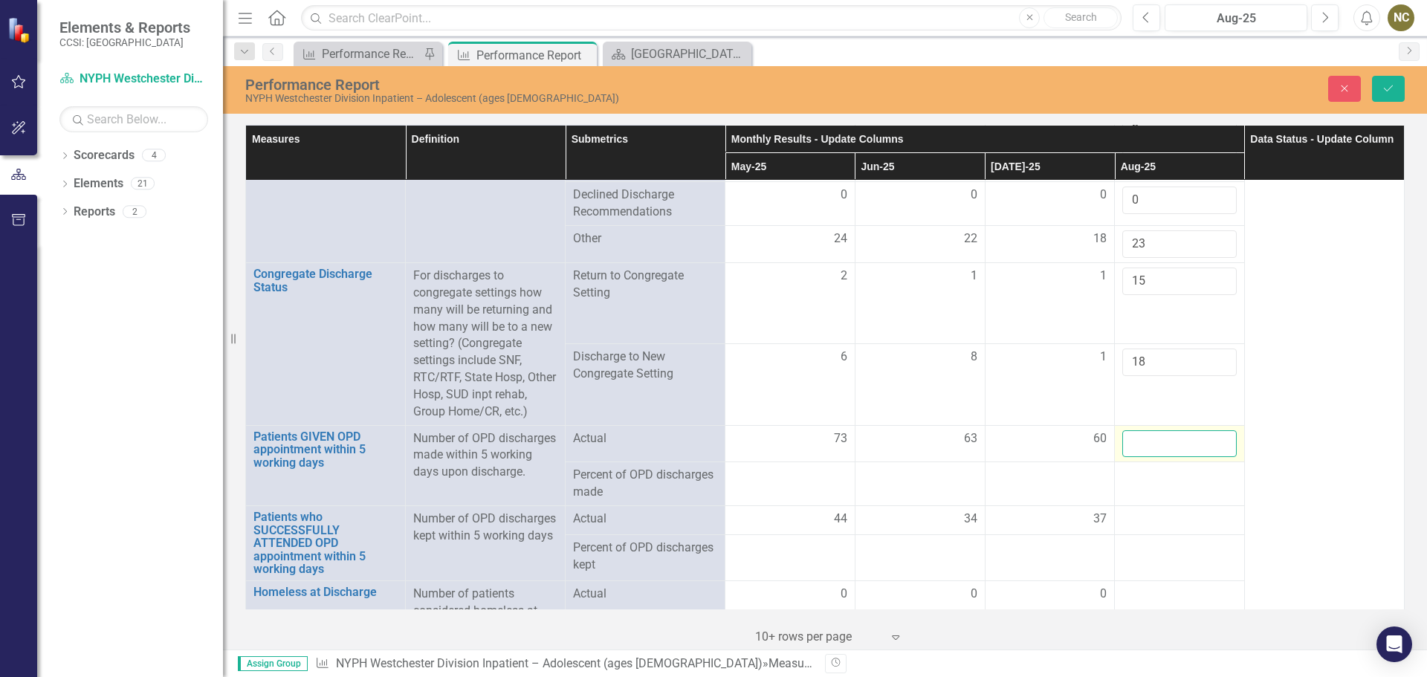
click at [1139, 449] on input "number" at bounding box center [1179, 444] width 114 height 28
type input "52"
click at [1140, 524] on div at bounding box center [1179, 520] width 114 height 18
click at [1140, 525] on div at bounding box center [1179, 520] width 114 height 18
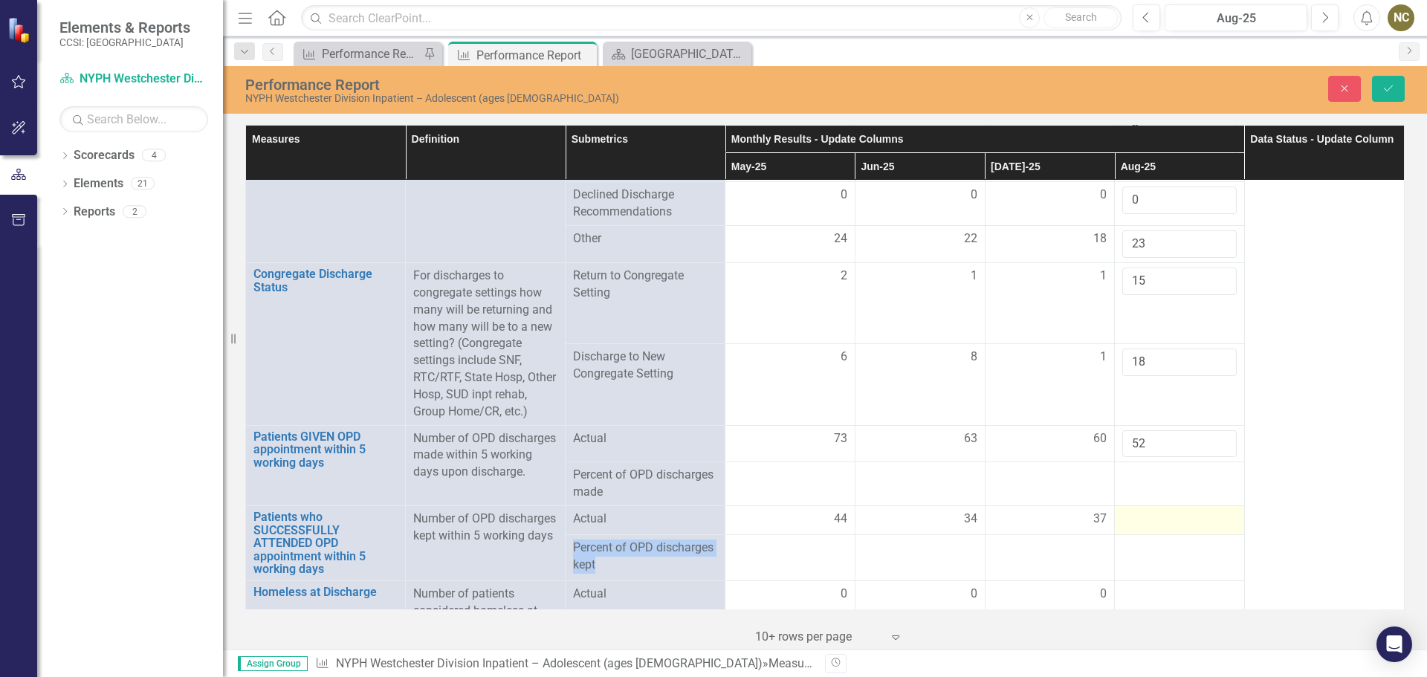
click at [1140, 525] on div at bounding box center [1179, 520] width 114 height 18
click at [1148, 535] on input "number" at bounding box center [1179, 525] width 114 height 28
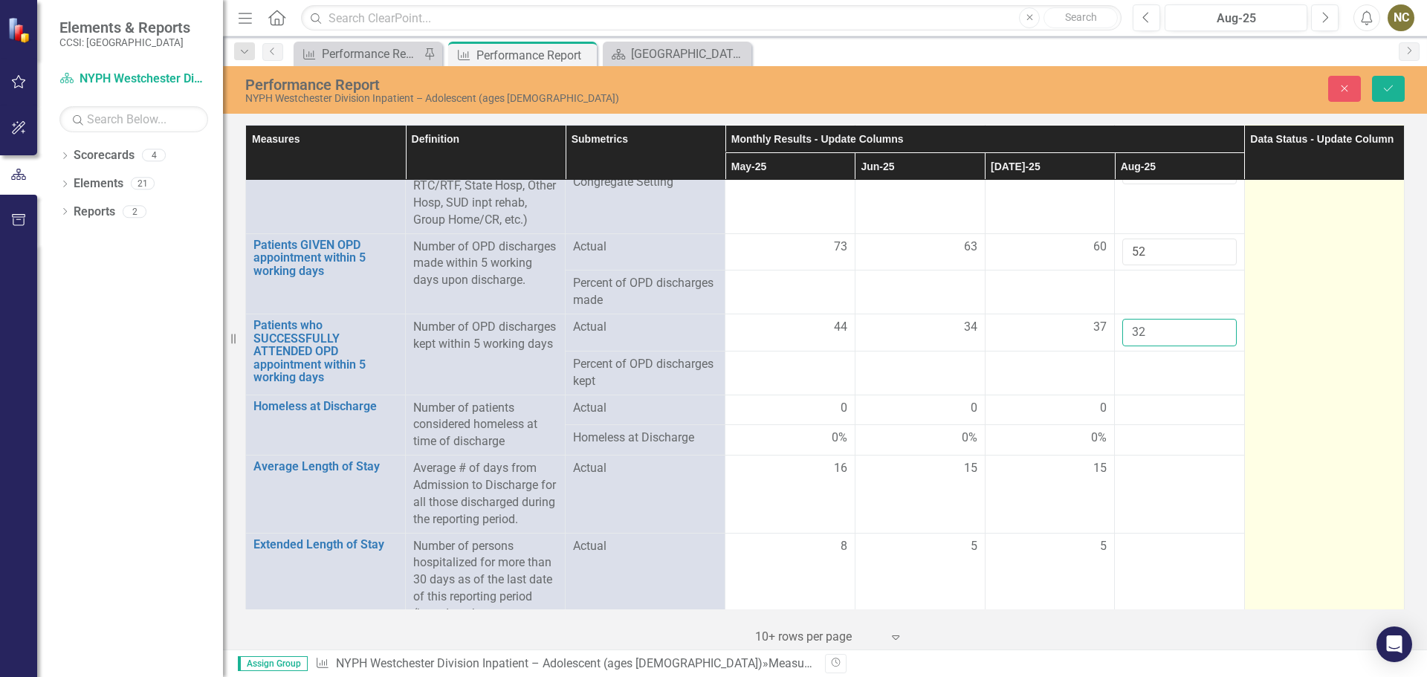
scroll to position [2231, 0]
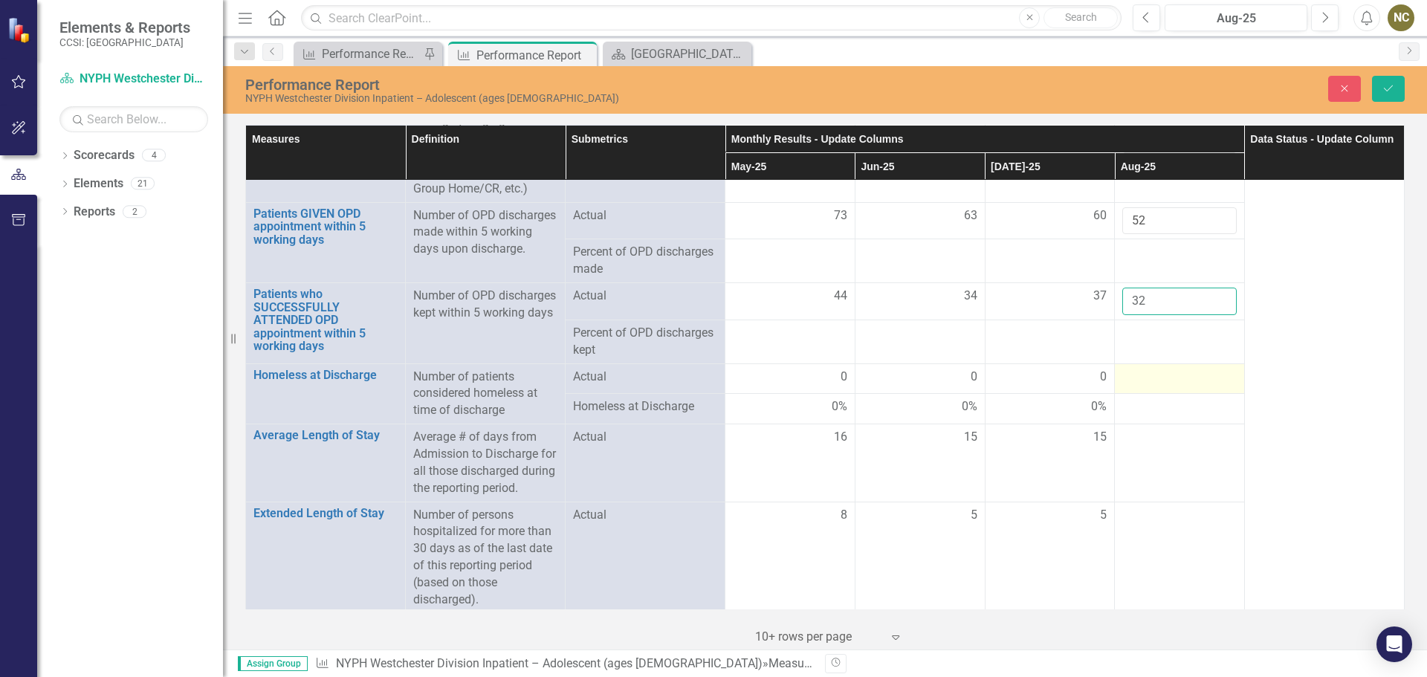
type input "32"
click at [1128, 386] on div at bounding box center [1179, 378] width 114 height 18
click at [1154, 394] on input "number" at bounding box center [1179, 383] width 114 height 28
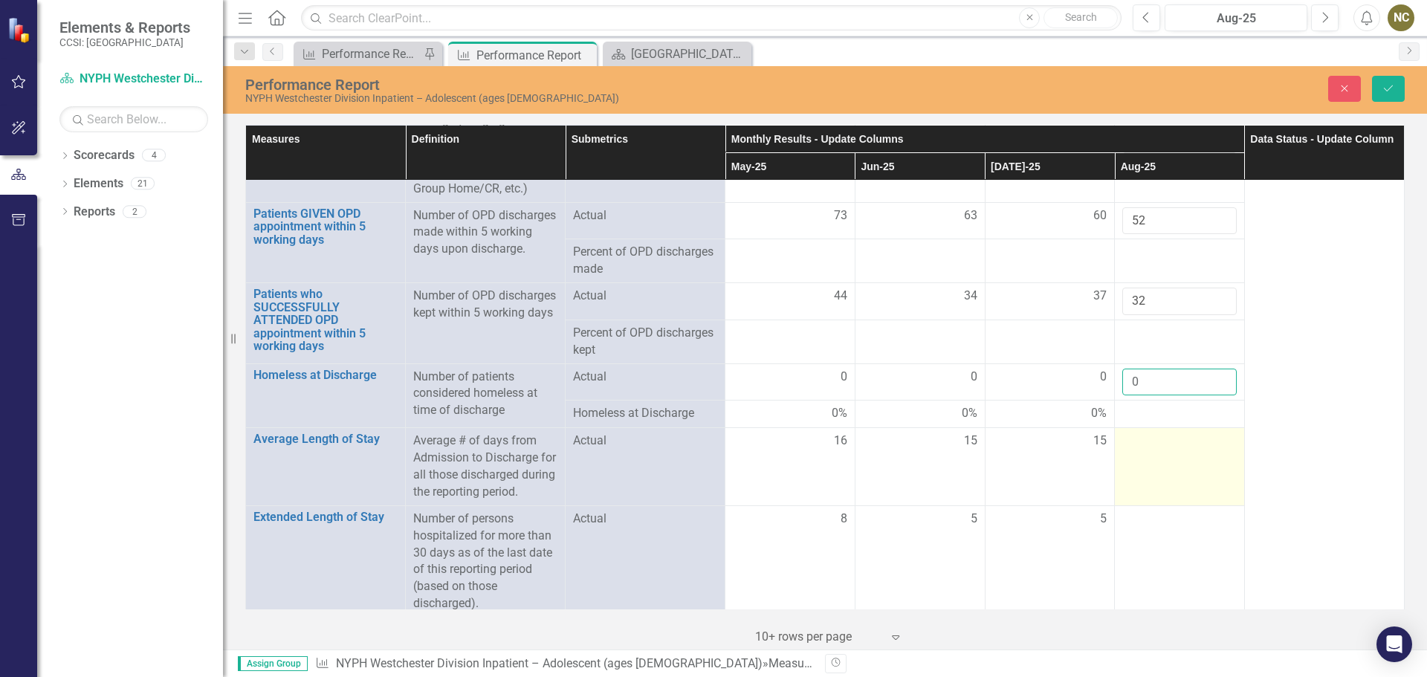
type input "0"
click at [1138, 450] on div at bounding box center [1179, 442] width 114 height 18
click at [1137, 450] on div at bounding box center [1179, 442] width 114 height 18
click at [1137, 456] on input "number" at bounding box center [1179, 447] width 114 height 28
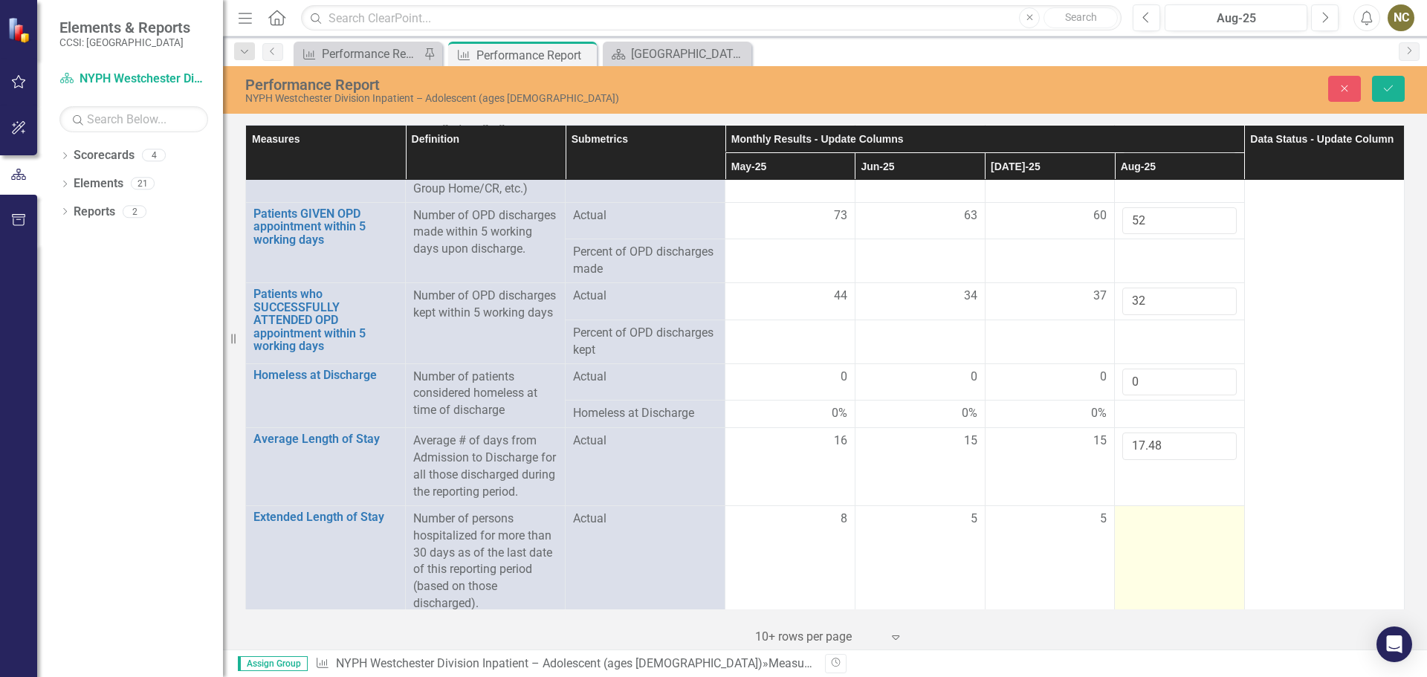
type input "17.48"
click at [1158, 529] on div at bounding box center [1179, 520] width 114 height 18
click at [1158, 538] on input "number" at bounding box center [1179, 525] width 114 height 28
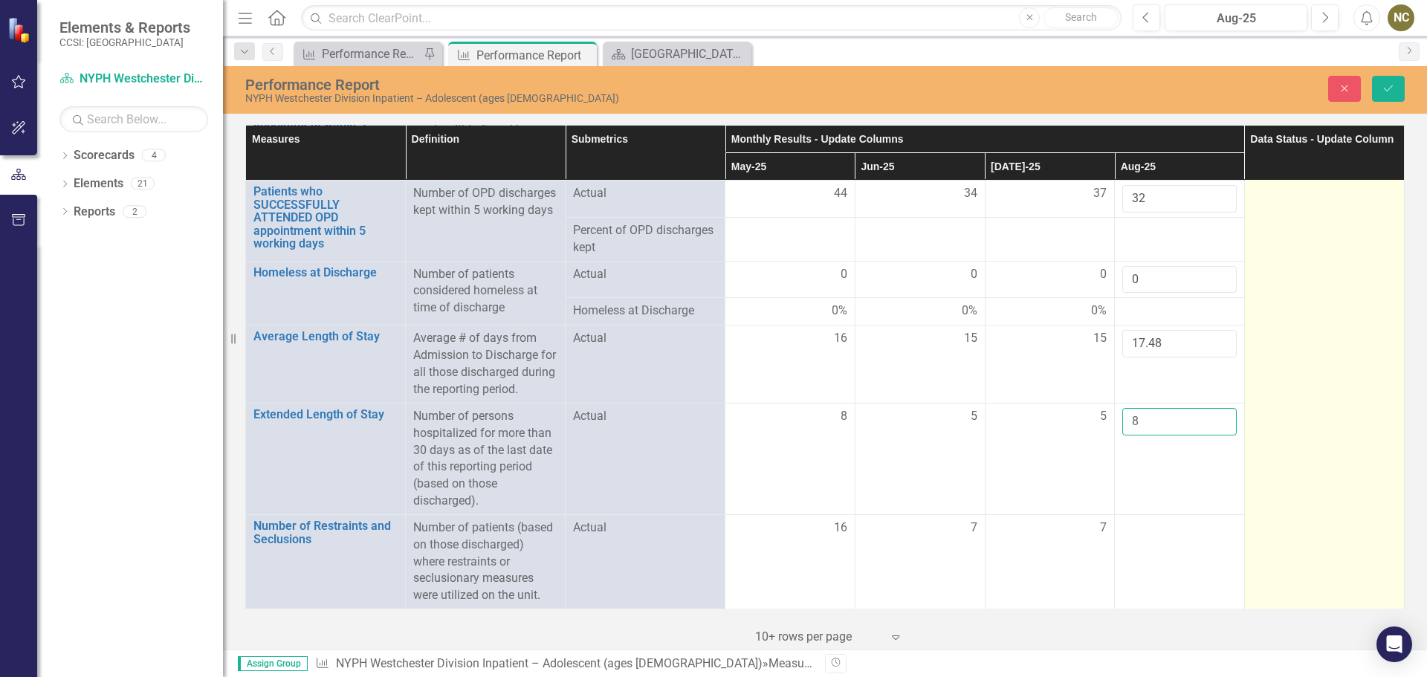
scroll to position [2361, 0]
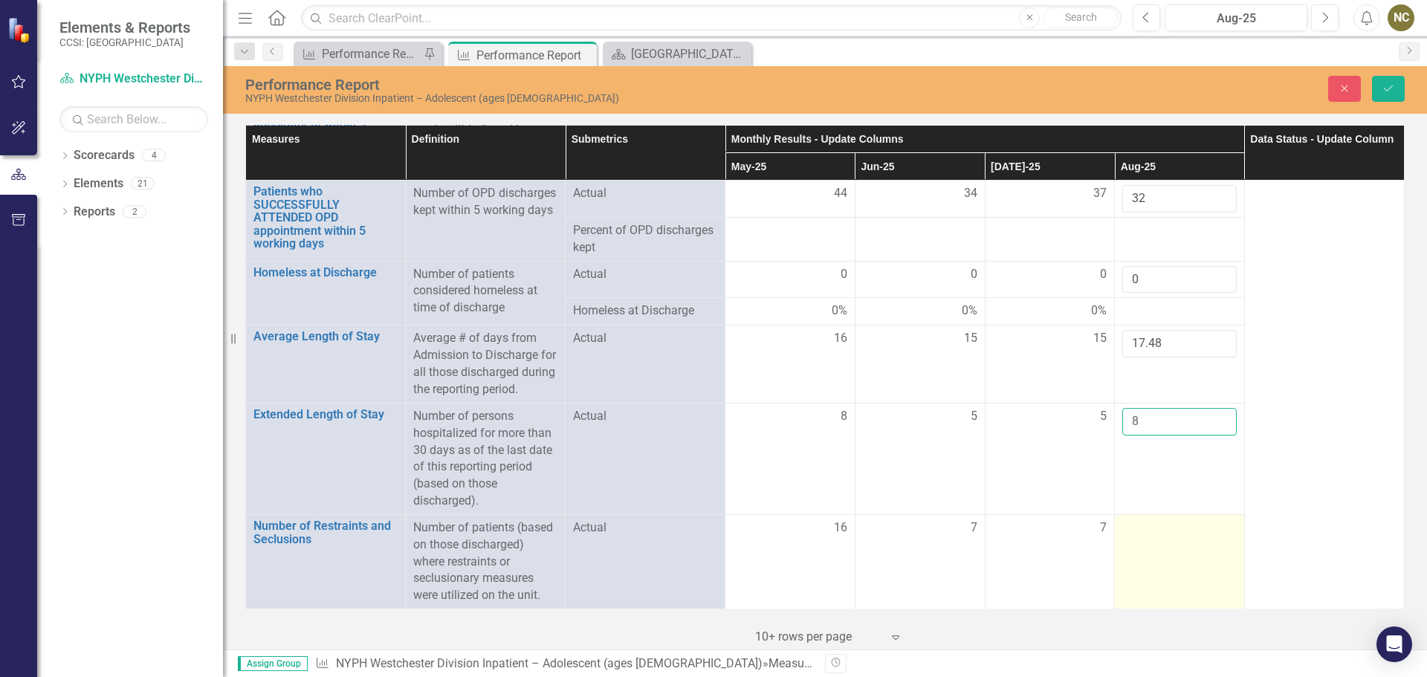
type input "8"
click at [1136, 528] on div at bounding box center [1179, 529] width 114 height 18
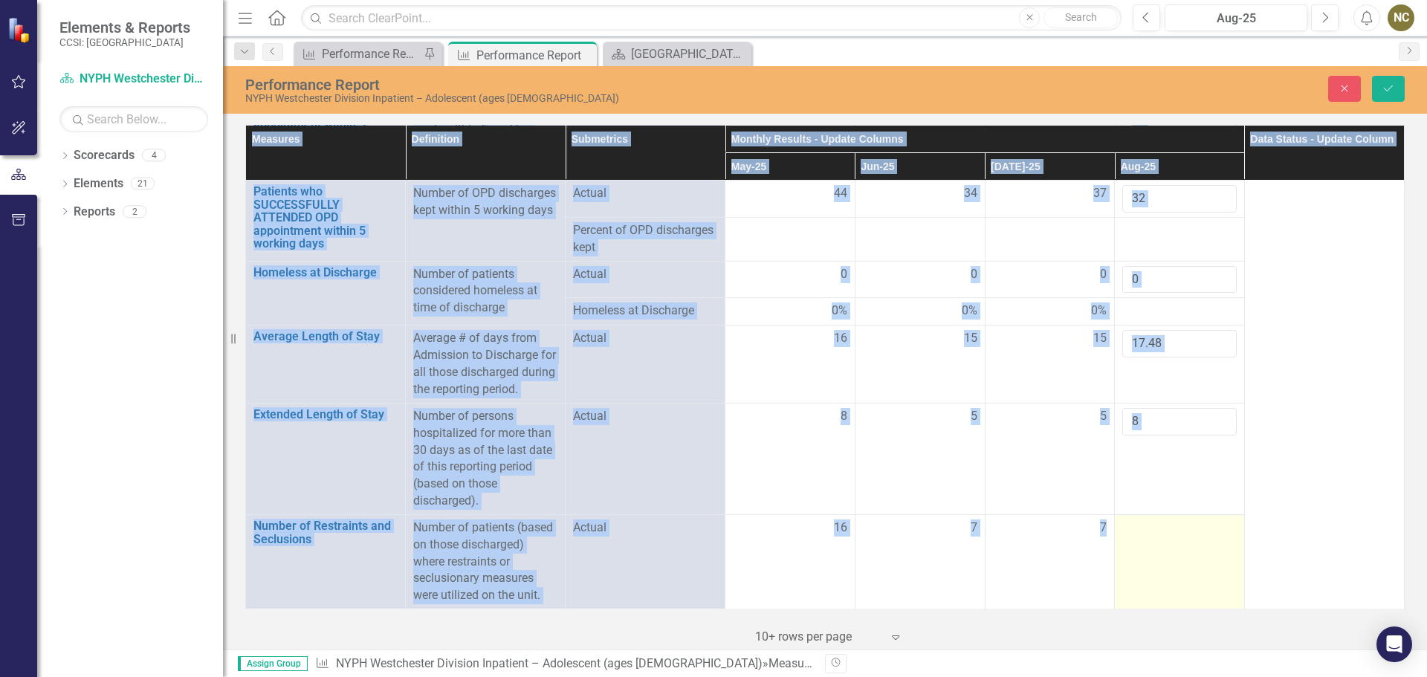
click at [1136, 528] on div at bounding box center [1179, 529] width 114 height 18
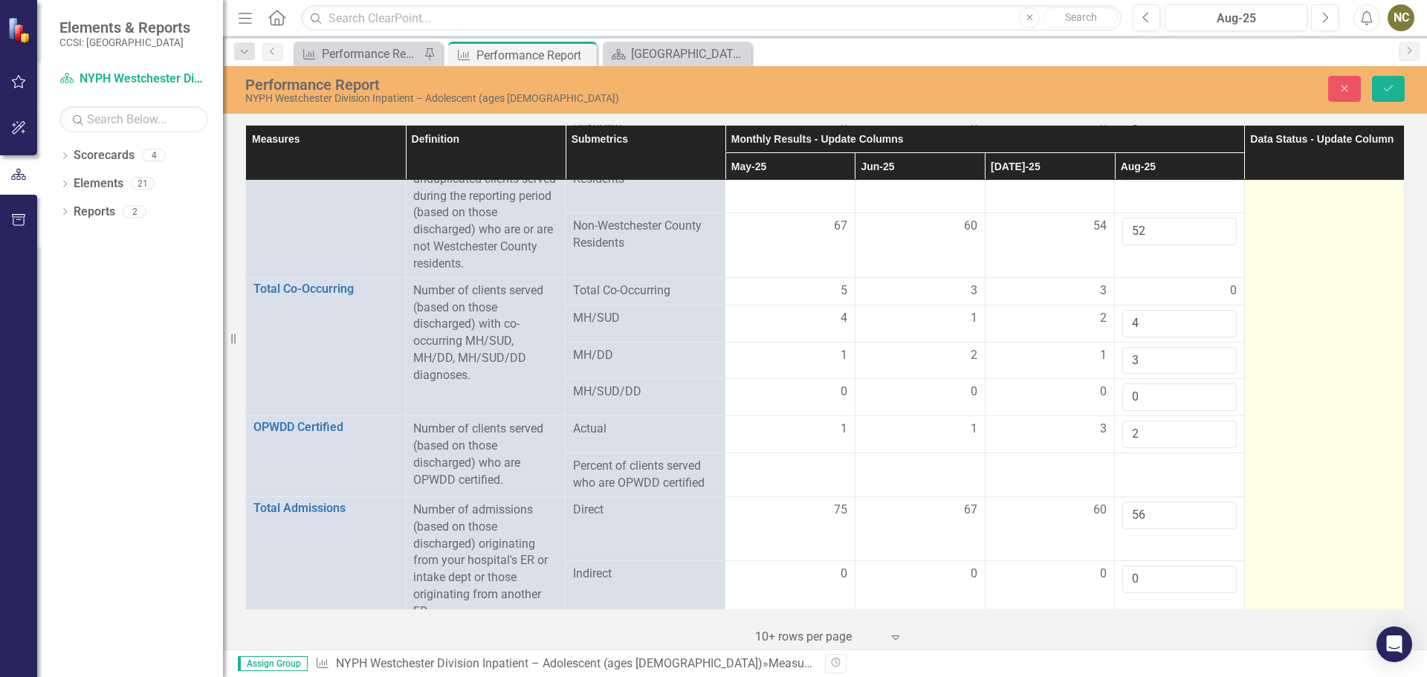
scroll to position [0, 0]
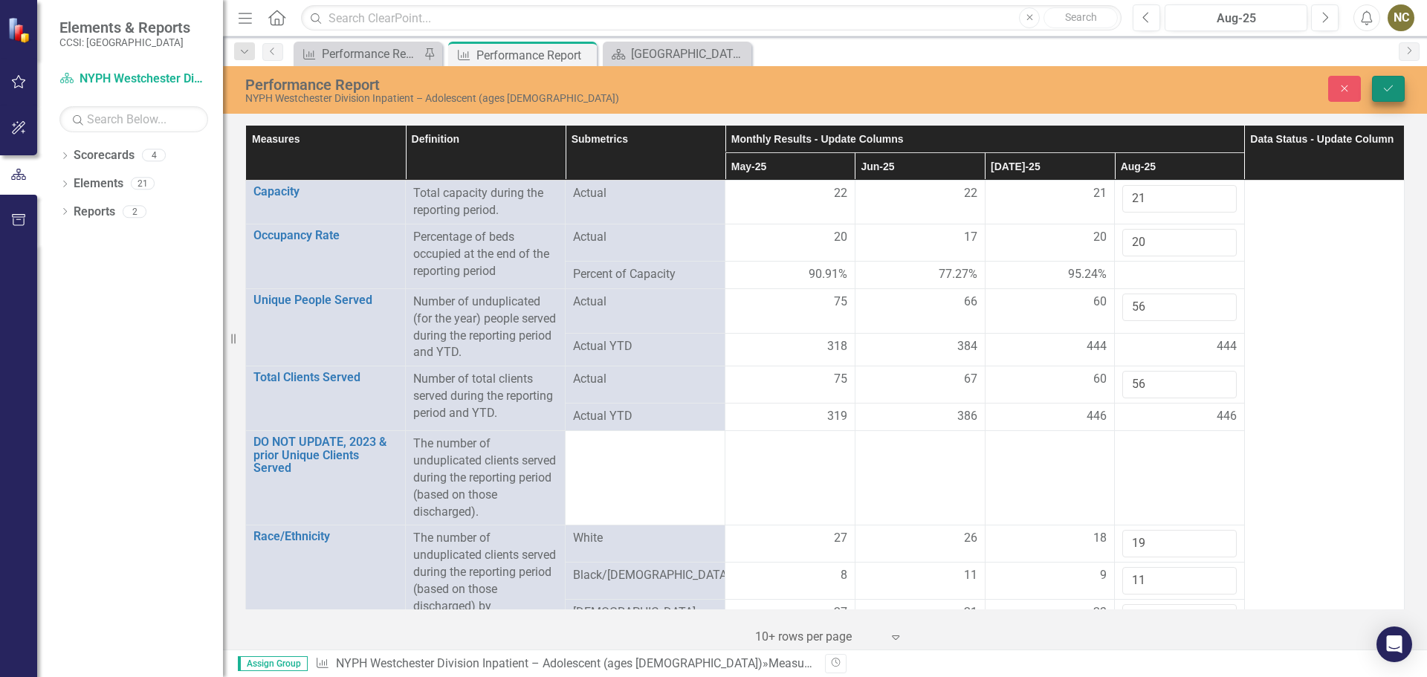
type input "8"
click at [1389, 85] on icon "Save" at bounding box center [1388, 88] width 13 height 10
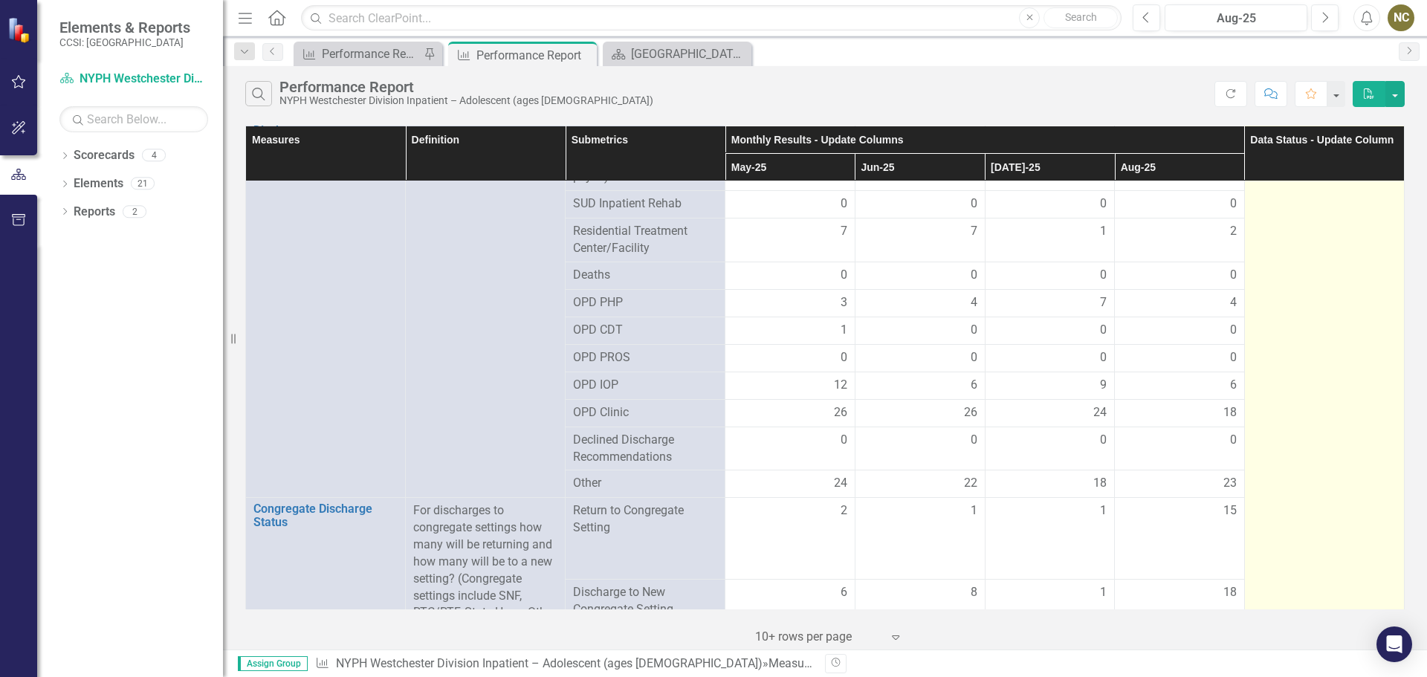
scroll to position [1561, 0]
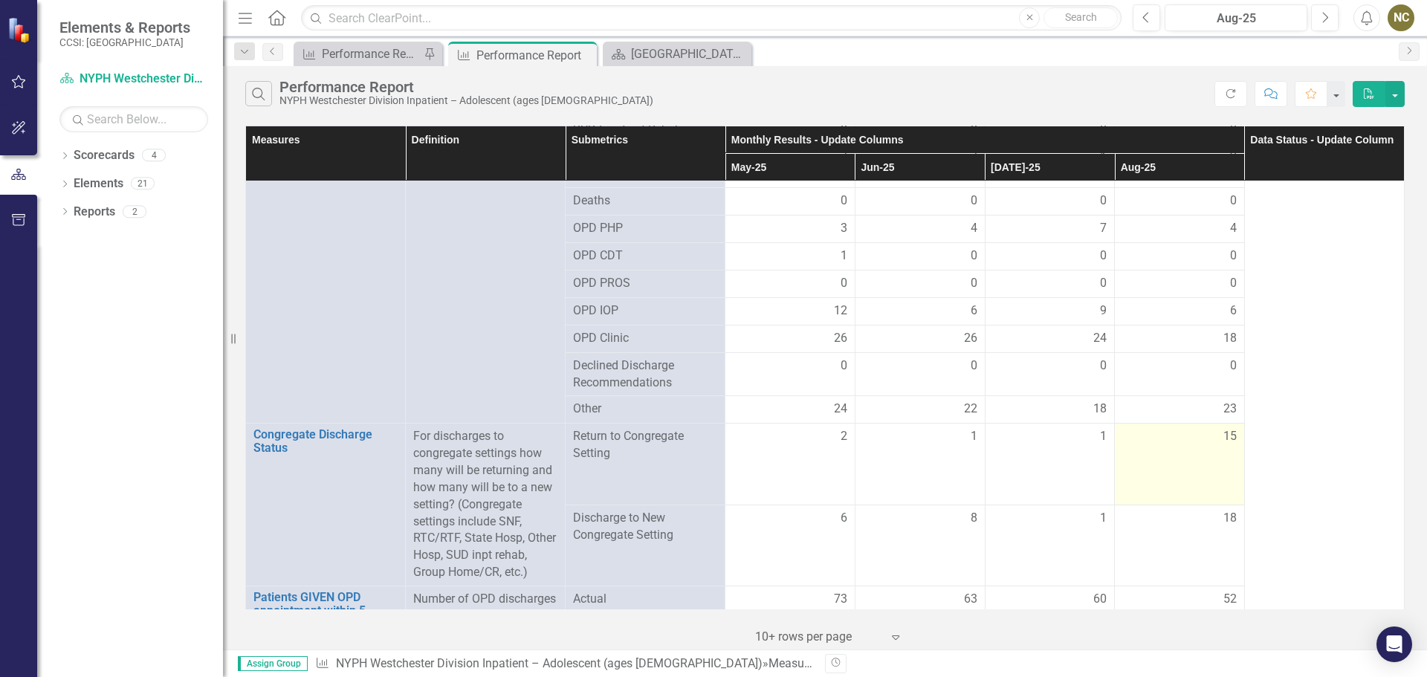
click at [1217, 435] on td "15" at bounding box center [1180, 464] width 130 height 81
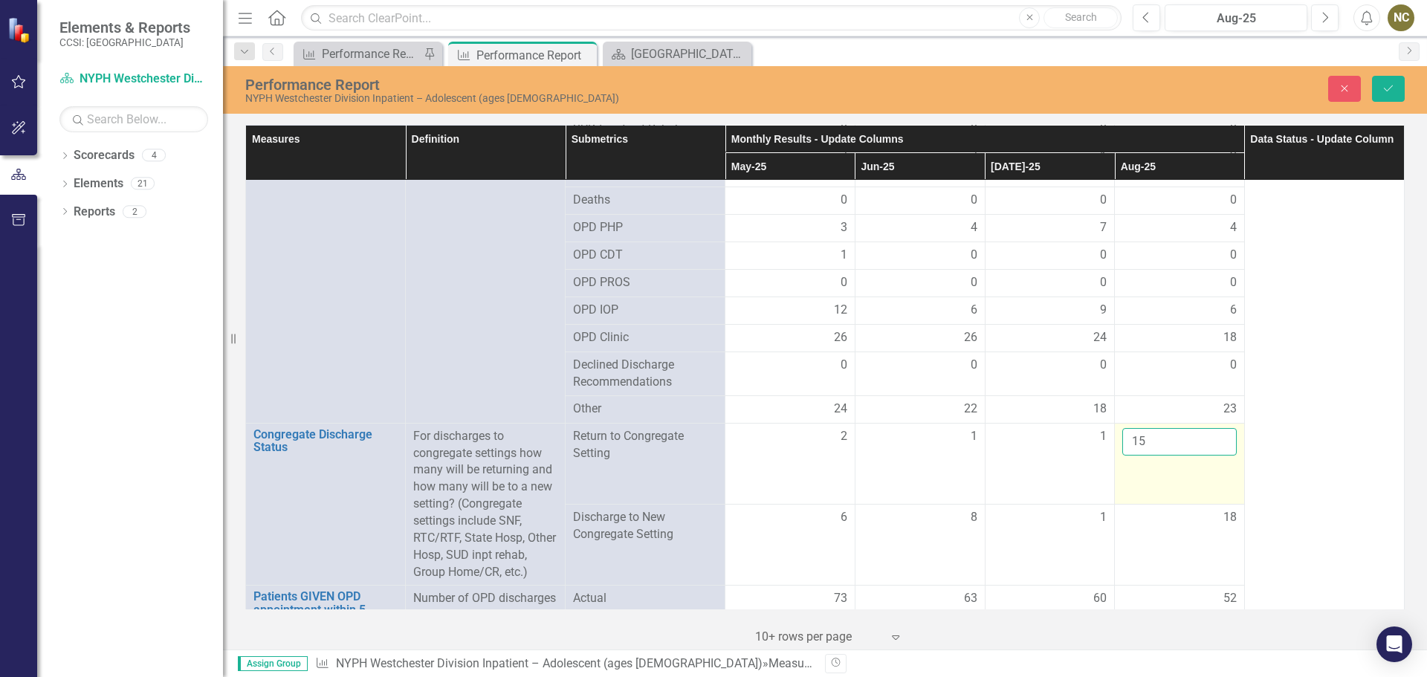
drag, startPoint x: 1150, startPoint y: 424, endPoint x: 1123, endPoint y: 423, distance: 26.8
click at [1123, 428] on input "15" at bounding box center [1179, 442] width 114 height 28
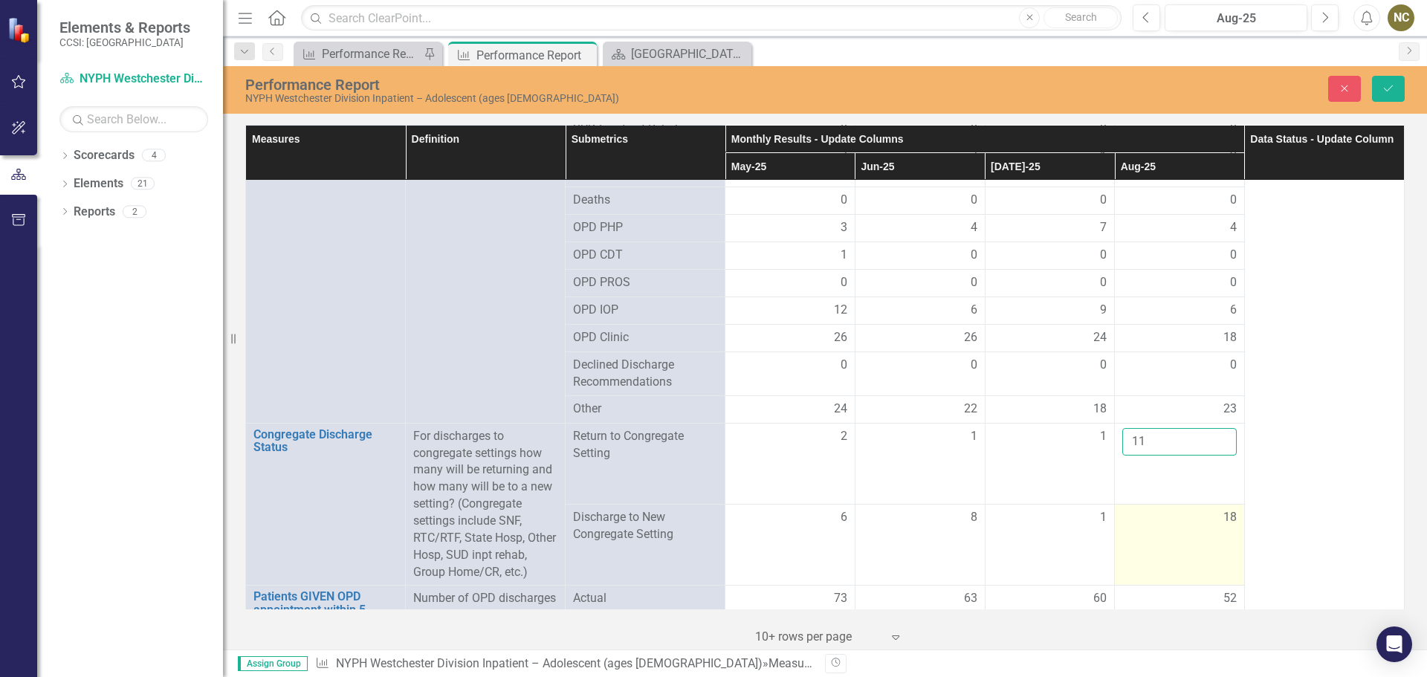
type input "11"
click at [1199, 509] on div "18" at bounding box center [1179, 517] width 114 height 17
click at [1199, 509] on input "18" at bounding box center [1179, 523] width 114 height 28
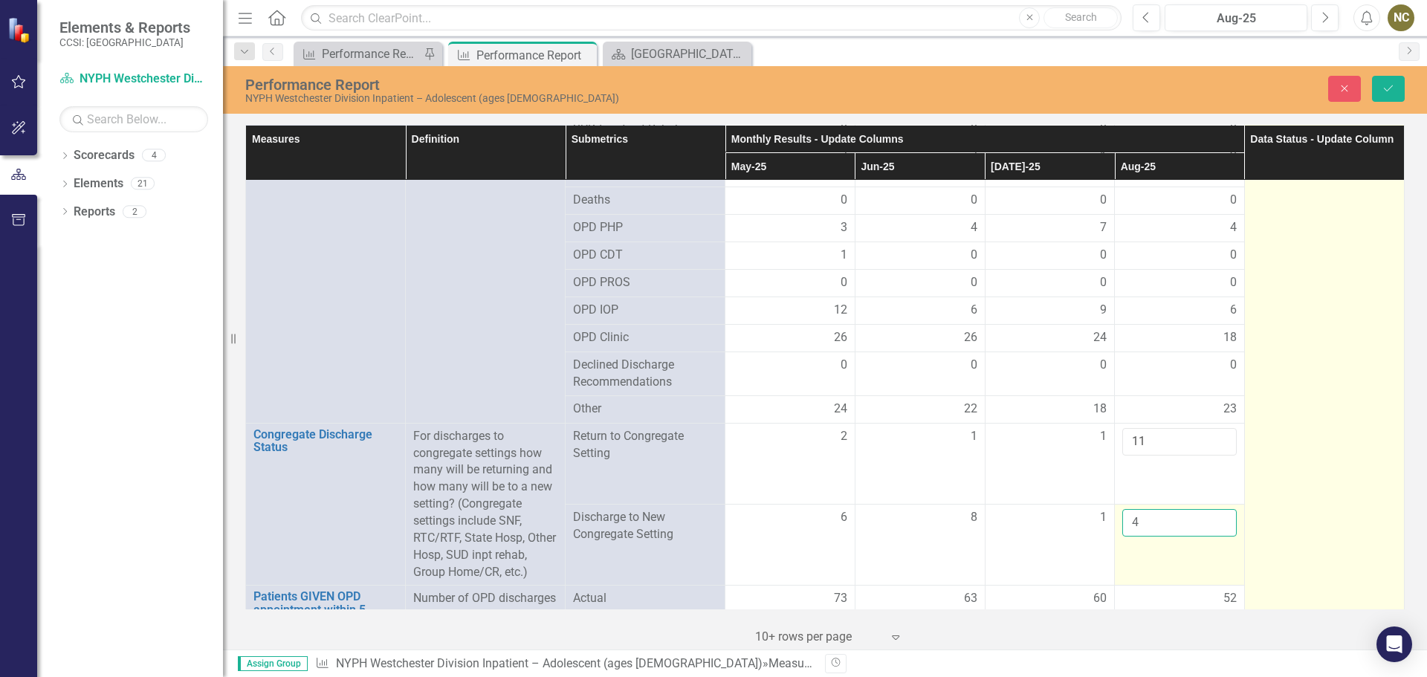
type input "4"
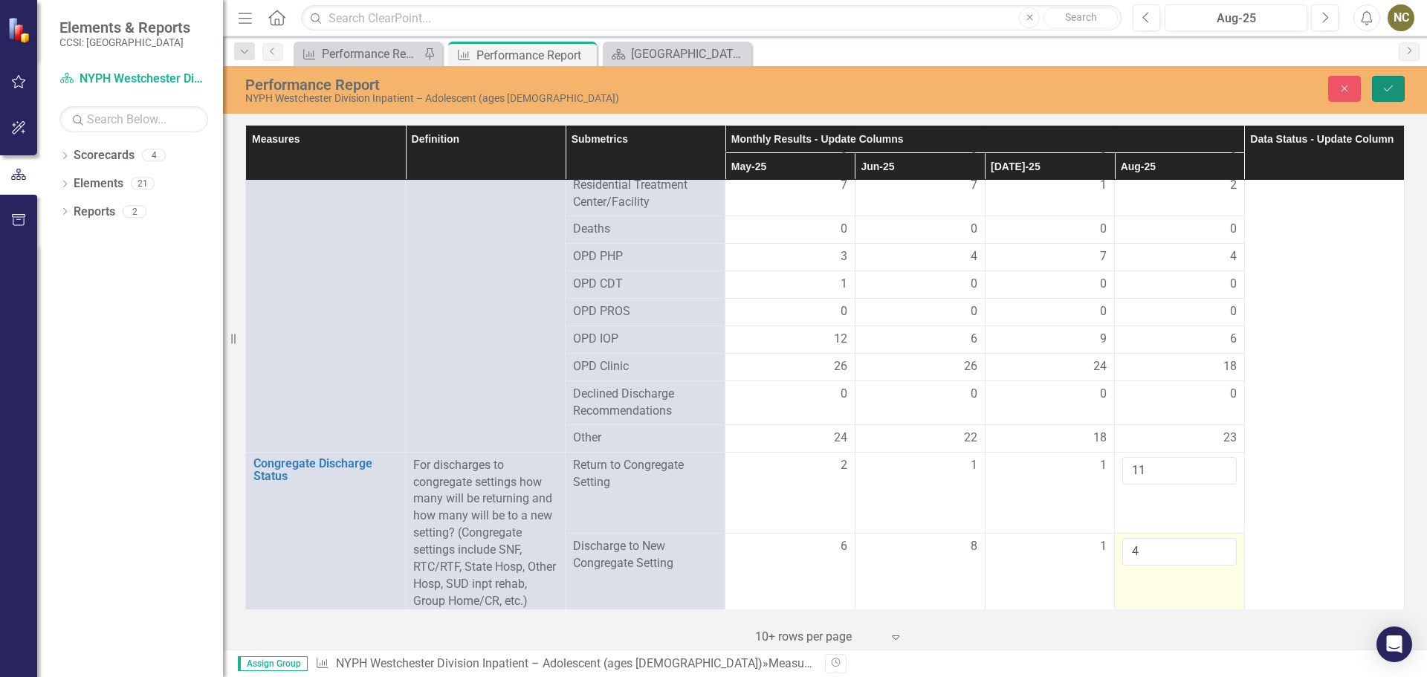
click at [1383, 86] on icon "Save" at bounding box center [1388, 88] width 13 height 10
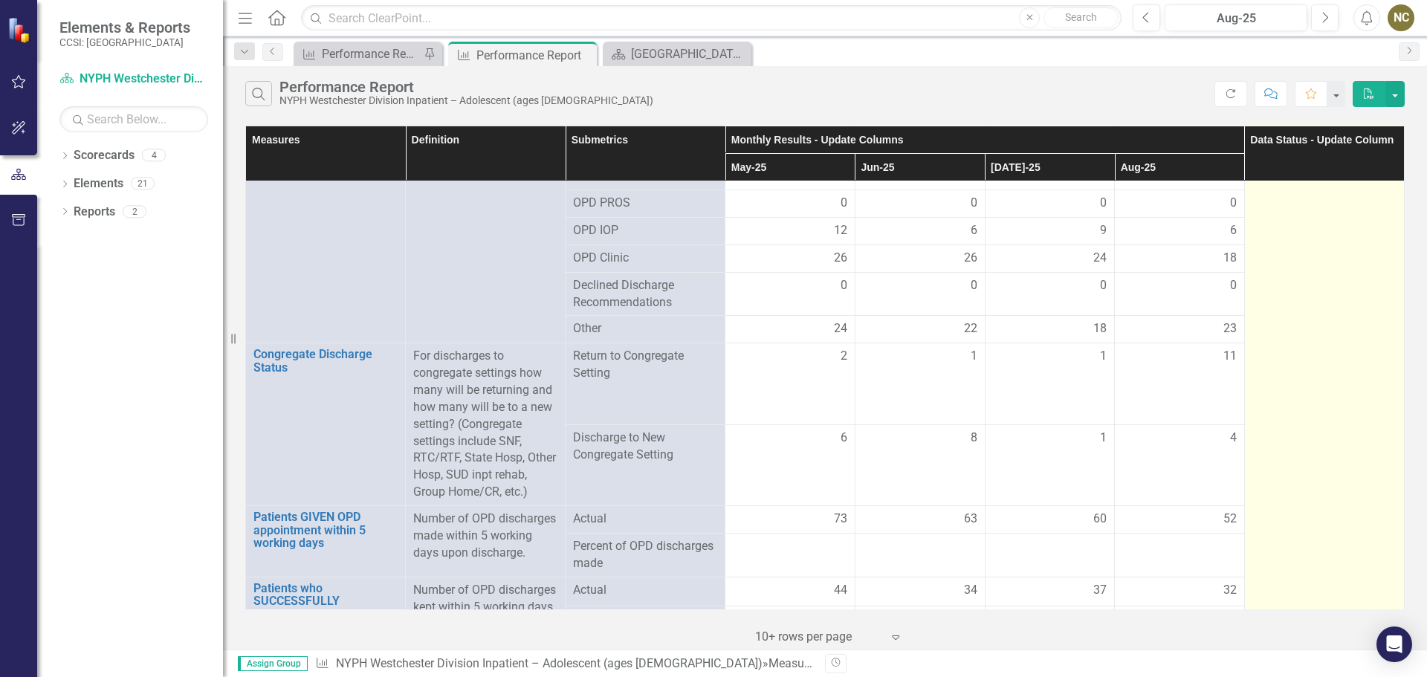
scroll to position [1635, 0]
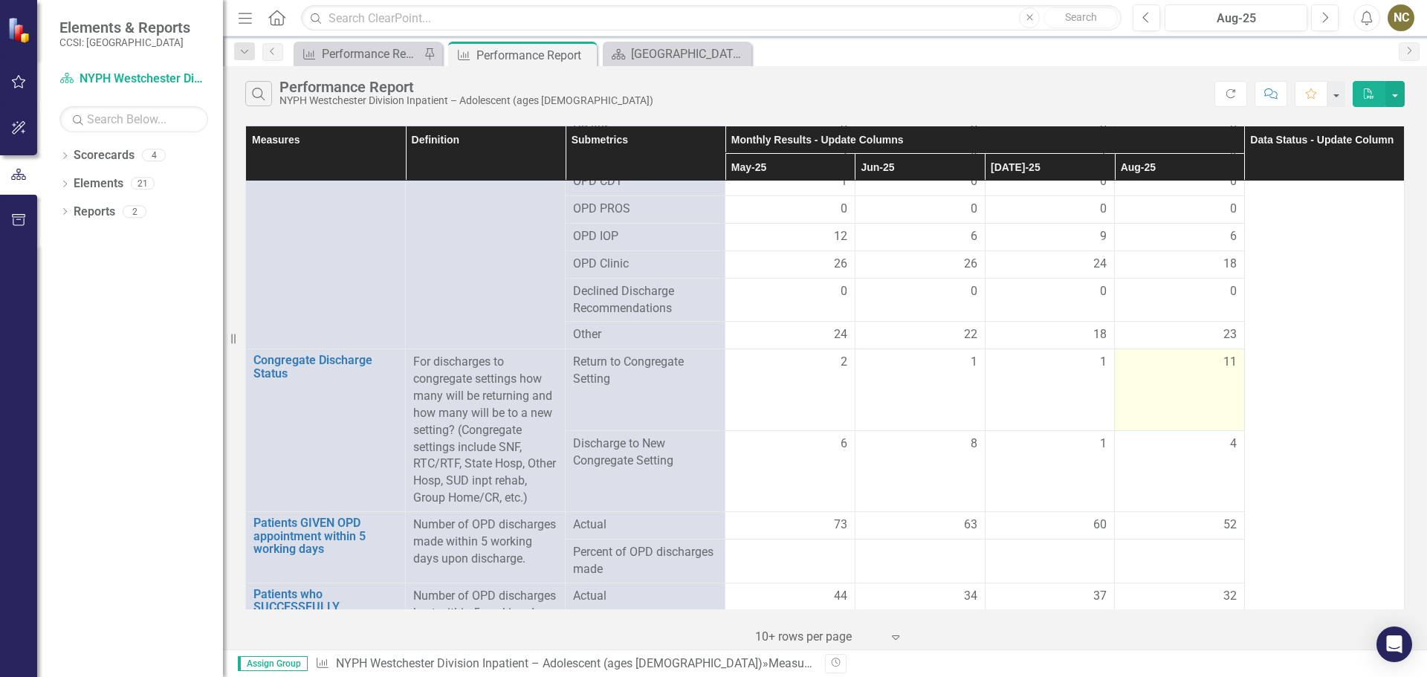
click at [1204, 354] on div "11" at bounding box center [1179, 362] width 114 height 17
click at [1224, 354] on span "11" at bounding box center [1230, 362] width 13 height 17
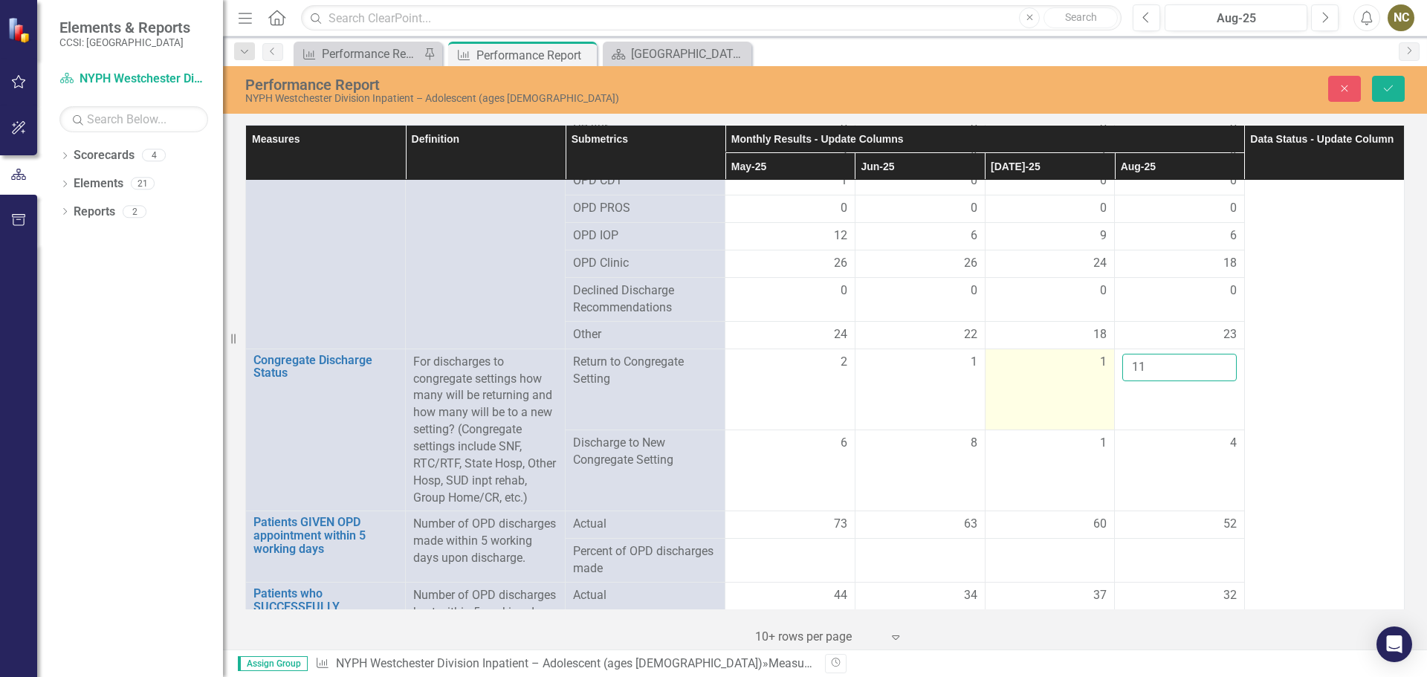
drag, startPoint x: 1149, startPoint y: 352, endPoint x: 1105, endPoint y: 343, distance: 45.6
click at [1105, 349] on tr "Congregate Discharge Status Link Open Element For discharges to congregate sett…" at bounding box center [825, 389] width 1159 height 81
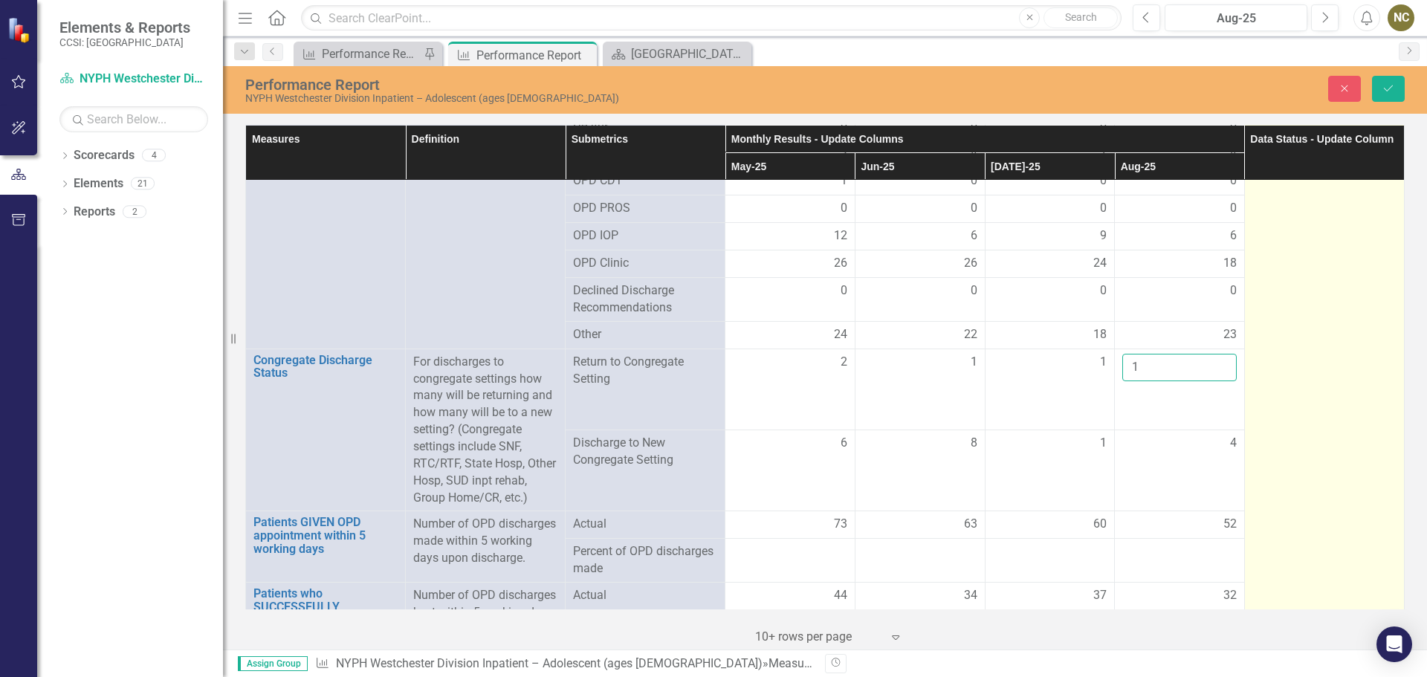
type input "1"
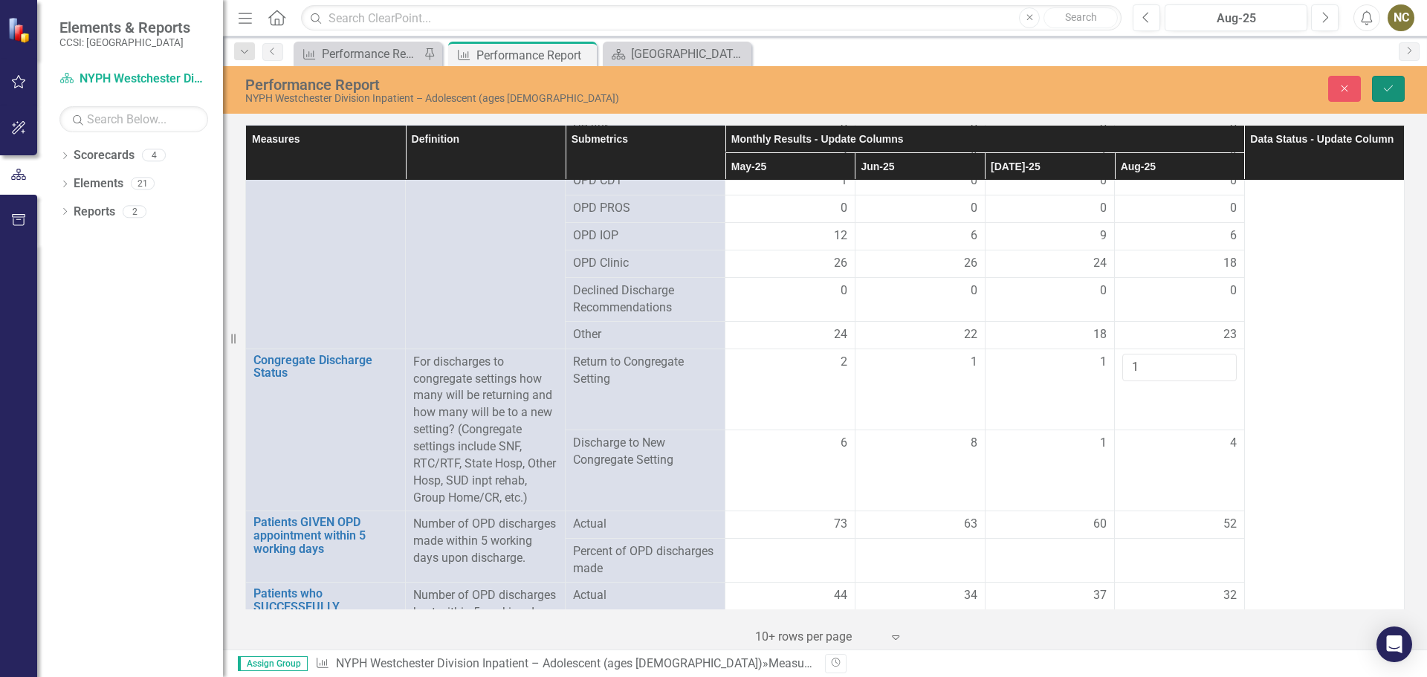
click at [1378, 85] on button "Save" at bounding box center [1388, 89] width 33 height 26
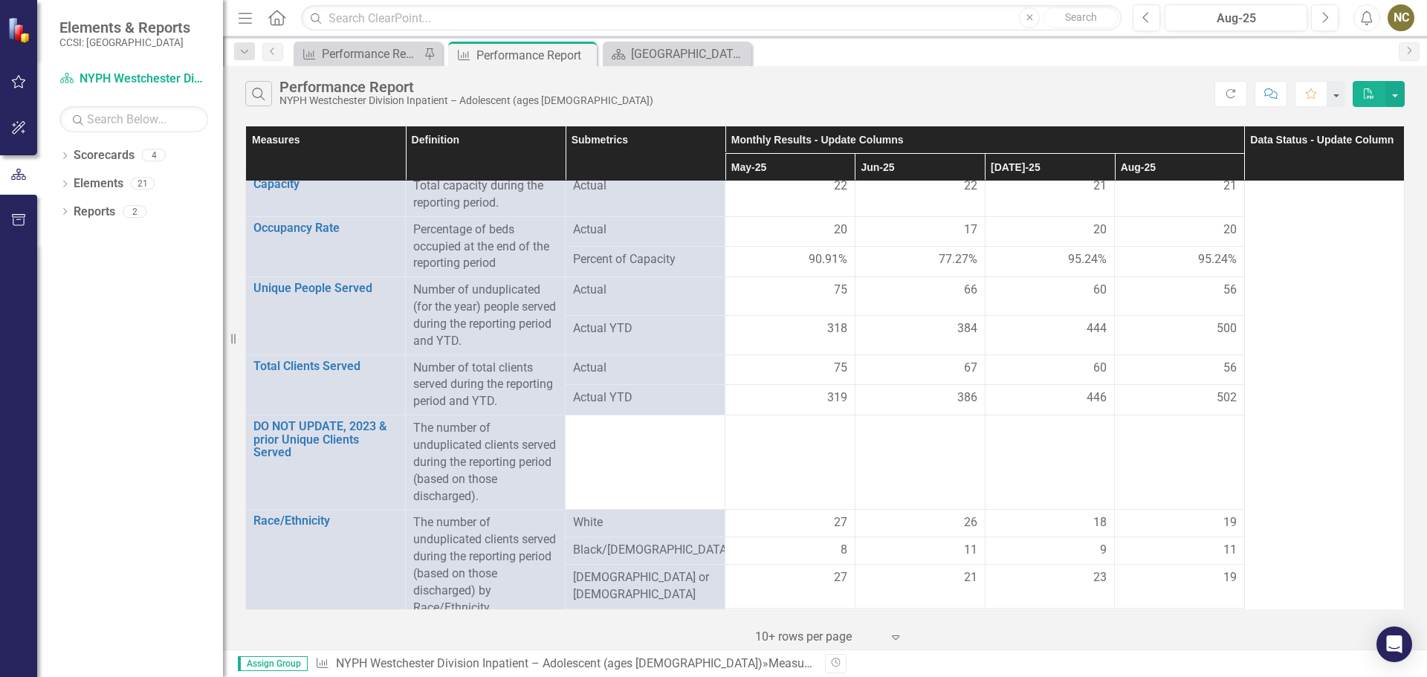
scroll to position [0, 0]
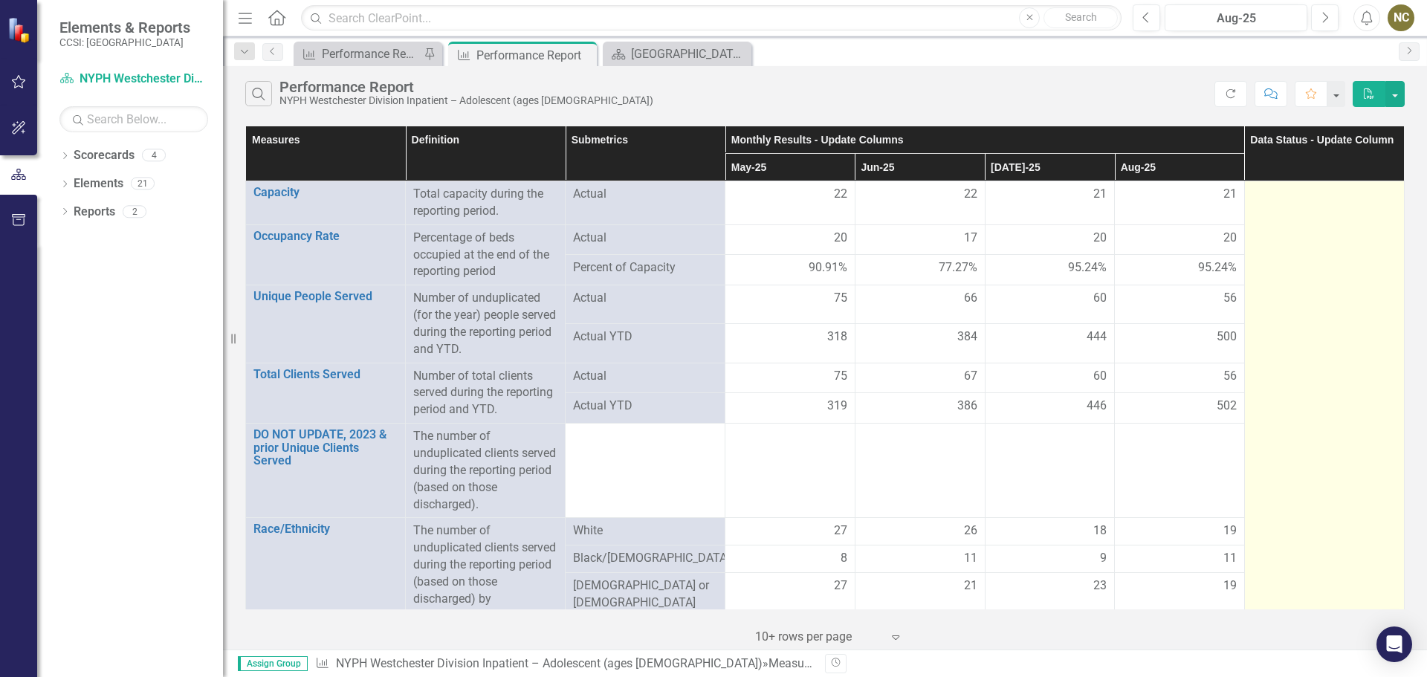
click at [1310, 190] on div at bounding box center [1325, 195] width 144 height 18
click at [1315, 198] on div at bounding box center [1325, 195] width 144 height 18
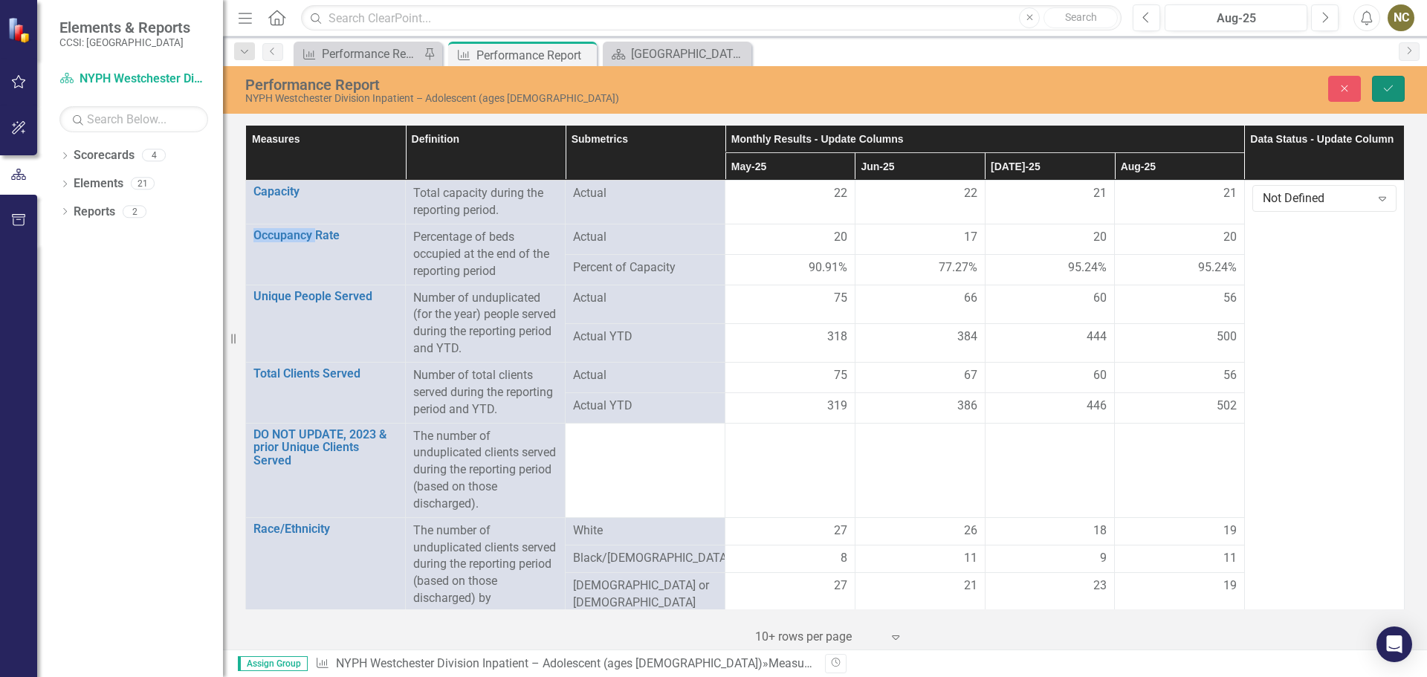
click at [1392, 88] on icon "Save" at bounding box center [1388, 88] width 13 height 10
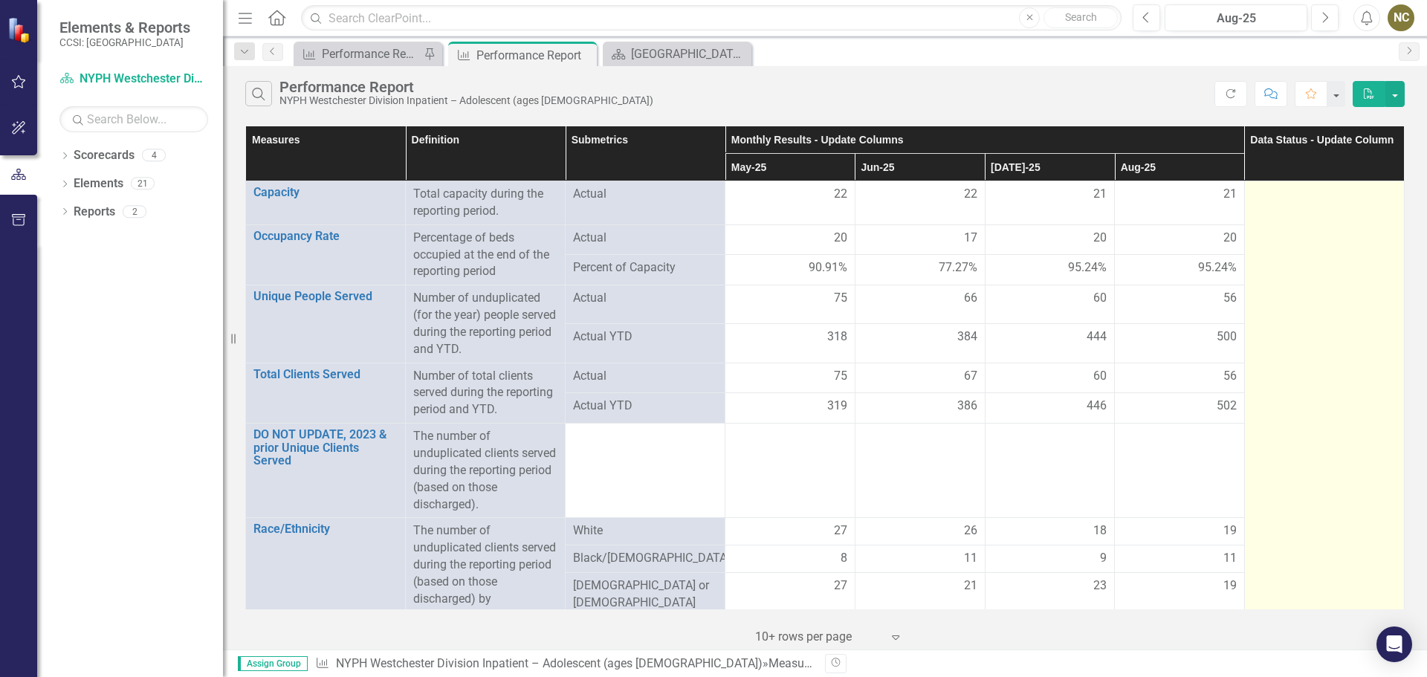
click at [1341, 200] on div at bounding box center [1325, 195] width 144 height 18
click at [1340, 200] on div at bounding box center [1325, 195] width 144 height 18
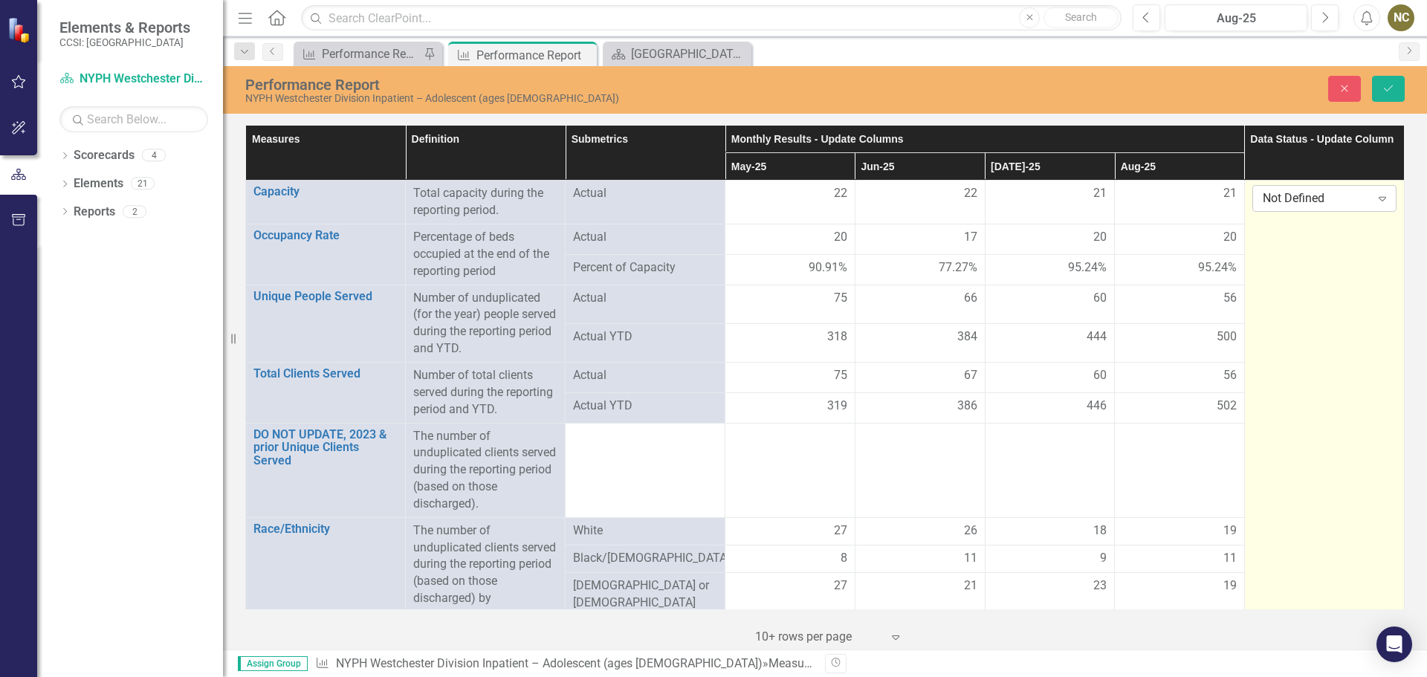
click at [1375, 200] on icon "Expand" at bounding box center [1382, 199] width 15 height 12
click at [1290, 271] on div "Submitted" at bounding box center [1317, 273] width 119 height 17
click at [1393, 91] on icon "Save" at bounding box center [1388, 88] width 13 height 10
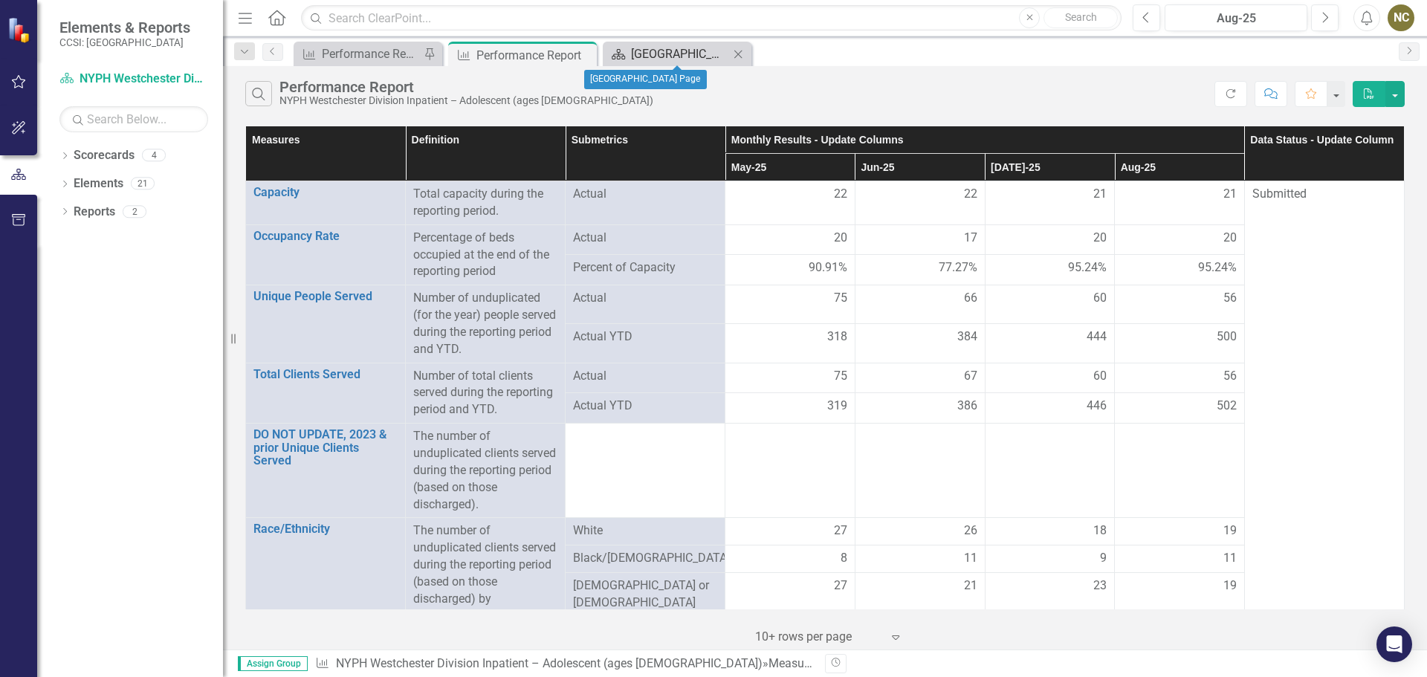
click at [663, 59] on div "[GEOGRAPHIC_DATA] Page" at bounding box center [680, 54] width 98 height 19
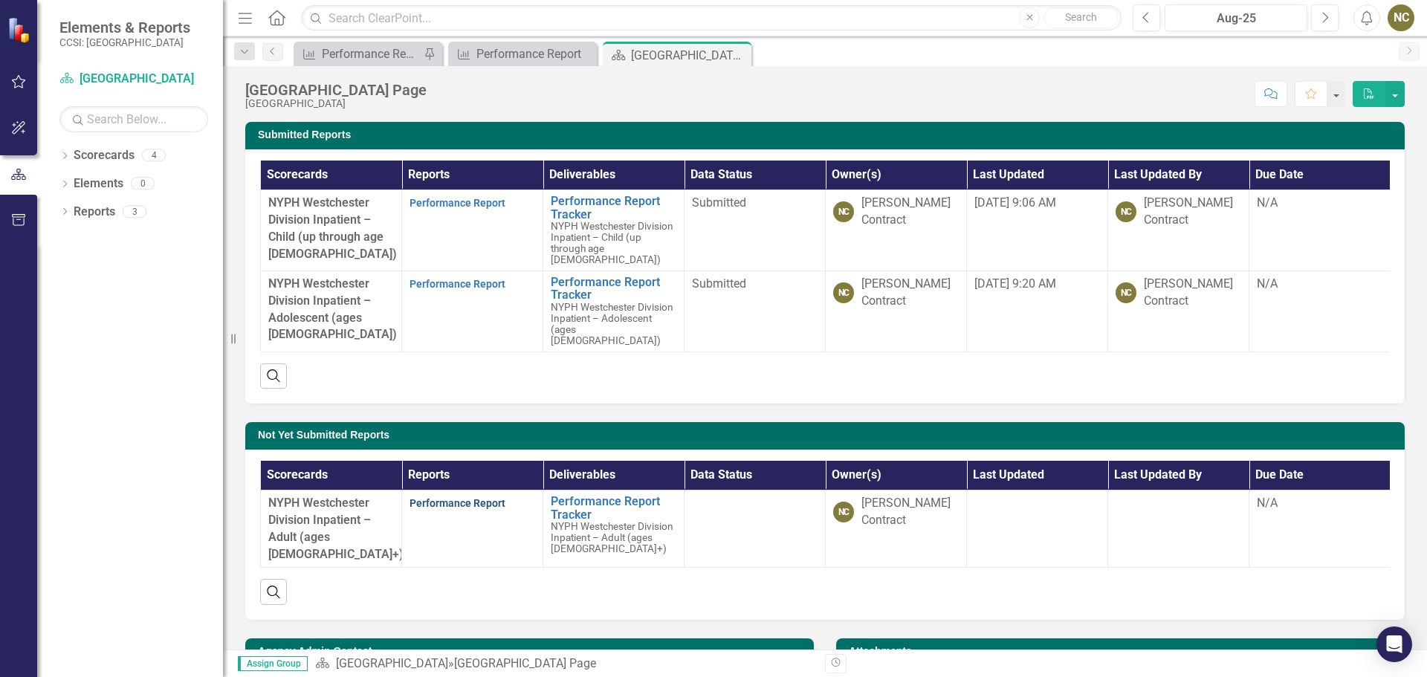
click at [455, 505] on link "Performance Report" at bounding box center [458, 503] width 96 height 12
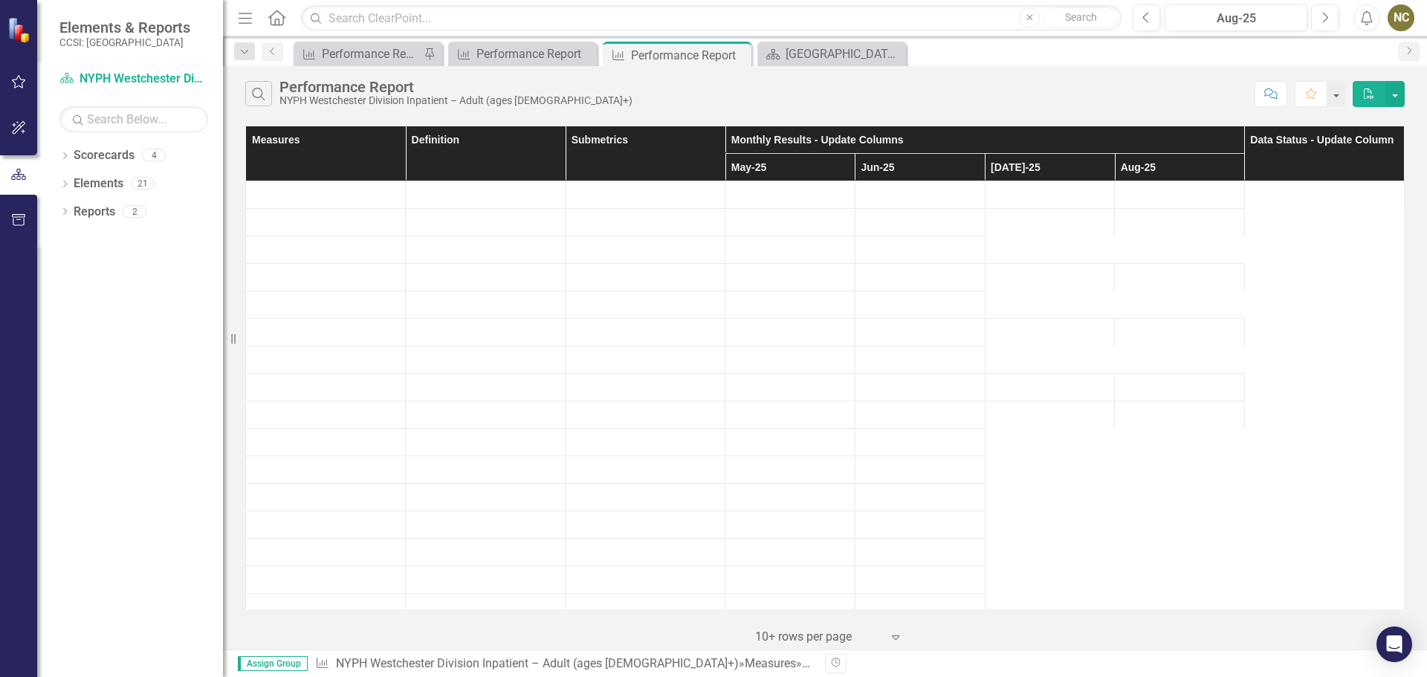
click at [1144, 201] on td at bounding box center [1180, 195] width 130 height 28
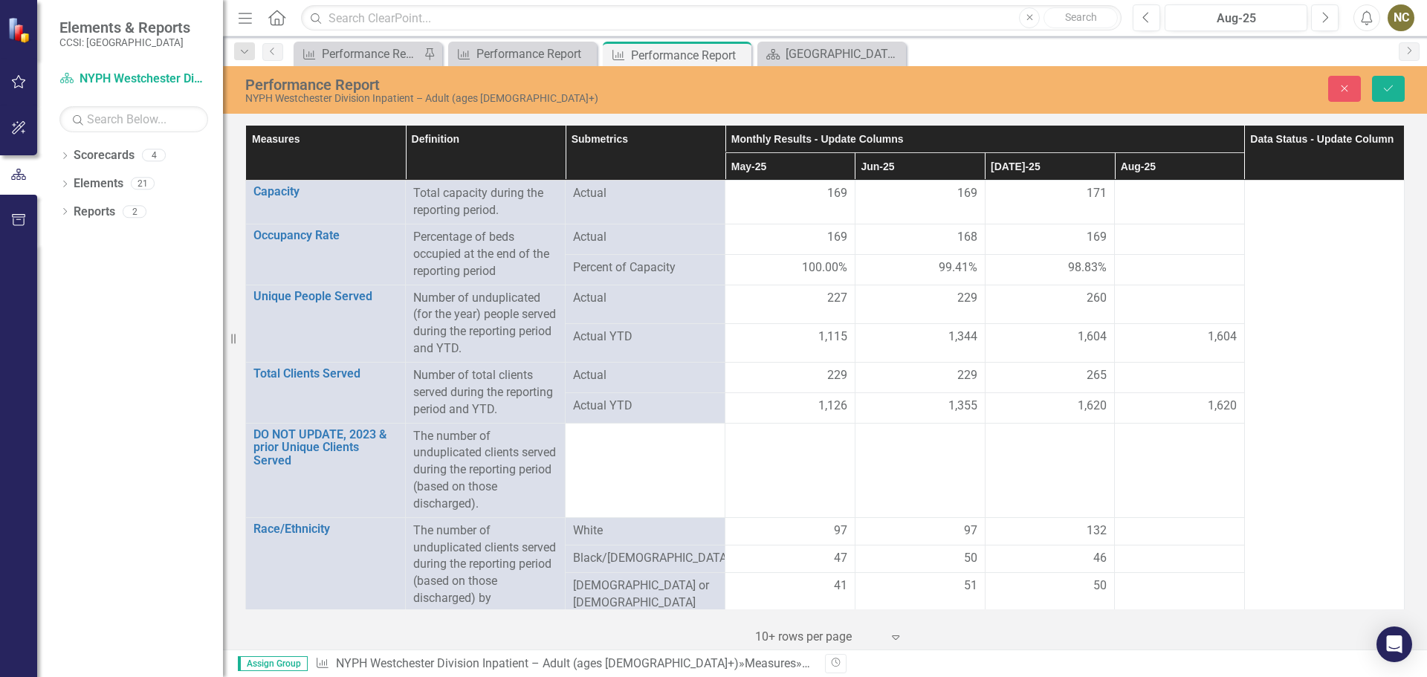
click at [1144, 201] on div at bounding box center [1179, 194] width 114 height 18
click at [1144, 201] on input "number" at bounding box center [1179, 199] width 114 height 28
click at [1143, 232] on div at bounding box center [1179, 238] width 114 height 18
click at [1143, 232] on input "number" at bounding box center [1179, 243] width 114 height 28
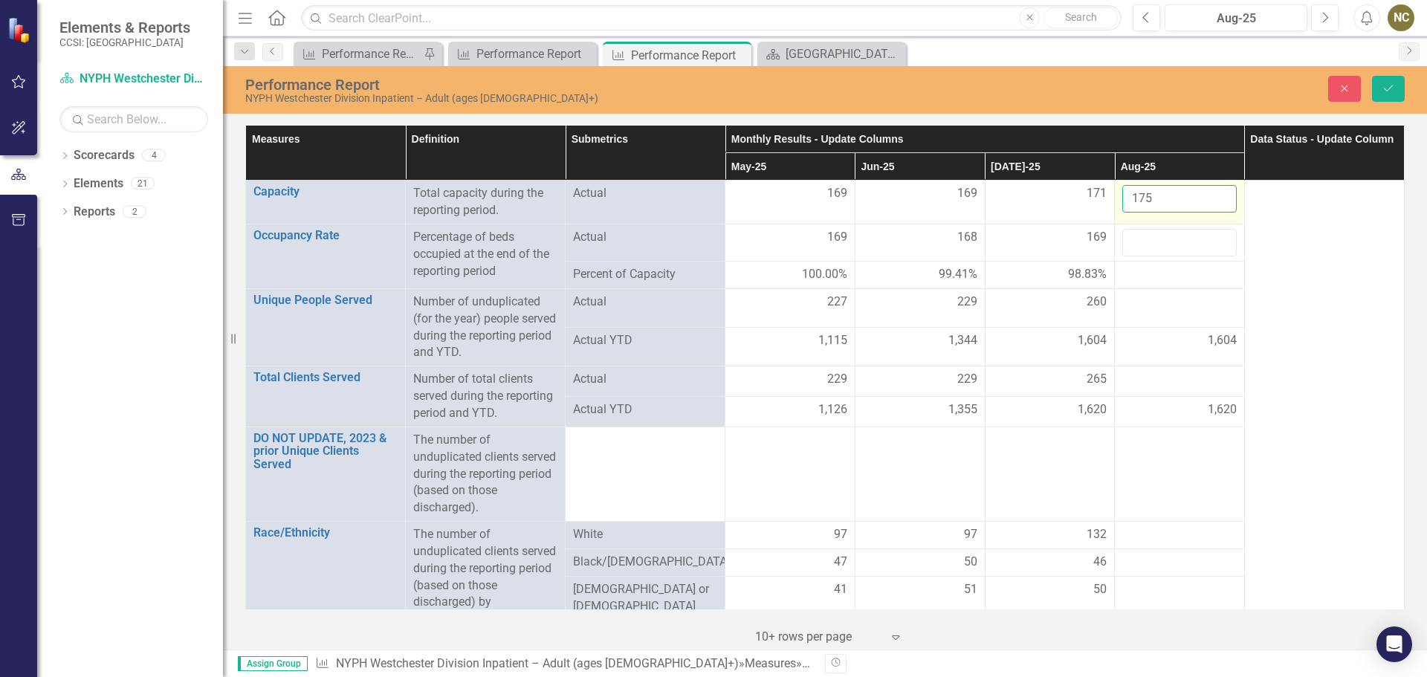
click at [1162, 203] on input "175" at bounding box center [1179, 199] width 114 height 28
type input "174"
click at [1167, 236] on input "number" at bounding box center [1179, 243] width 114 height 28
type input "174"
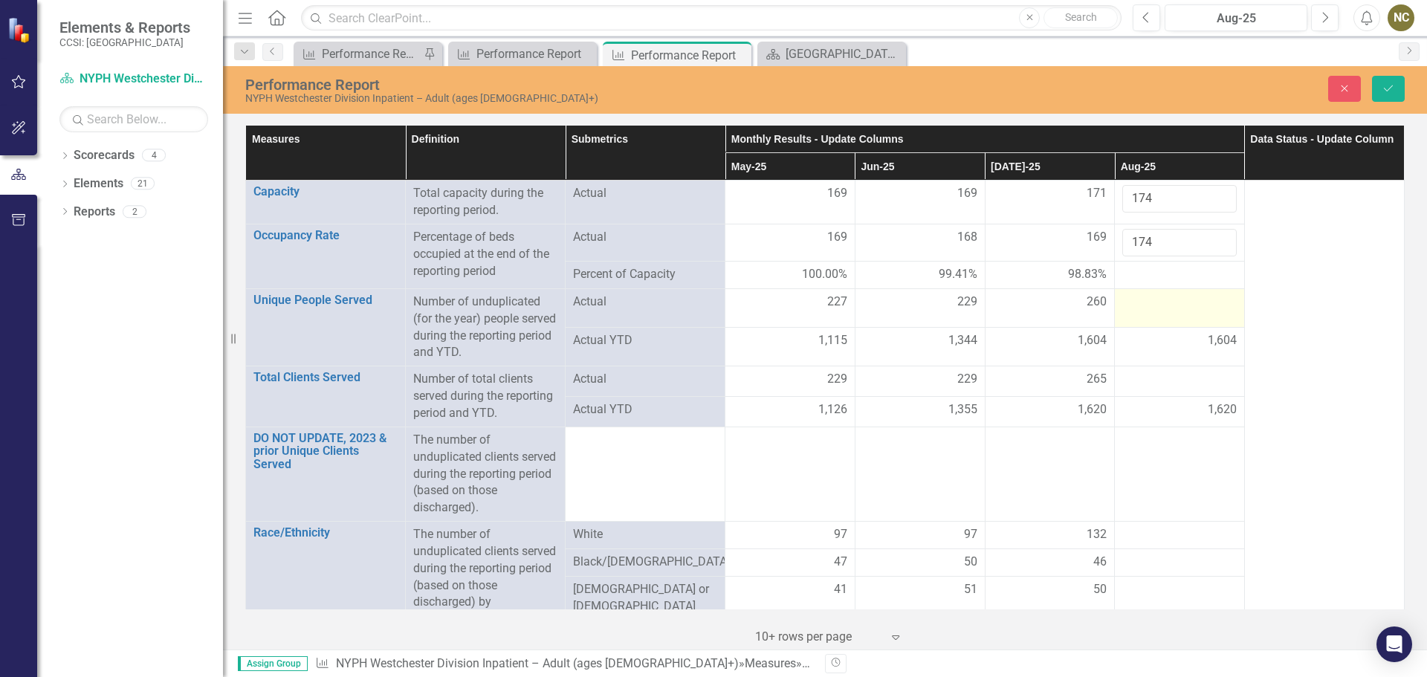
click at [1158, 301] on div at bounding box center [1179, 303] width 114 height 18
click at [1158, 301] on input "number" at bounding box center [1179, 308] width 114 height 28
type input "235"
click at [1149, 381] on div at bounding box center [1179, 380] width 114 height 18
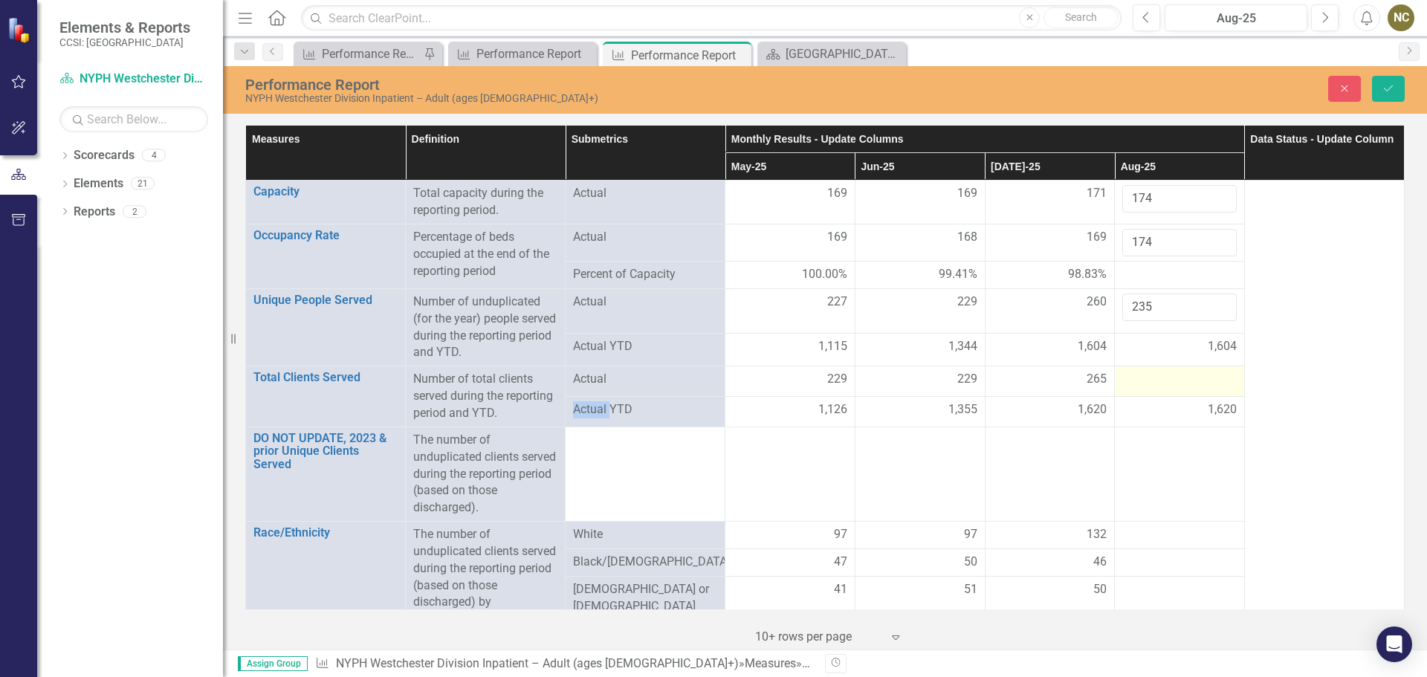
click at [1149, 381] on div at bounding box center [1179, 380] width 114 height 18
click at [1149, 381] on input "number" at bounding box center [1179, 385] width 114 height 28
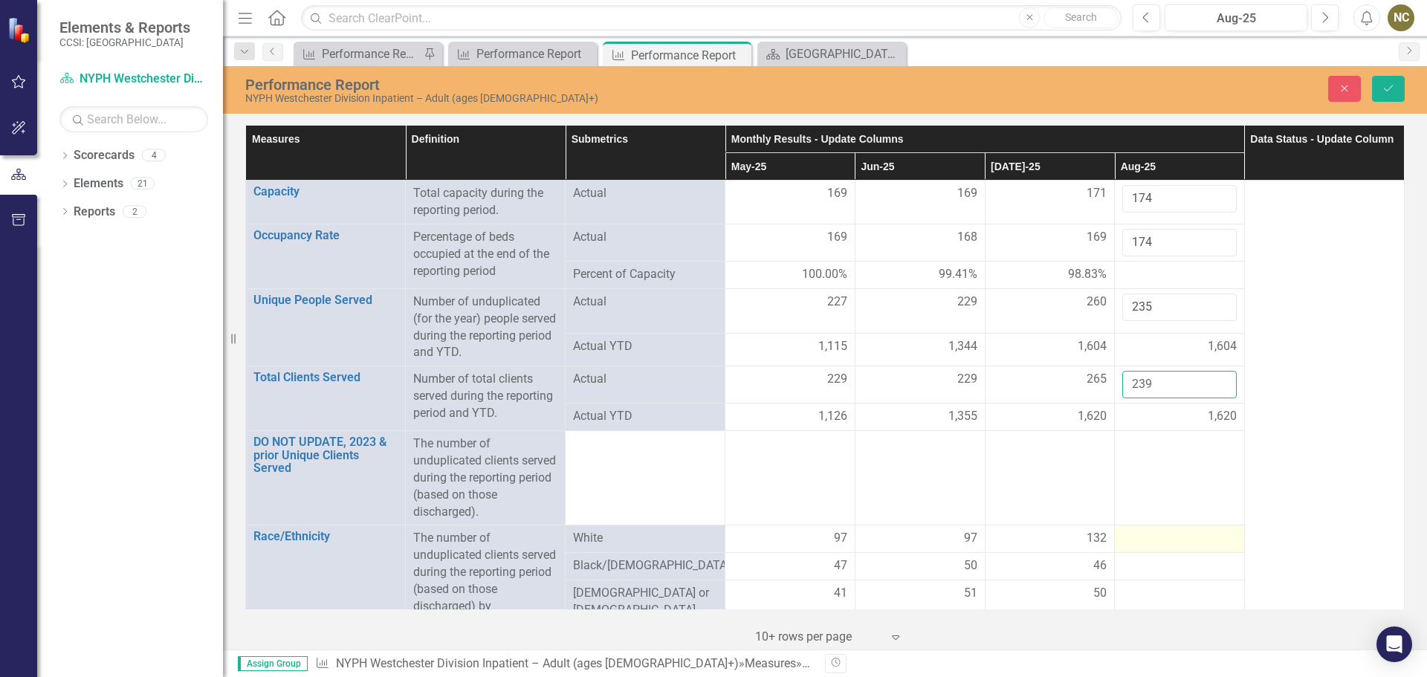
type input "239"
click at [1150, 532] on div at bounding box center [1179, 539] width 114 height 18
click at [1150, 532] on input "number" at bounding box center [1179, 544] width 114 height 28
type input "118"
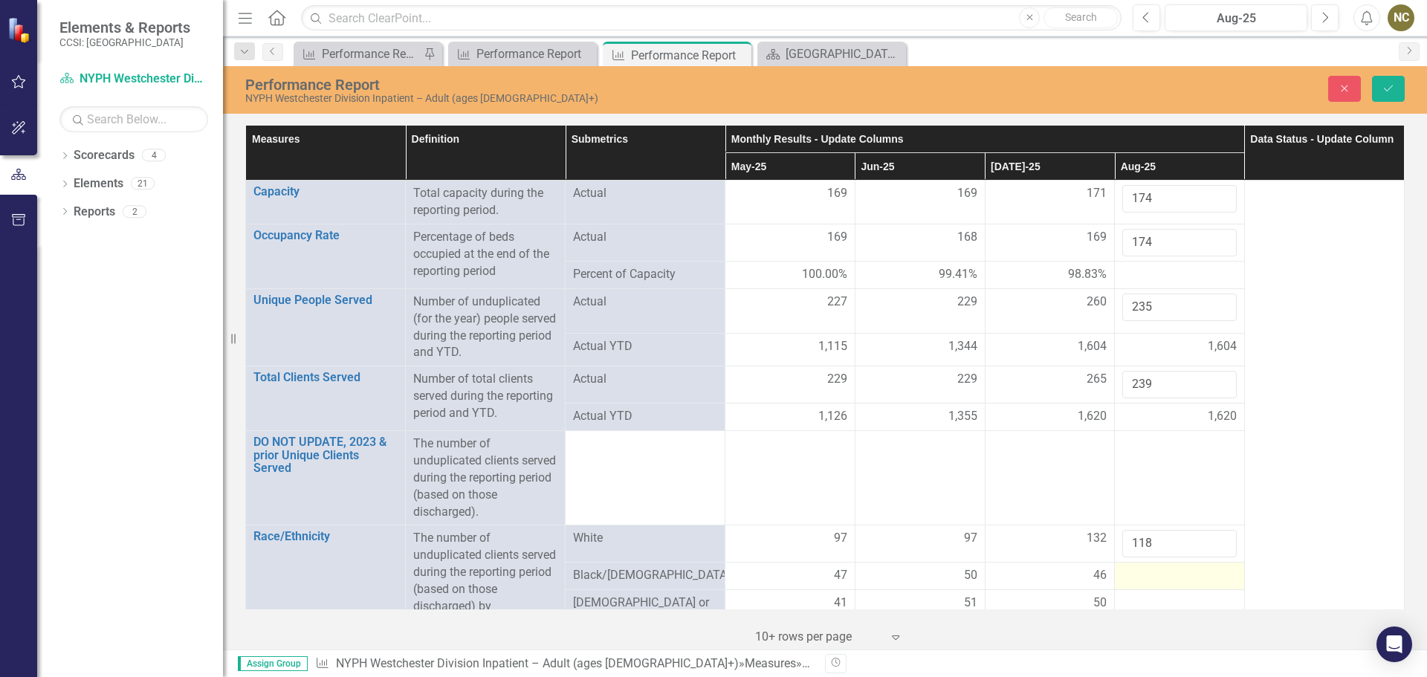
click at [1163, 578] on div at bounding box center [1179, 576] width 114 height 18
click at [1163, 578] on input "number" at bounding box center [1179, 581] width 114 height 28
type input "43"
click at [1175, 618] on div "‹ Previous 1 (current) › Next 10+ rows per page Expand" at bounding box center [825, 631] width 1160 height 36
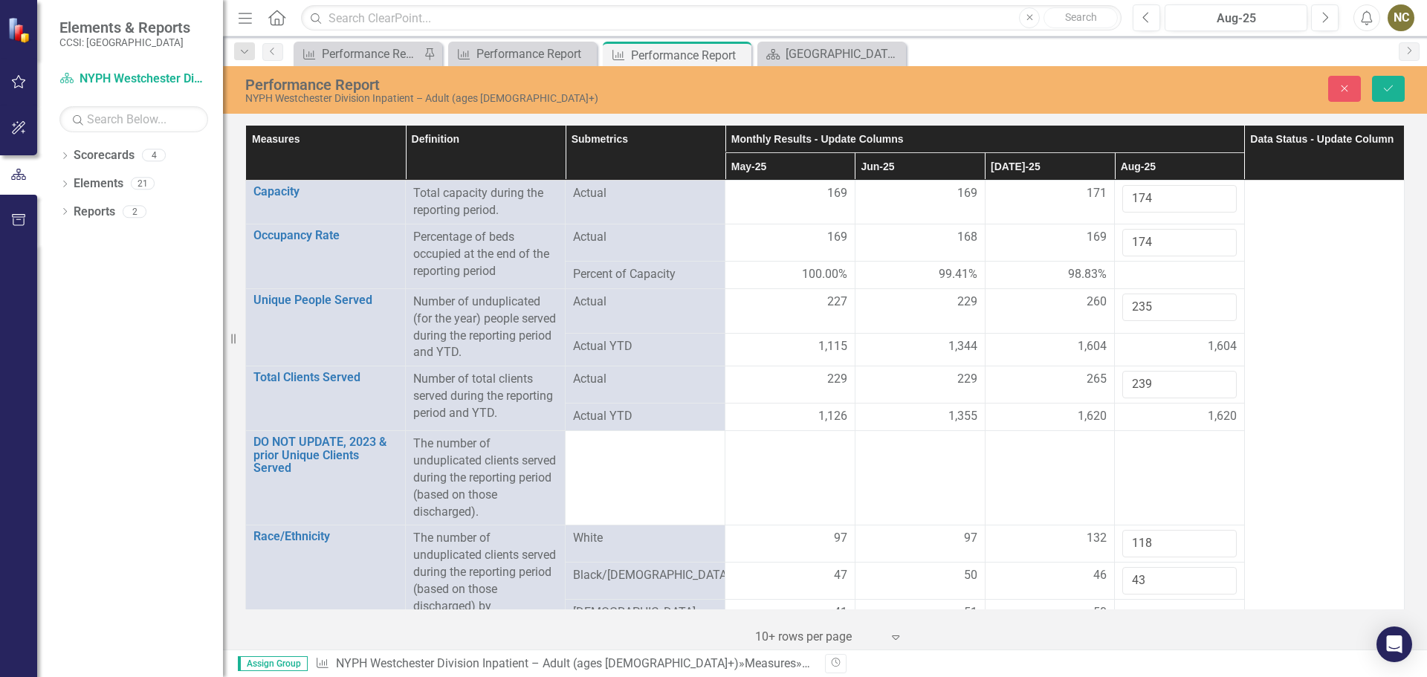
click at [1175, 618] on div "‹ Previous 1 (current) › Next 10+ rows per page Expand" at bounding box center [825, 631] width 1160 height 36
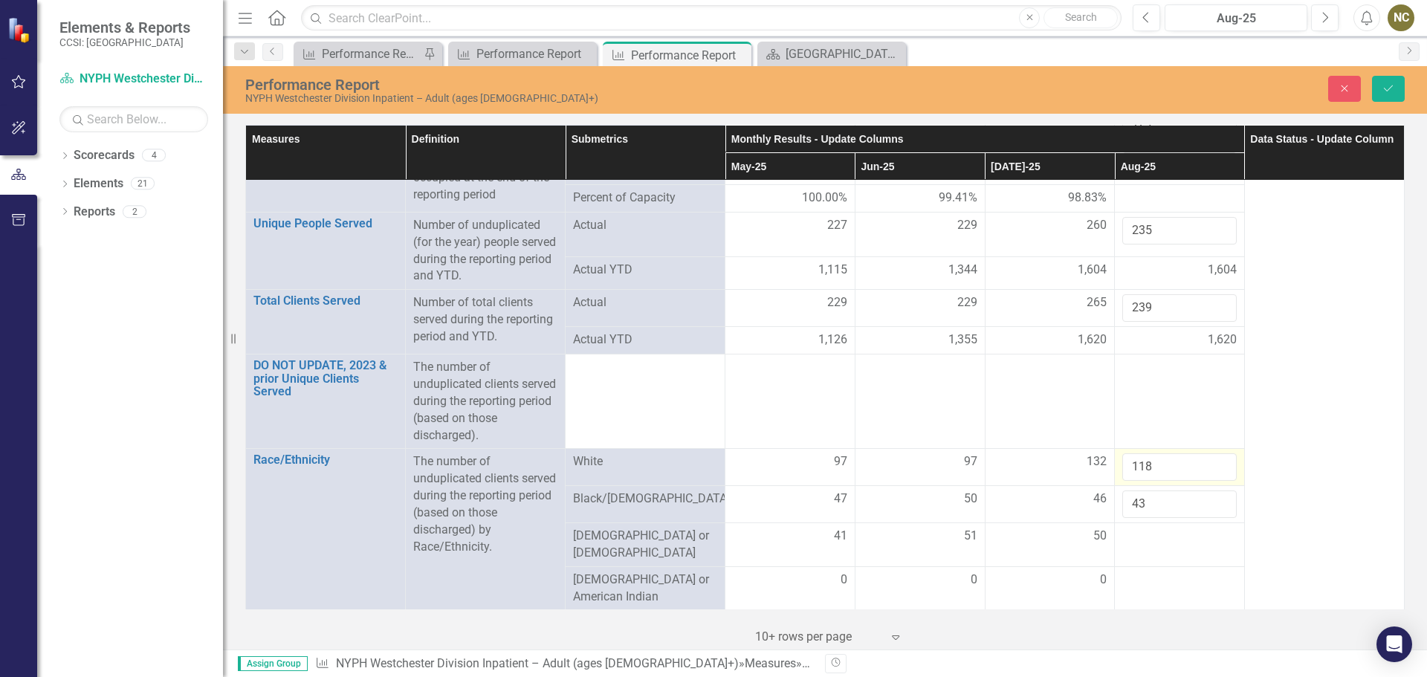
scroll to position [223, 0]
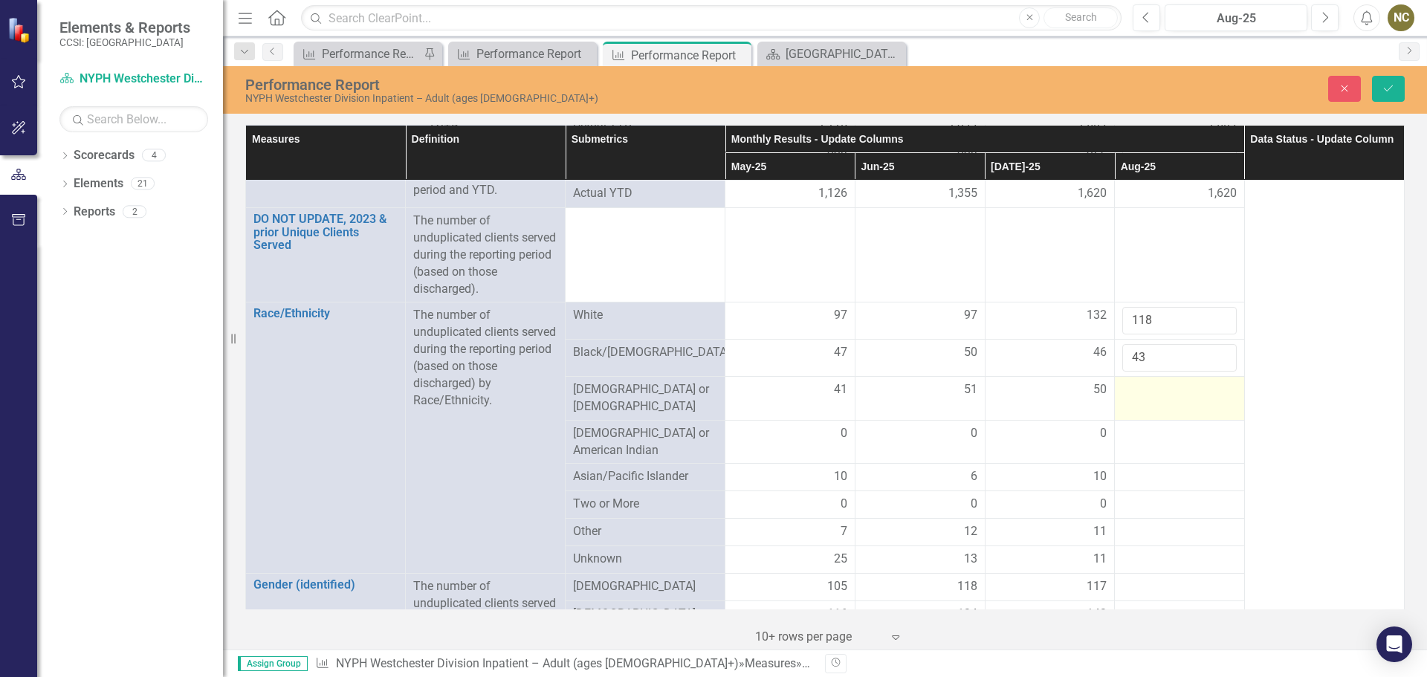
click at [1133, 391] on div at bounding box center [1179, 390] width 114 height 18
click at [1134, 390] on div at bounding box center [1179, 390] width 114 height 18
click at [1134, 390] on input "number" at bounding box center [1179, 395] width 114 height 28
type input "44"
click at [1151, 432] on div at bounding box center [1179, 434] width 114 height 18
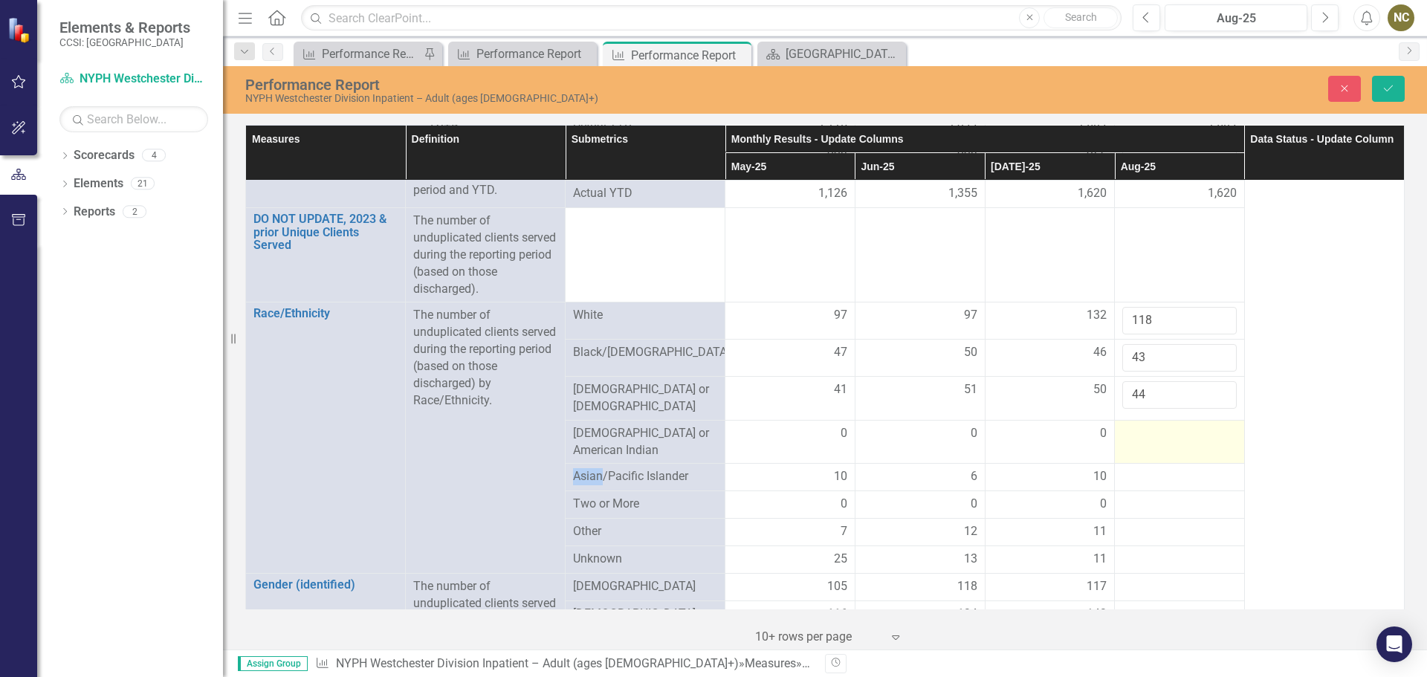
click at [1151, 432] on div at bounding box center [1179, 434] width 114 height 18
click at [1151, 432] on input "number" at bounding box center [1179, 439] width 114 height 28
drag, startPoint x: 1126, startPoint y: 427, endPoint x: 1117, endPoint y: 422, distance: 10.6
click at [1122, 425] on input "2" at bounding box center [1179, 439] width 114 height 28
type input "1"
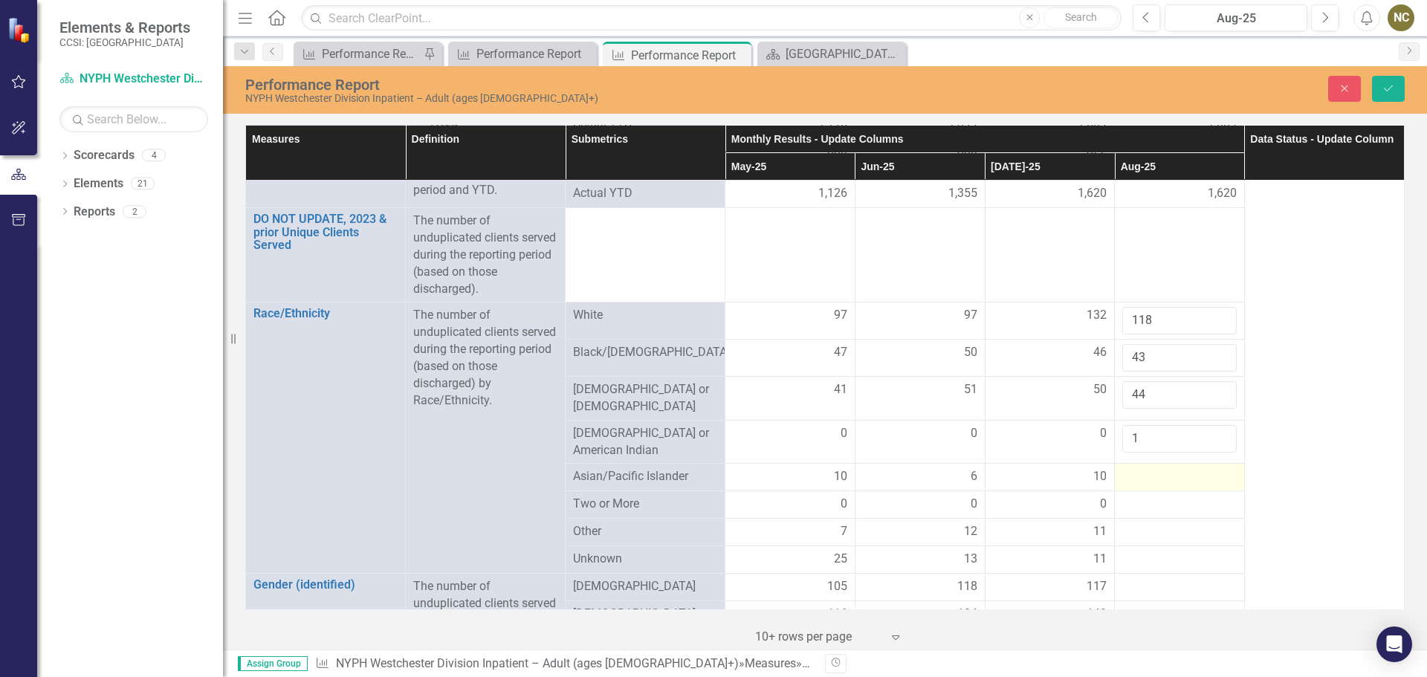
click at [1139, 468] on div at bounding box center [1179, 477] width 114 height 18
click at [1139, 468] on input "number" at bounding box center [1179, 482] width 114 height 28
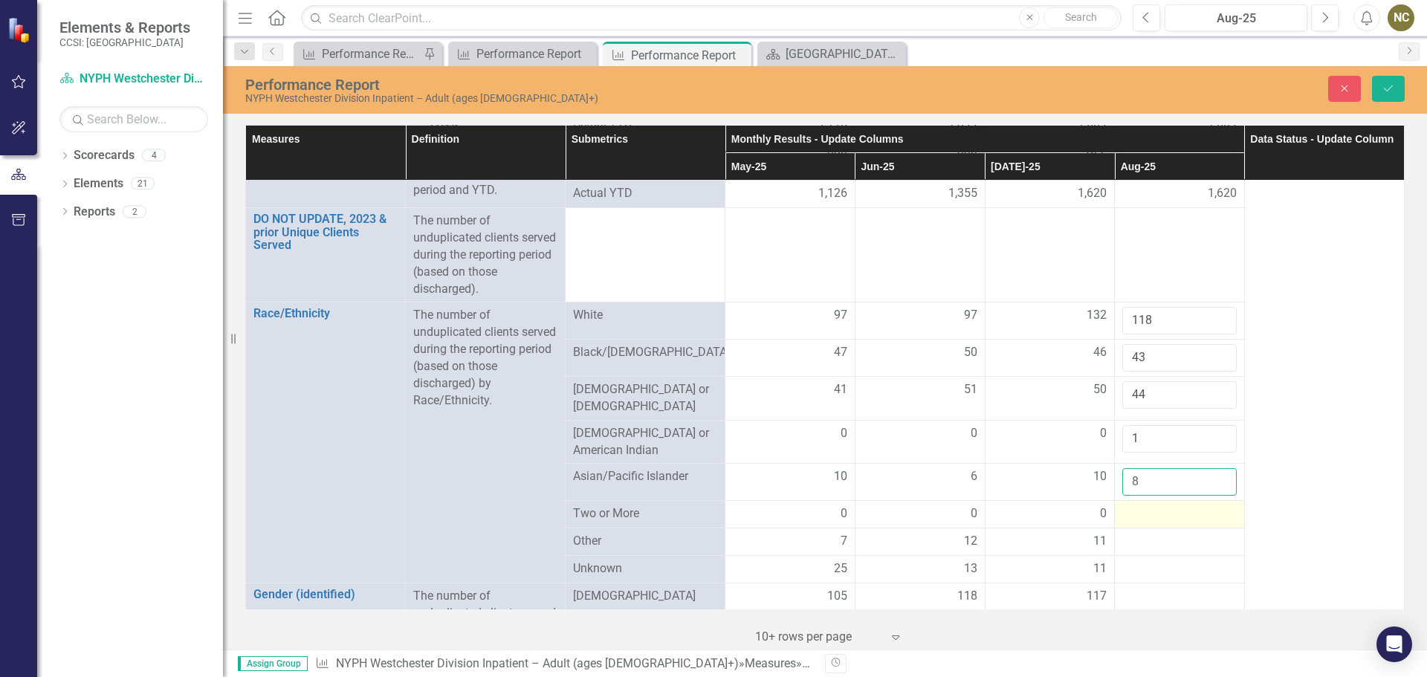
type input "8"
click at [1136, 508] on div at bounding box center [1179, 514] width 114 height 18
click at [1136, 508] on input "number" at bounding box center [1179, 519] width 114 height 28
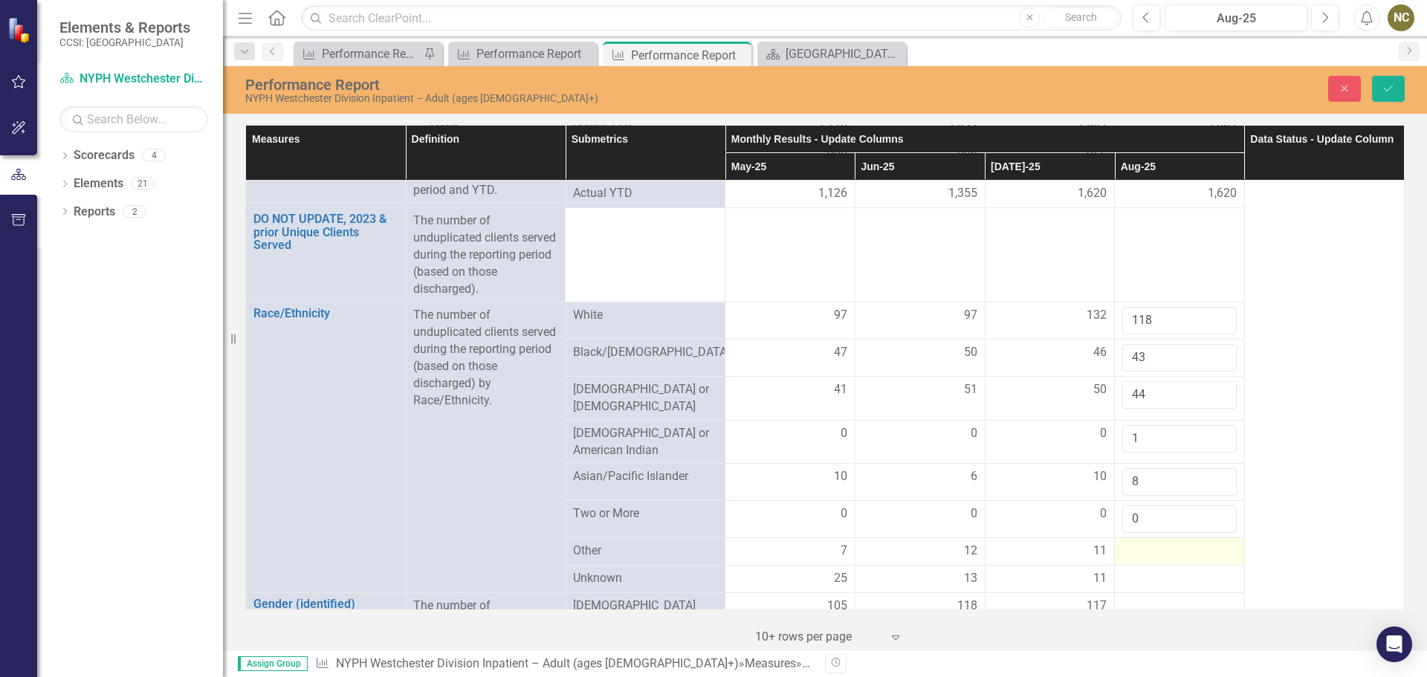
type input "0"
click at [1130, 550] on div at bounding box center [1179, 552] width 114 height 18
click at [1130, 550] on input "number" at bounding box center [1179, 557] width 114 height 28
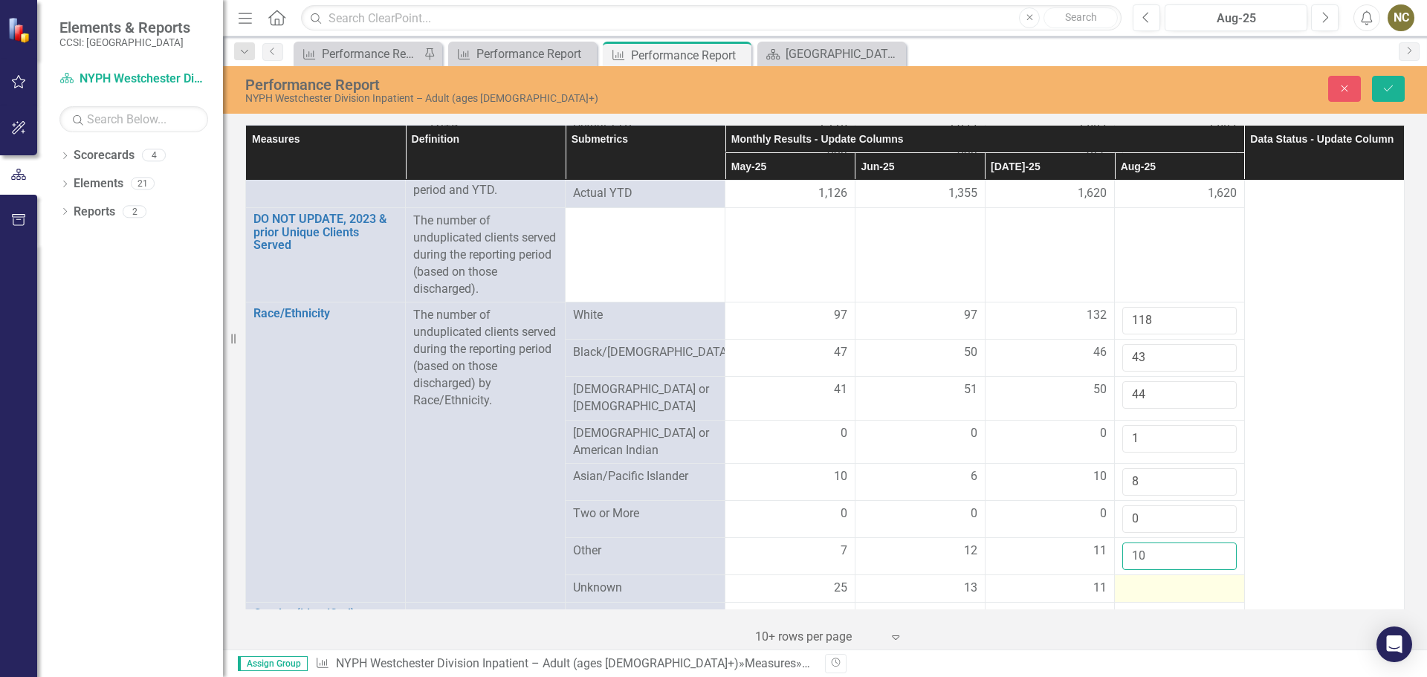
type input "10"
click at [1143, 586] on div at bounding box center [1179, 589] width 114 height 18
click at [1143, 586] on input "number" at bounding box center [1179, 594] width 114 height 28
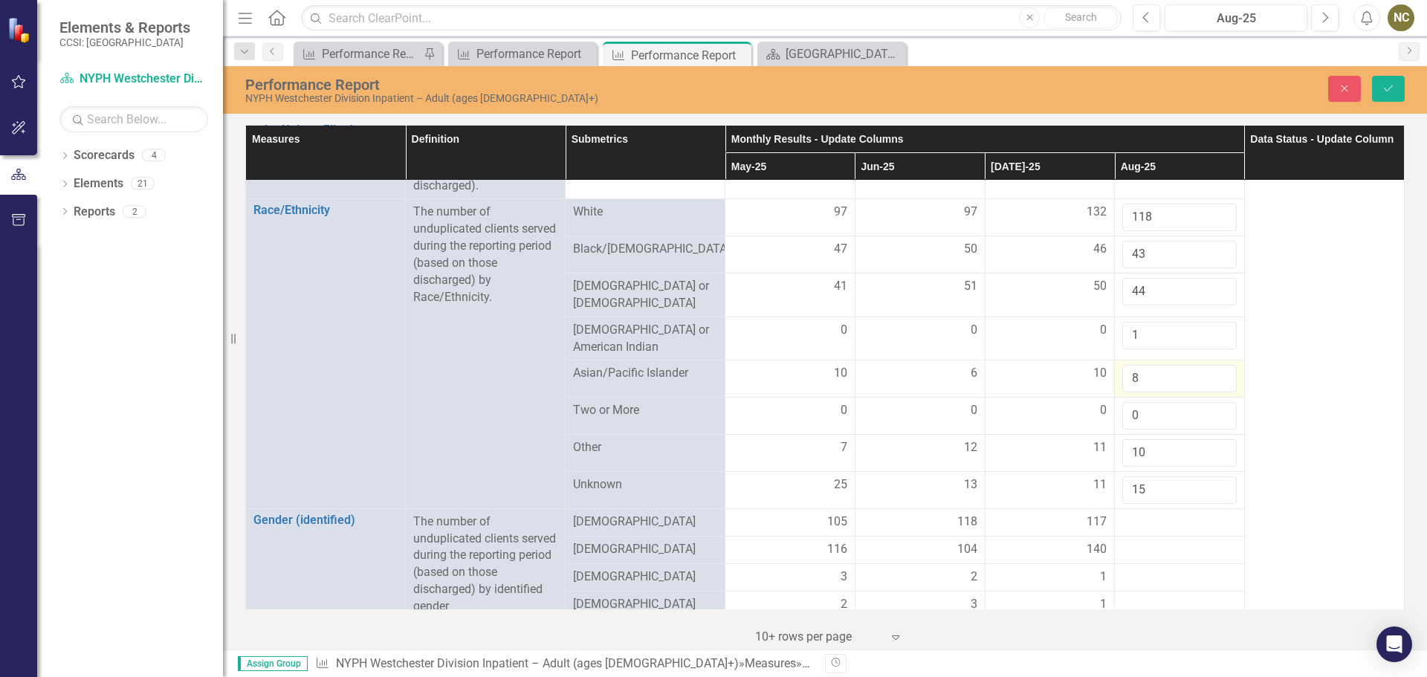
scroll to position [297, 0]
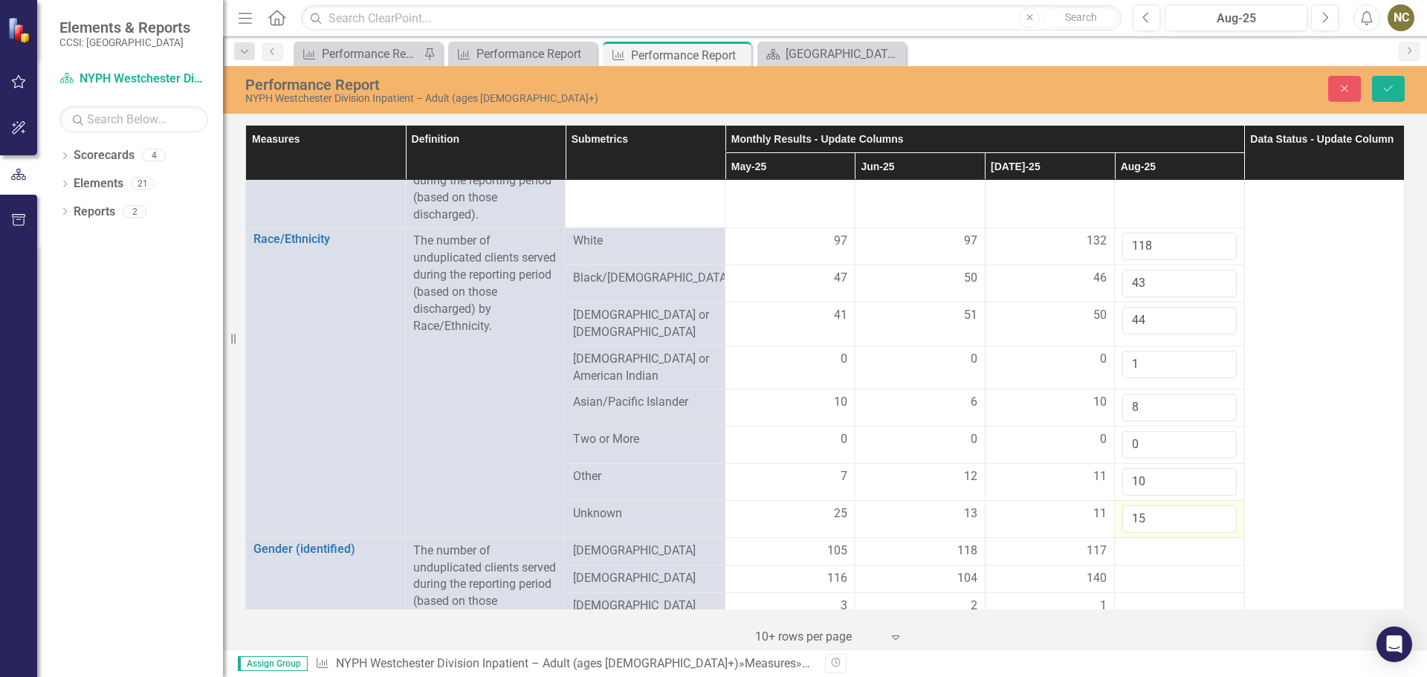
click at [1152, 507] on input "15" at bounding box center [1179, 519] width 114 height 28
drag, startPoint x: 1154, startPoint y: 511, endPoint x: 1131, endPoint y: 506, distance: 23.6
click at [1131, 506] on input "15" at bounding box center [1179, 519] width 114 height 28
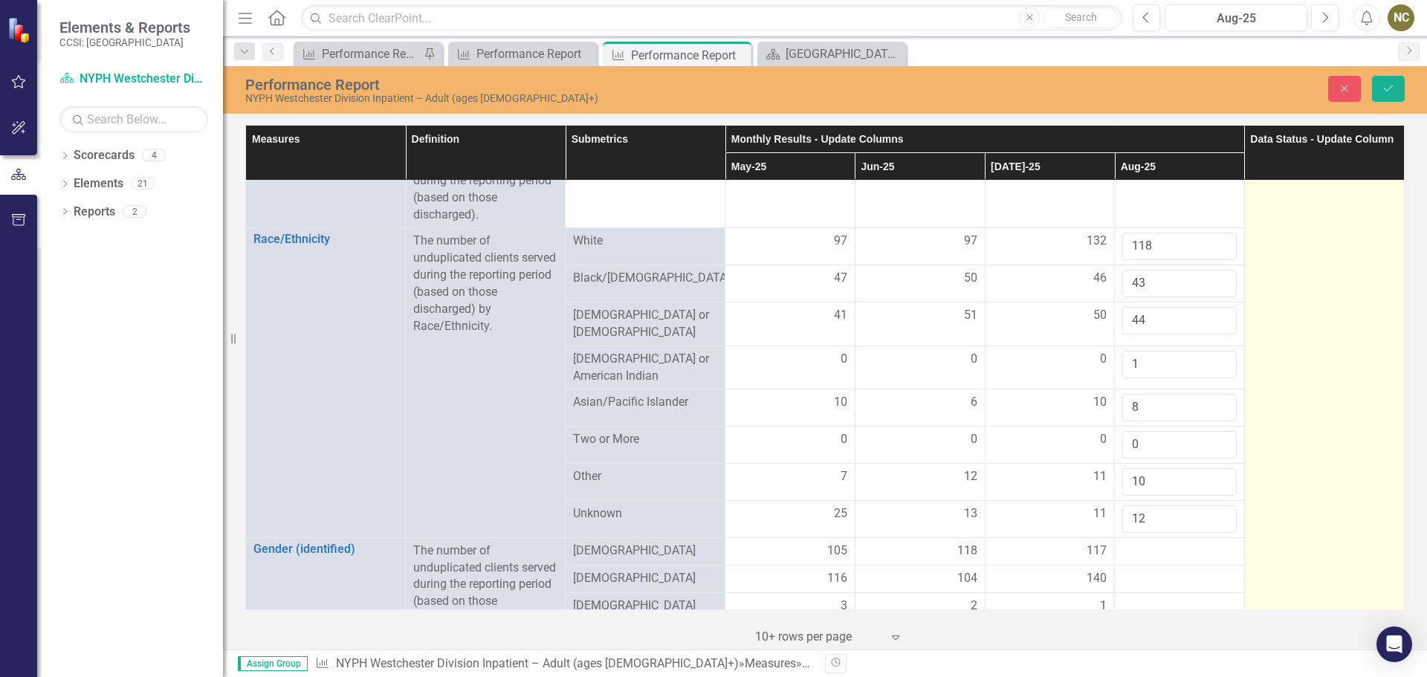
type input "12"
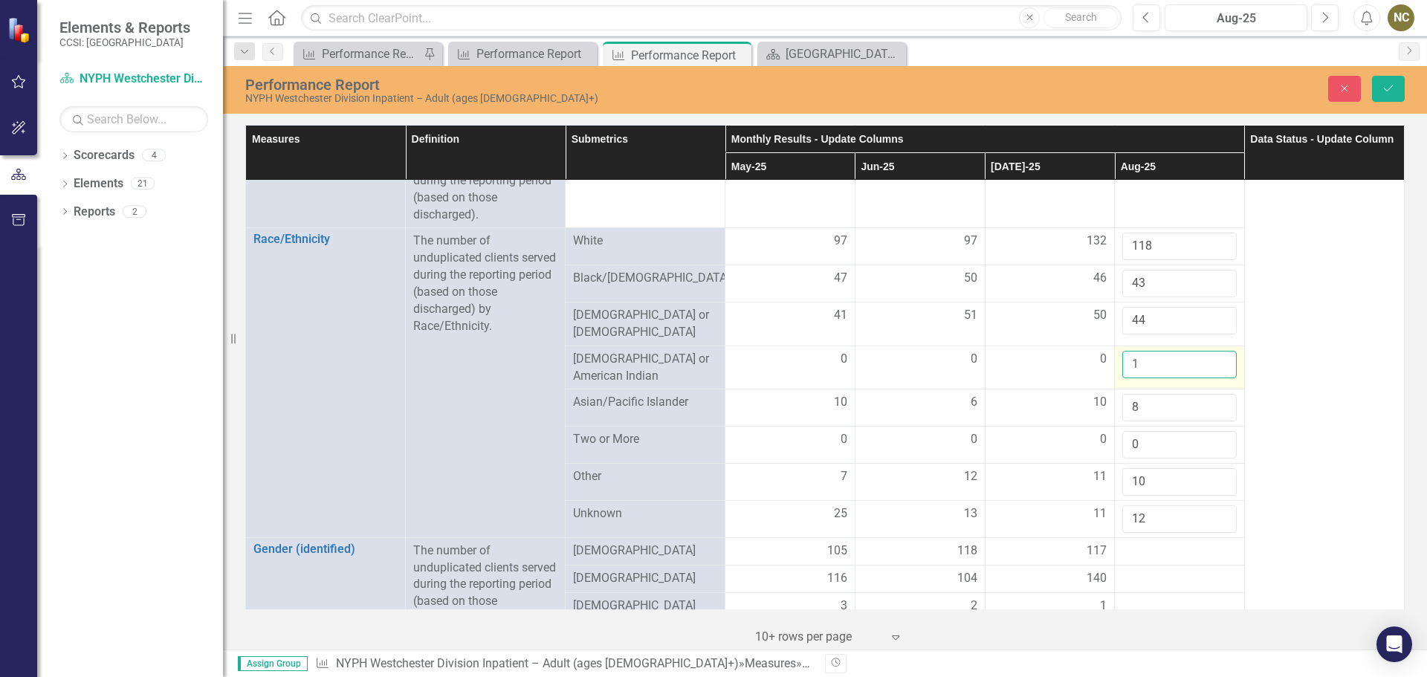
drag, startPoint x: 1144, startPoint y: 354, endPoint x: 1117, endPoint y: 352, distance: 27.5
click at [1122, 352] on input "1" at bounding box center [1179, 365] width 114 height 28
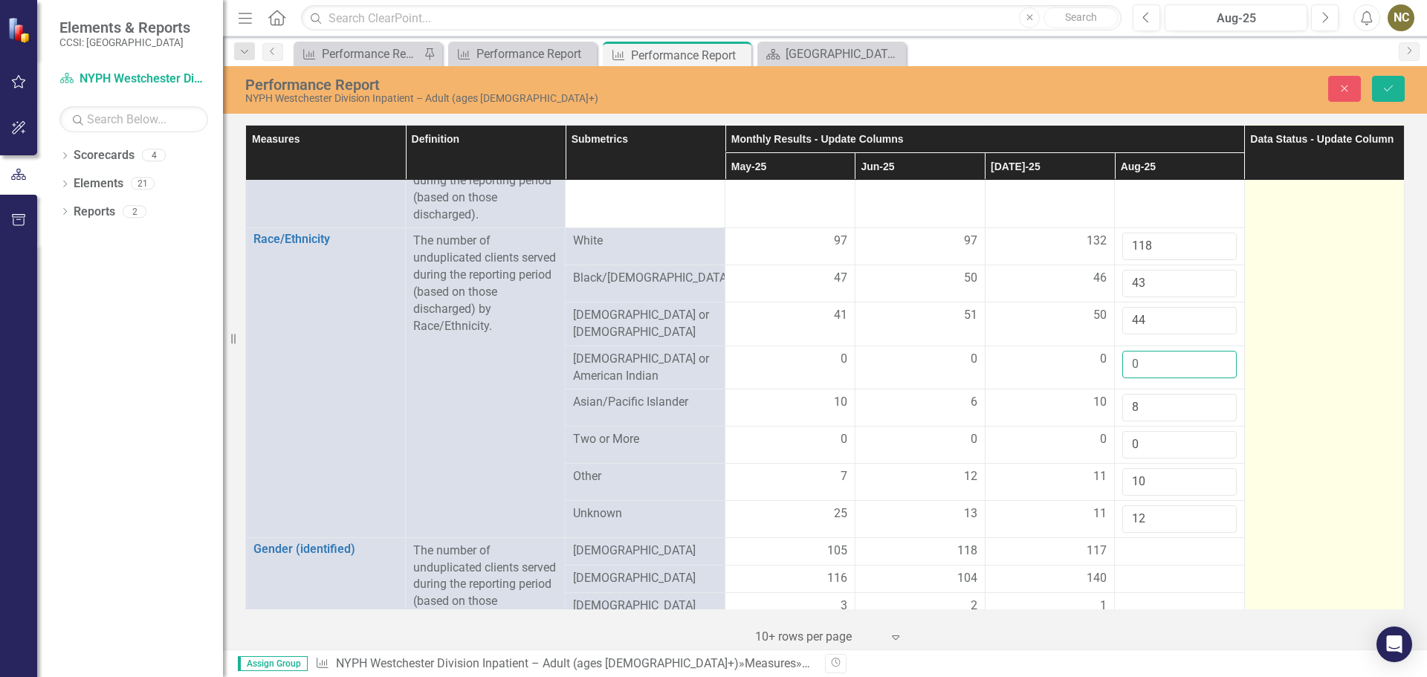
type input "0"
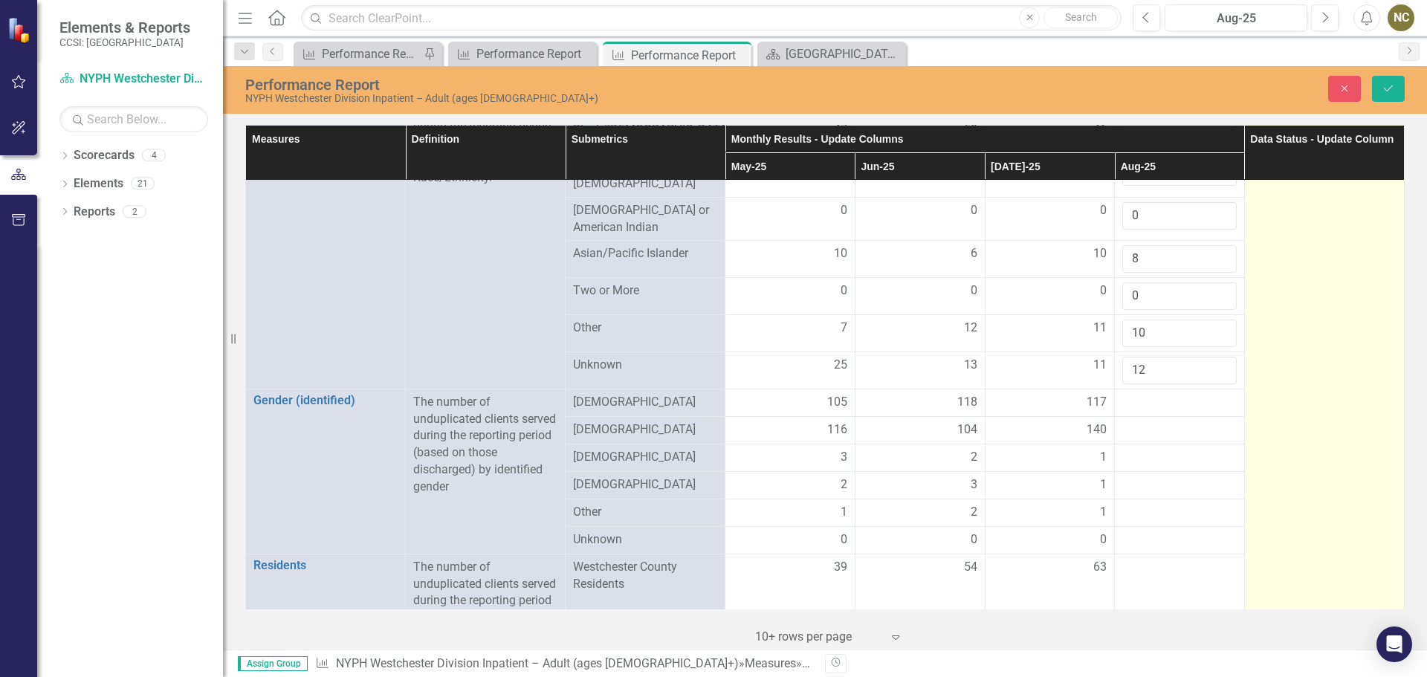
scroll to position [520, 0]
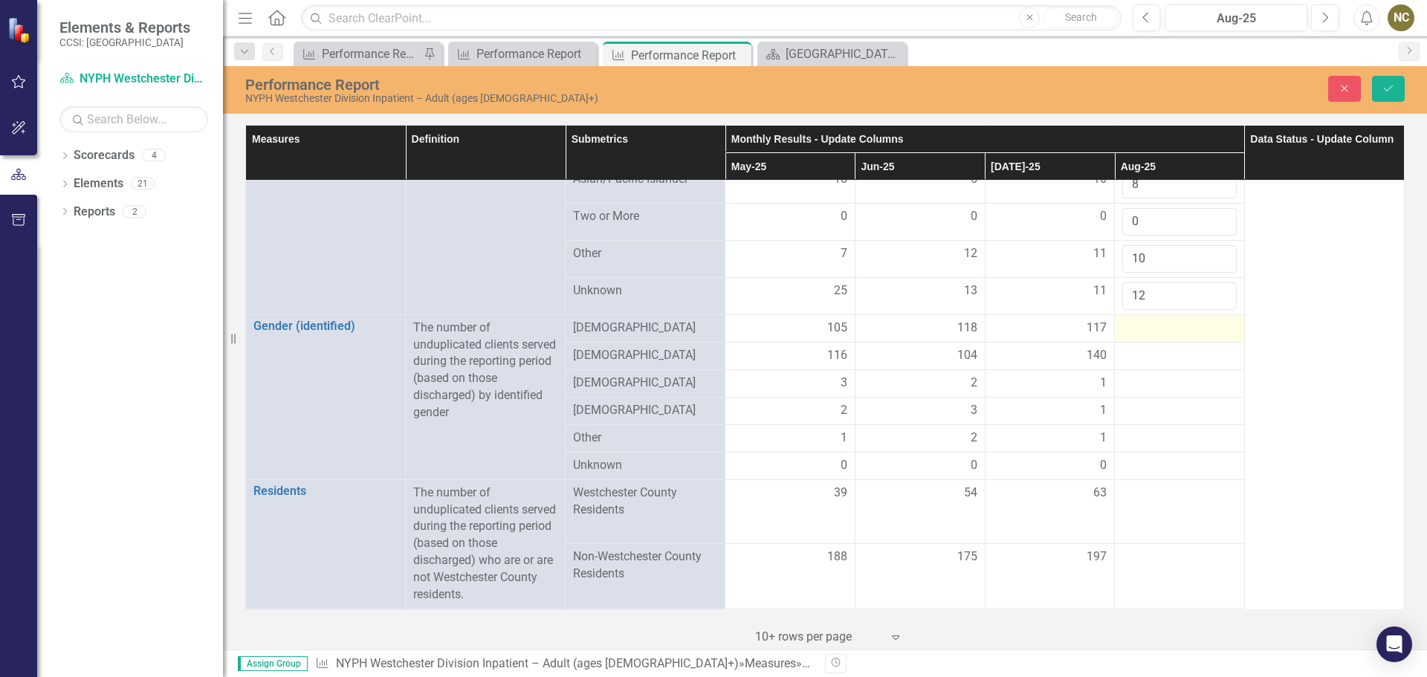
click at [1139, 324] on div at bounding box center [1179, 329] width 114 height 18
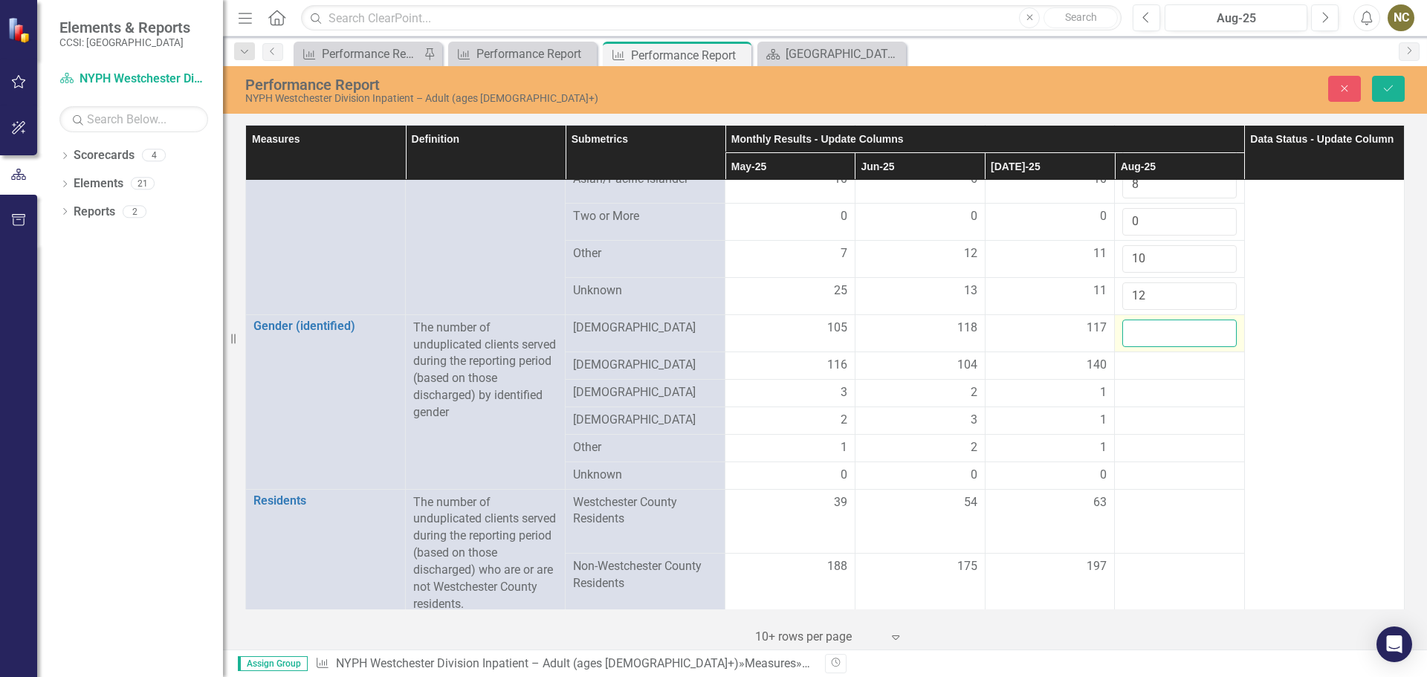
click at [1139, 324] on input "number" at bounding box center [1179, 334] width 114 height 28
type input "110"
click at [1136, 352] on td at bounding box center [1180, 366] width 130 height 28
click at [1136, 357] on div at bounding box center [1179, 366] width 114 height 18
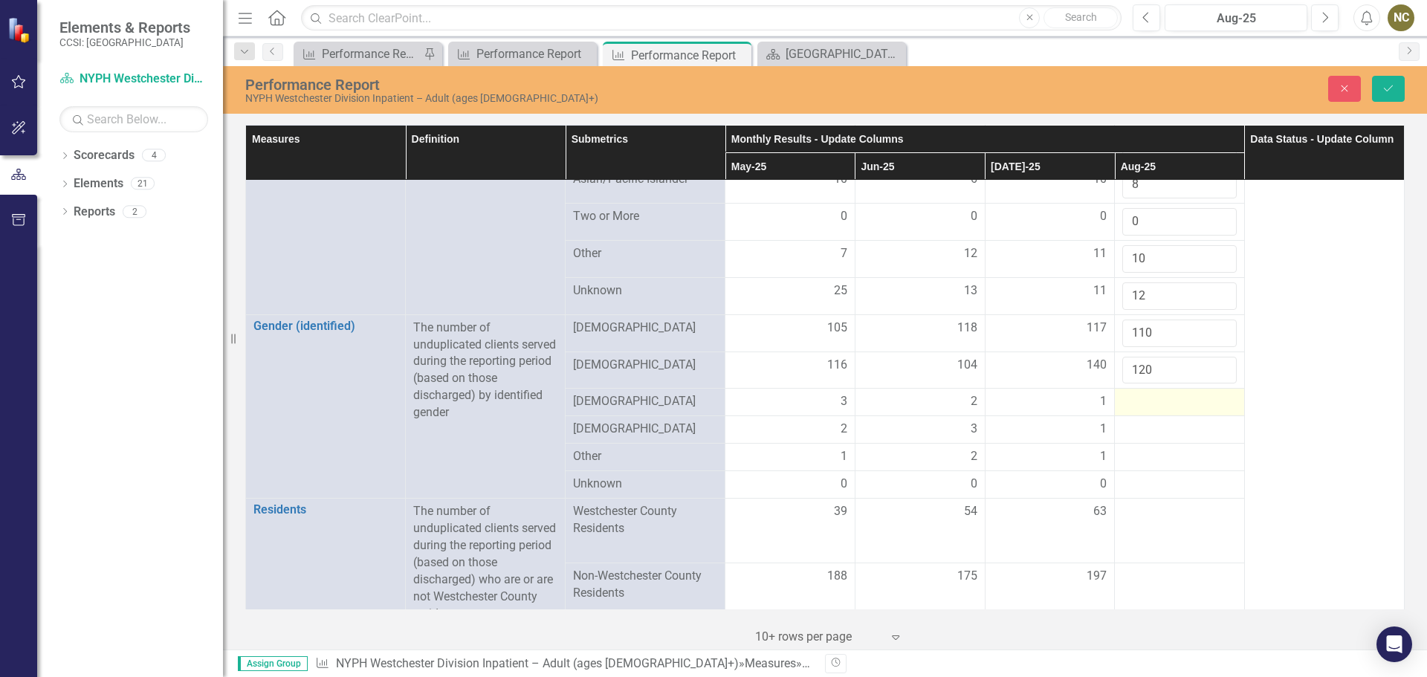
type input "120"
click at [1147, 396] on div at bounding box center [1179, 402] width 114 height 18
click at [1146, 397] on div at bounding box center [1179, 402] width 114 height 18
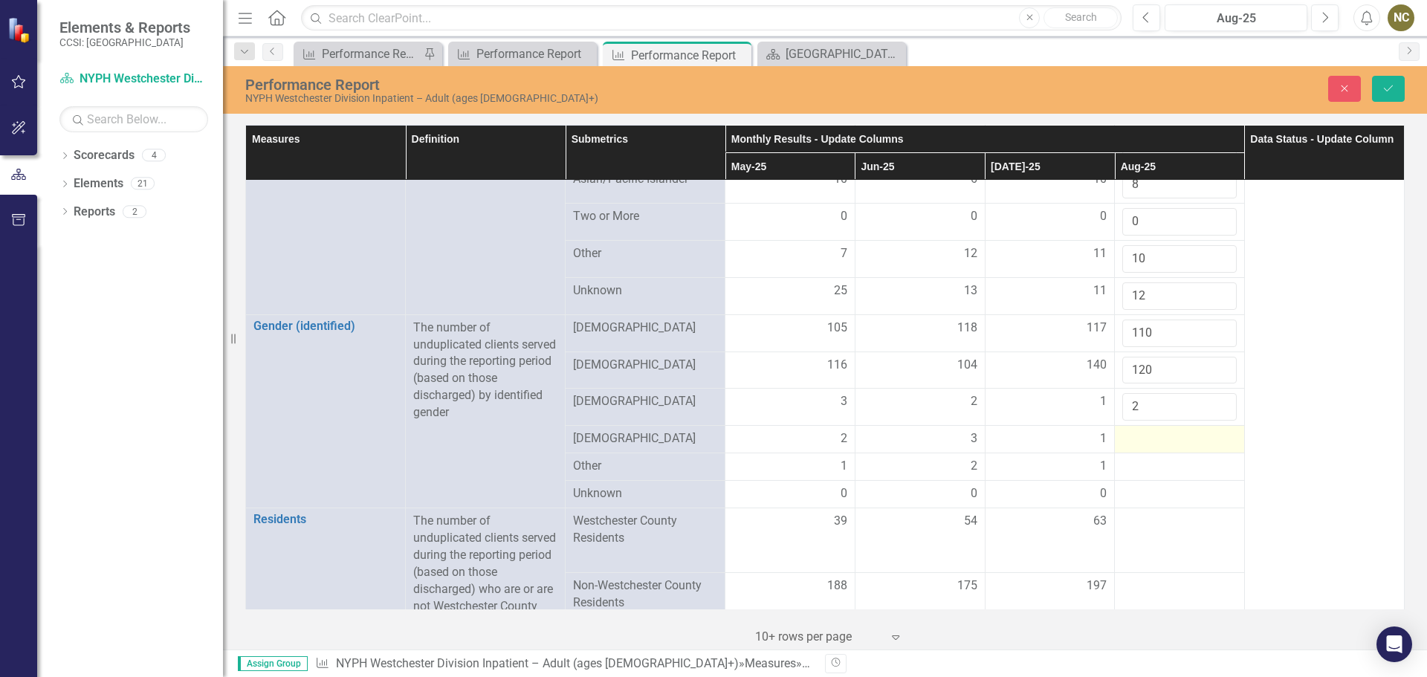
type input "2"
click at [1151, 430] on div at bounding box center [1179, 439] width 114 height 18
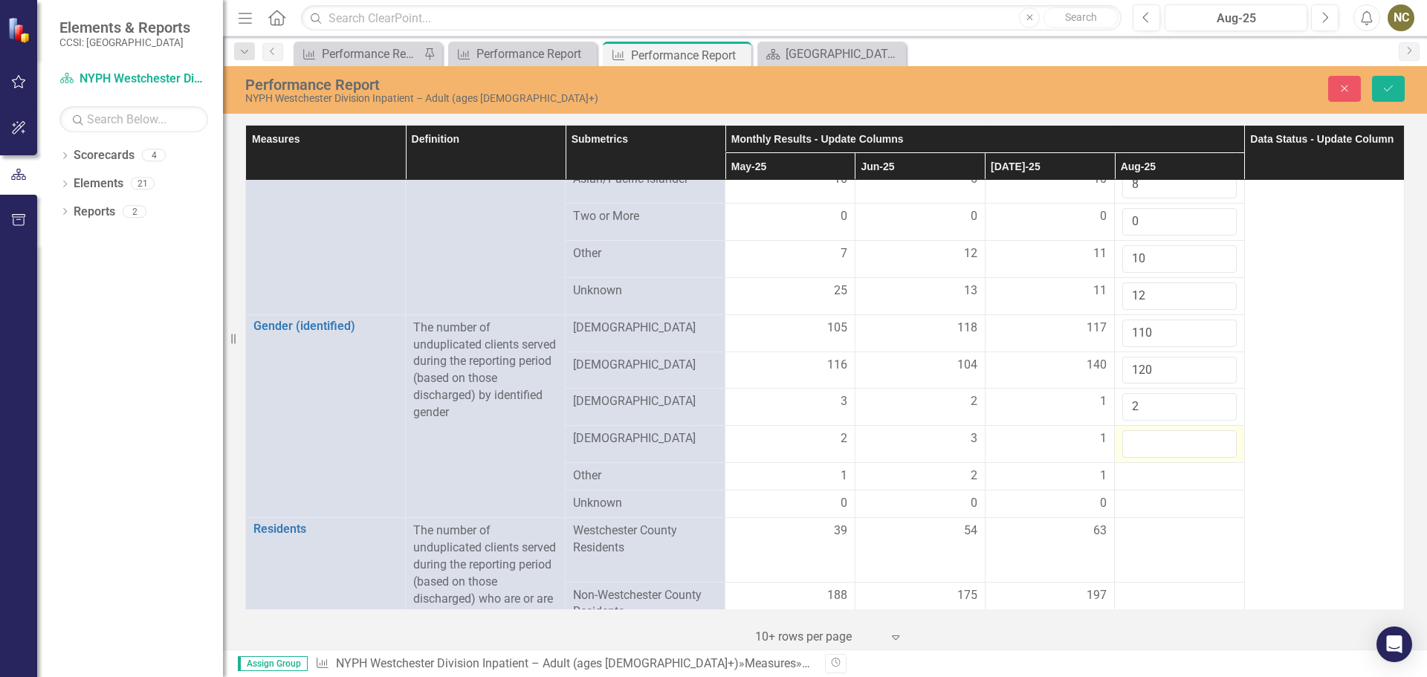
click at [1151, 430] on input "number" at bounding box center [1179, 444] width 114 height 28
type input "3"
click at [1125, 468] on div at bounding box center [1179, 477] width 114 height 18
click at [1125, 468] on input "number" at bounding box center [1179, 482] width 114 height 28
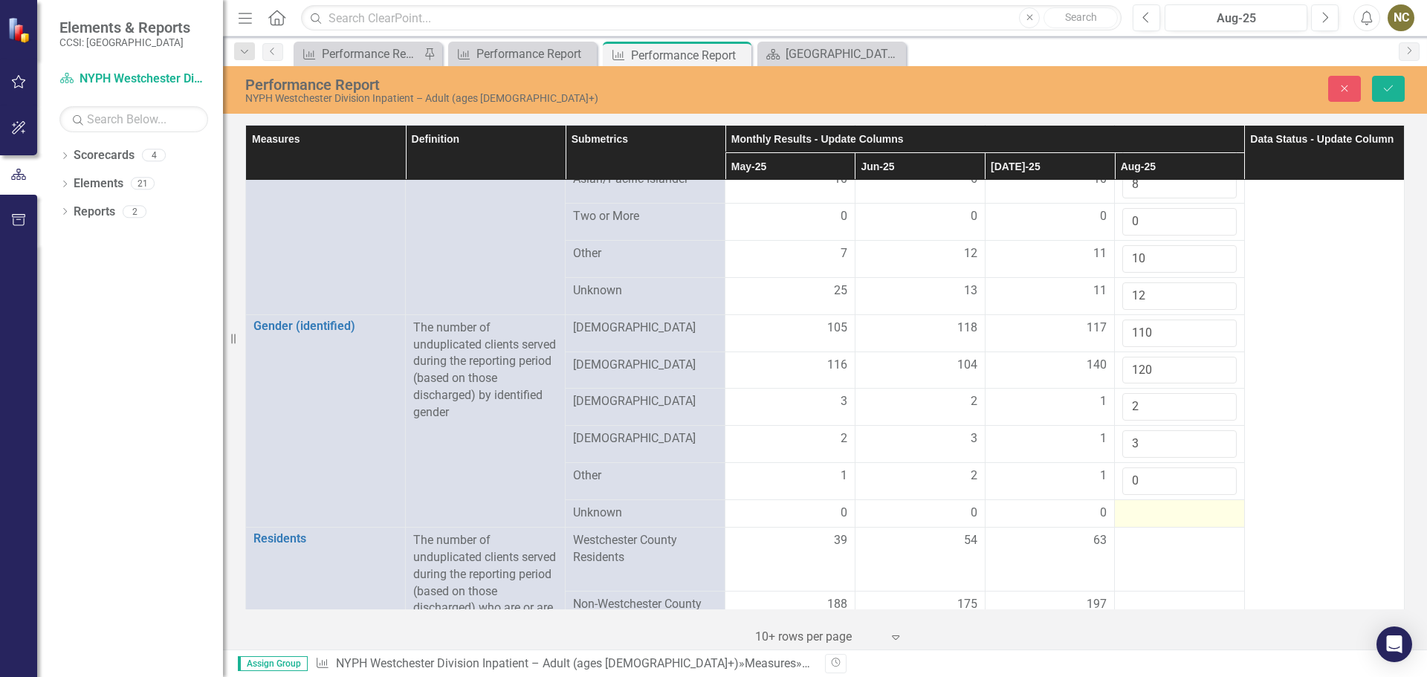
type input "0"
click at [1127, 505] on div at bounding box center [1179, 514] width 114 height 18
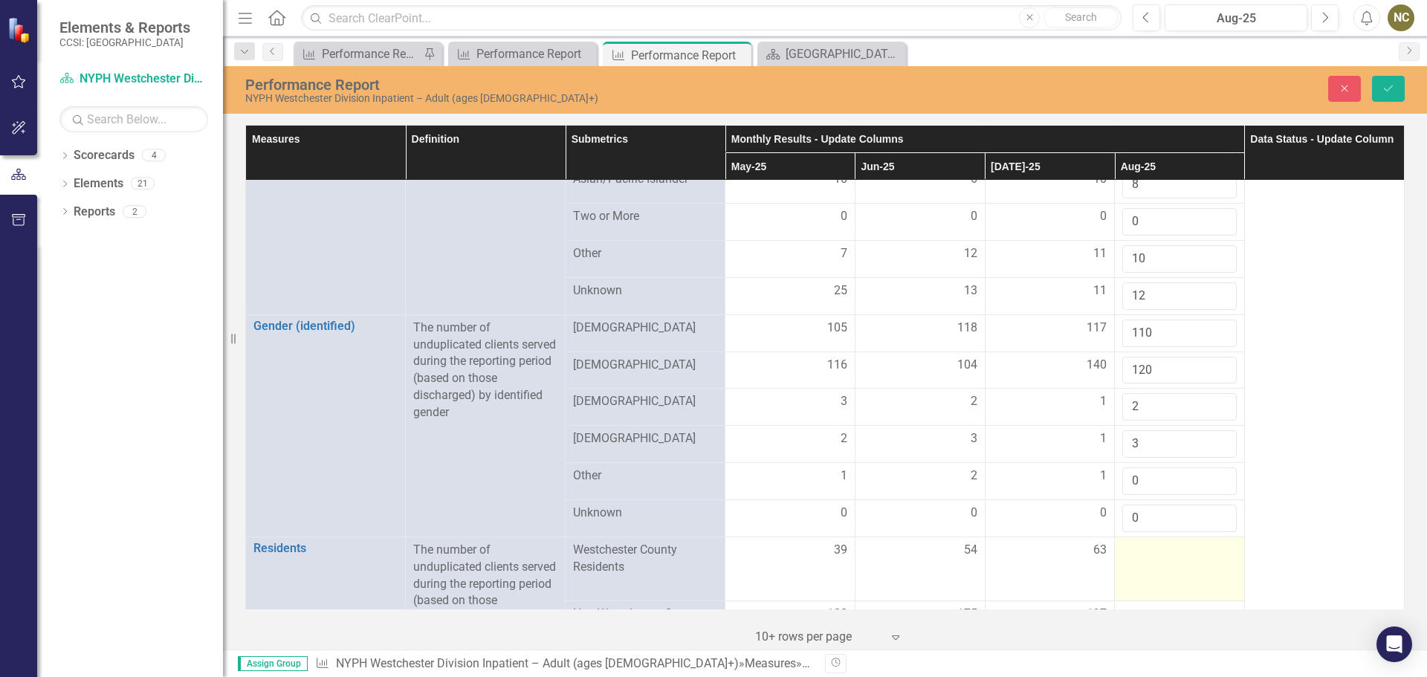
type input "0"
click at [1143, 543] on div at bounding box center [1179, 551] width 114 height 18
click at [1147, 546] on div at bounding box center [1179, 551] width 114 height 18
type input "40"
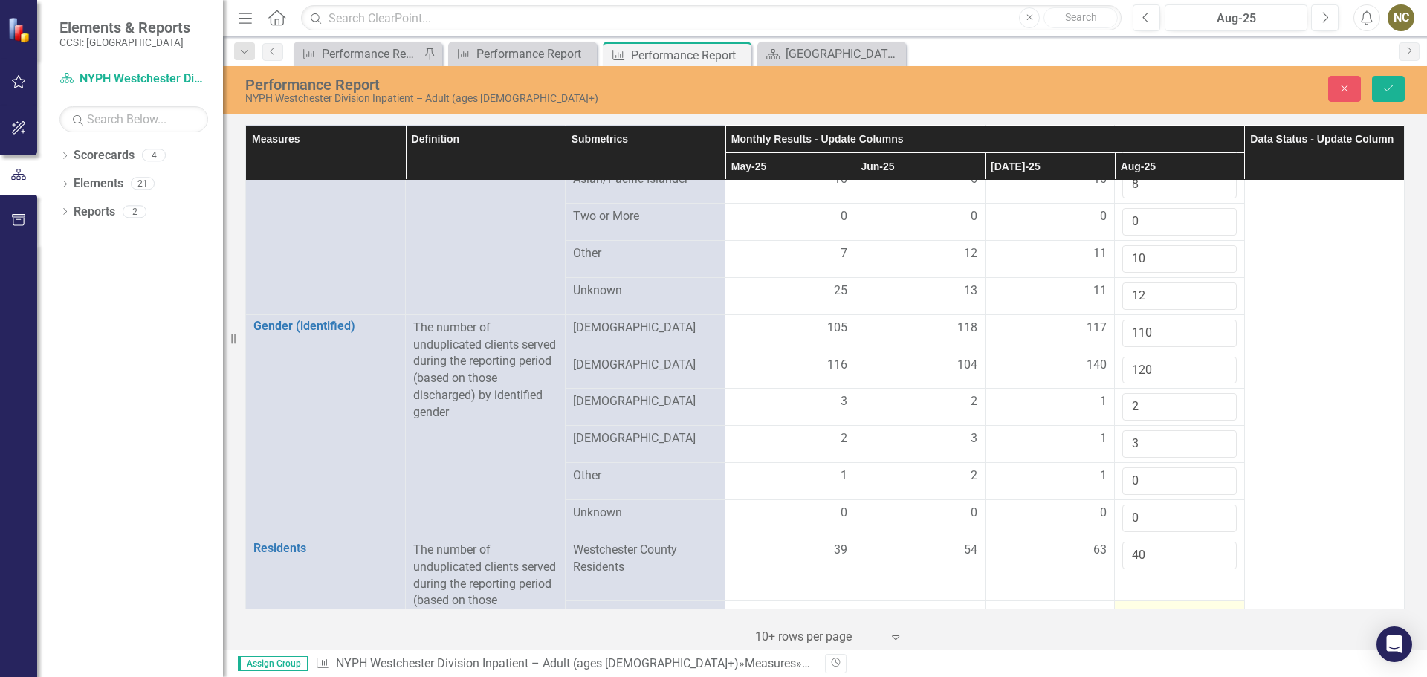
click at [1152, 607] on div at bounding box center [1179, 615] width 114 height 18
click at [1152, 607] on input "number" at bounding box center [1179, 620] width 114 height 28
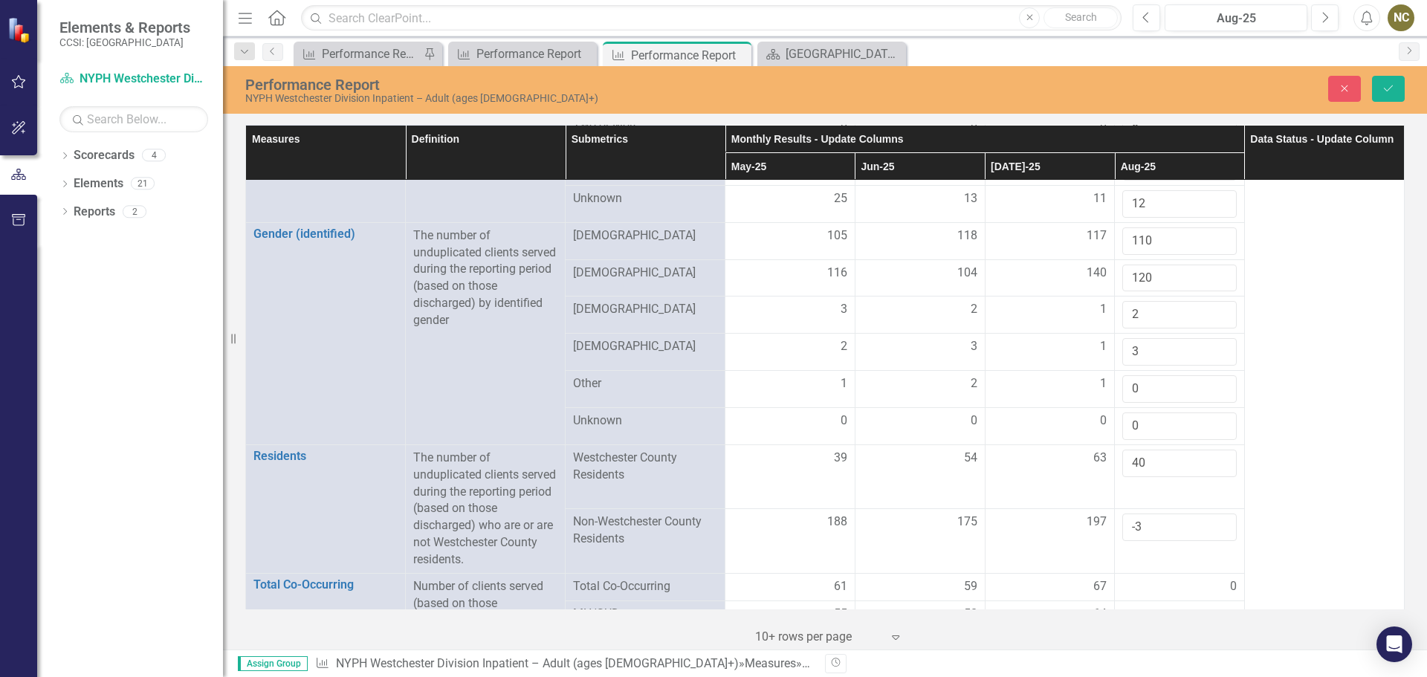
scroll to position [743, 0]
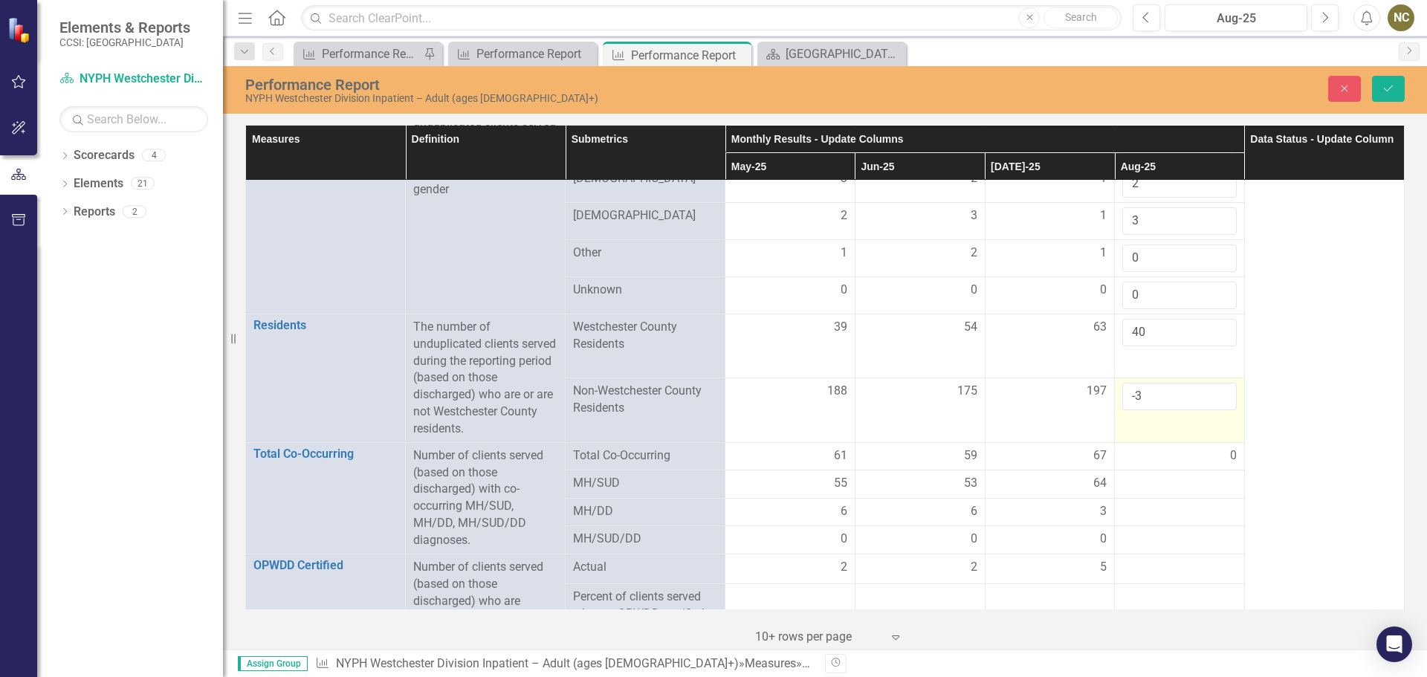
drag, startPoint x: 1147, startPoint y: 392, endPoint x: 1107, endPoint y: 380, distance: 41.9
click at [1115, 380] on td "-3" at bounding box center [1180, 410] width 130 height 64
type input "195"
click at [1140, 482] on div at bounding box center [1179, 484] width 114 height 18
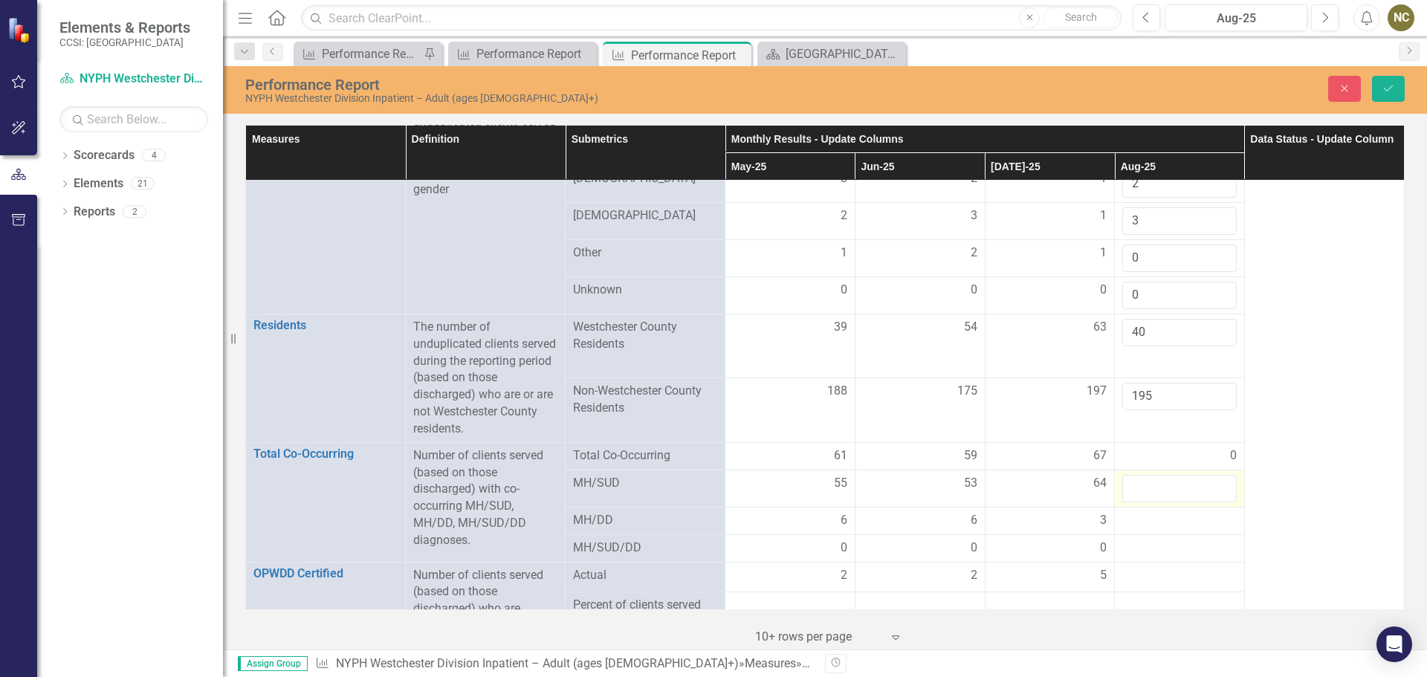
click at [1140, 482] on input "number" at bounding box center [1179, 489] width 114 height 28
type input "57"
click at [1153, 517] on div at bounding box center [1179, 521] width 114 height 18
type input "7"
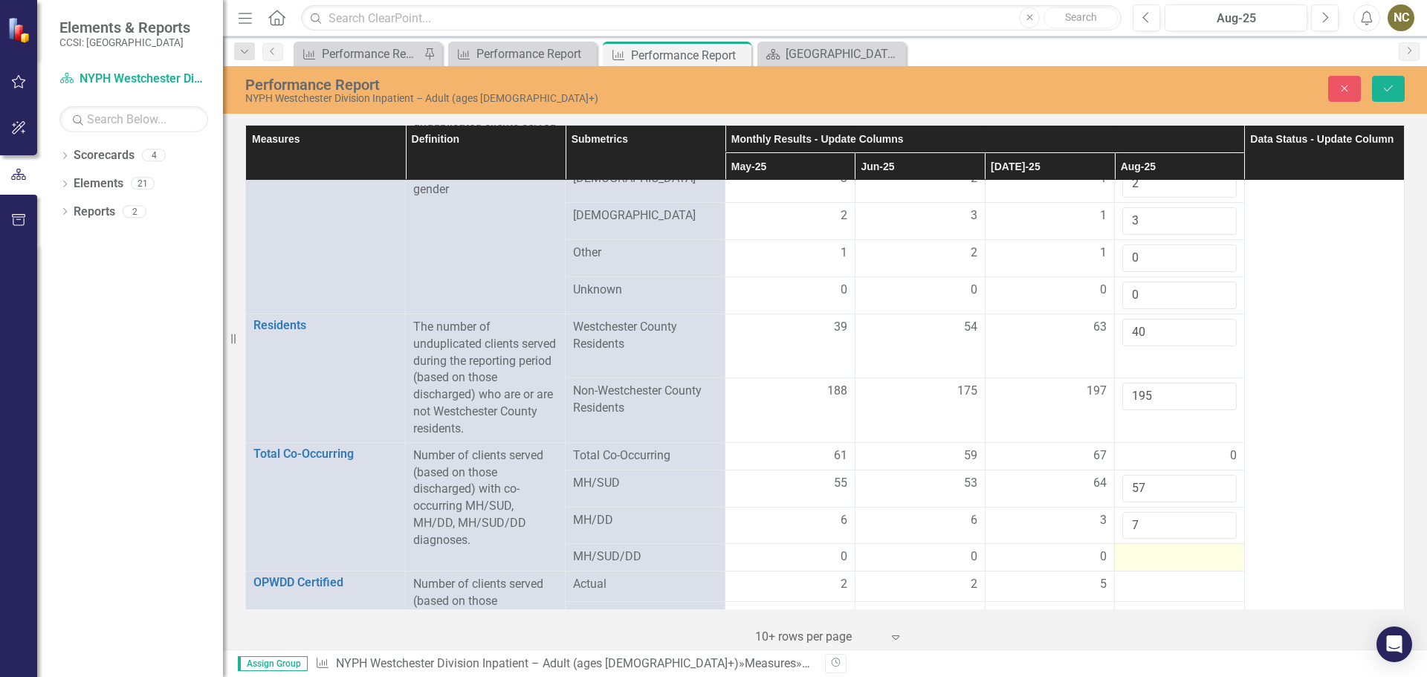
click at [1149, 553] on div at bounding box center [1179, 558] width 114 height 18
click at [1149, 553] on input "number" at bounding box center [1179, 563] width 114 height 28
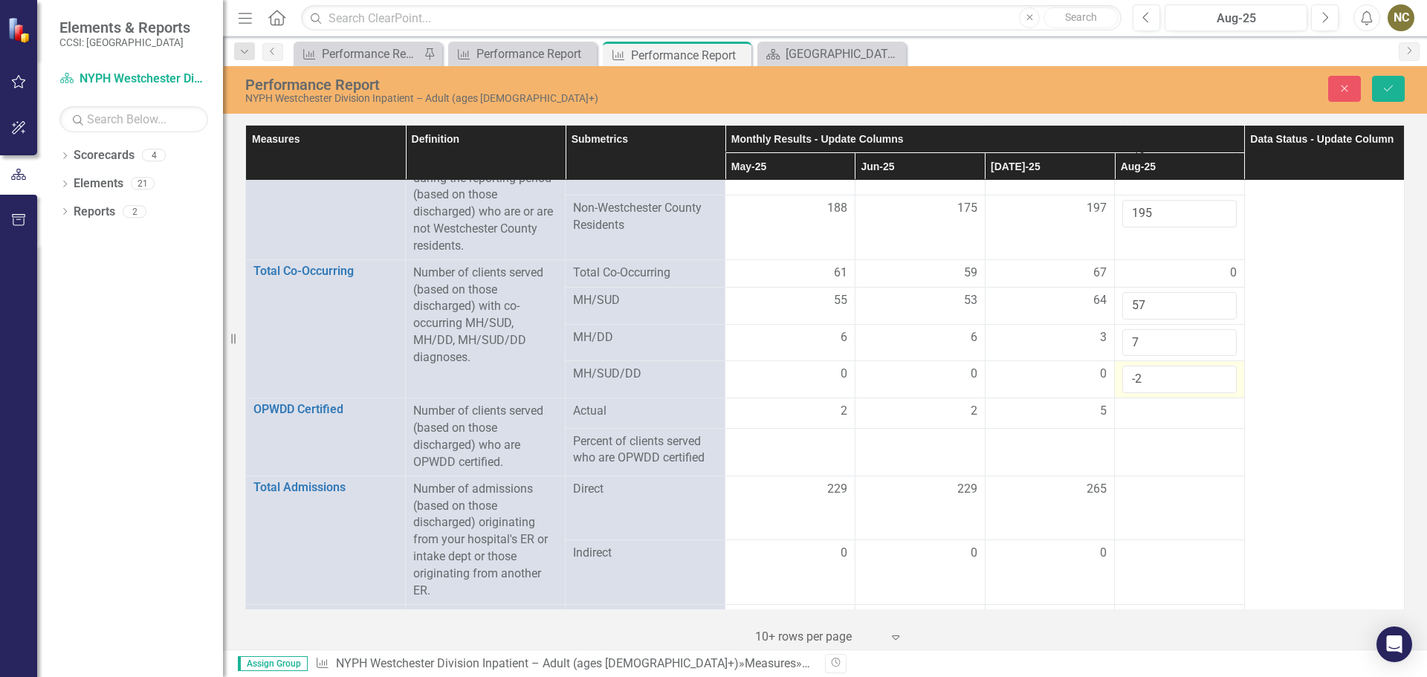
scroll to position [966, 0]
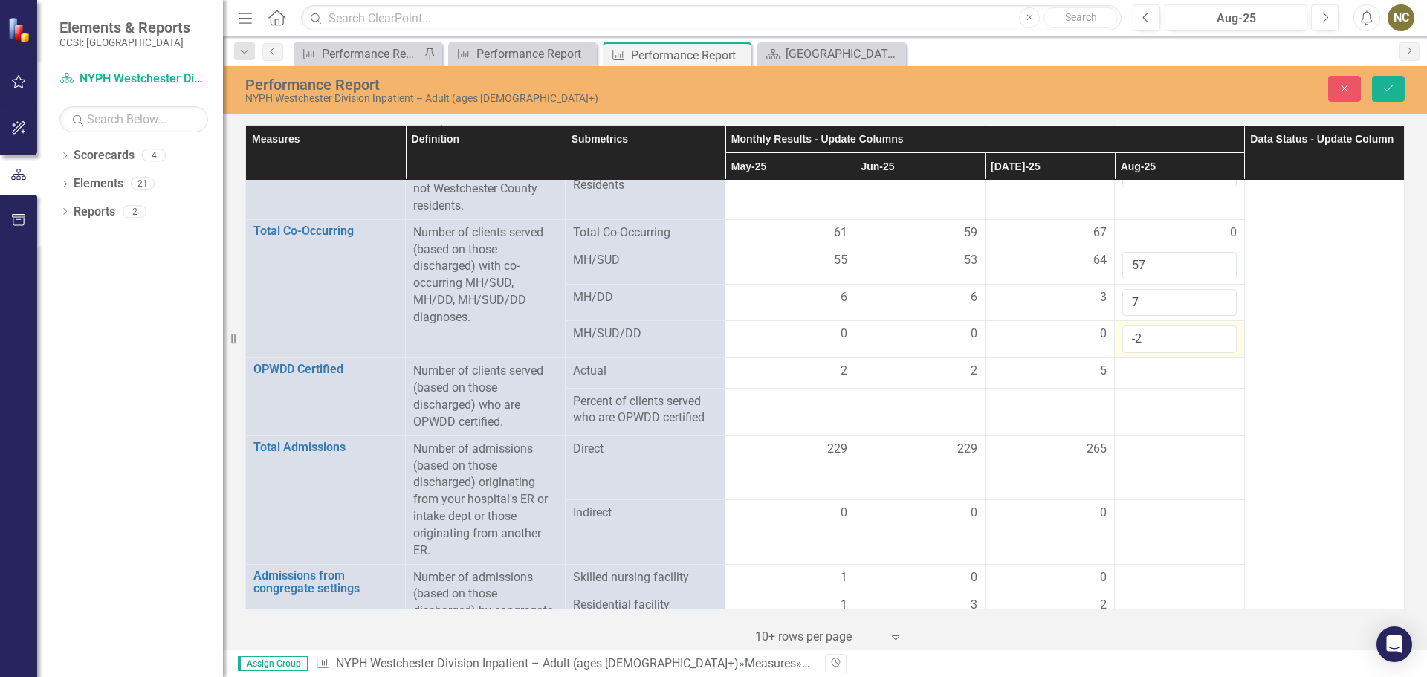
drag, startPoint x: 1142, startPoint y: 333, endPoint x: 1111, endPoint y: 330, distance: 30.6
click at [1115, 330] on td "-2" at bounding box center [1180, 339] width 130 height 37
type input "0"
click at [1140, 370] on div at bounding box center [1179, 372] width 114 height 18
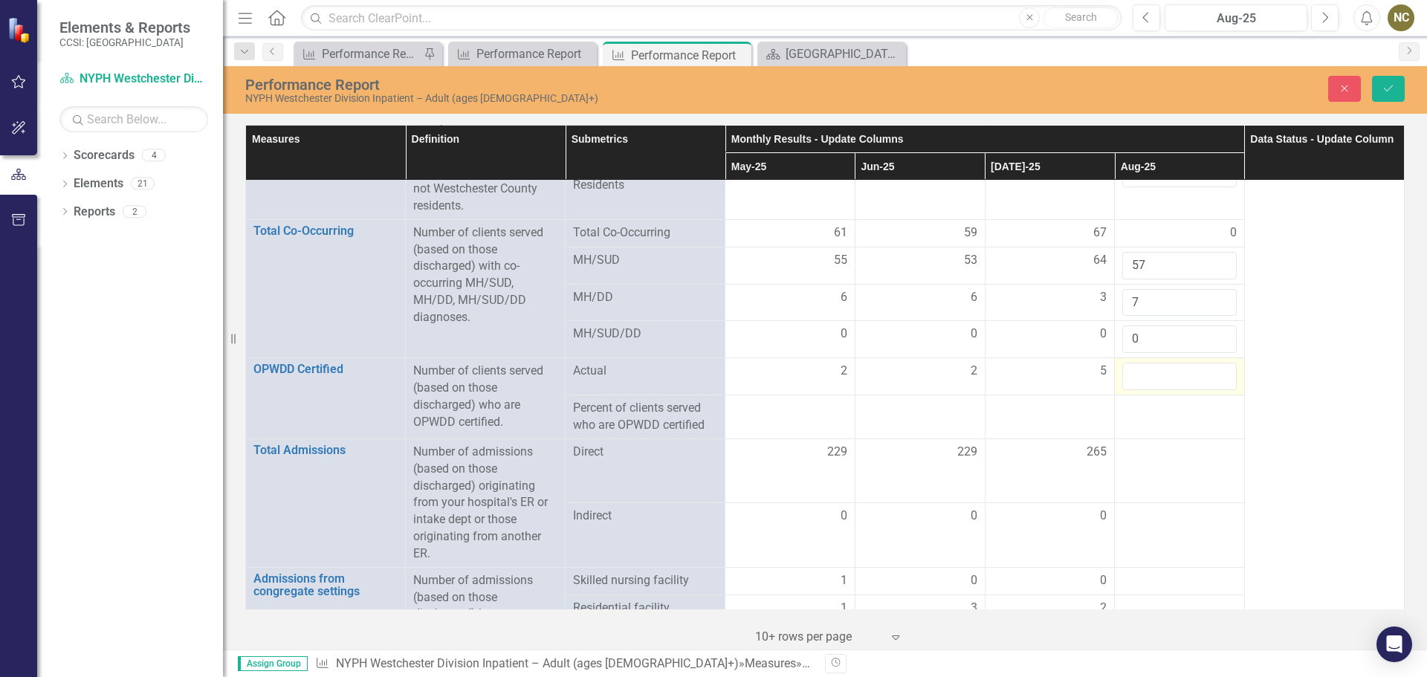
click at [1140, 370] on input "number" at bounding box center [1179, 377] width 114 height 28
type input "2"
click at [1143, 453] on div at bounding box center [1179, 453] width 114 height 18
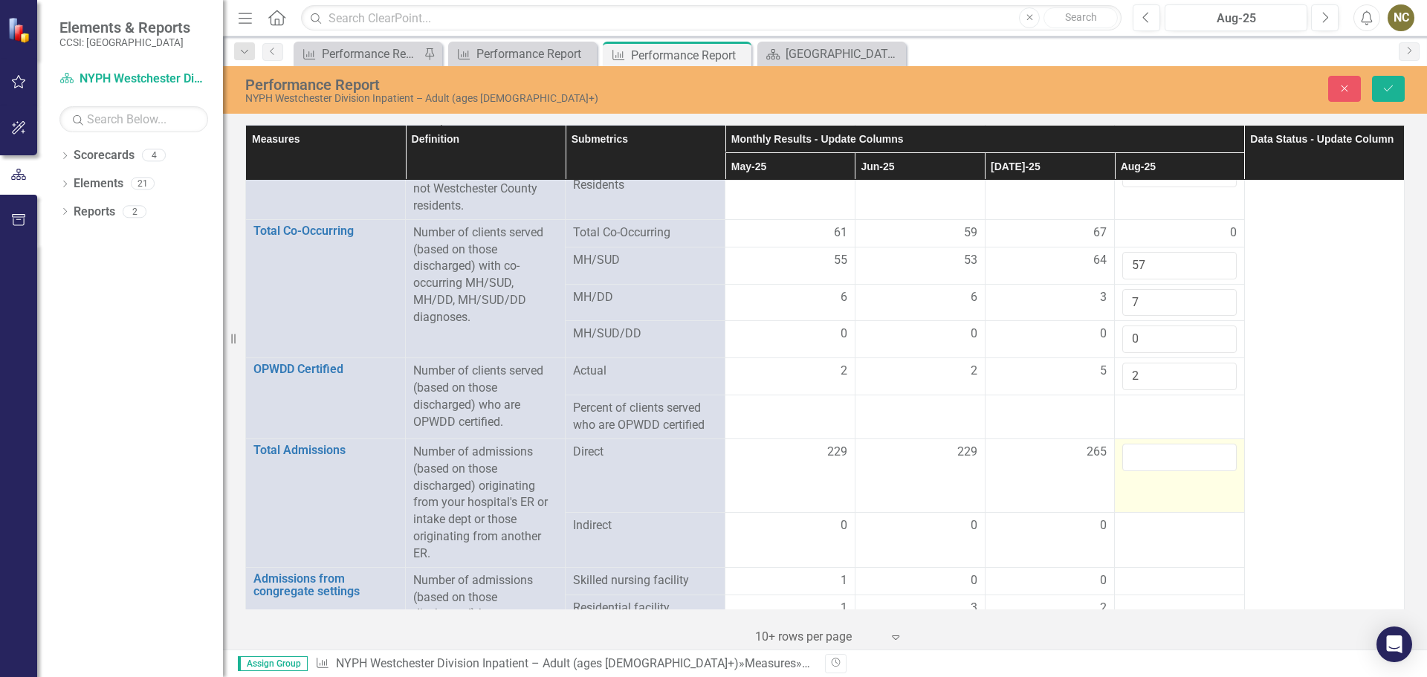
click at [1143, 453] on input "number" at bounding box center [1179, 458] width 114 height 28
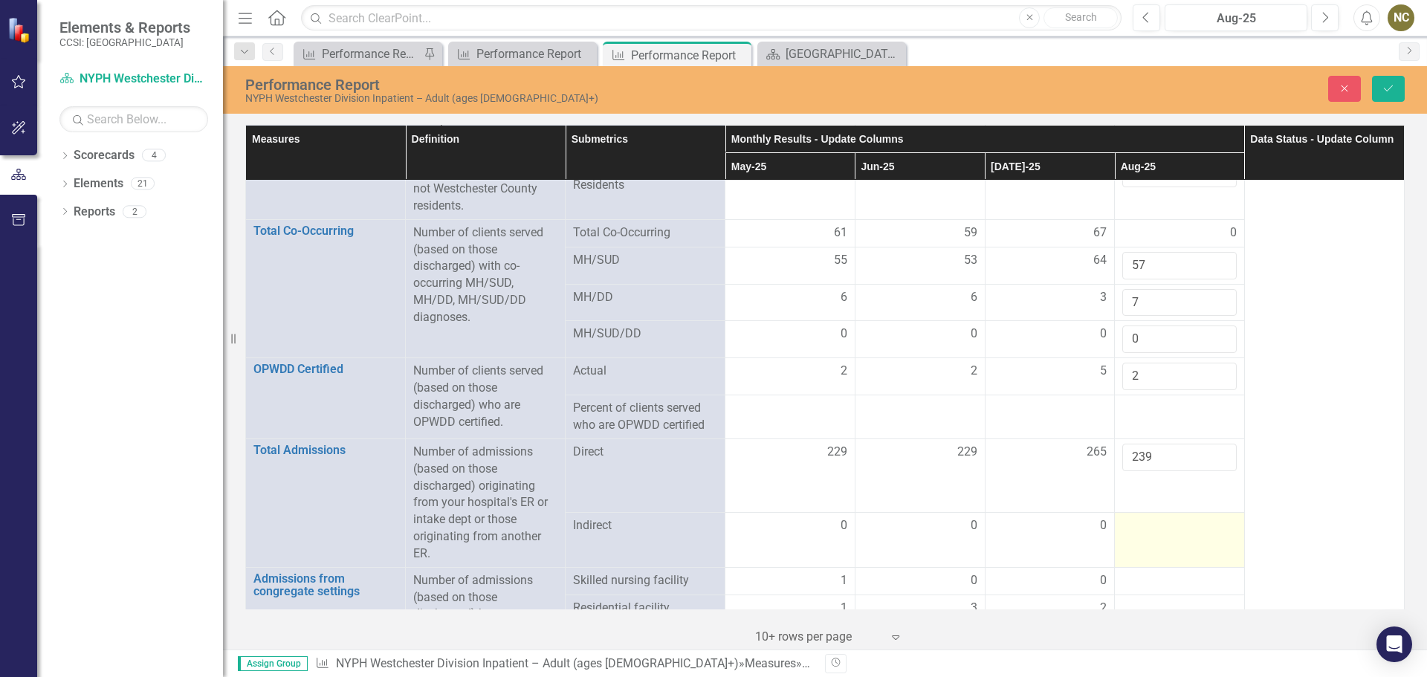
type input "239"
click at [1153, 517] on div at bounding box center [1179, 526] width 114 height 18
click at [1153, 511] on input "number" at bounding box center [1179, 522] width 114 height 28
type input "9"
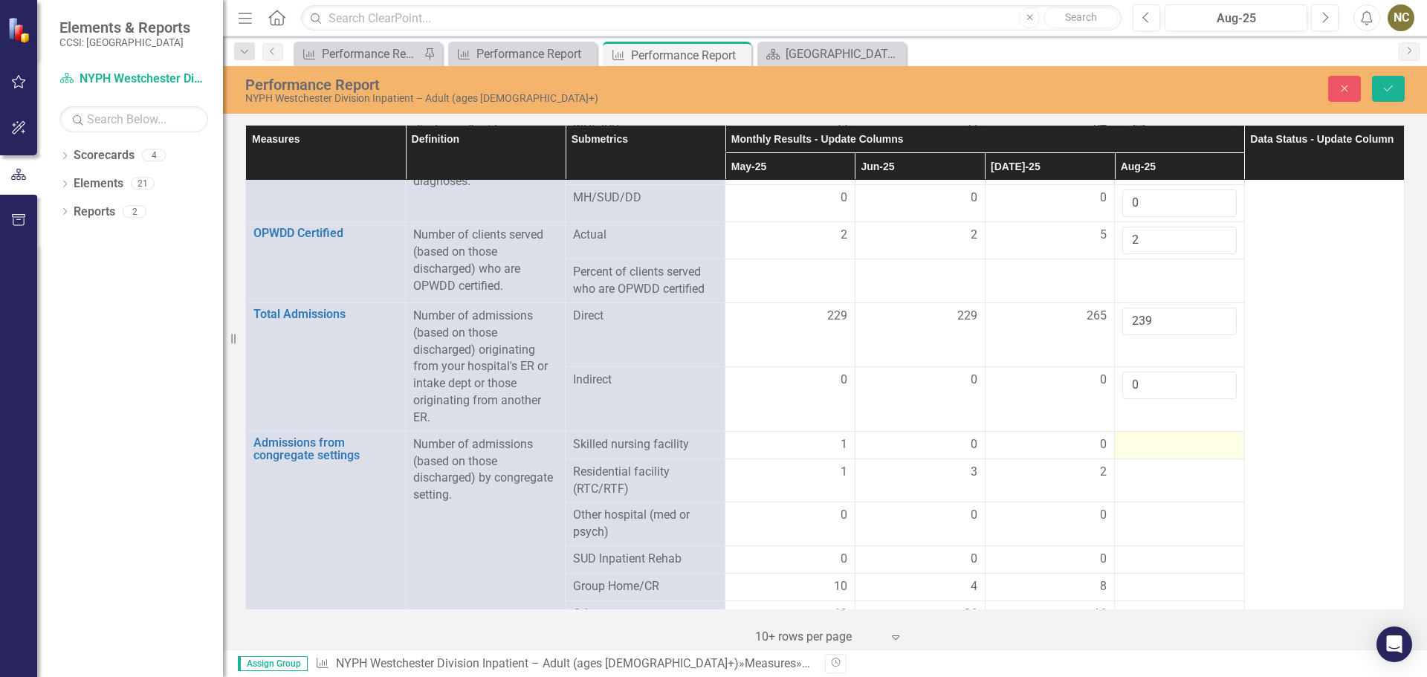
scroll to position [1115, 0]
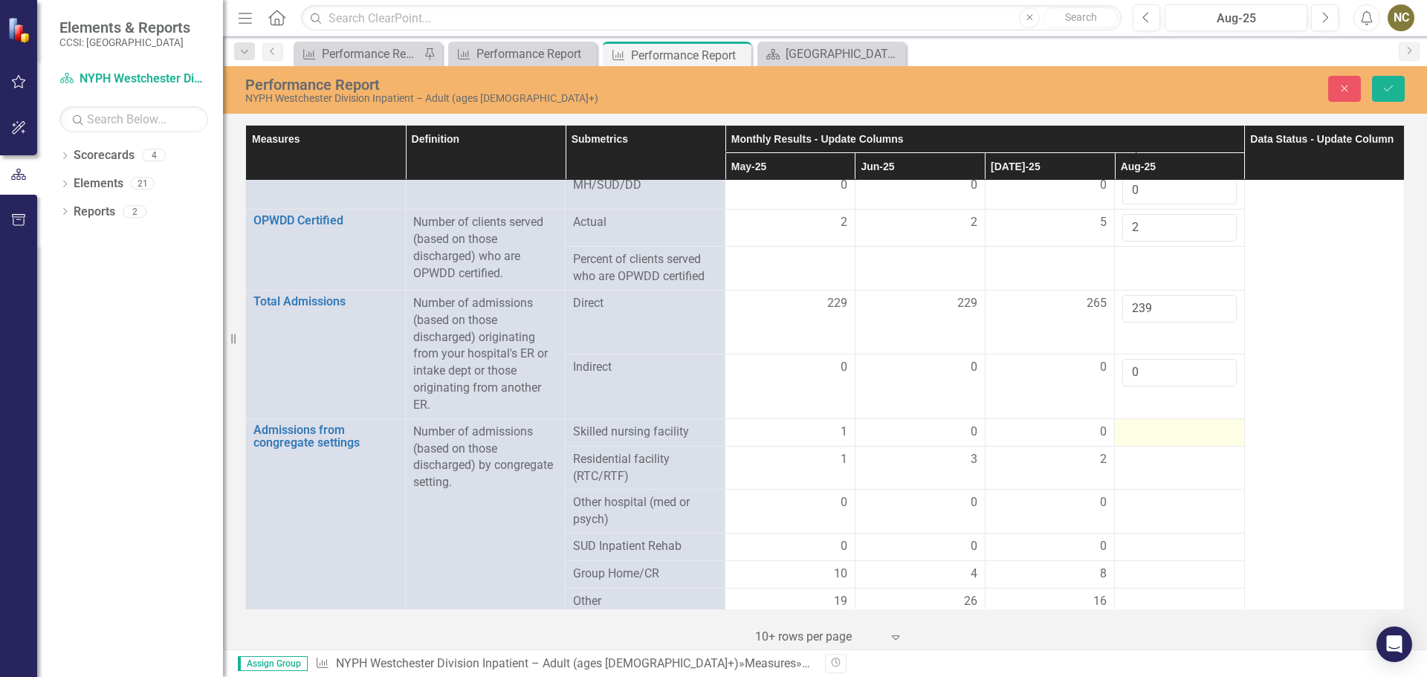
type input "0"
click at [1137, 425] on div at bounding box center [1179, 433] width 114 height 18
click at [1136, 440] on input "number" at bounding box center [1179, 438] width 114 height 28
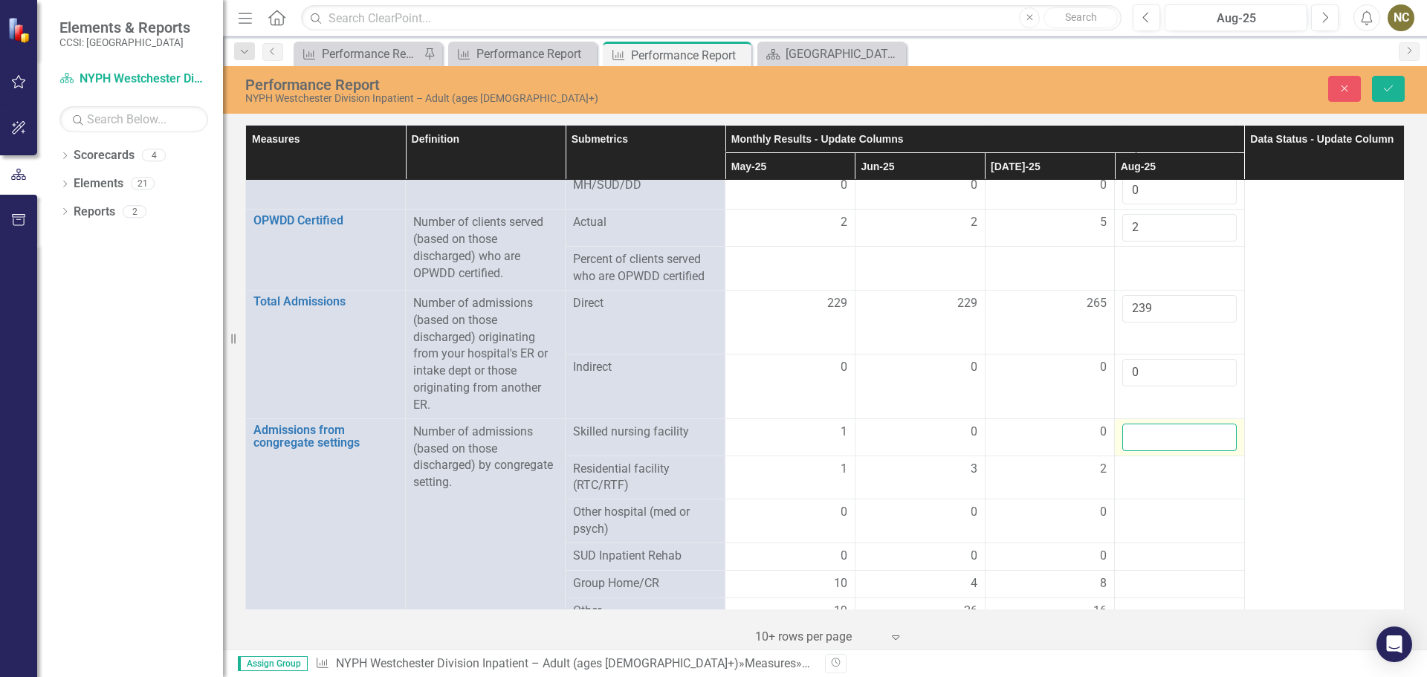
click at [1137, 440] on input "number" at bounding box center [1179, 438] width 114 height 28
type input "0"
click at [1140, 464] on div at bounding box center [1179, 470] width 114 height 18
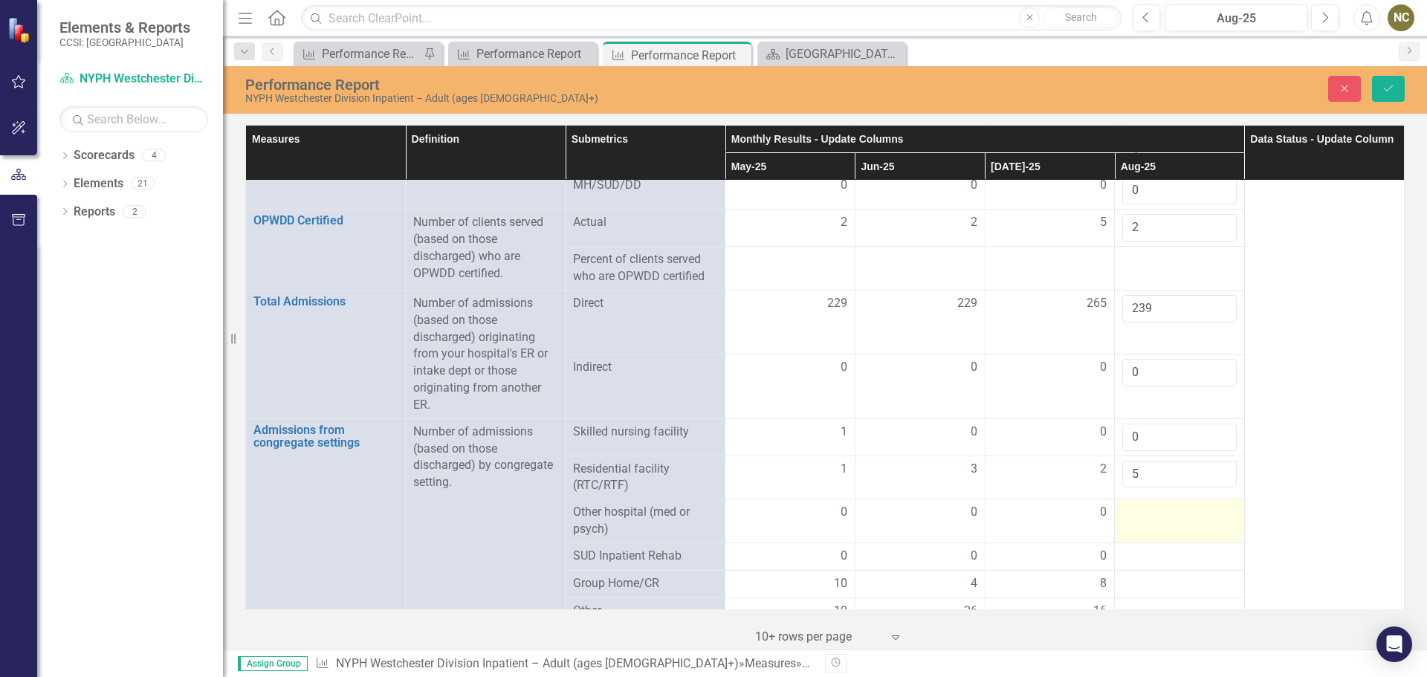
type input "5"
click at [1127, 511] on div at bounding box center [1179, 513] width 114 height 18
drag, startPoint x: 1135, startPoint y: 511, endPoint x: 1119, endPoint y: 505, distance: 17.4
click at [1122, 505] on input "9" at bounding box center [1179, 518] width 114 height 28
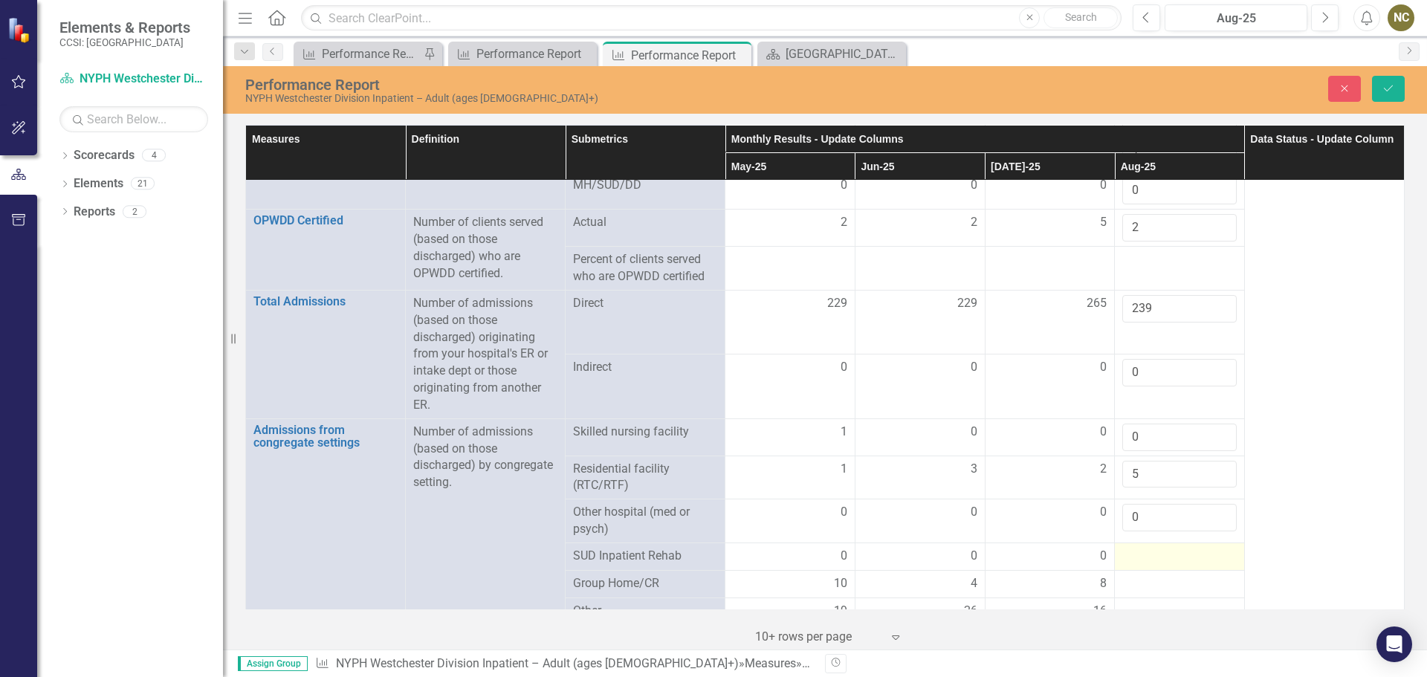
type input "0"
click at [1127, 548] on div at bounding box center [1179, 557] width 114 height 18
click at [1128, 548] on div at bounding box center [1179, 557] width 114 height 18
click at [1128, 548] on input "number" at bounding box center [1179, 562] width 114 height 28
type input "0"
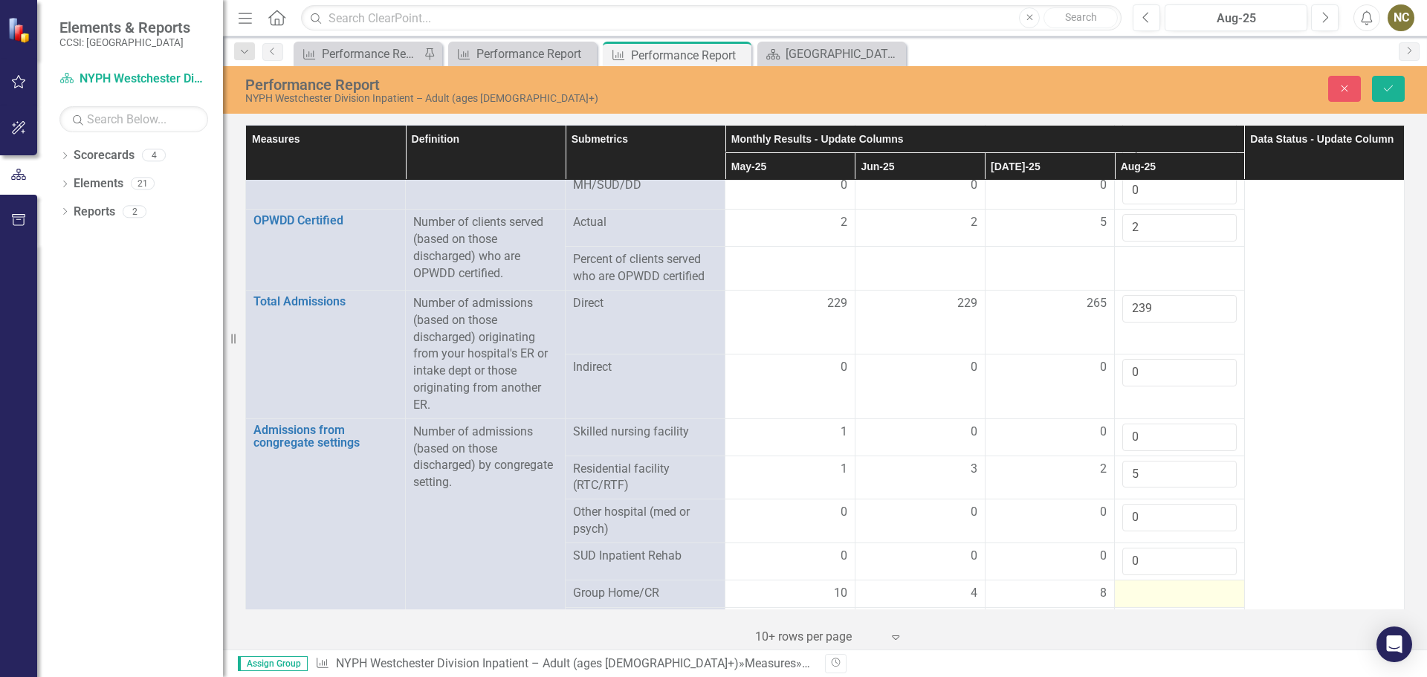
click at [1133, 585] on div at bounding box center [1179, 594] width 114 height 18
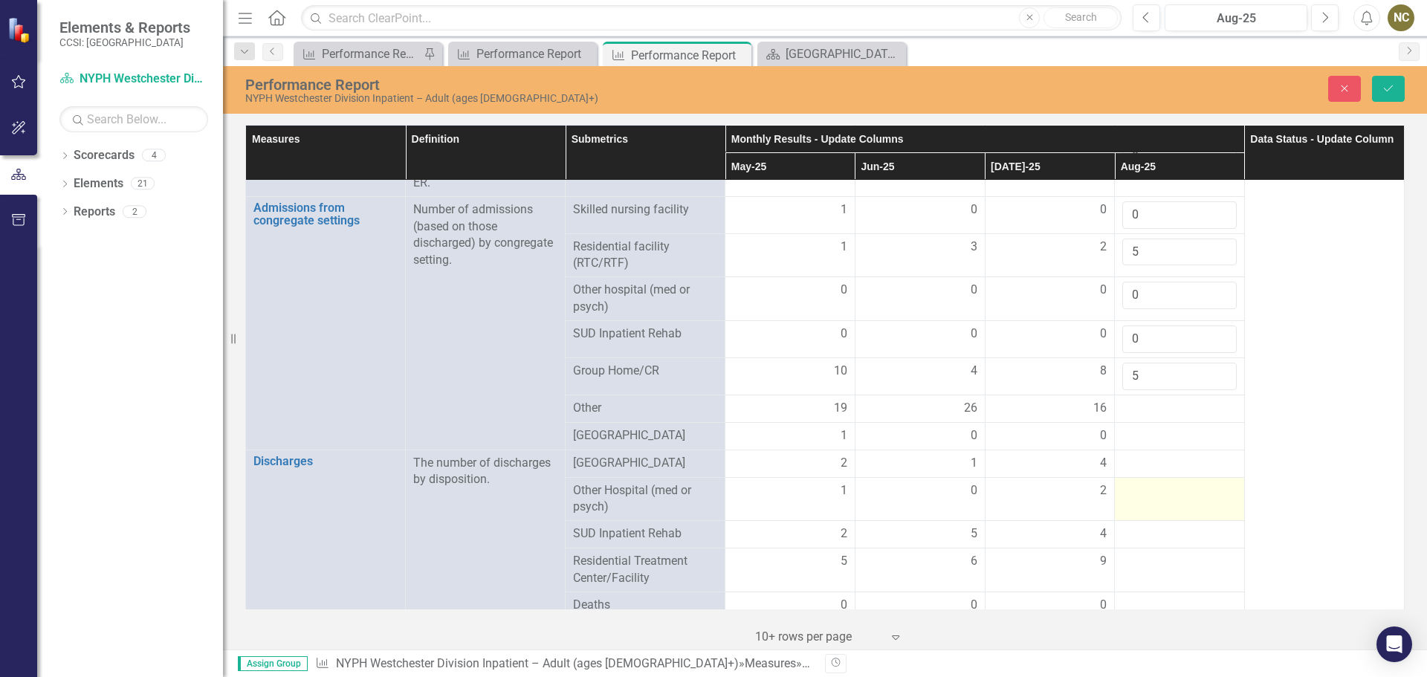
scroll to position [1338, 0]
type input "5"
click at [1125, 403] on div at bounding box center [1179, 408] width 114 height 18
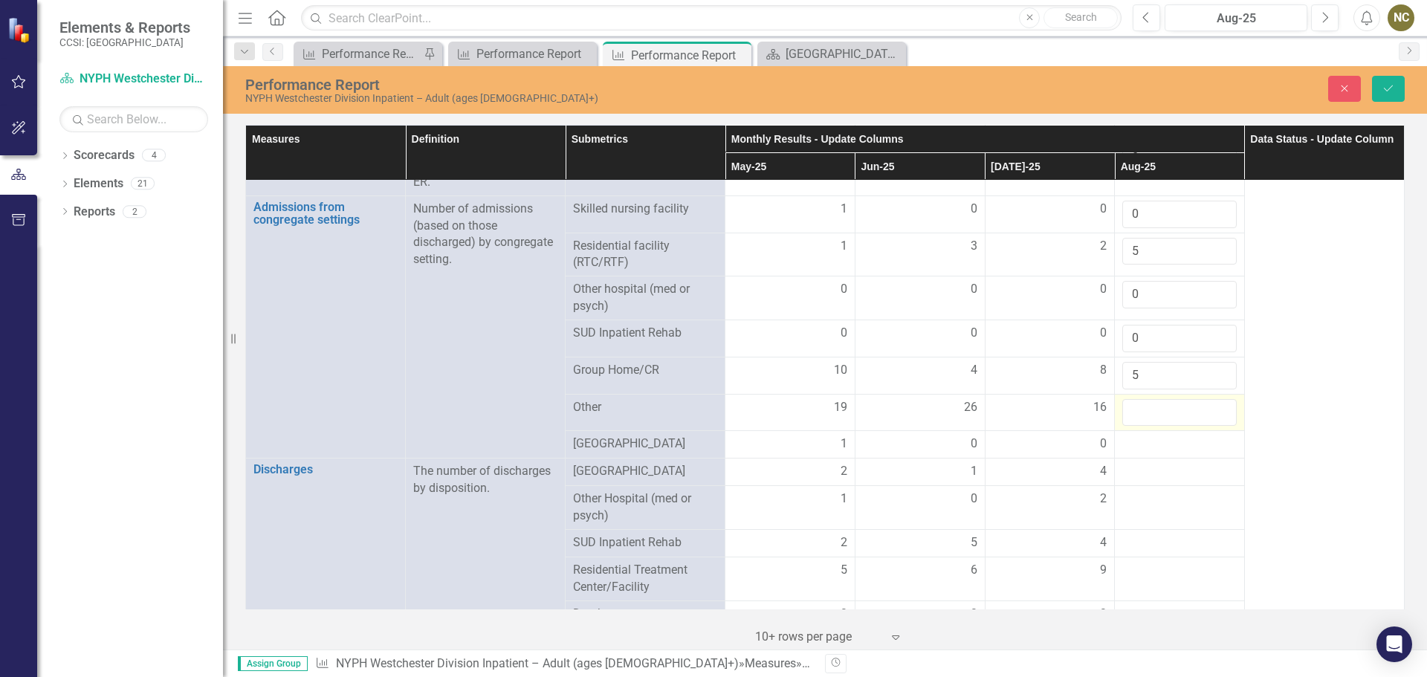
click at [1125, 403] on input "number" at bounding box center [1179, 413] width 114 height 28
type input "17"
click at [1128, 437] on div at bounding box center [1179, 445] width 114 height 18
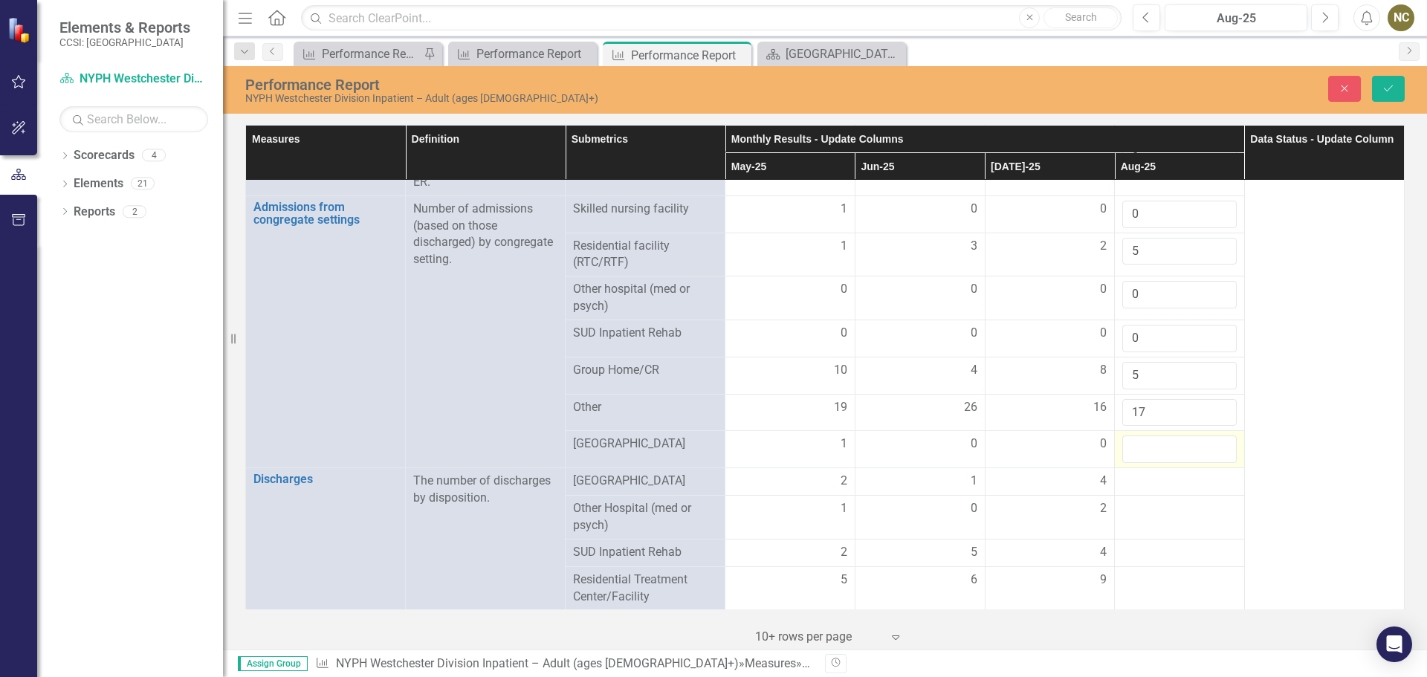
click at [1128, 437] on input "number" at bounding box center [1179, 450] width 114 height 28
type input "0"
click at [1129, 474] on div at bounding box center [1179, 482] width 114 height 18
click at [1131, 475] on input "number" at bounding box center [1179, 487] width 114 height 28
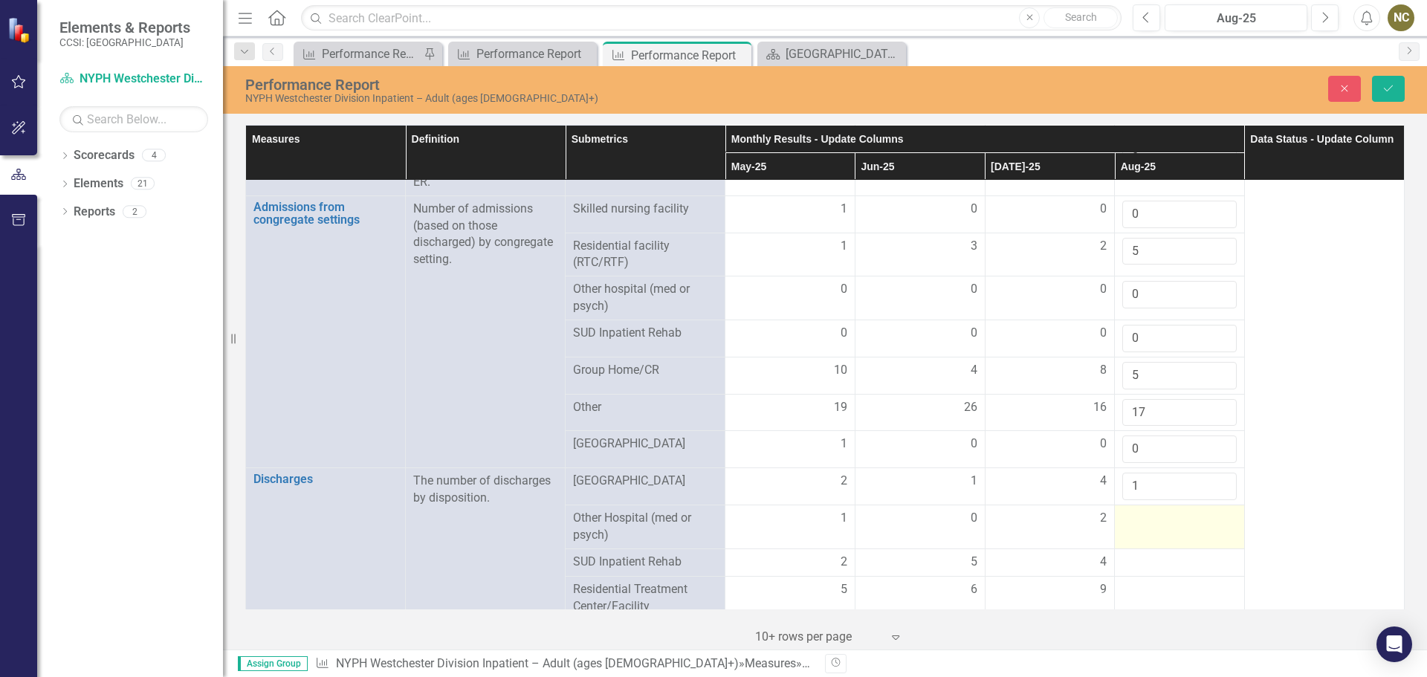
type input "1"
click at [1140, 519] on div at bounding box center [1179, 519] width 114 height 18
click at [1141, 520] on div at bounding box center [1179, 519] width 114 height 18
type input "3"
click at [1140, 557] on div at bounding box center [1179, 563] width 114 height 18
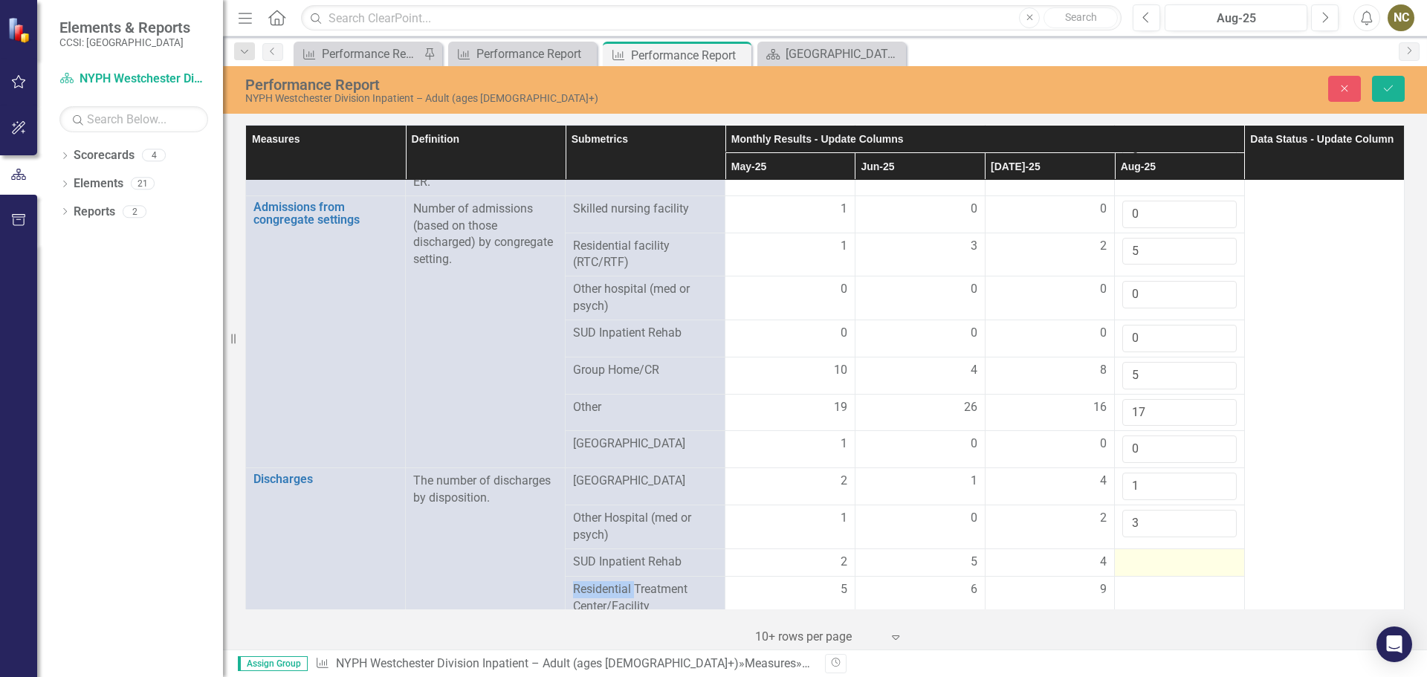
click at [1140, 557] on div at bounding box center [1179, 563] width 114 height 18
click at [1138, 562] on input "number" at bounding box center [1179, 568] width 114 height 28
type input "8"
click at [1139, 591] on div at bounding box center [1179, 600] width 114 height 18
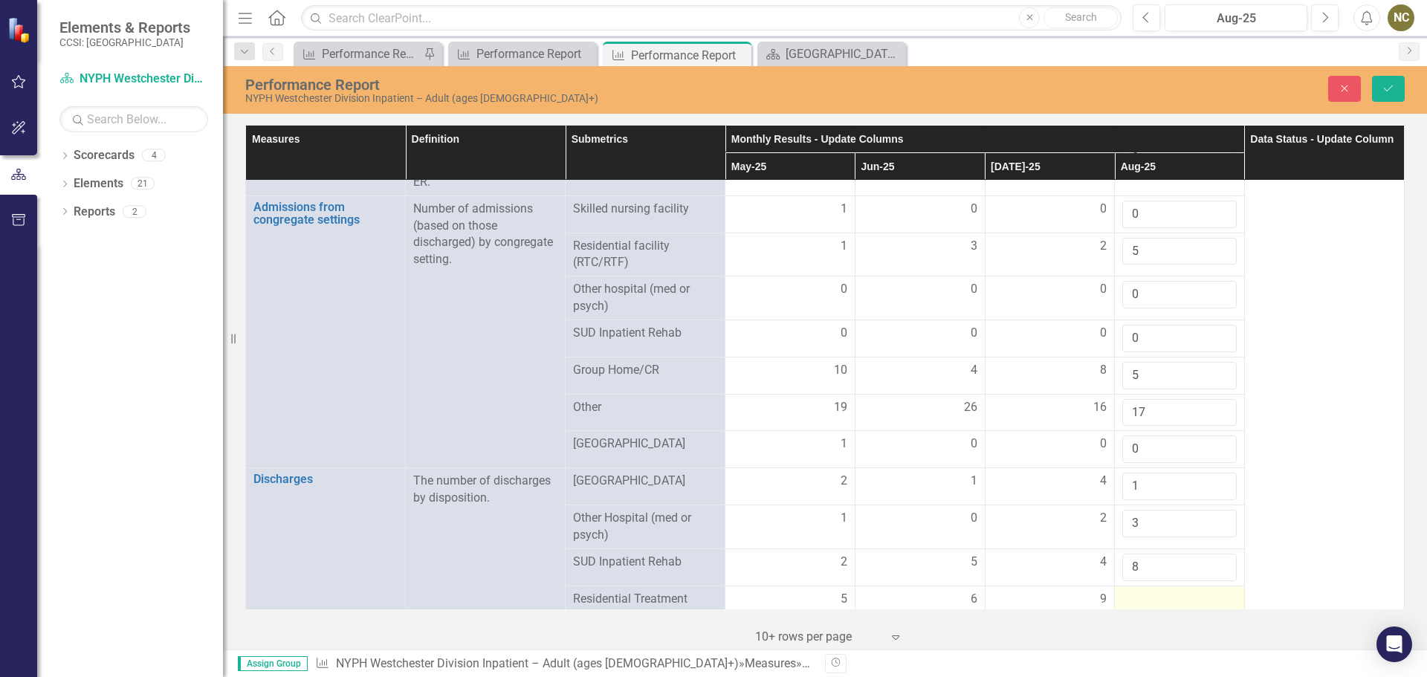
click at [1139, 591] on div at bounding box center [1179, 600] width 114 height 18
click at [1139, 591] on input "number" at bounding box center [1179, 605] width 114 height 28
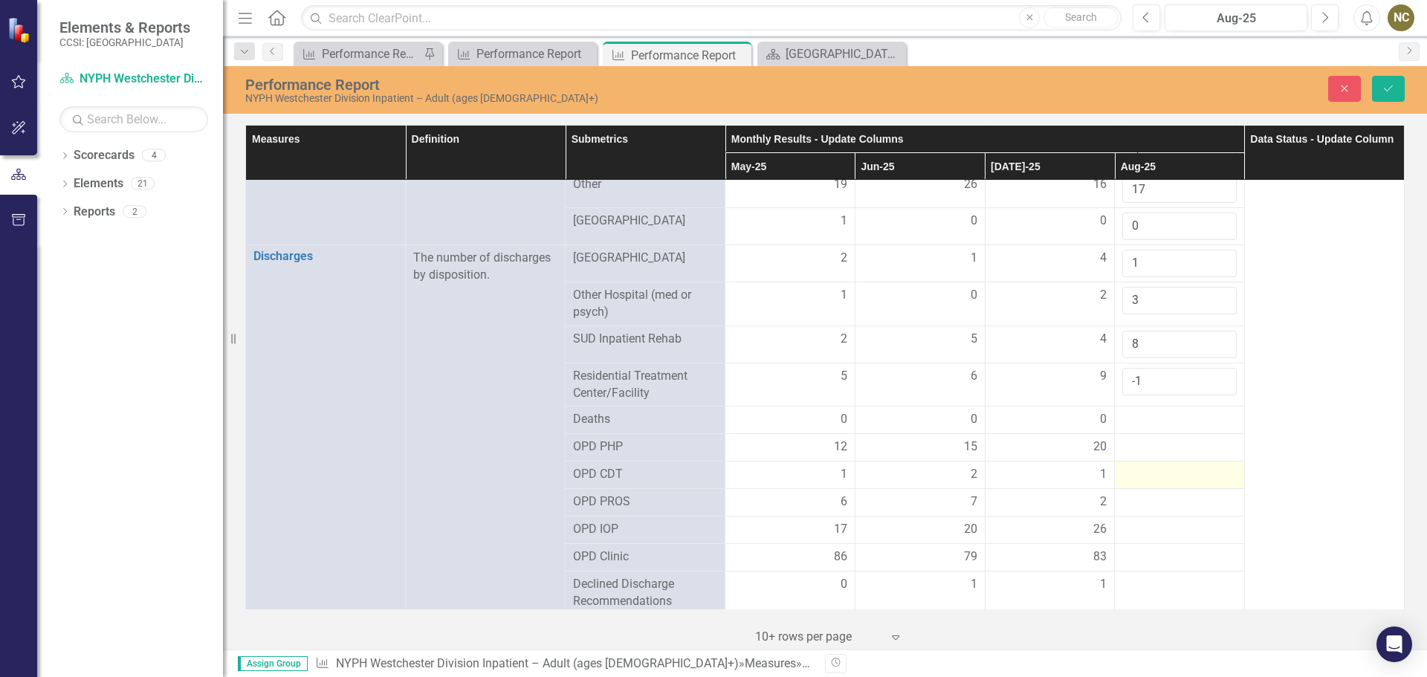
scroll to position [1487, 0]
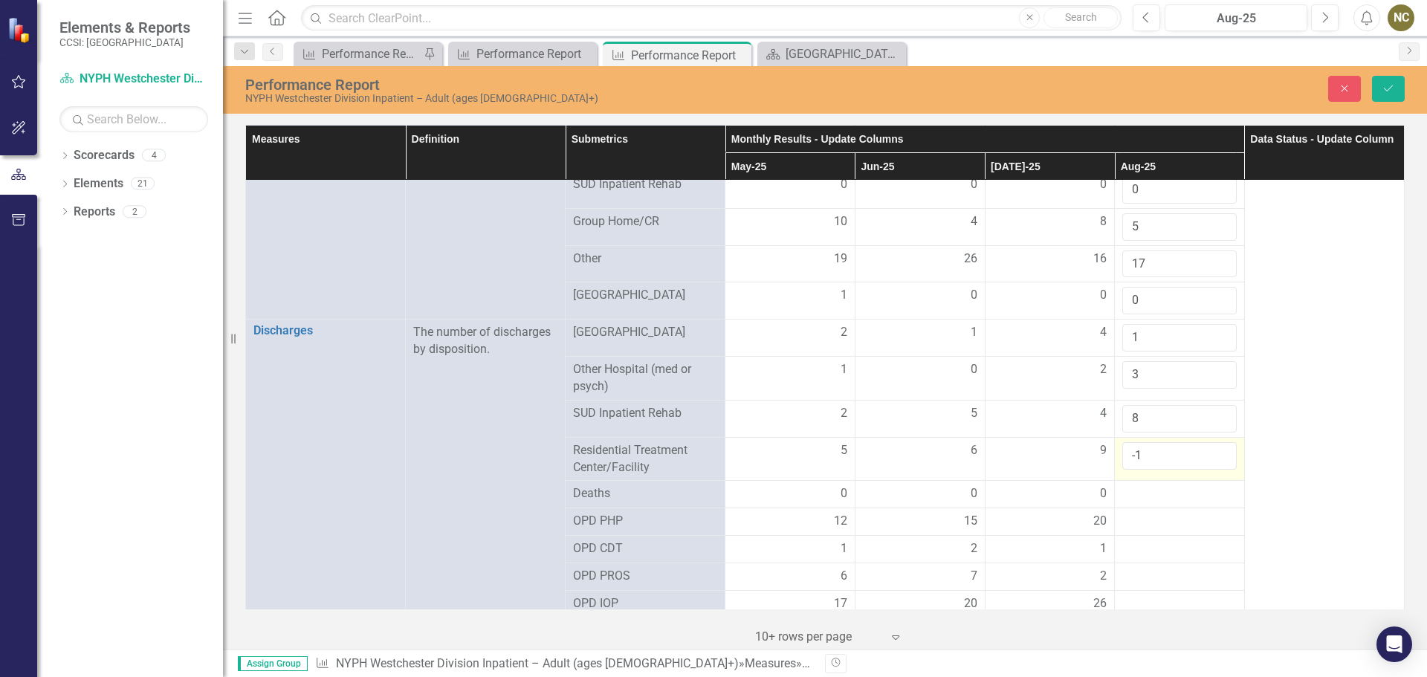
drag, startPoint x: 1144, startPoint y: 451, endPoint x: 1120, endPoint y: 448, distance: 24.1
click at [1122, 448] on input "-1" at bounding box center [1179, 456] width 114 height 28
type input "4"
click at [1134, 488] on div at bounding box center [1179, 494] width 114 height 18
click at [1135, 491] on div at bounding box center [1179, 494] width 114 height 18
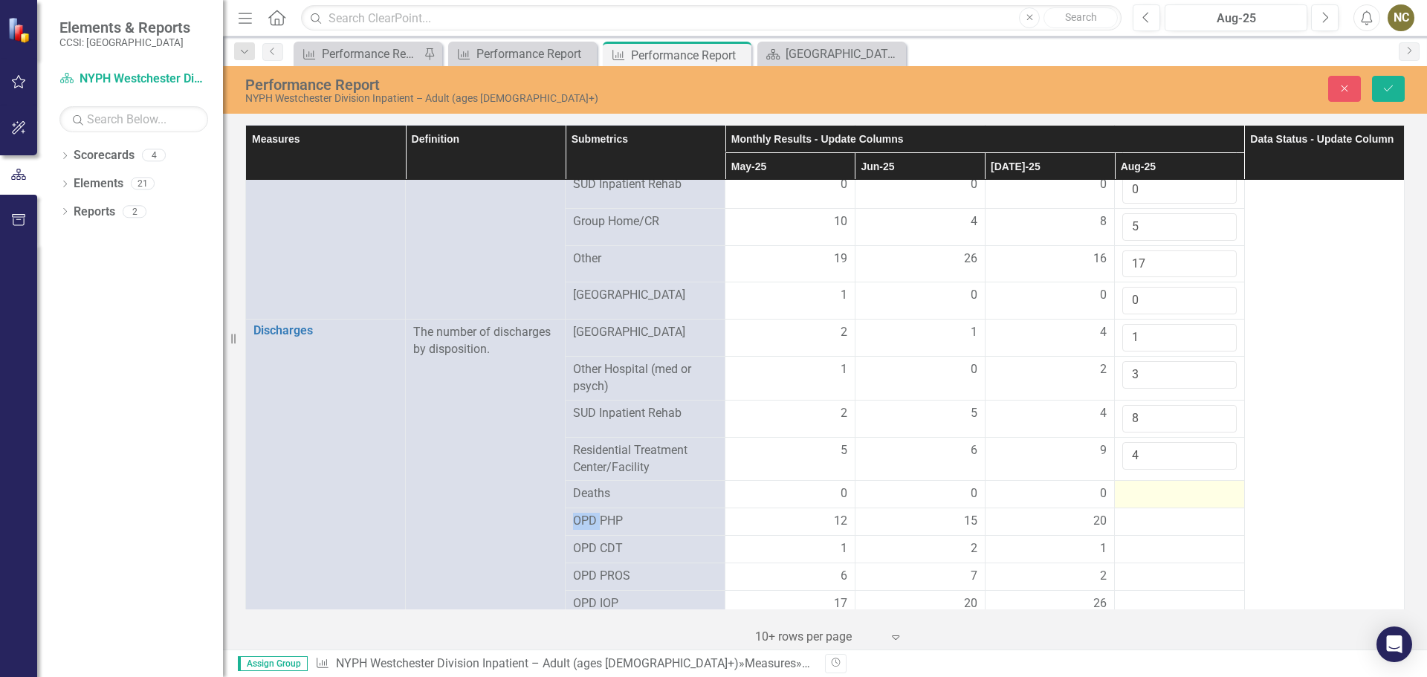
click at [1135, 491] on div at bounding box center [1179, 494] width 114 height 18
click at [1135, 491] on input "number" at bounding box center [1179, 499] width 114 height 28
type input "0"
click at [1143, 523] on div at bounding box center [1179, 532] width 114 height 18
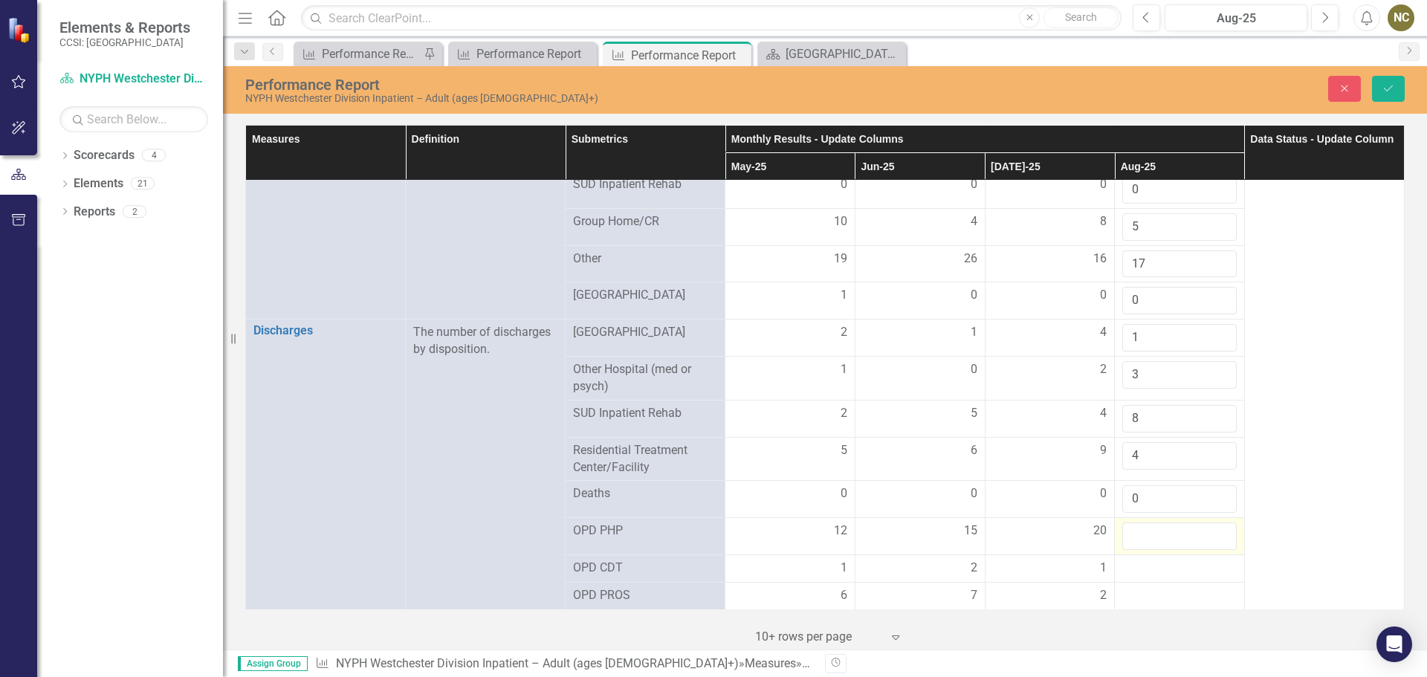
click at [1143, 523] on input "number" at bounding box center [1179, 537] width 114 height 28
type input "16"
click at [1141, 562] on div at bounding box center [1179, 569] width 114 height 18
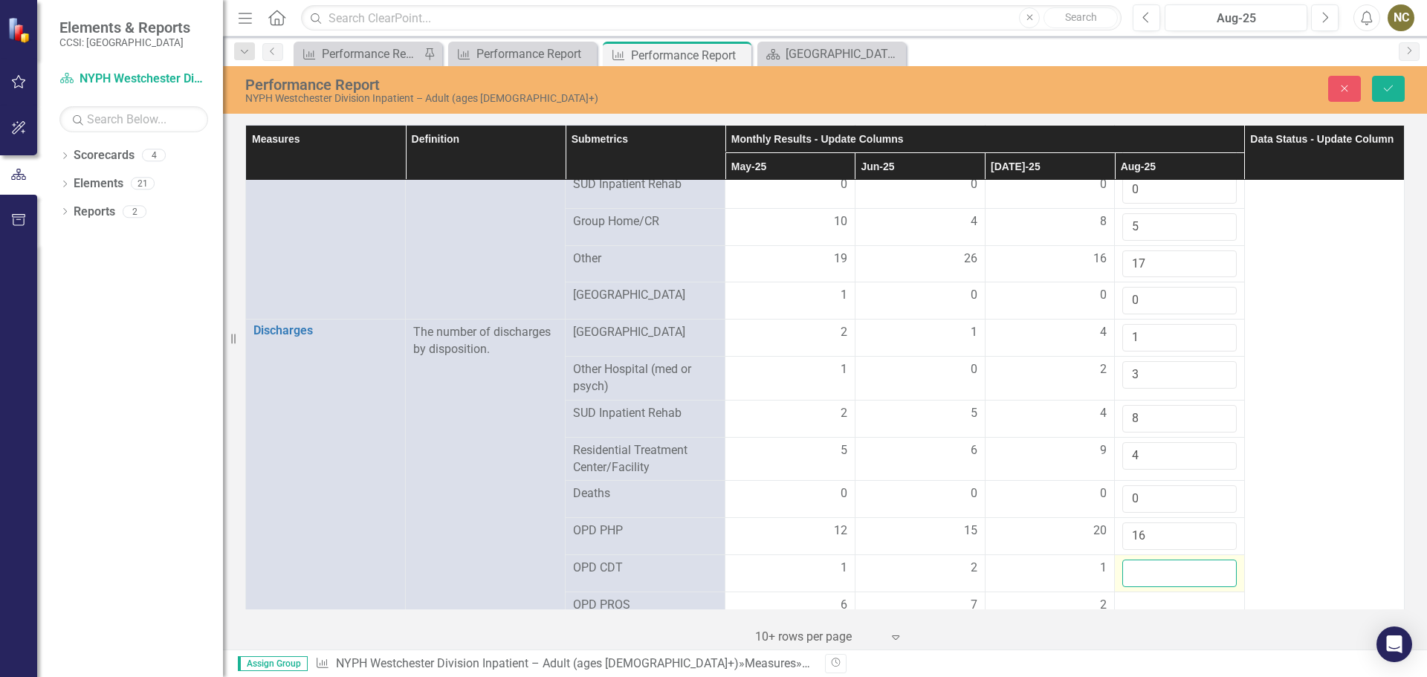
click at [1136, 569] on input "number" at bounding box center [1179, 574] width 114 height 28
type input "0"
click at [1125, 592] on td at bounding box center [1180, 606] width 130 height 28
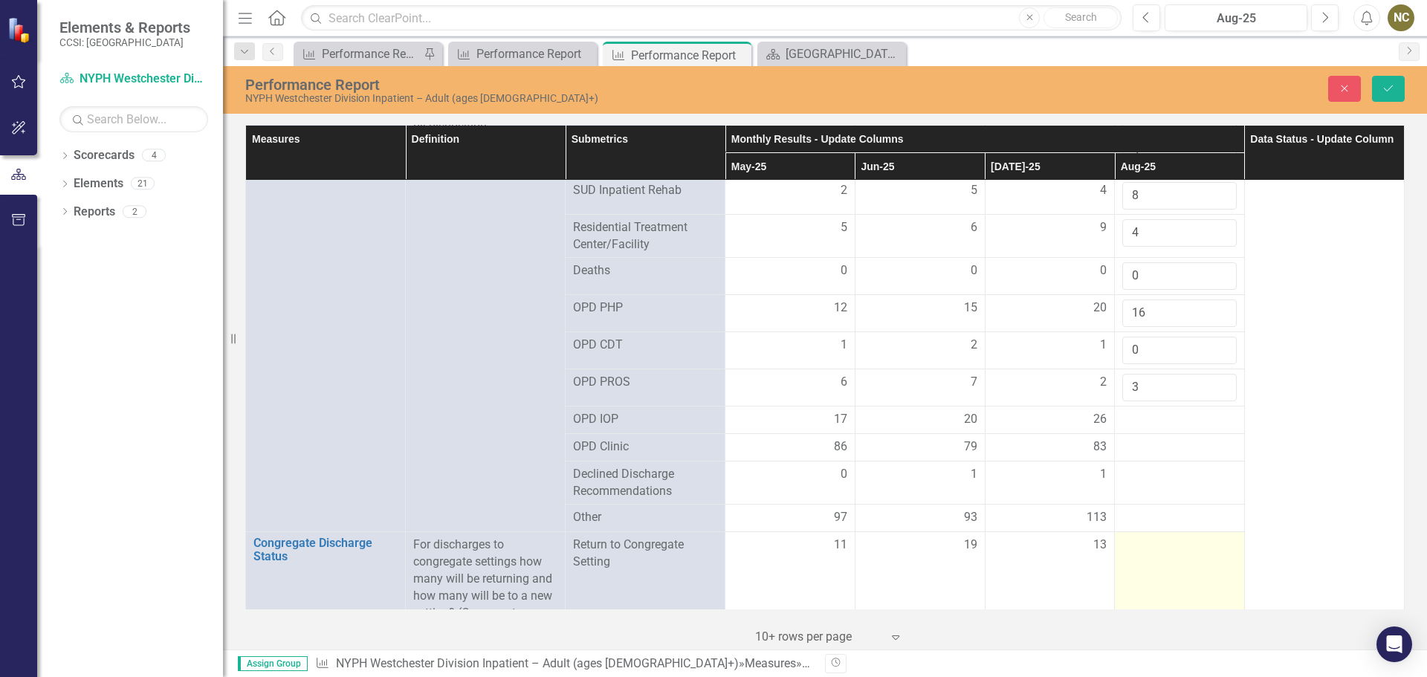
scroll to position [1711, 0]
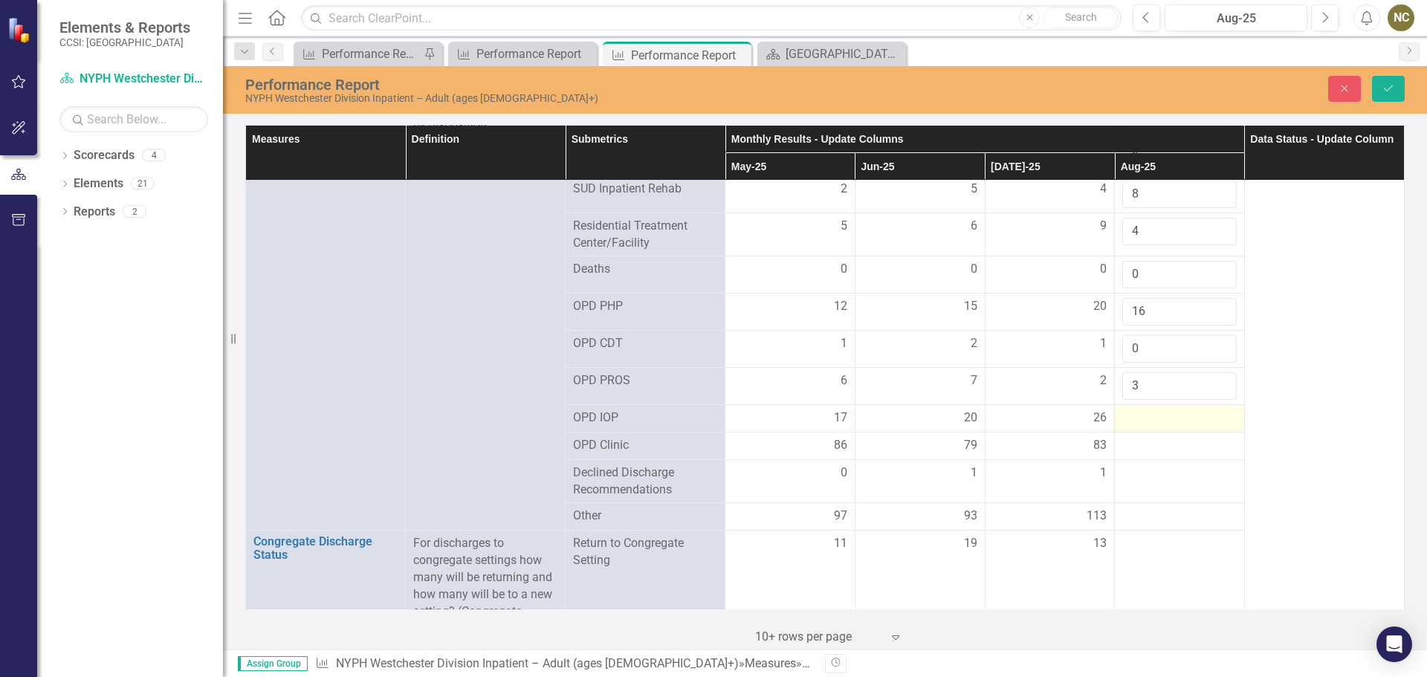
type input "3"
click at [1126, 410] on div at bounding box center [1179, 419] width 114 height 18
click at [1128, 410] on input "number" at bounding box center [1179, 424] width 114 height 28
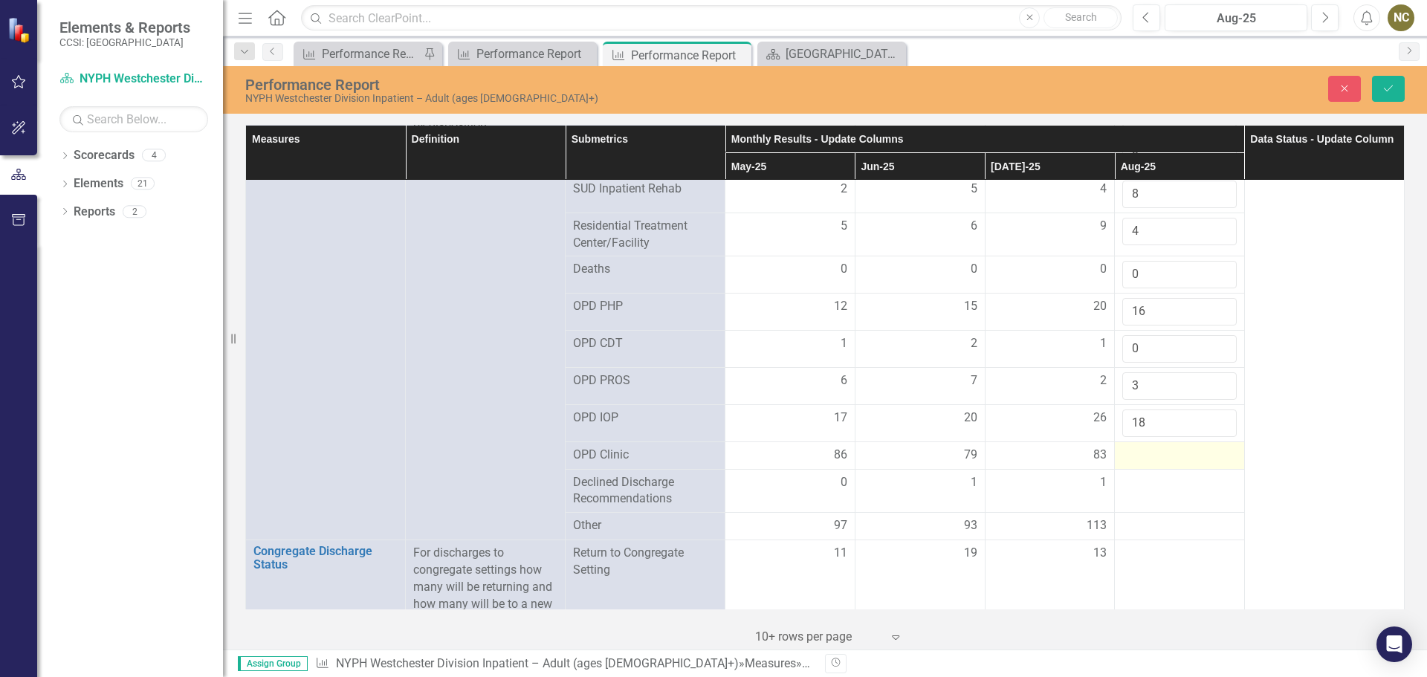
type input "18"
click at [1146, 451] on div at bounding box center [1179, 456] width 114 height 18
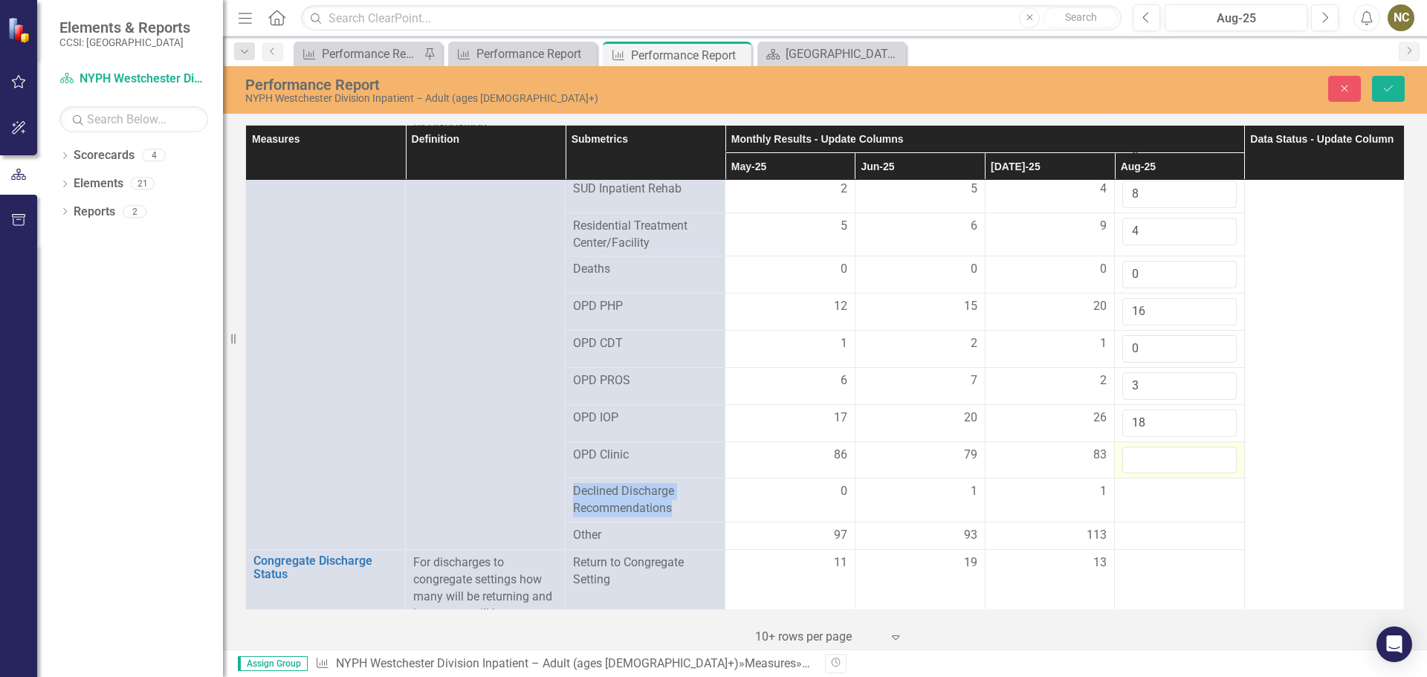
click at [1146, 451] on div at bounding box center [1179, 461] width 114 height 28
click at [1138, 453] on input "number" at bounding box center [1179, 461] width 114 height 28
type input "87"
click at [1125, 486] on div at bounding box center [1179, 492] width 114 height 18
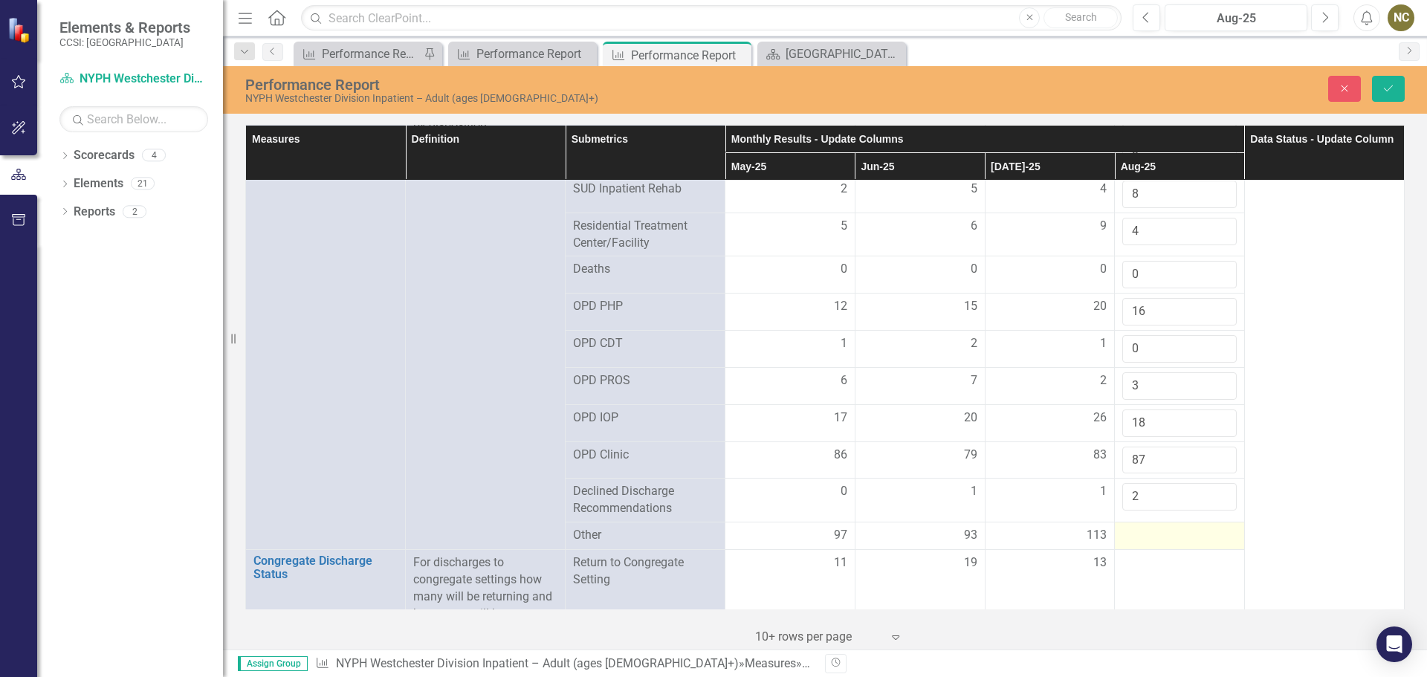
type input "2"
click at [1128, 529] on div at bounding box center [1179, 536] width 114 height 18
click at [1128, 529] on input "number" at bounding box center [1179, 541] width 114 height 28
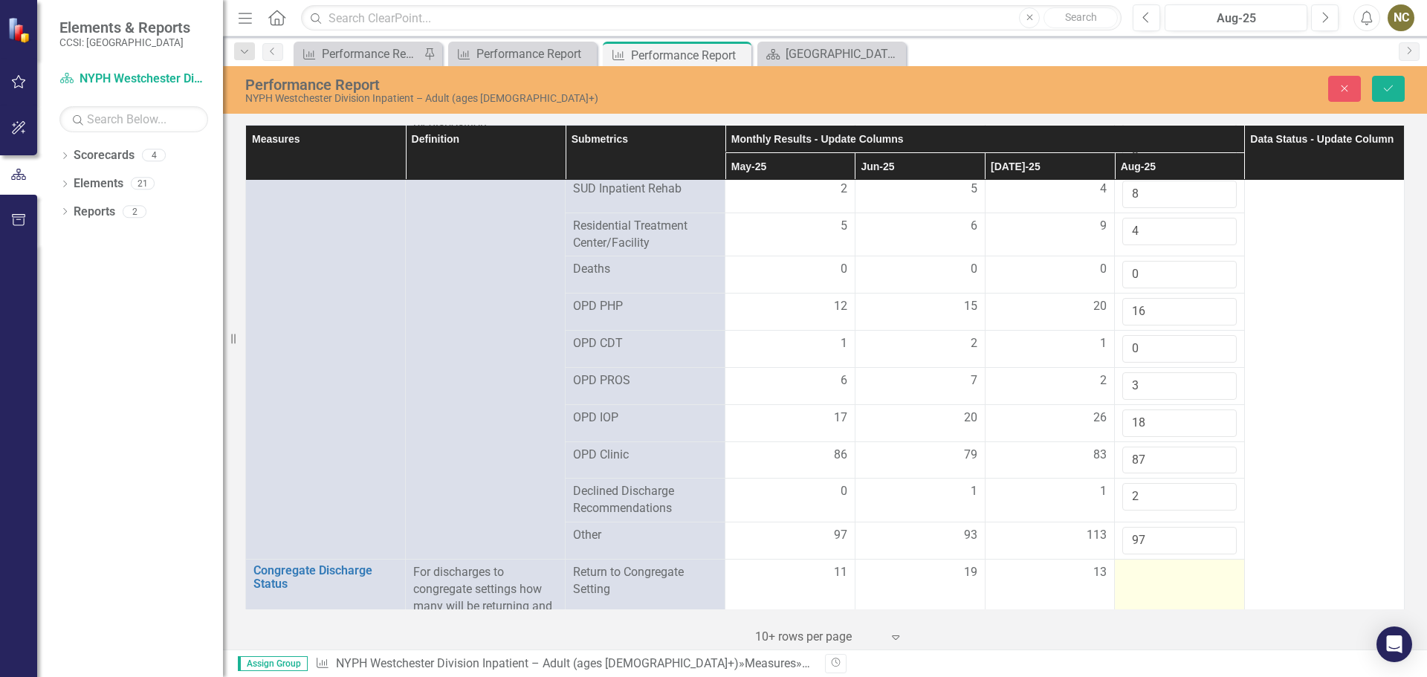
type input "97"
click at [1129, 566] on div at bounding box center [1179, 573] width 114 height 18
click at [1129, 566] on input "number" at bounding box center [1179, 578] width 114 height 28
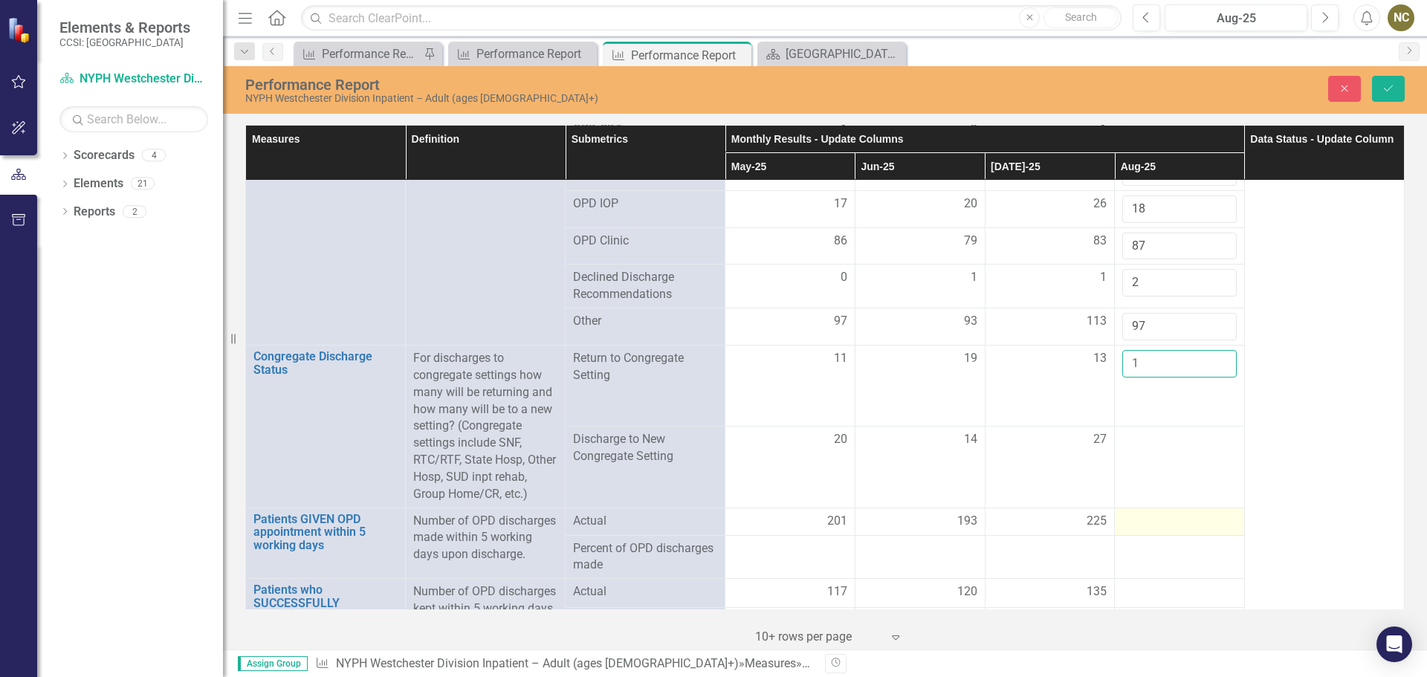
scroll to position [2009, 0]
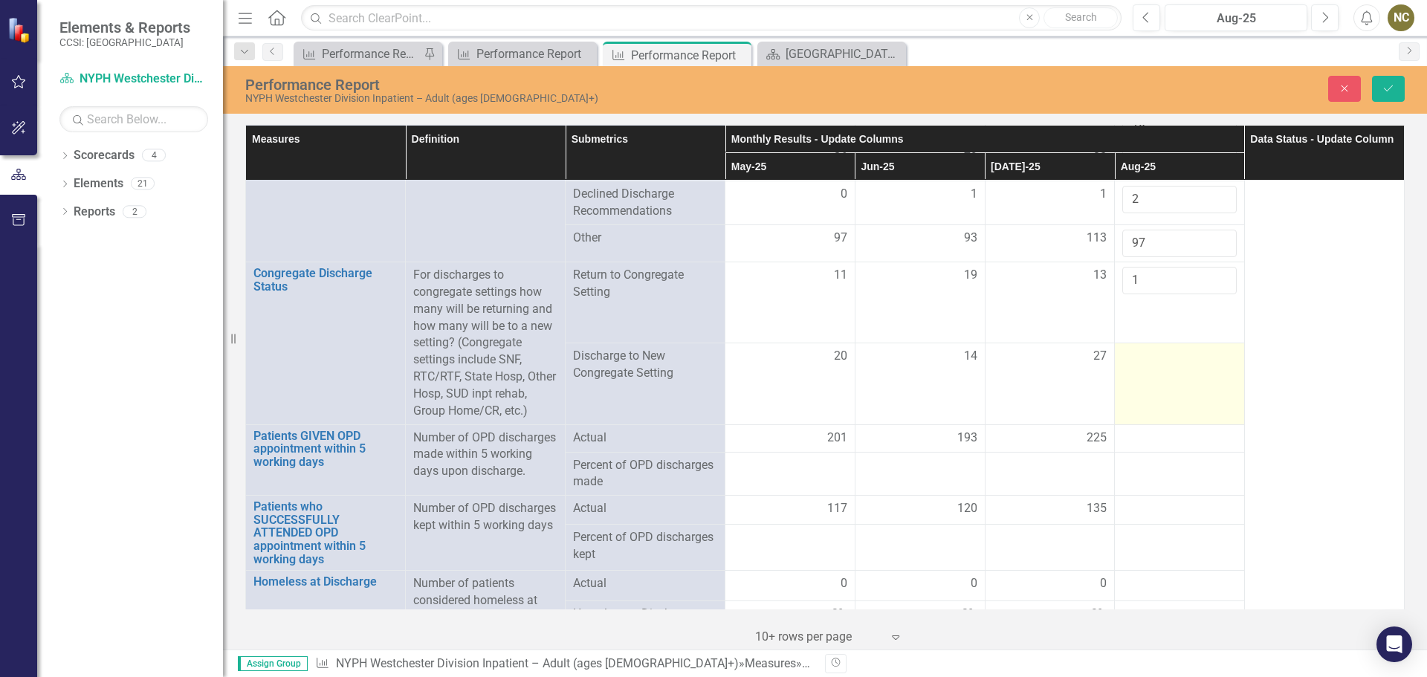
click at [1137, 355] on div at bounding box center [1179, 357] width 114 height 18
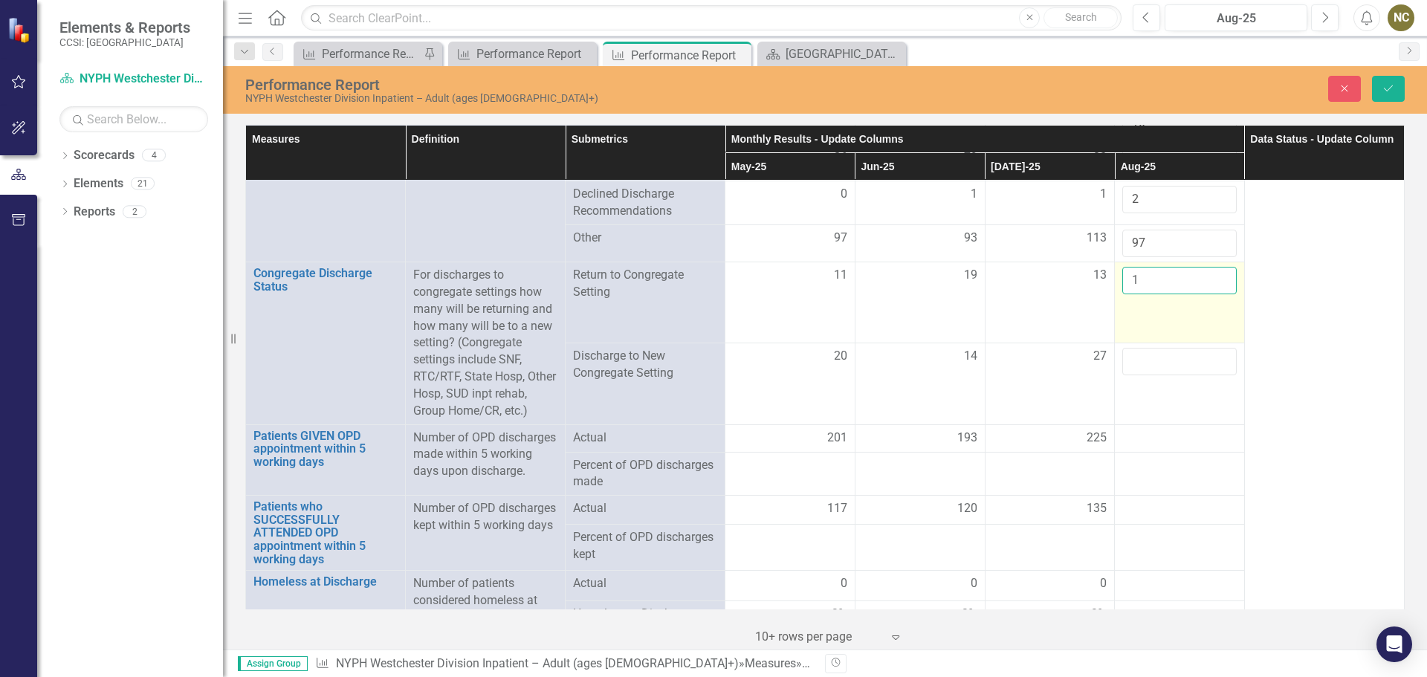
click at [1127, 271] on input "1" at bounding box center [1179, 281] width 114 height 28
drag, startPoint x: 1127, startPoint y: 271, endPoint x: 1138, endPoint y: 279, distance: 13.8
click at [1138, 279] on input "1" at bounding box center [1179, 281] width 114 height 28
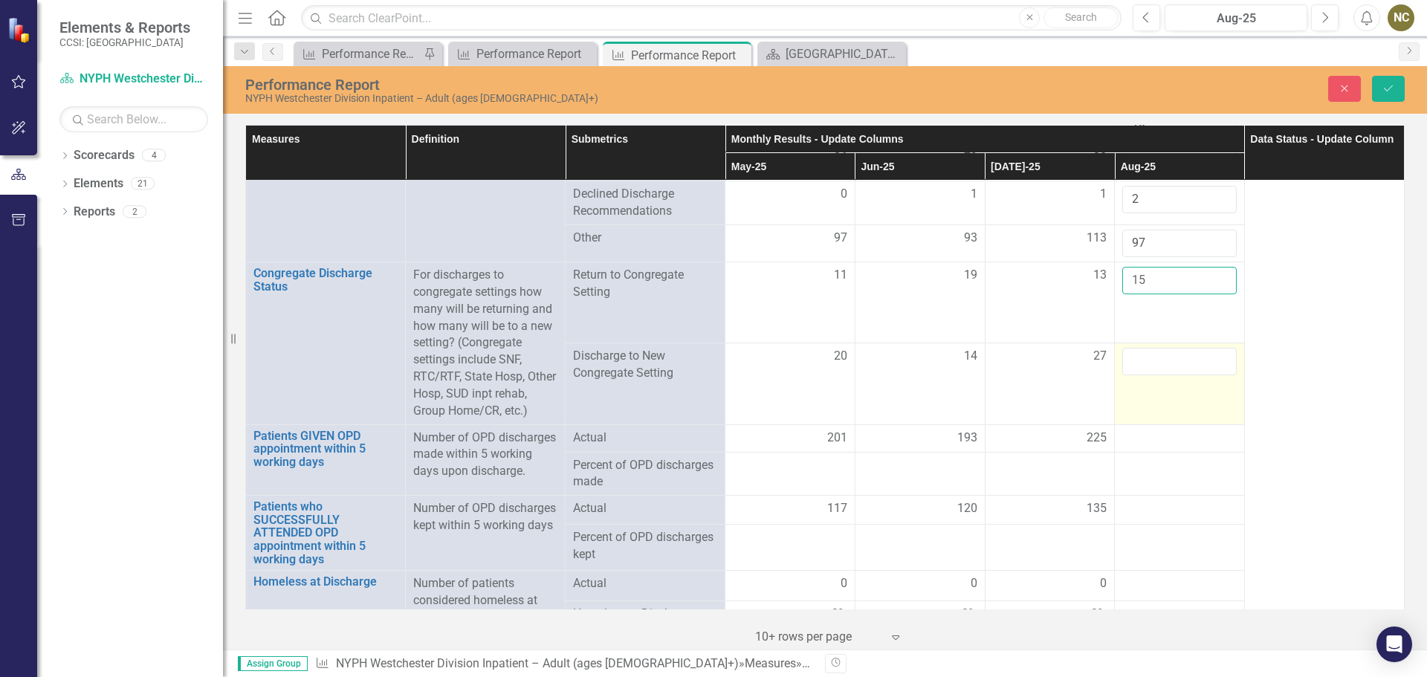
type input "15"
click at [1137, 364] on input "number" at bounding box center [1179, 362] width 114 height 28
type input "18"
click at [1142, 448] on div at bounding box center [1179, 439] width 114 height 18
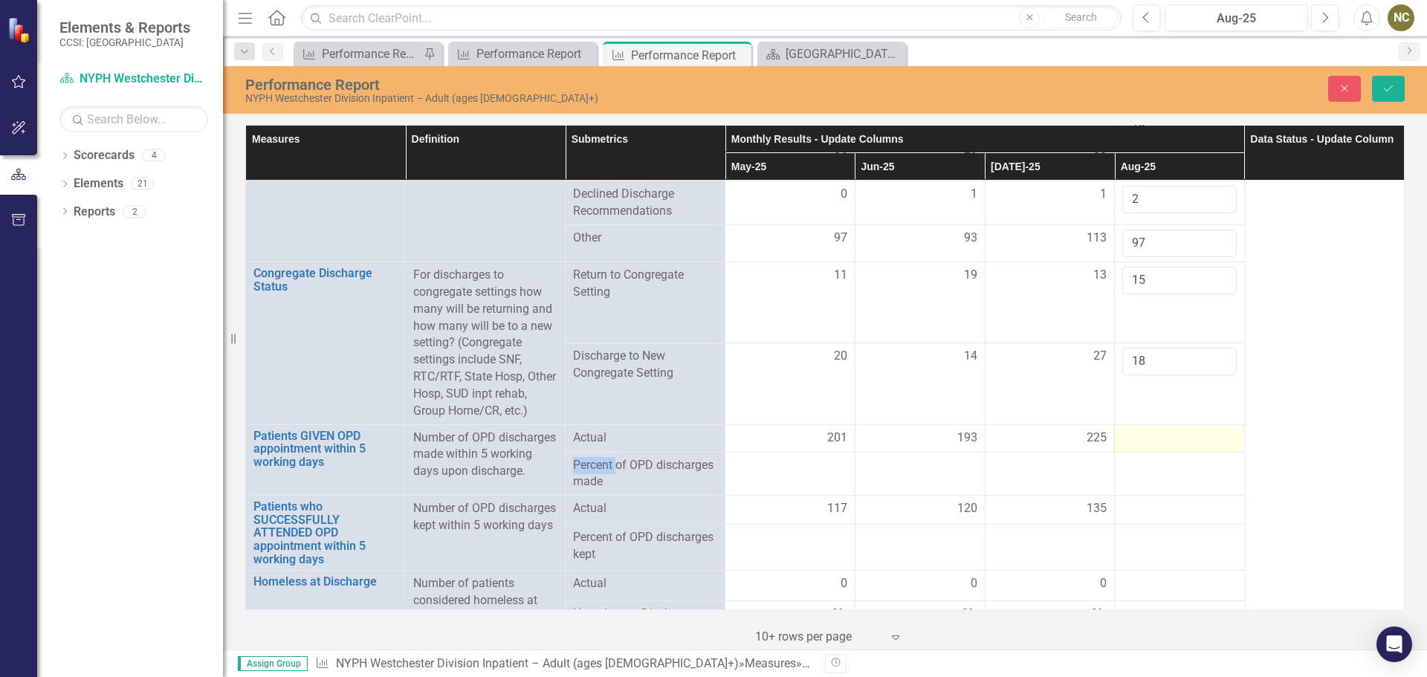
click at [1142, 448] on div at bounding box center [1179, 439] width 114 height 18
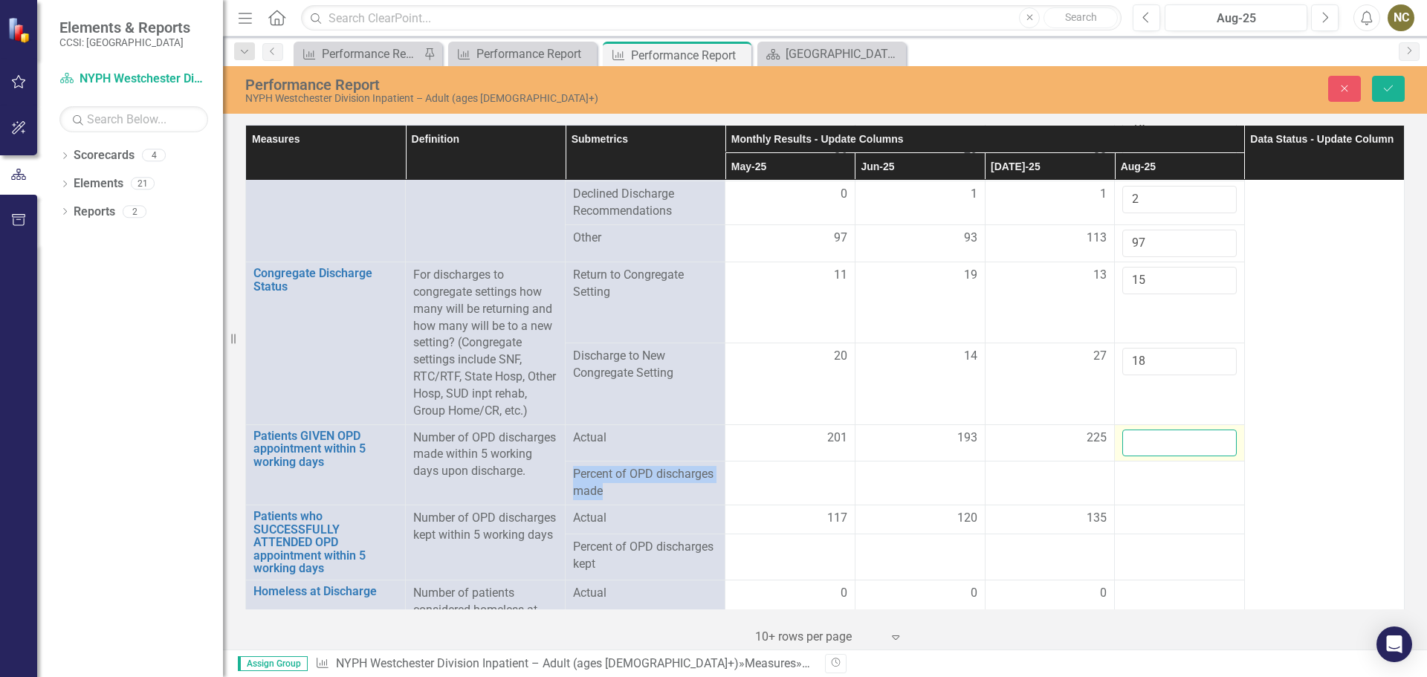
click at [1135, 445] on input "number" at bounding box center [1179, 444] width 114 height 28
type input "197"
click at [1145, 528] on div at bounding box center [1179, 519] width 114 height 18
click at [1145, 529] on input "number" at bounding box center [1179, 524] width 114 height 28
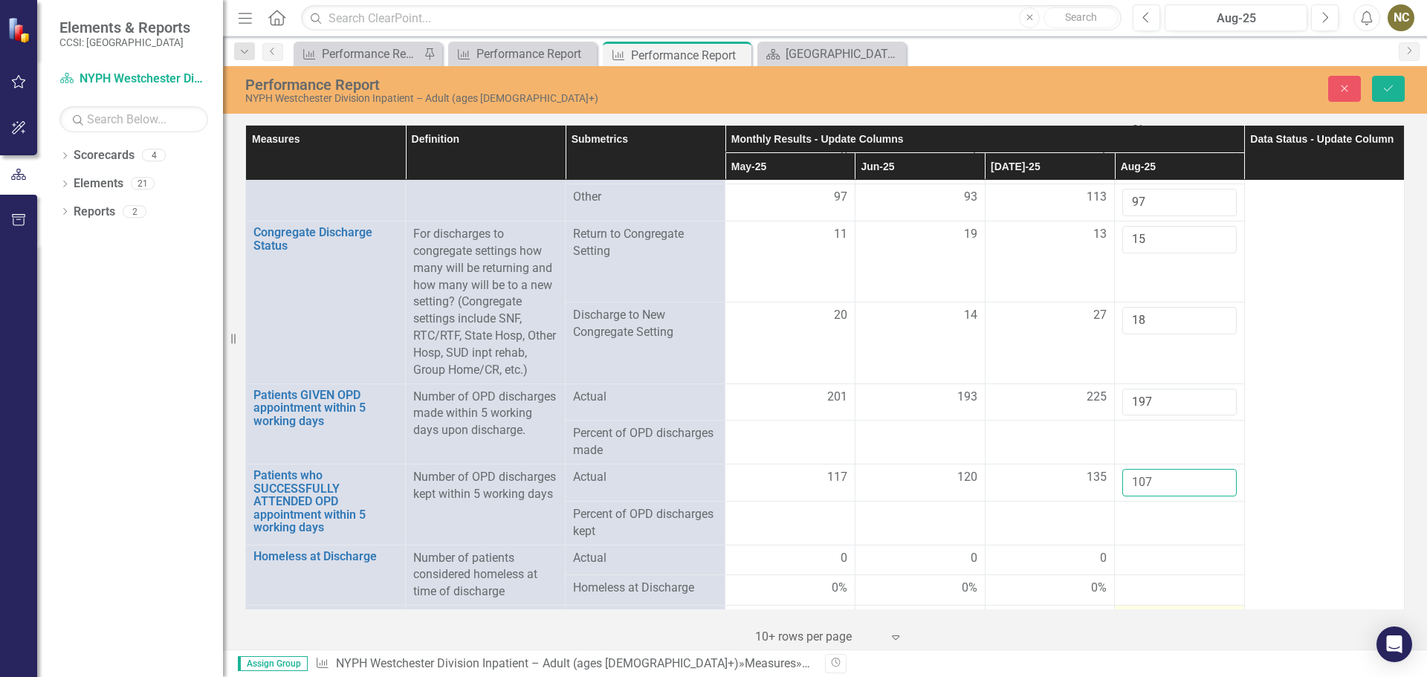
scroll to position [2083, 0]
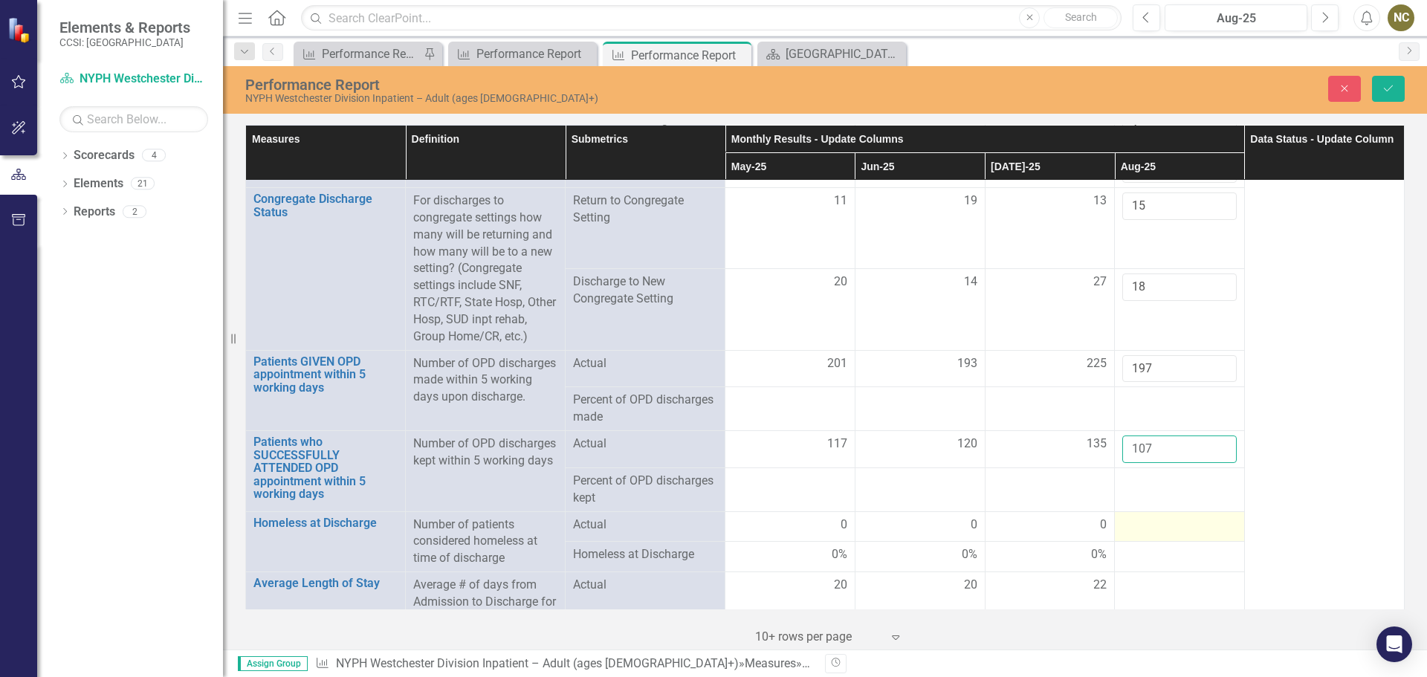
type input "107"
click at [1153, 534] on div at bounding box center [1179, 526] width 114 height 18
click at [1149, 544] on input "number" at bounding box center [1179, 531] width 114 height 28
type input "0"
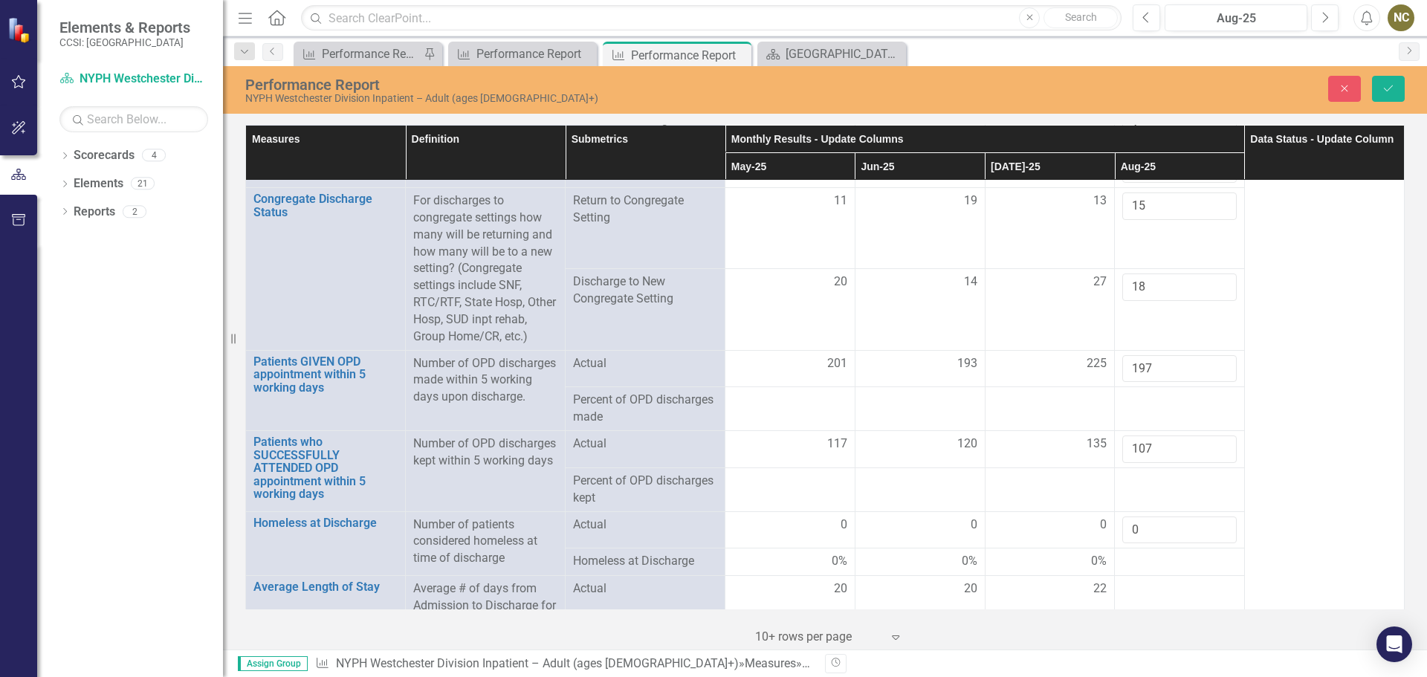
click at [1146, 576] on td at bounding box center [1180, 563] width 130 height 28
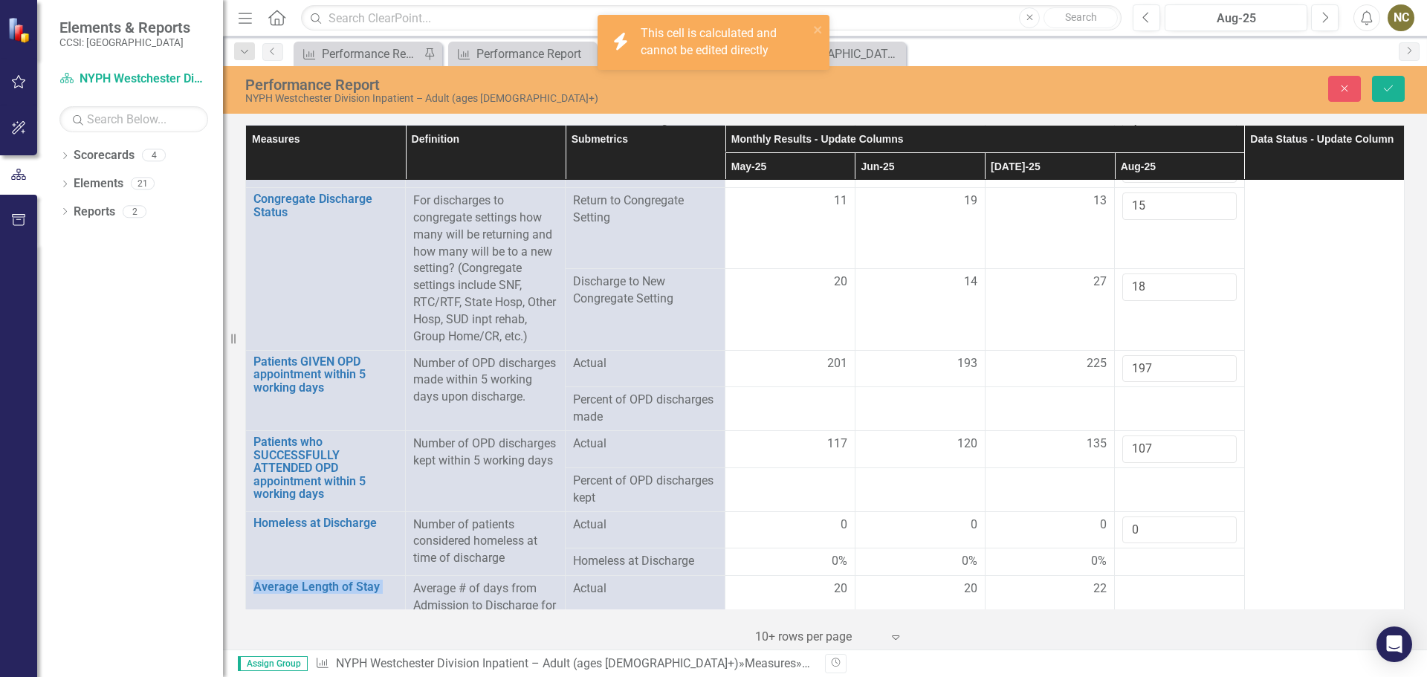
click at [1146, 576] on td at bounding box center [1180, 563] width 130 height 28
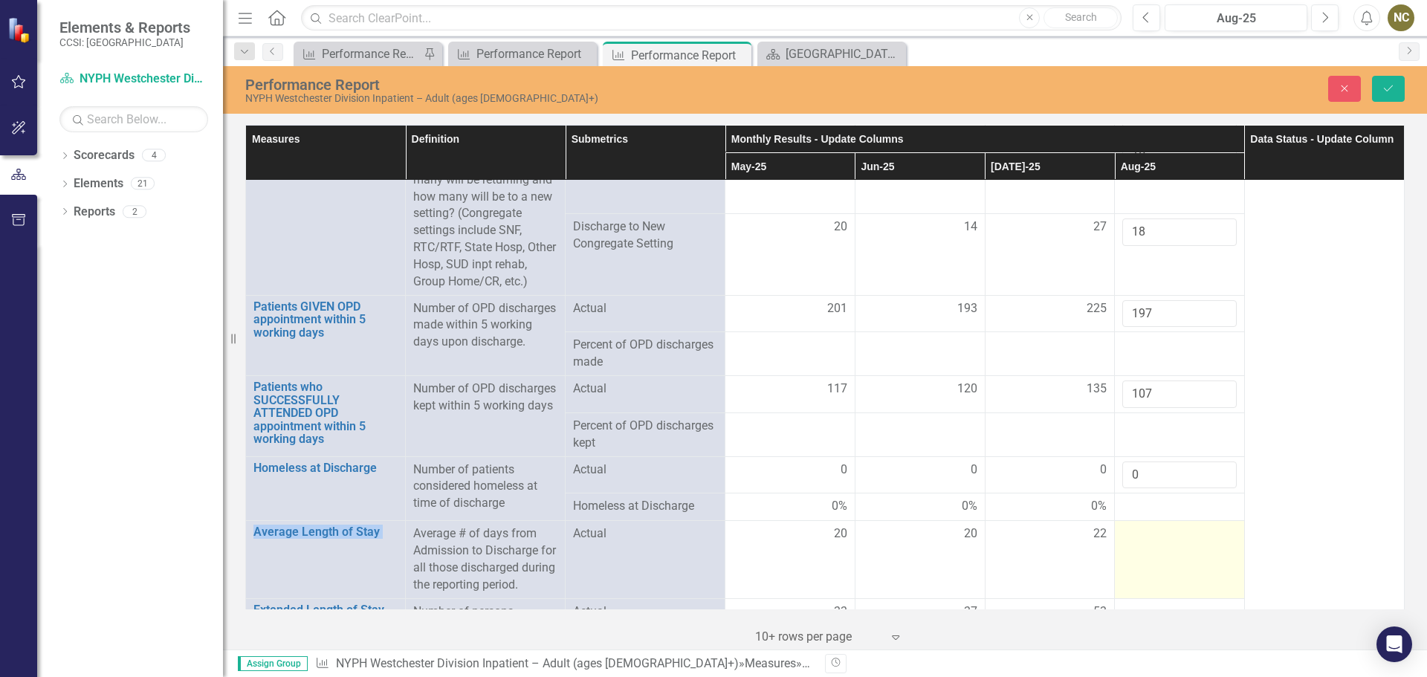
scroll to position [2212, 0]
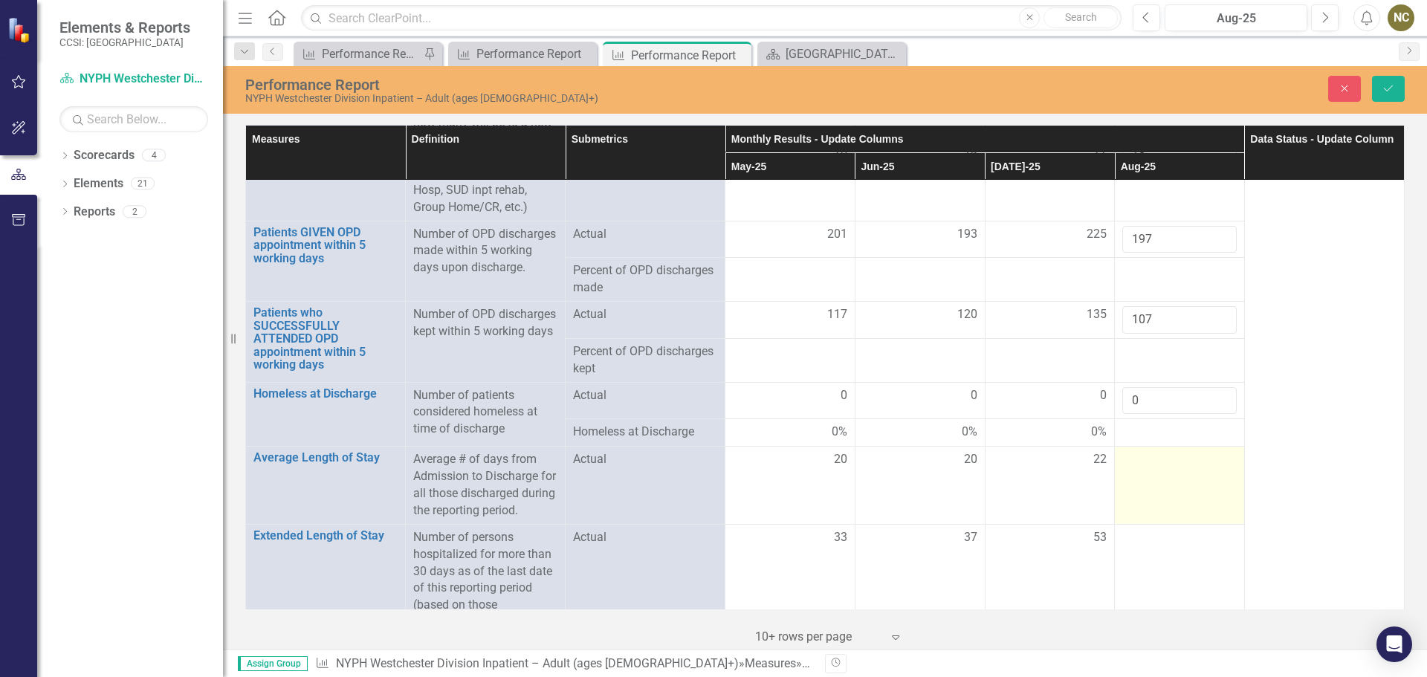
click at [1128, 482] on td at bounding box center [1180, 485] width 130 height 77
click at [1128, 479] on input "number" at bounding box center [1179, 465] width 114 height 28
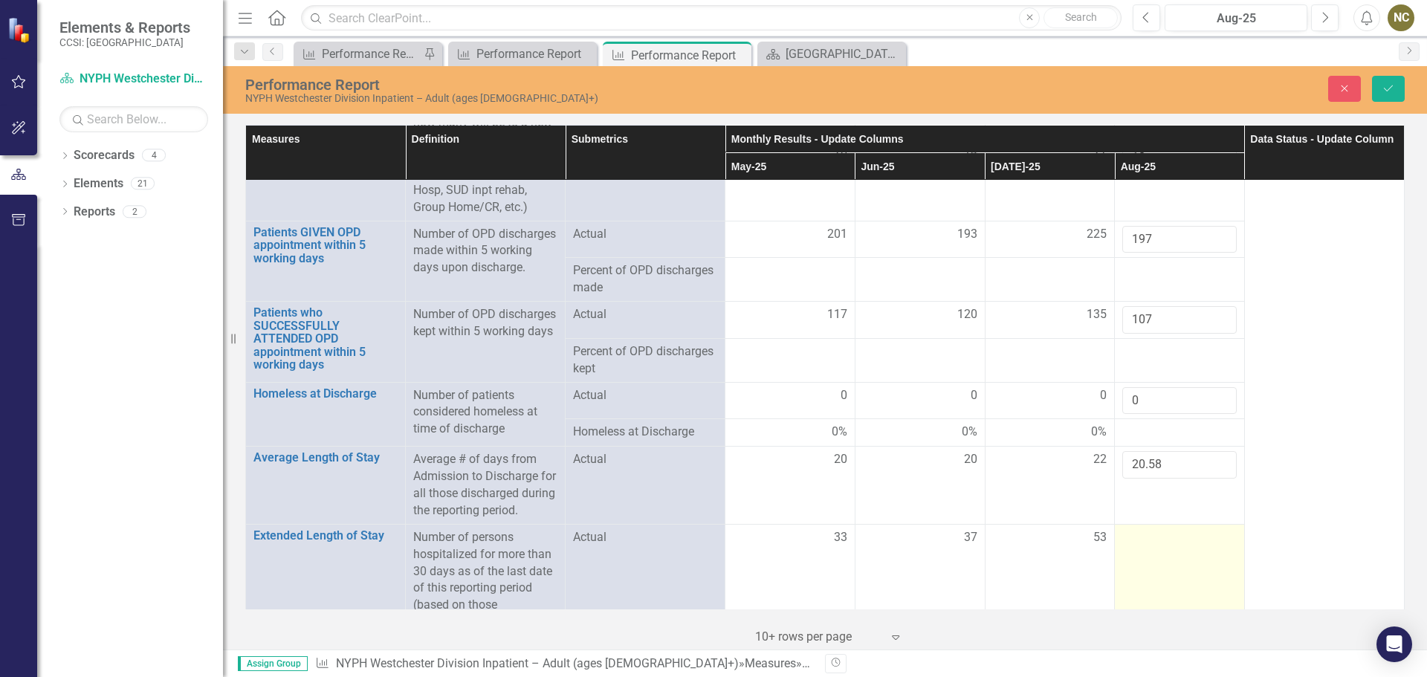
type input "20.58"
click at [1146, 547] on div at bounding box center [1179, 538] width 114 height 18
click at [1146, 557] on input "number" at bounding box center [1179, 543] width 114 height 28
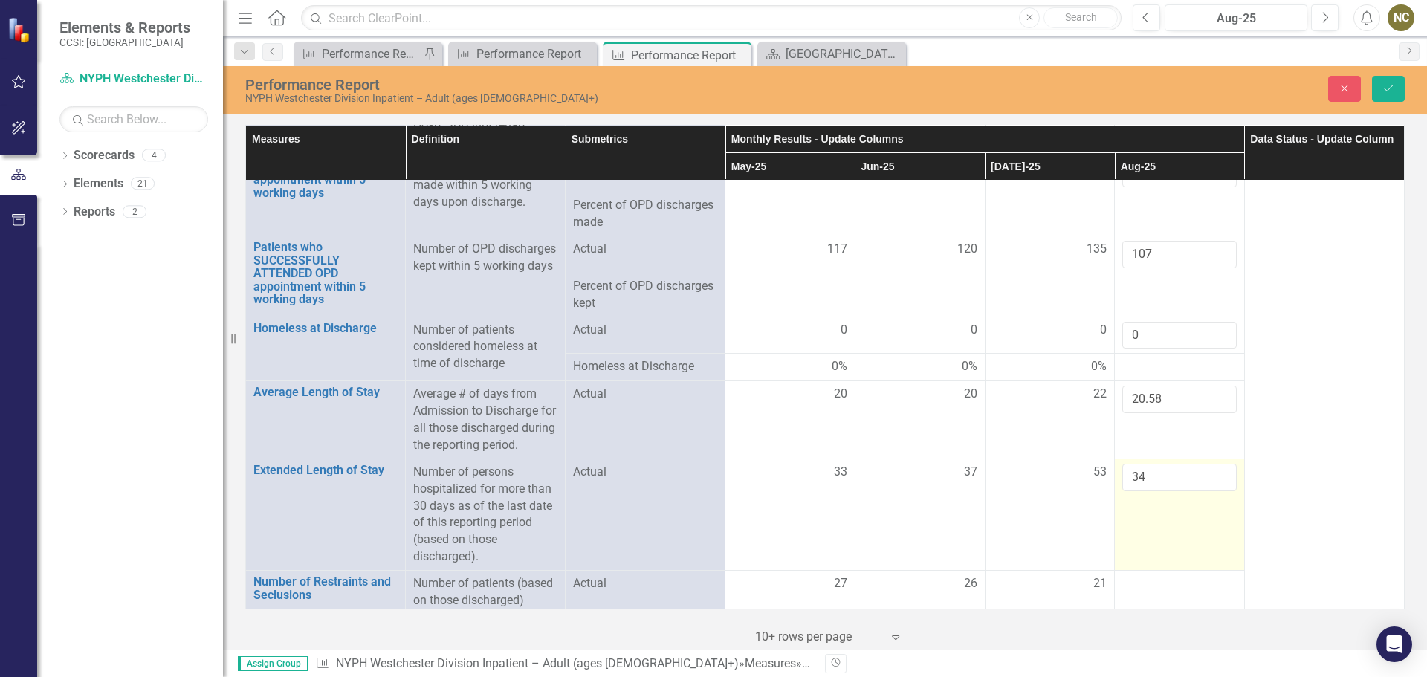
scroll to position [2361, 0]
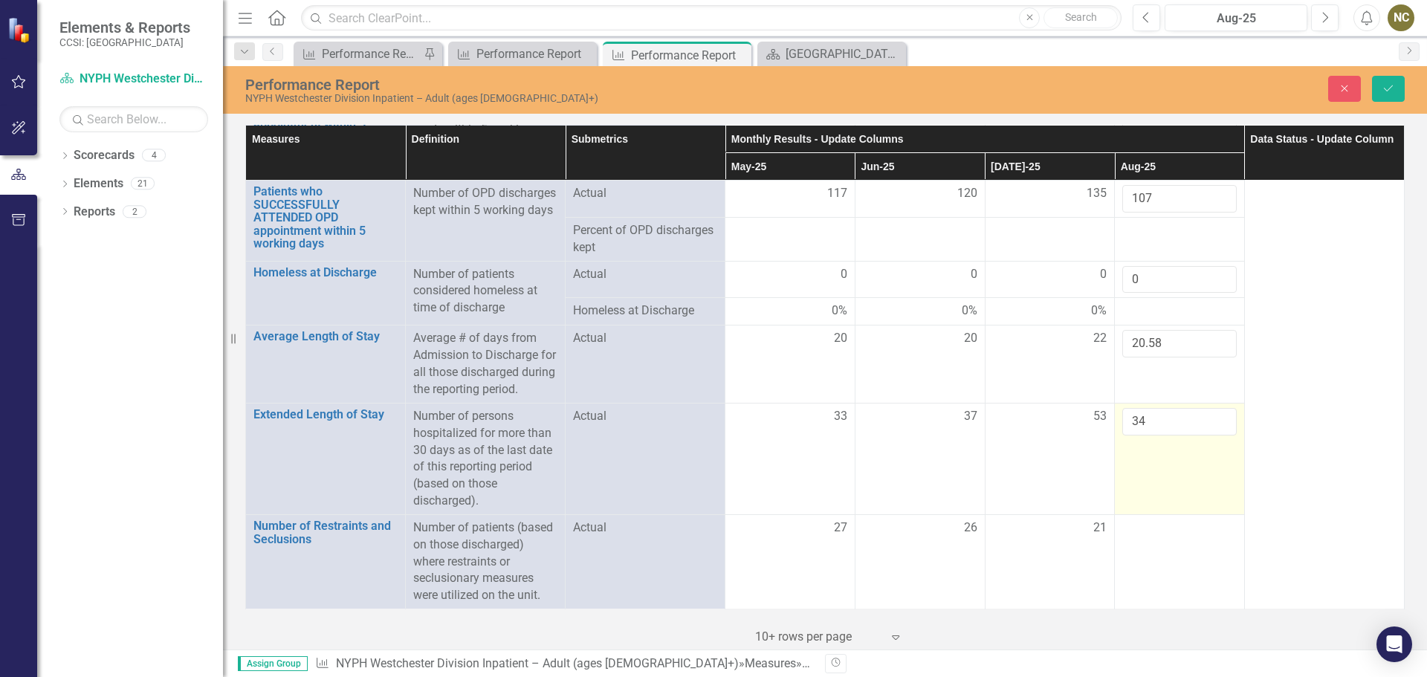
drag, startPoint x: 1137, startPoint y: 424, endPoint x: 1112, endPoint y: 407, distance: 30.5
click at [1115, 407] on td "34" at bounding box center [1180, 459] width 130 height 112
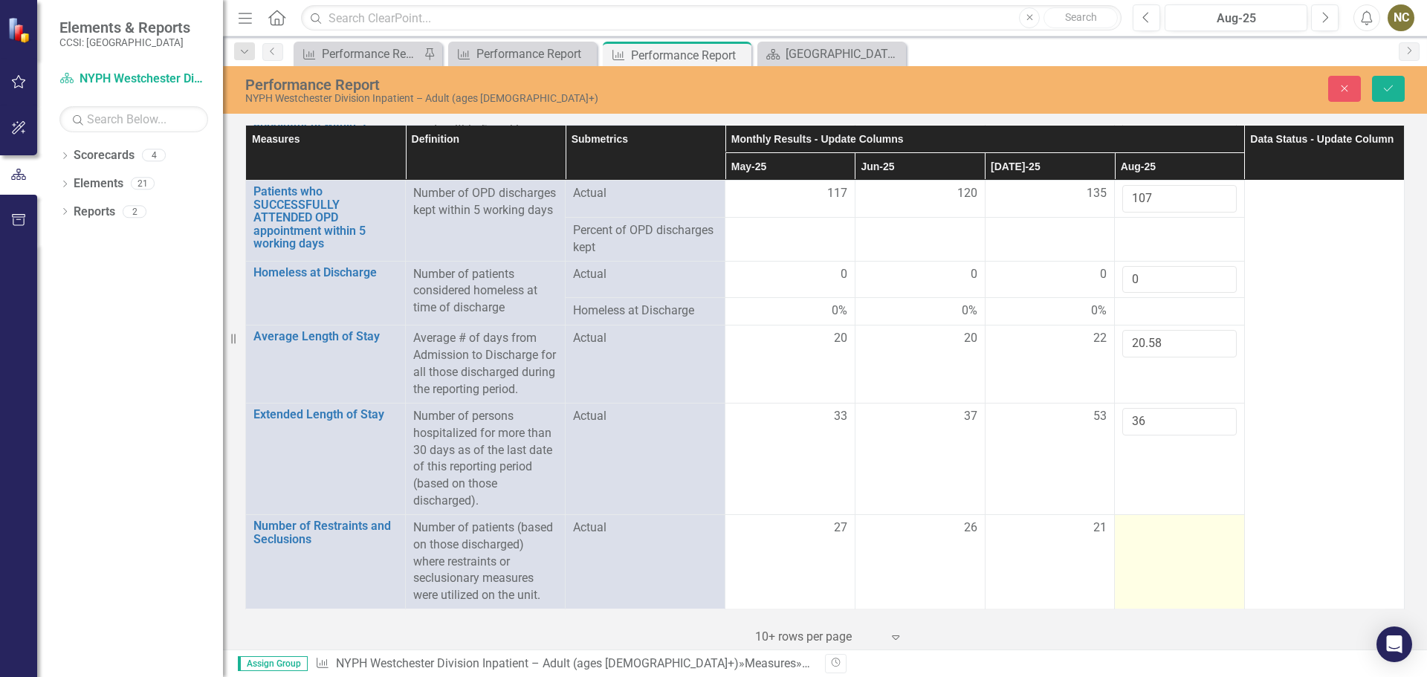
type input "36"
click at [1146, 533] on div at bounding box center [1179, 529] width 114 height 18
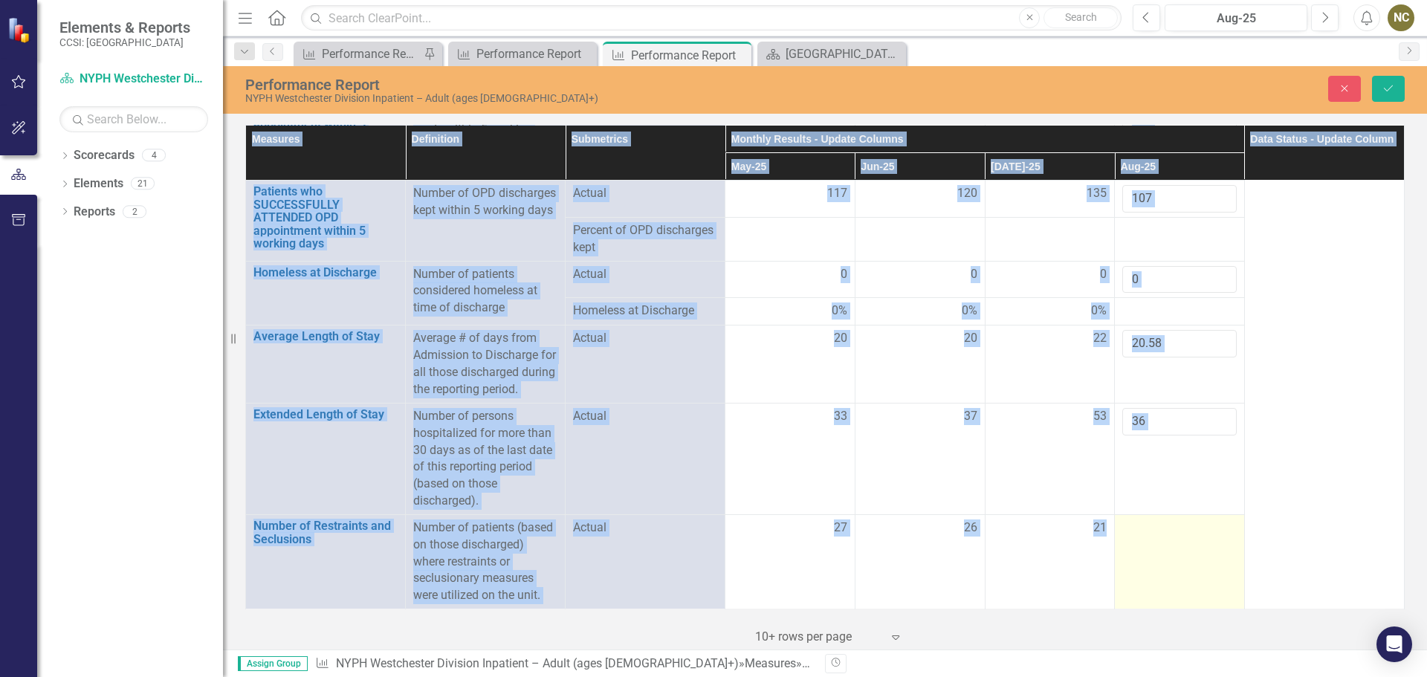
click at [1146, 533] on div at bounding box center [1179, 529] width 114 height 18
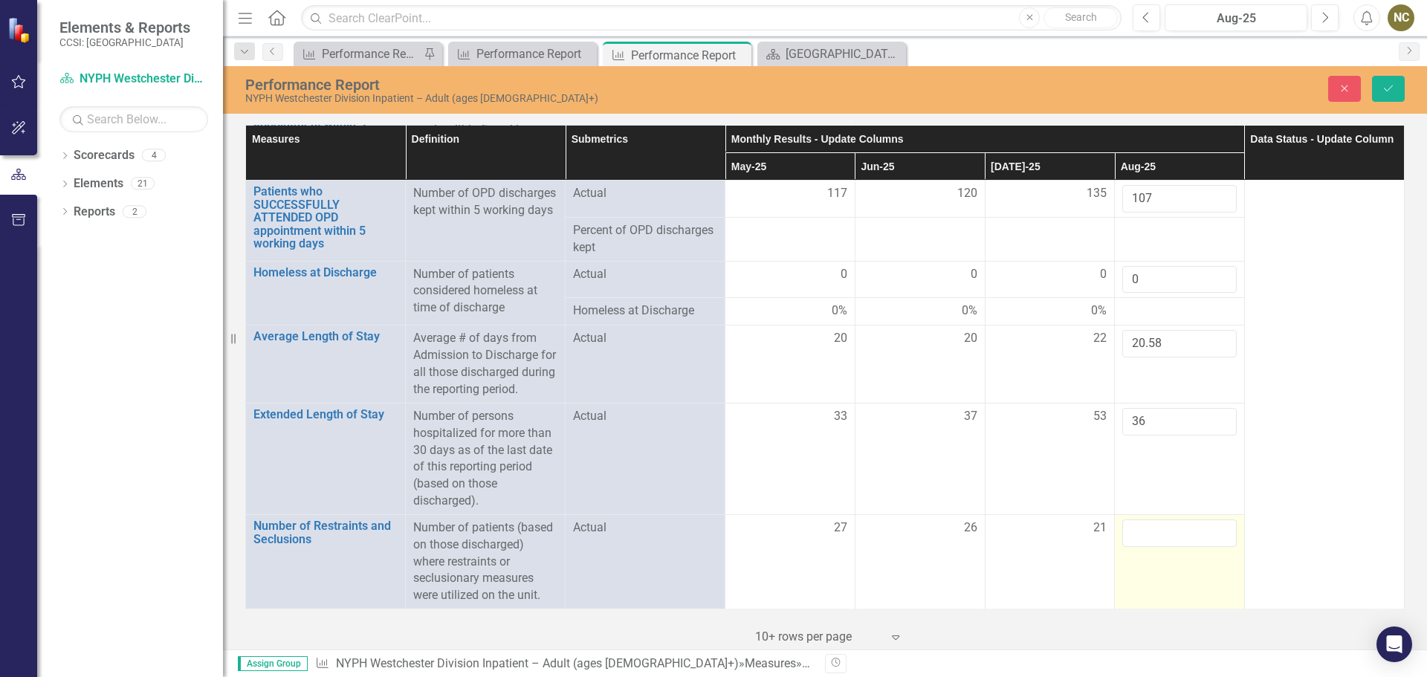
click at [1146, 533] on input "number" at bounding box center [1179, 534] width 114 height 28
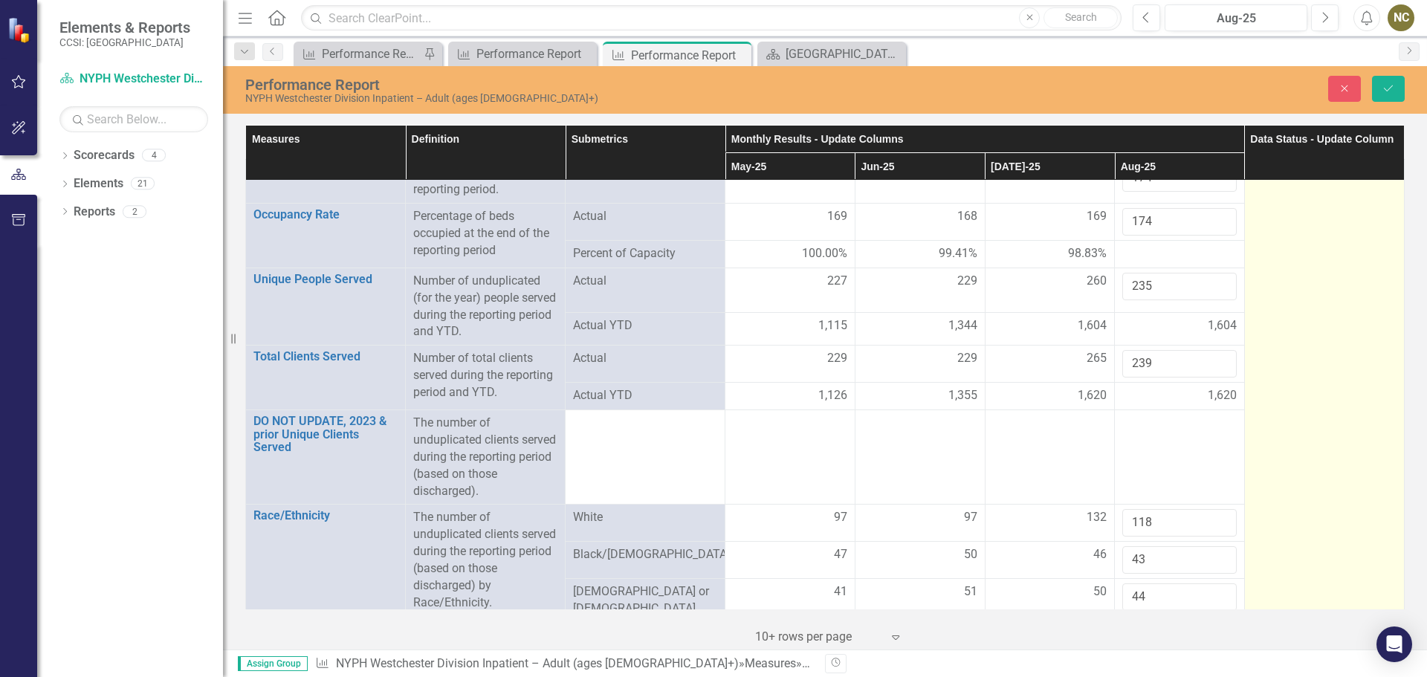
scroll to position [0, 0]
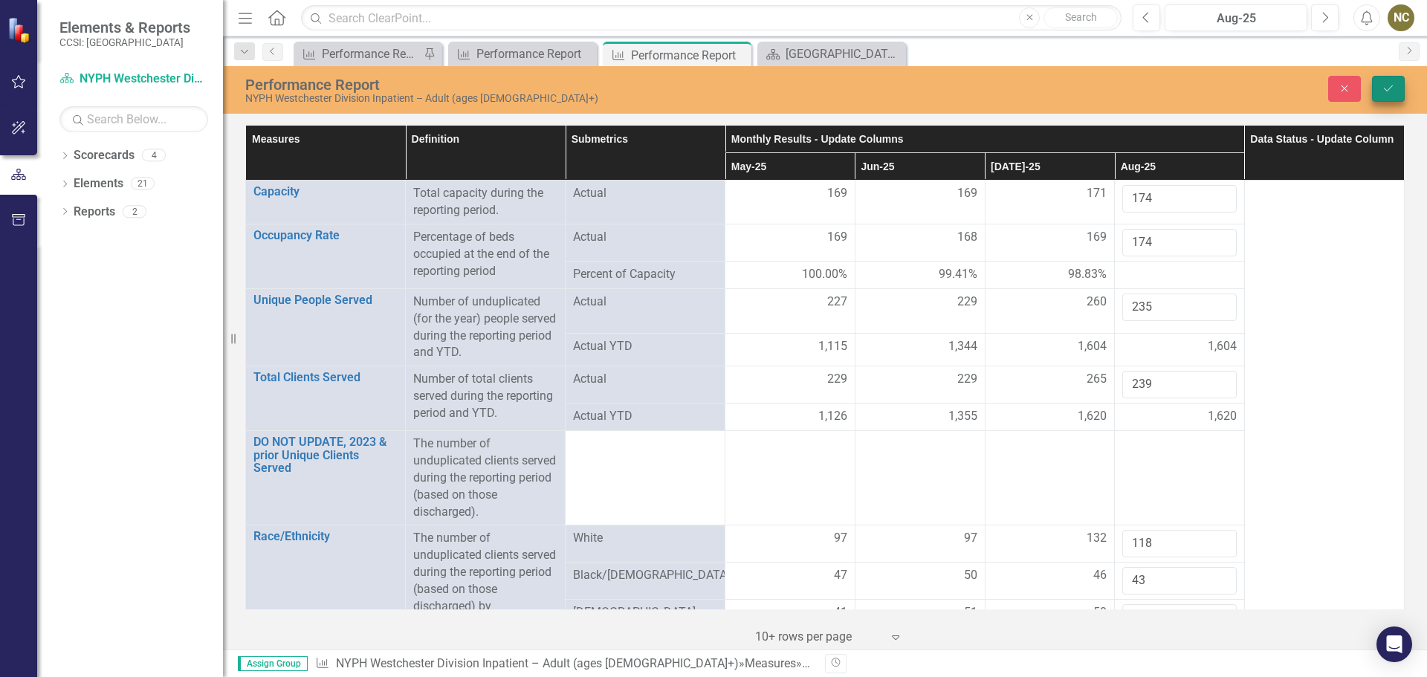
type input "26"
click at [1388, 91] on icon "submit" at bounding box center [1388, 88] width 9 height 6
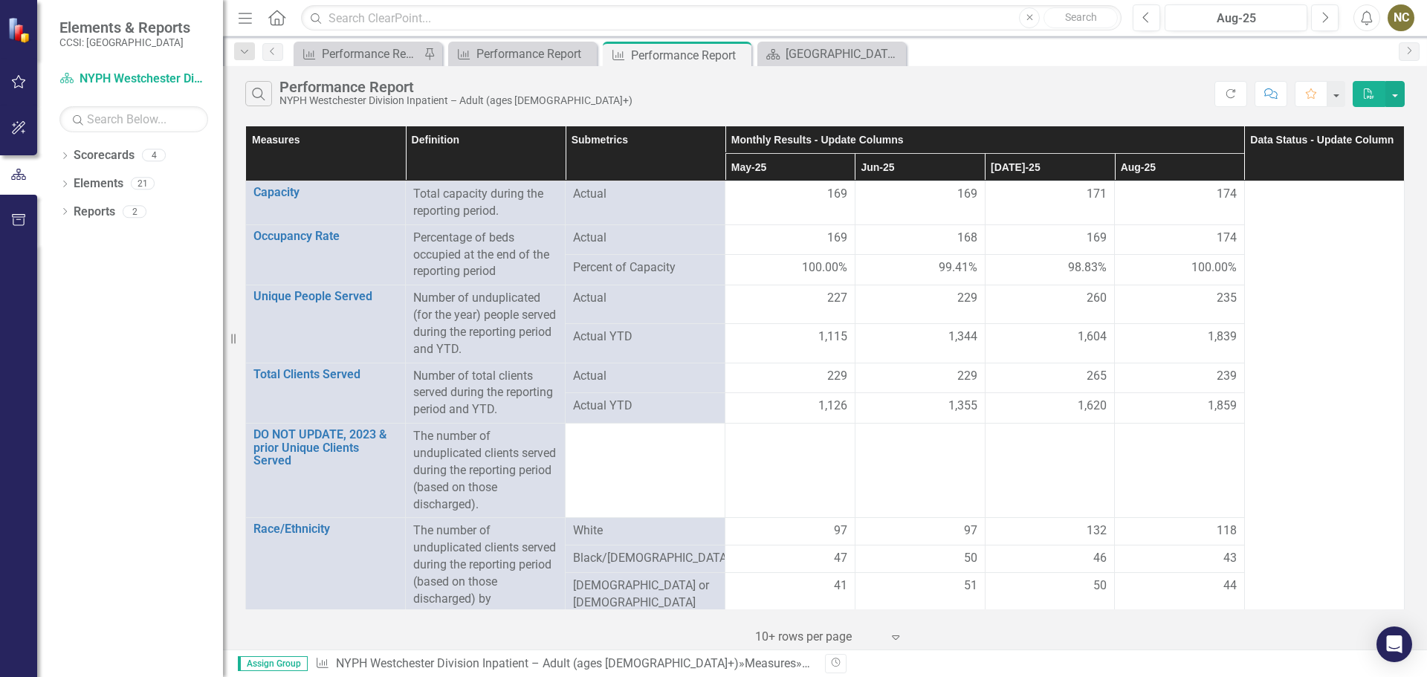
click at [1378, 92] on button "PDF" at bounding box center [1369, 94] width 33 height 26
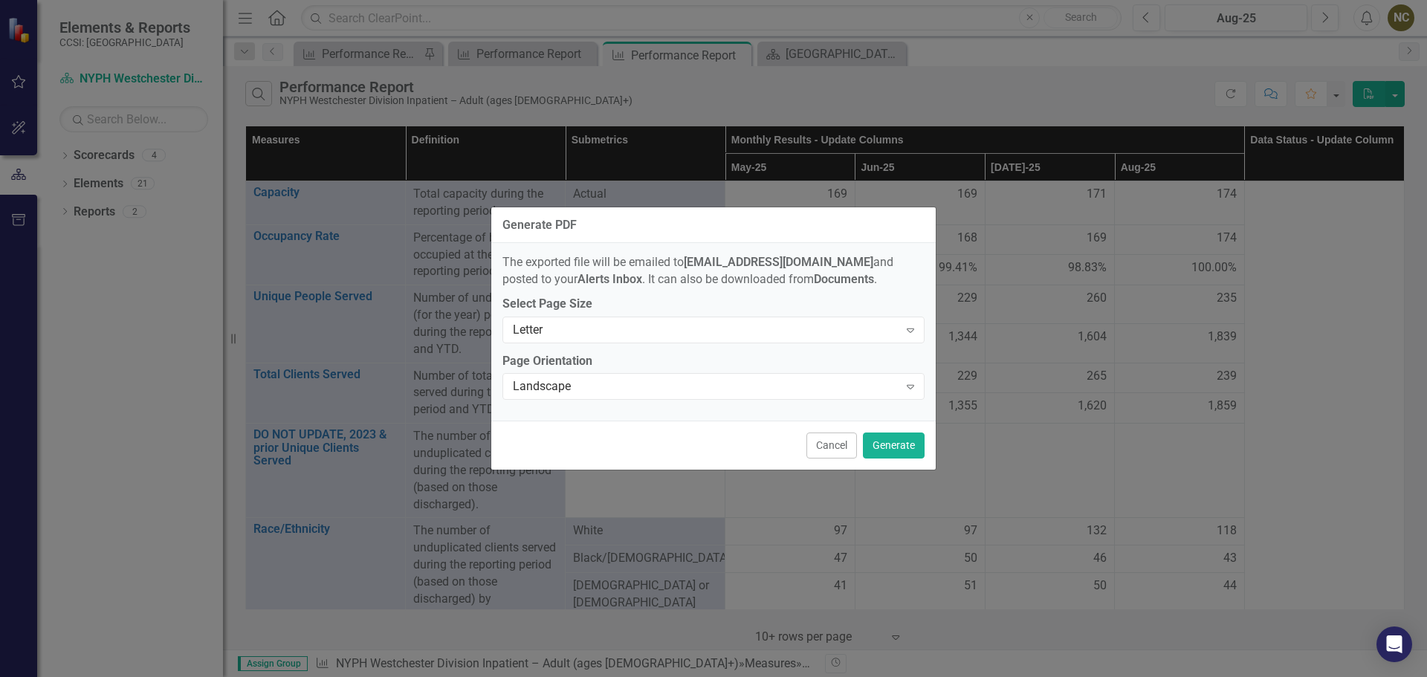
click at [1269, 320] on div "Generate PDF The exported file will be emailed to ncontrac@nyp.org and posted t…" at bounding box center [713, 338] width 1427 height 677
drag, startPoint x: 1343, startPoint y: 198, endPoint x: 1375, endPoint y: 143, distance: 63.4
click at [1343, 198] on div "Generate PDF The exported file will be emailed to ncontrac@nyp.org and posted t…" at bounding box center [713, 338] width 1427 height 677
drag, startPoint x: 824, startPoint y: 453, endPoint x: 870, endPoint y: 414, distance: 60.6
click at [825, 453] on button "Cancel" at bounding box center [832, 446] width 51 height 26
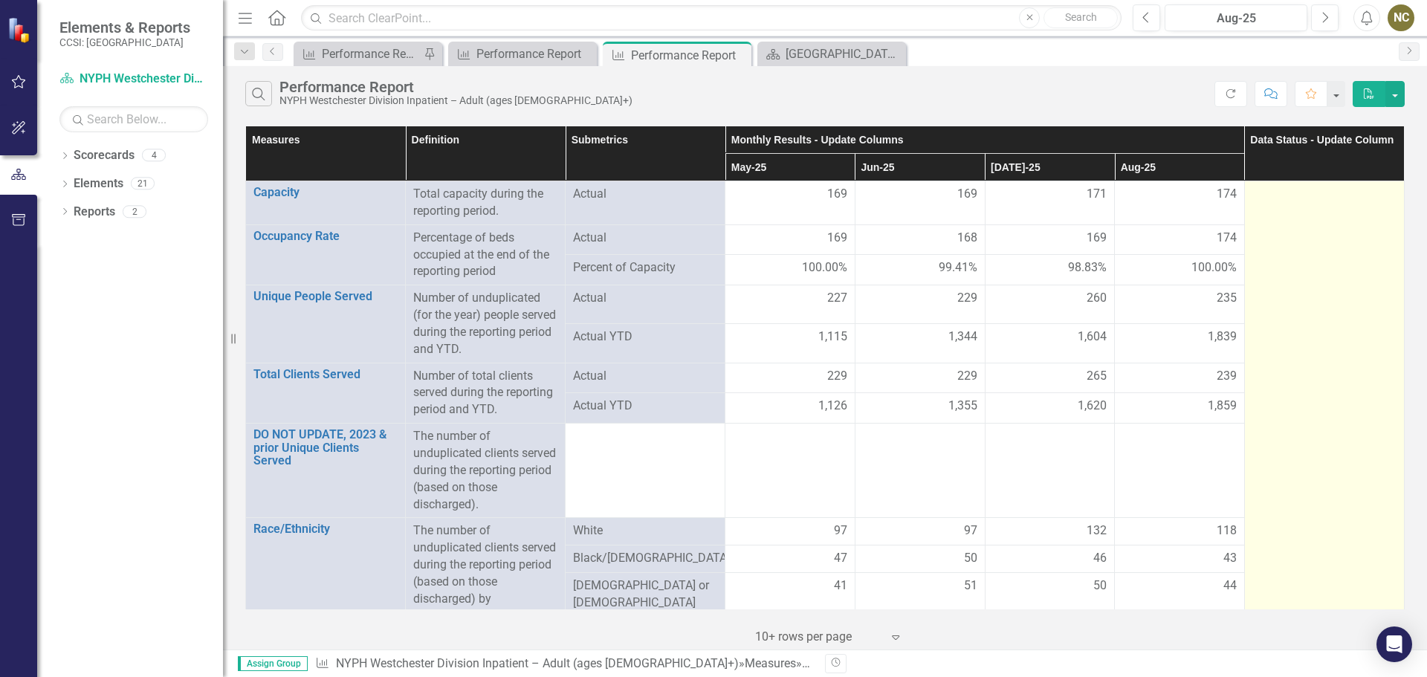
click at [1325, 187] on div at bounding box center [1325, 195] width 144 height 18
click at [1323, 187] on div at bounding box center [1325, 195] width 144 height 18
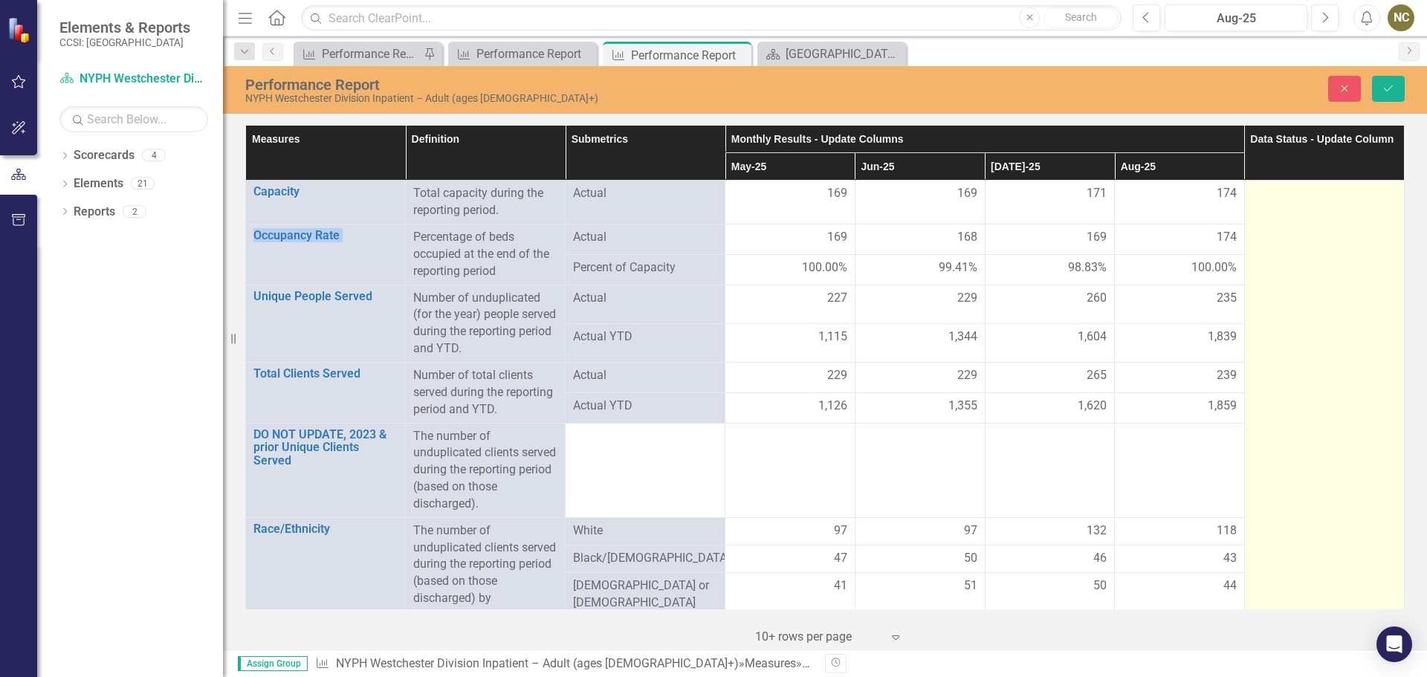
click at [1323, 187] on div at bounding box center [1325, 194] width 144 height 18
click at [1375, 196] on icon "Expand" at bounding box center [1382, 199] width 15 height 12
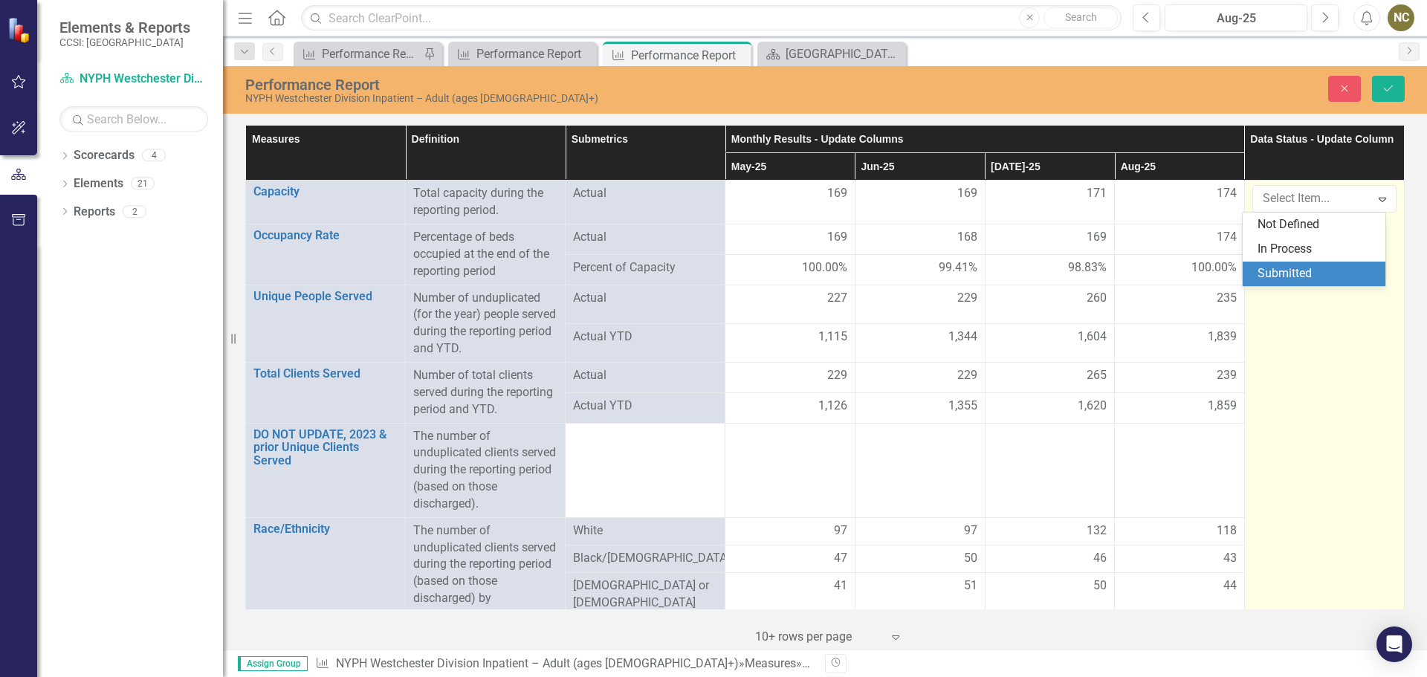
click at [1288, 266] on div "Submitted" at bounding box center [1317, 273] width 119 height 17
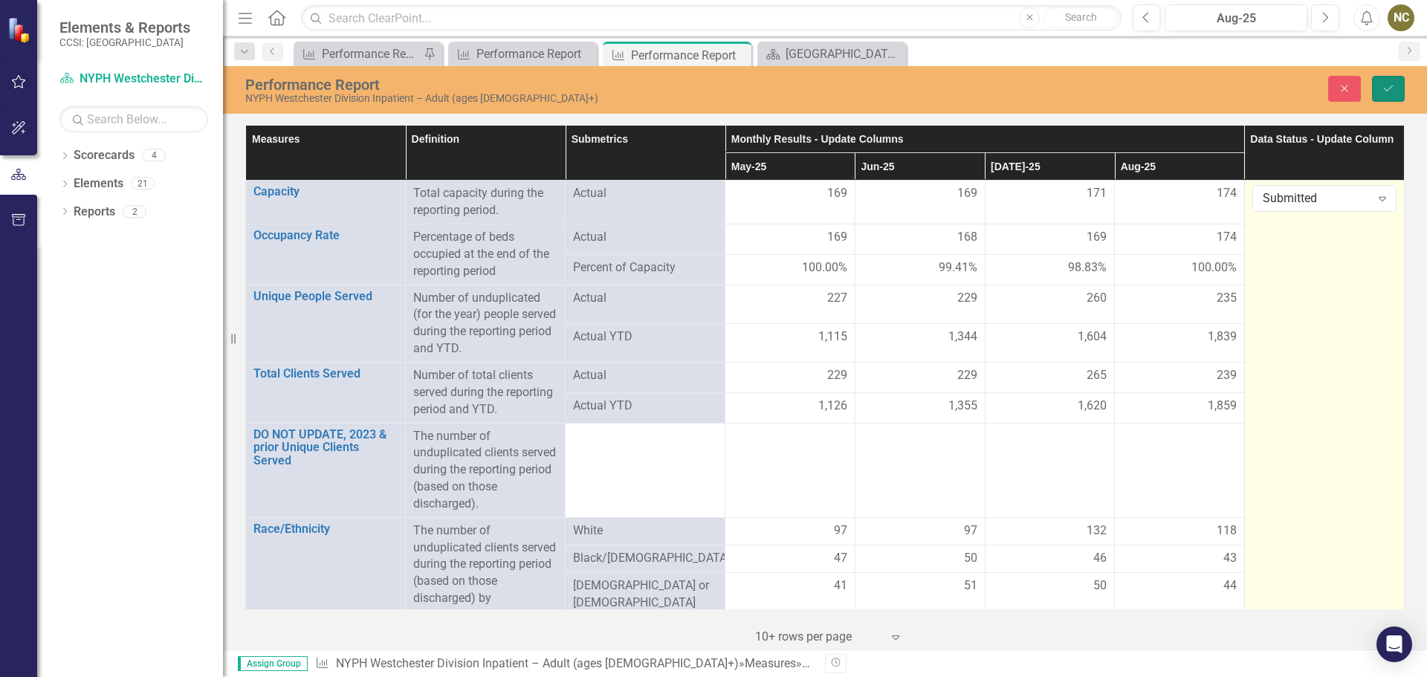
click at [1394, 83] on icon "Save" at bounding box center [1388, 88] width 13 height 10
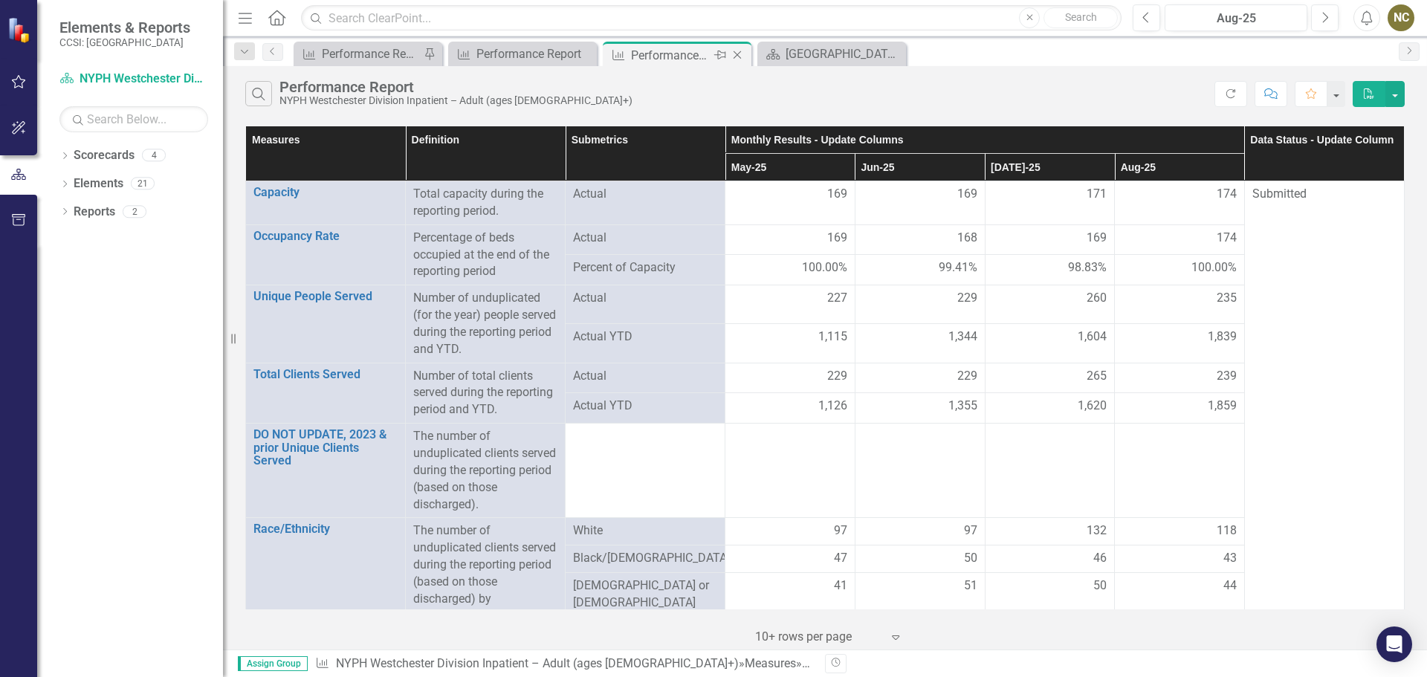
click at [687, 56] on div "Performance Report" at bounding box center [671, 55] width 80 height 19
click at [847, 56] on div "[GEOGRAPHIC_DATA] Page" at bounding box center [835, 54] width 98 height 19
